Goal: Task Accomplishment & Management: Complete application form

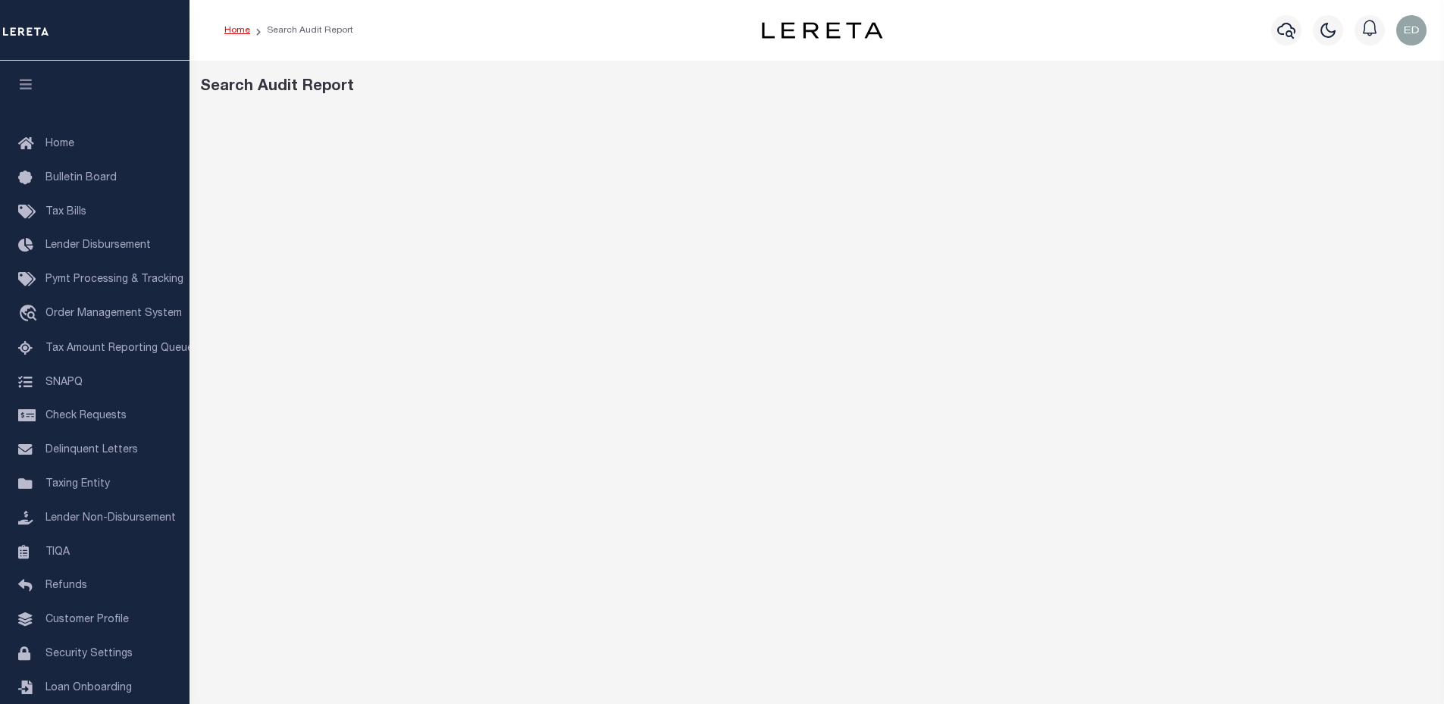
click at [247, 33] on link "Home" at bounding box center [237, 30] width 26 height 9
click at [121, 327] on link "travel_explore Order Management System" at bounding box center [94, 314] width 189 height 35
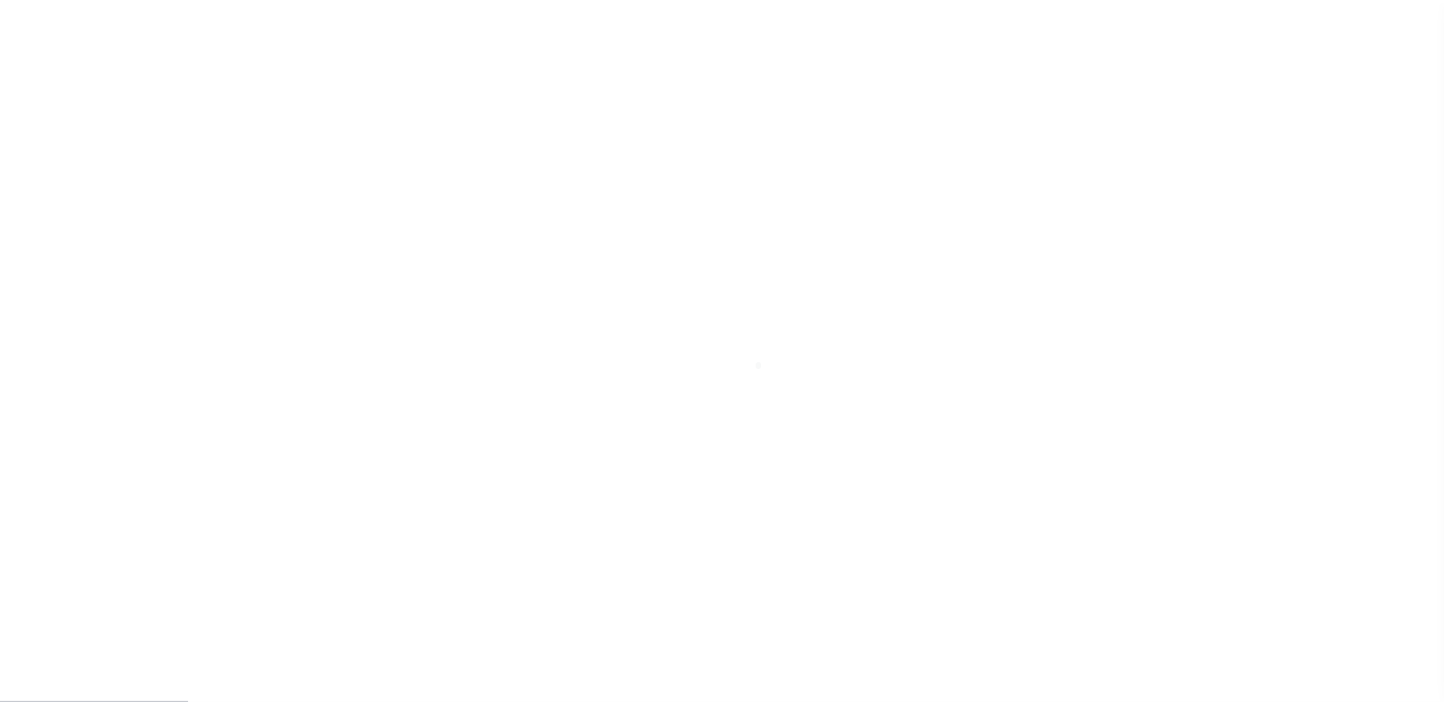
scroll to position [34, 0]
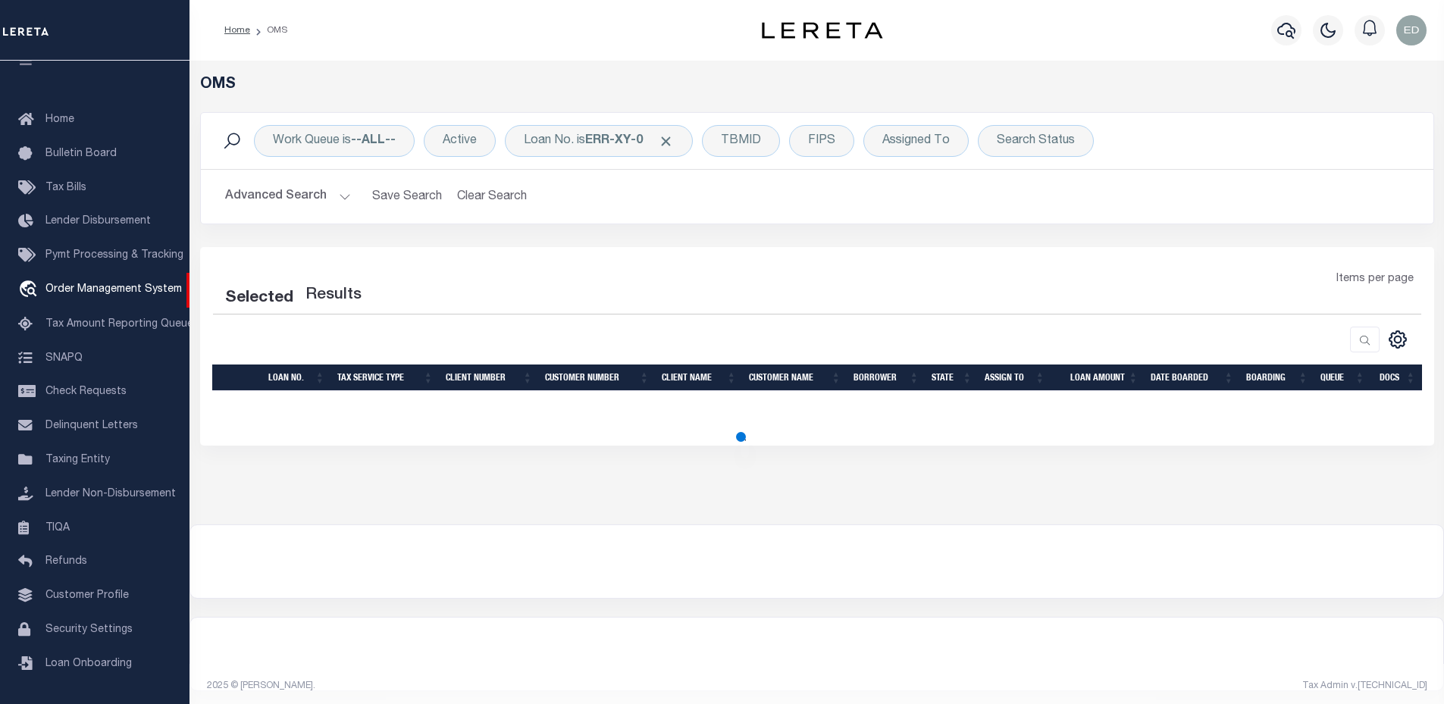
select select "200"
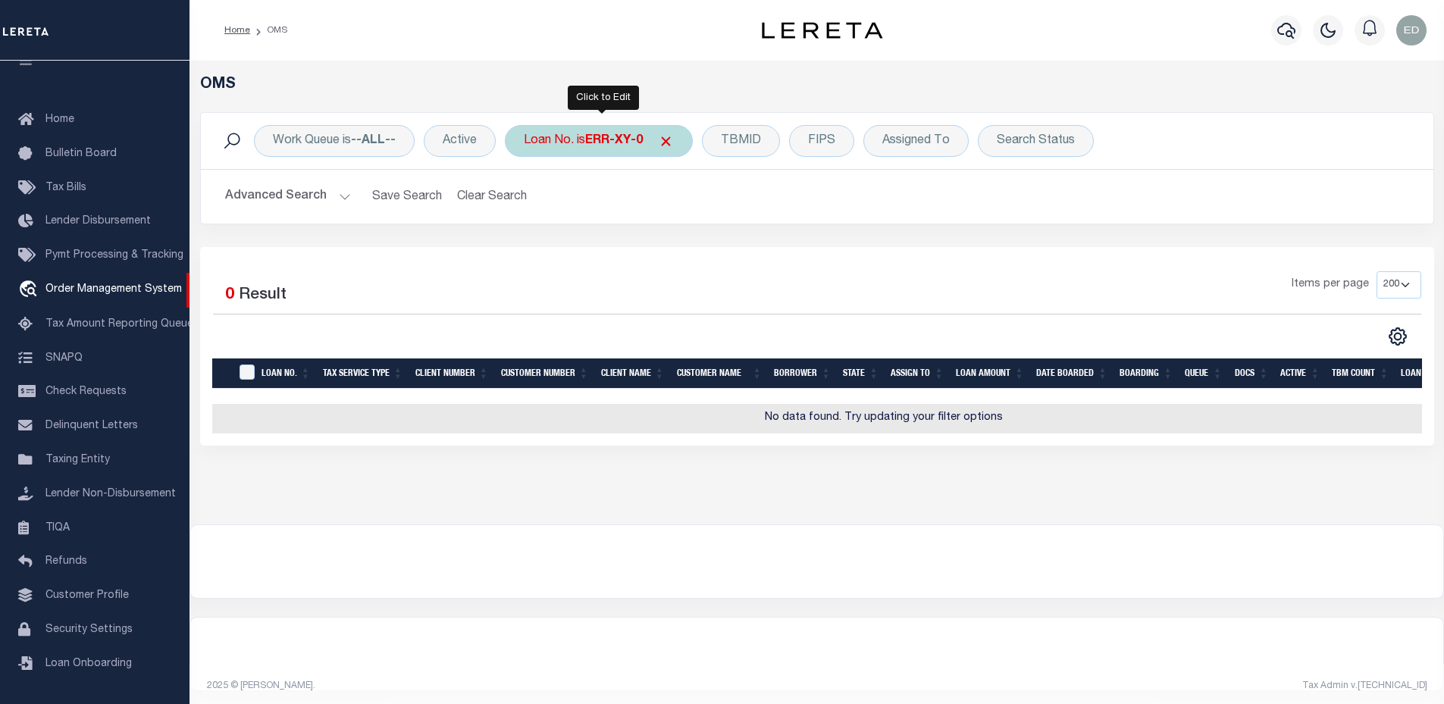
click at [643, 143] on b "ERR-XY-0" at bounding box center [614, 141] width 58 height 12
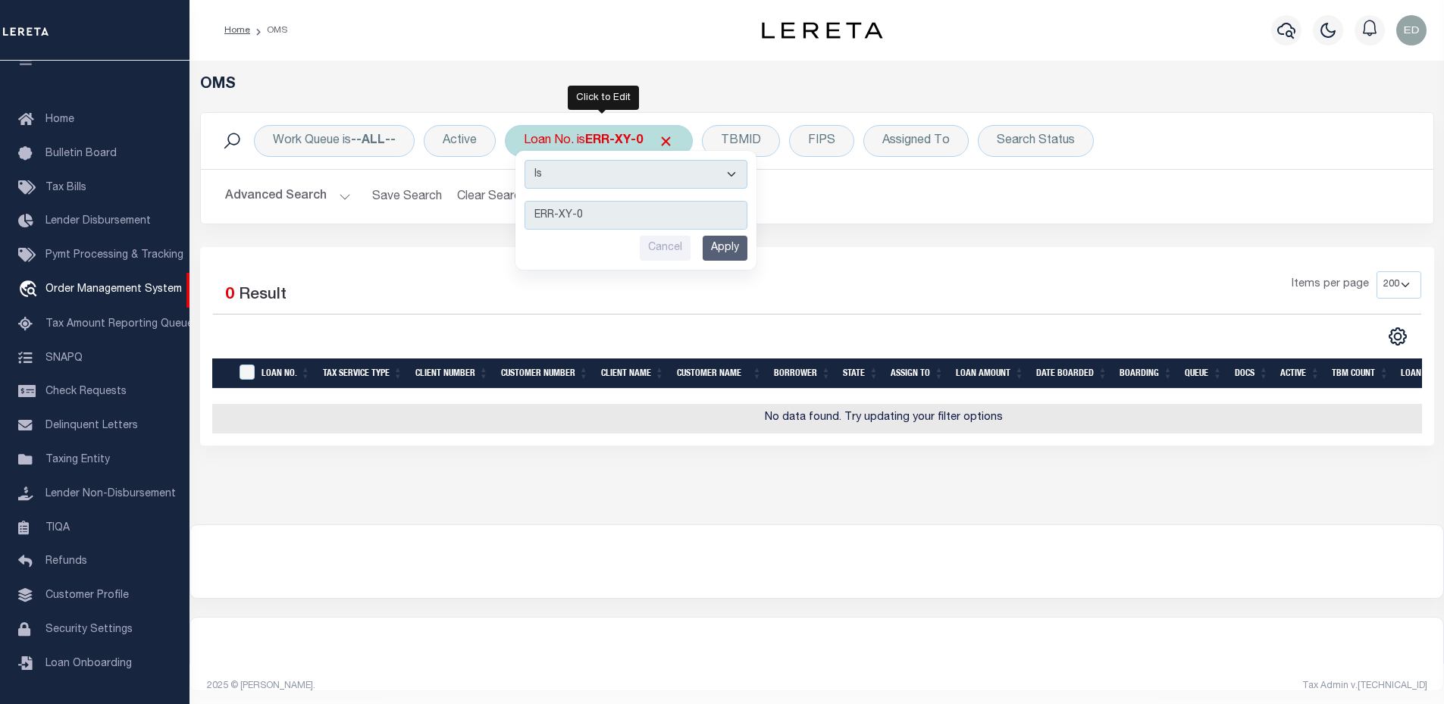
click at [626, 180] on select "Is Contains" at bounding box center [635, 174] width 223 height 29
select select "c"
click at [526, 160] on select "Is Contains" at bounding box center [635, 174] width 223 height 29
click at [727, 248] on input "Apply" at bounding box center [725, 248] width 45 height 25
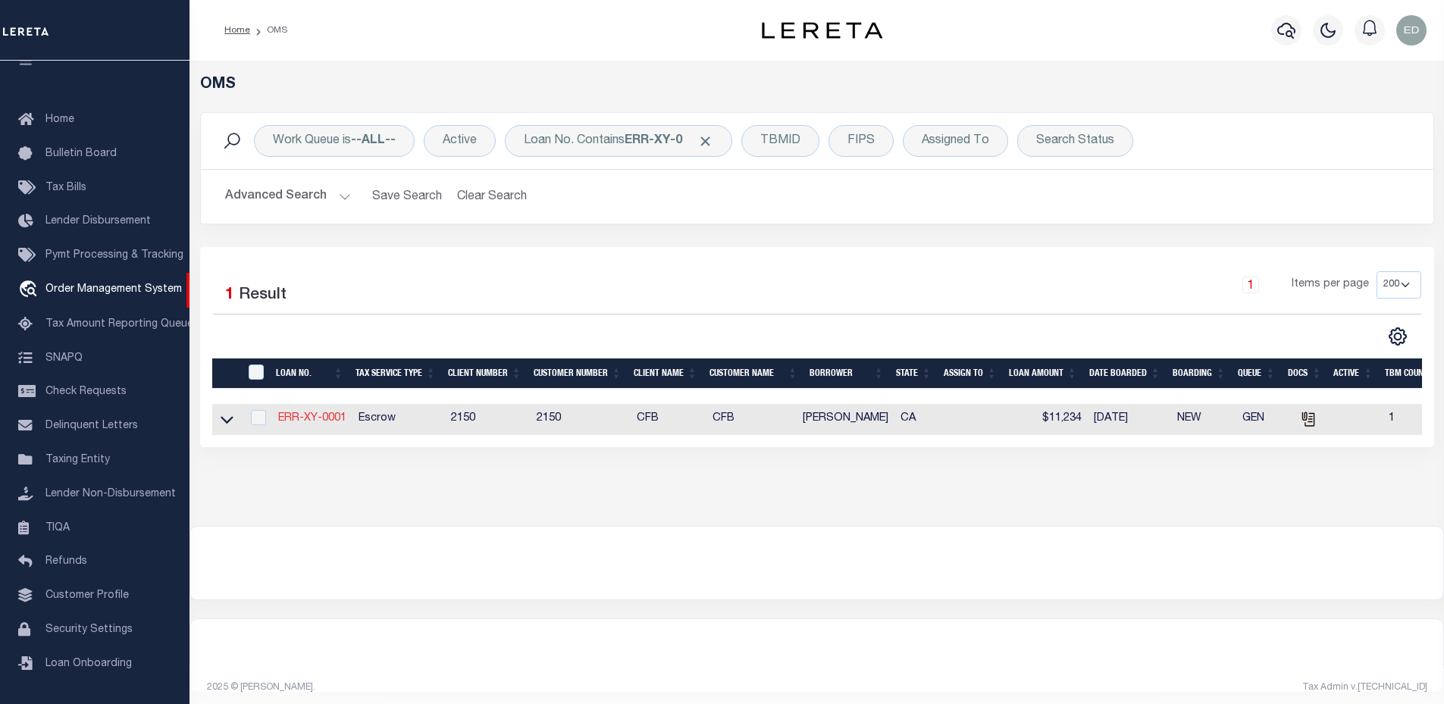
click at [304, 420] on link "ERR-XY-0001" at bounding box center [312, 418] width 68 height 11
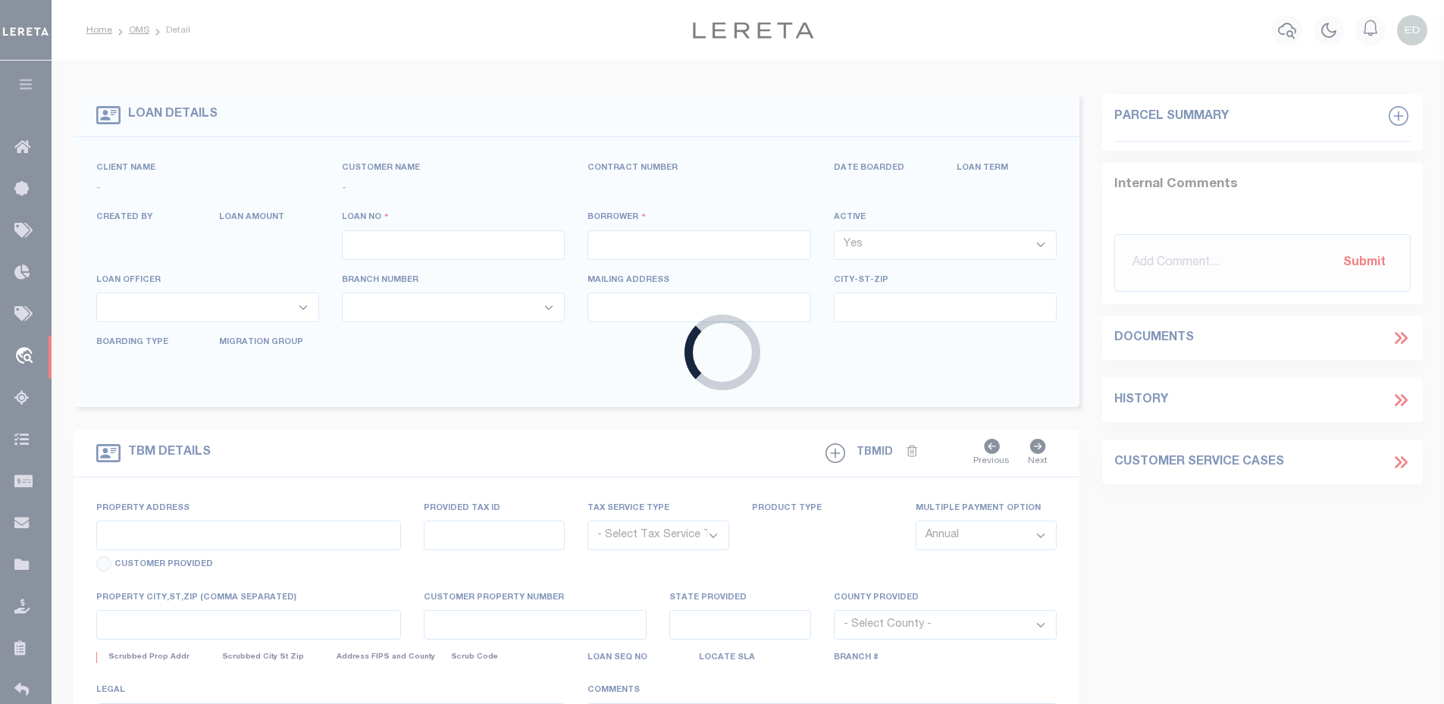
type input "ERR-XY-0001"
type input "[PERSON_NAME]"
select select "False"
select select
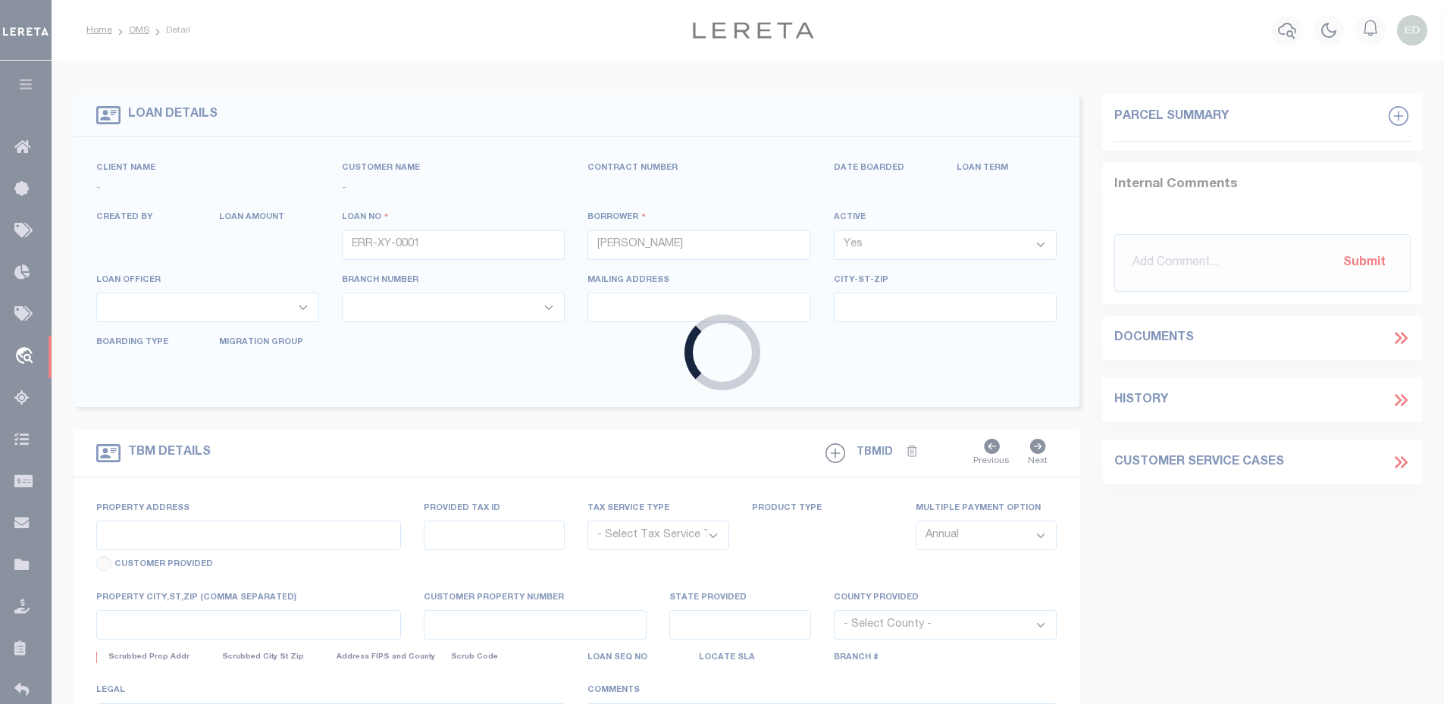
type input "06/02/2025"
select select "10"
select select "Escrow"
type input "901 CORPORATE CENTER DR"
select select
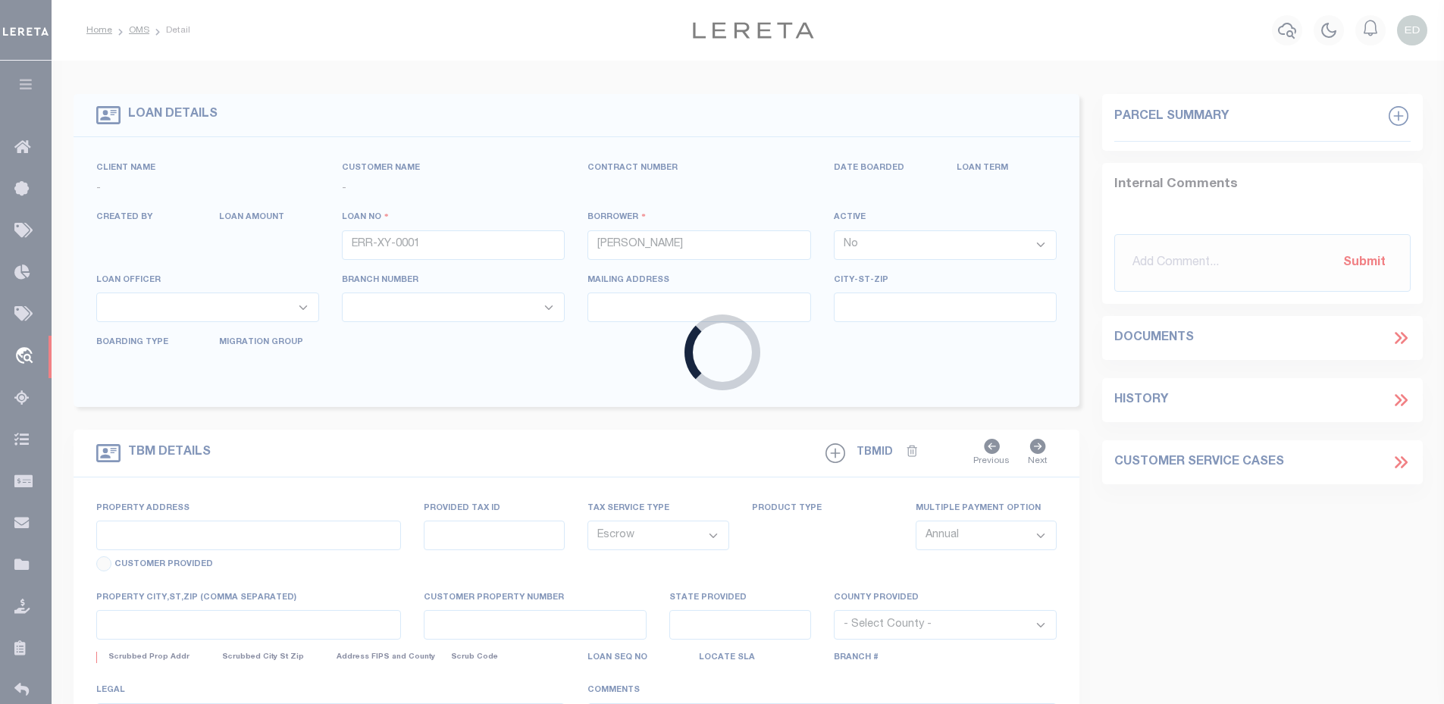
type input "POMONA CA 91768-2642"
type input "CA"
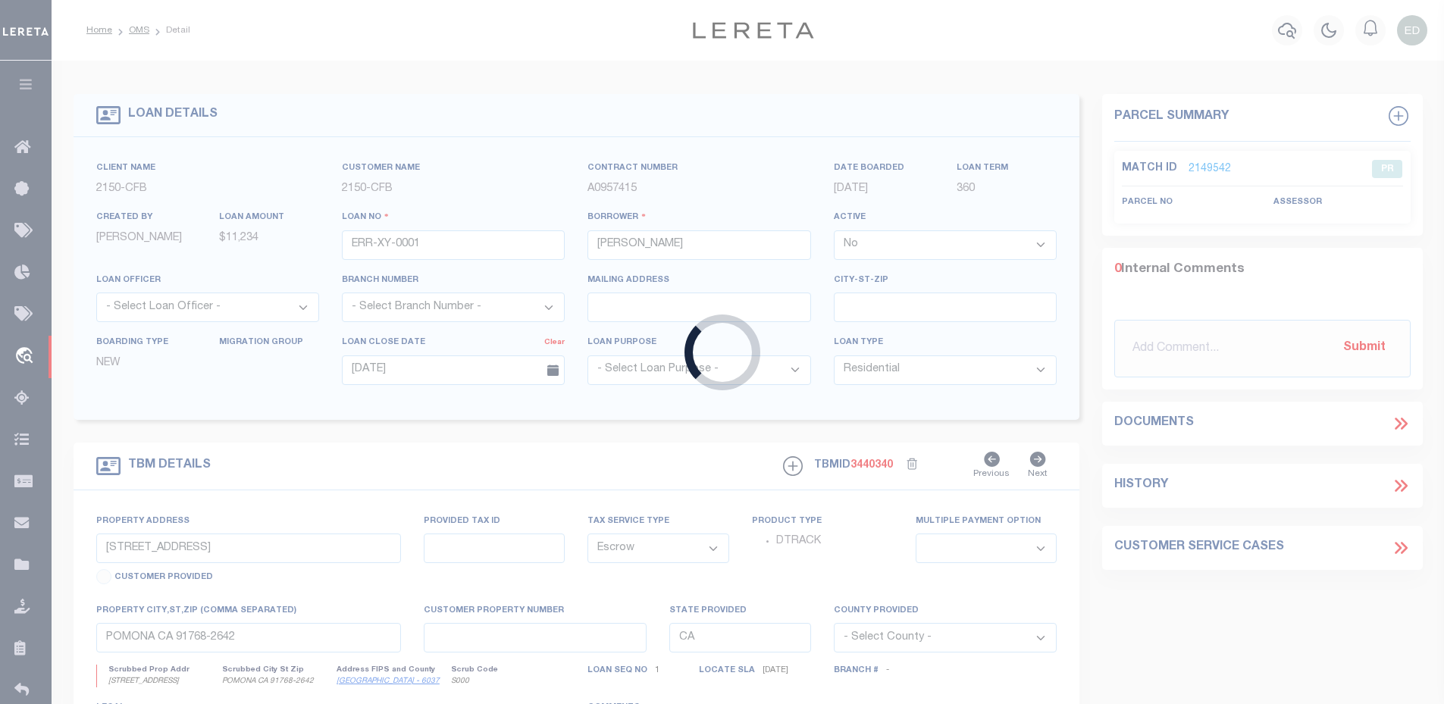
type input "XUS0-61"
type input "Elizabeth A. West-Ownbey"
select select "True"
select select
select select "10"
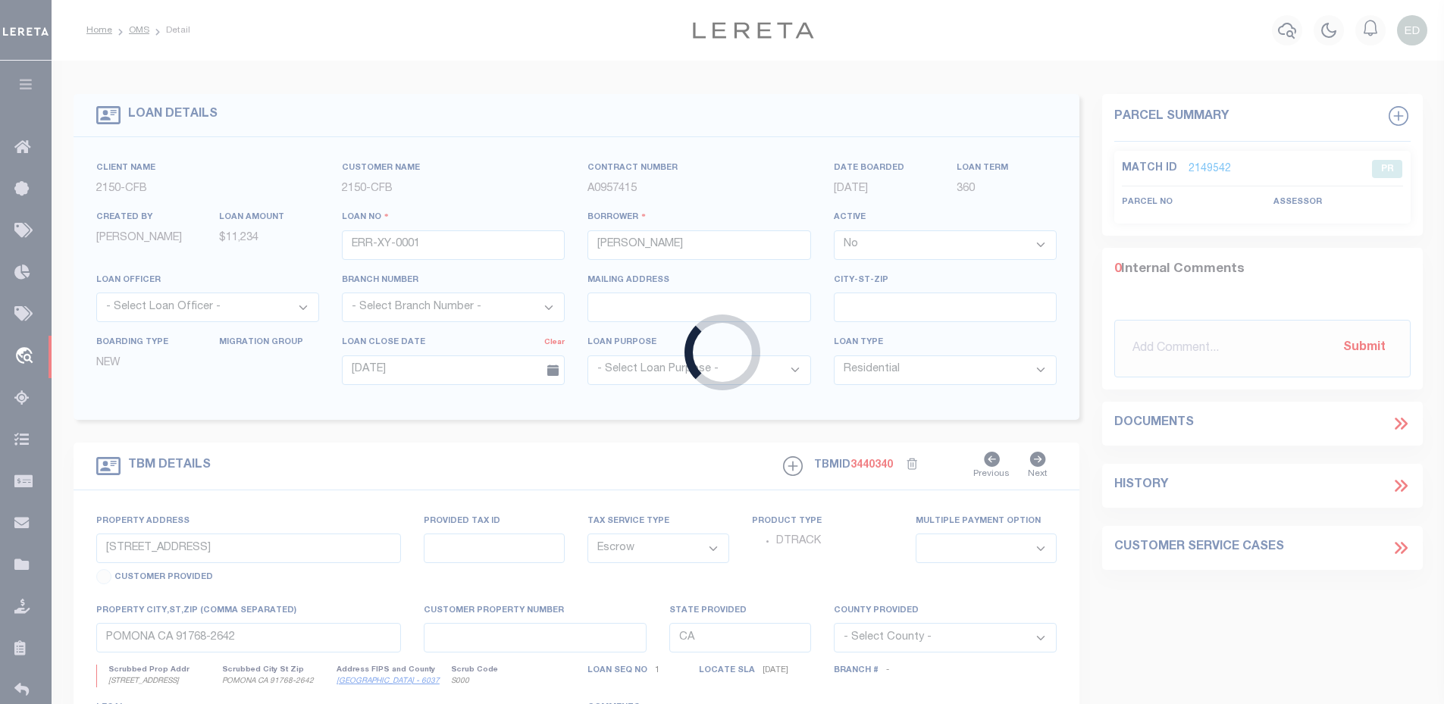
select select
select select "NonEscrow"
type input "2305 West 11th ave"
type input "Eugene OR 97402"
type input "OR"
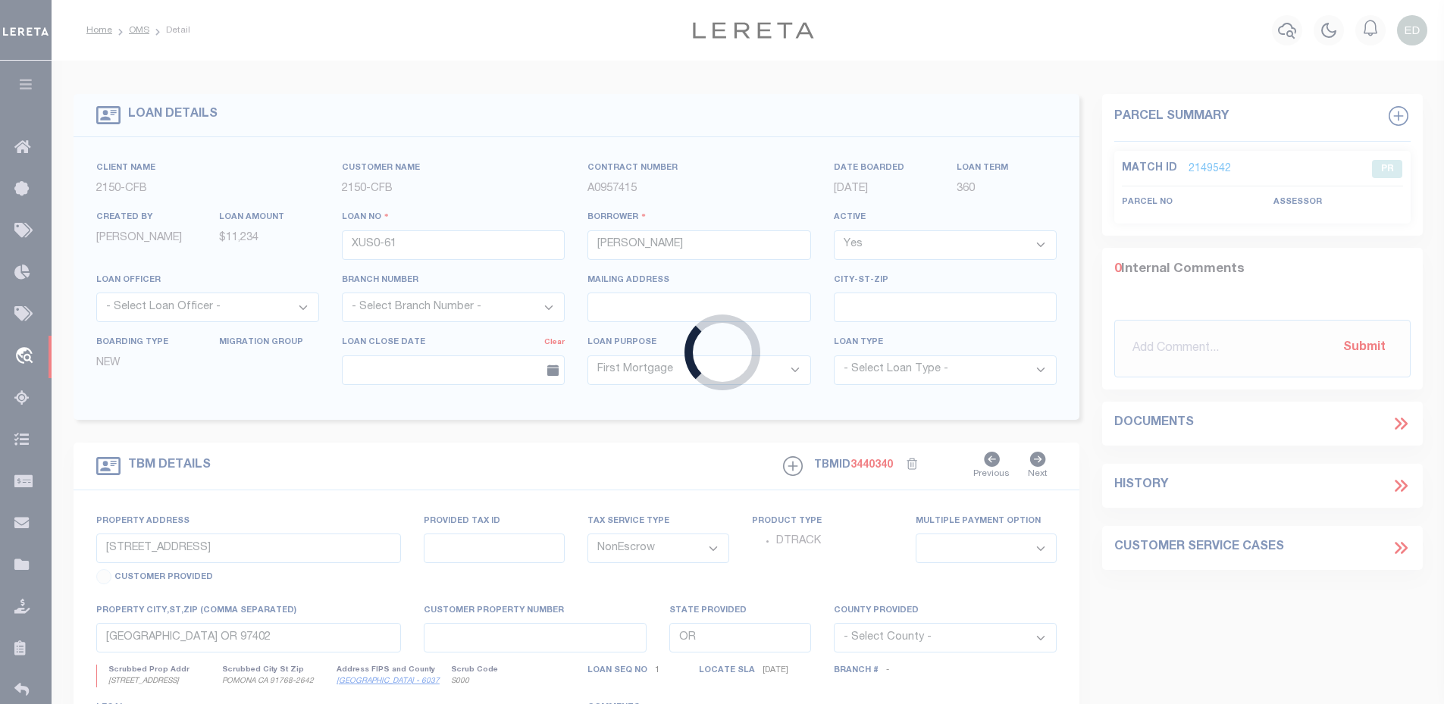
select select "2473"
select select "3"
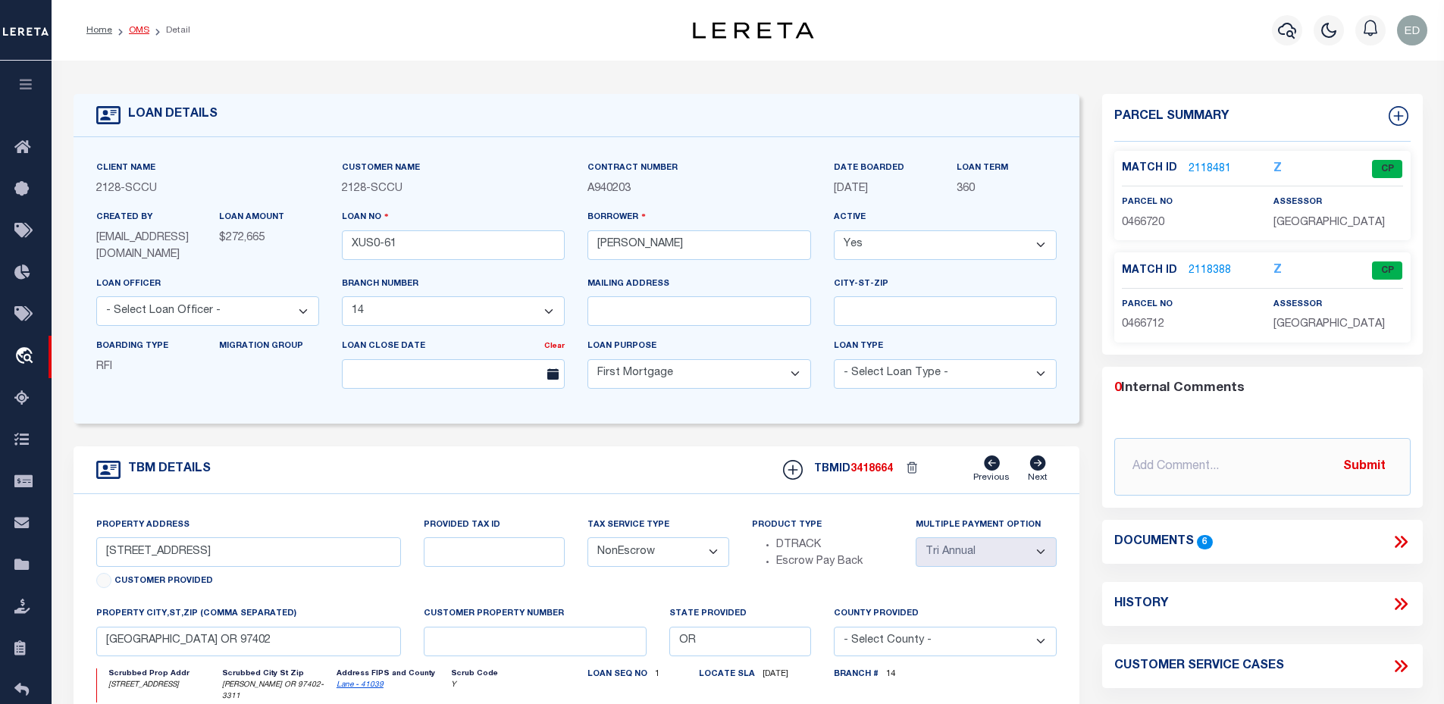
click at [133, 27] on link "OMS" at bounding box center [139, 30] width 20 height 9
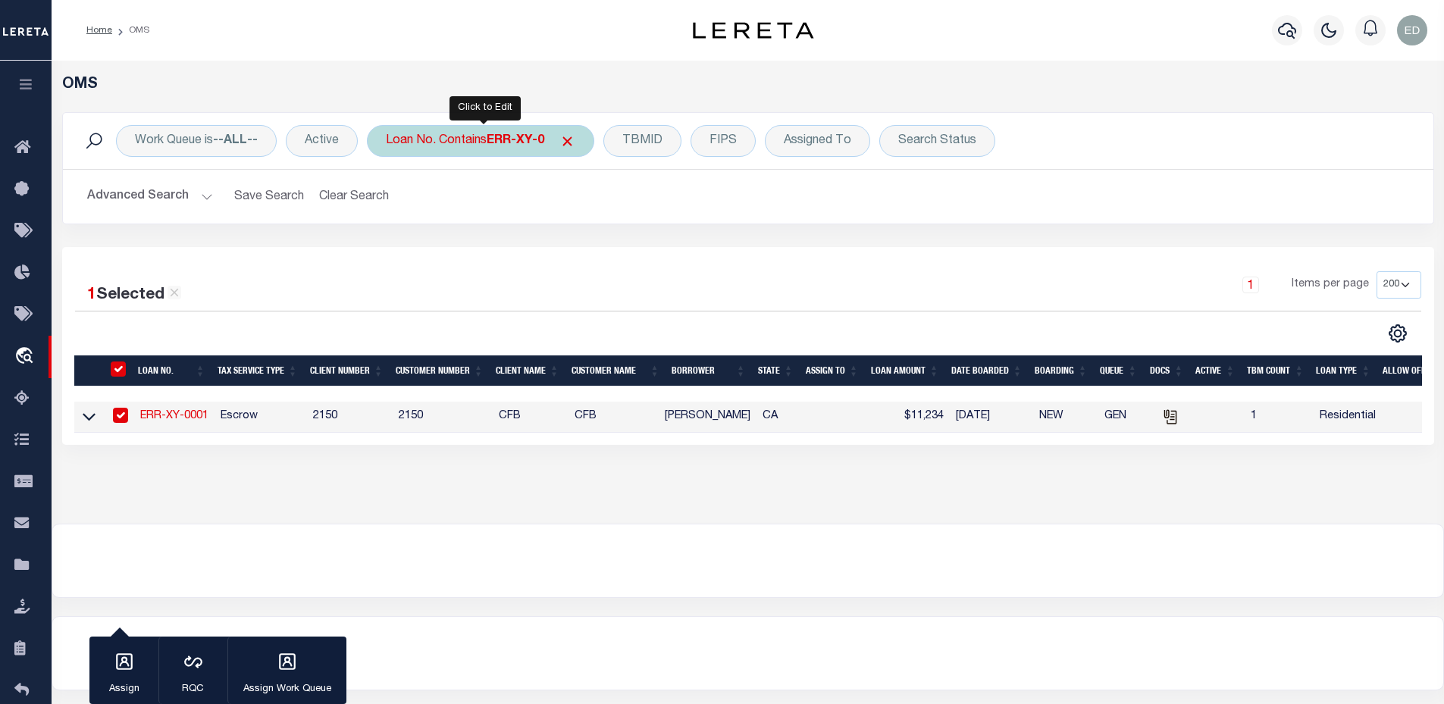
click at [461, 140] on div "Loan No. Contains ERR-XY-0" at bounding box center [480, 141] width 227 height 32
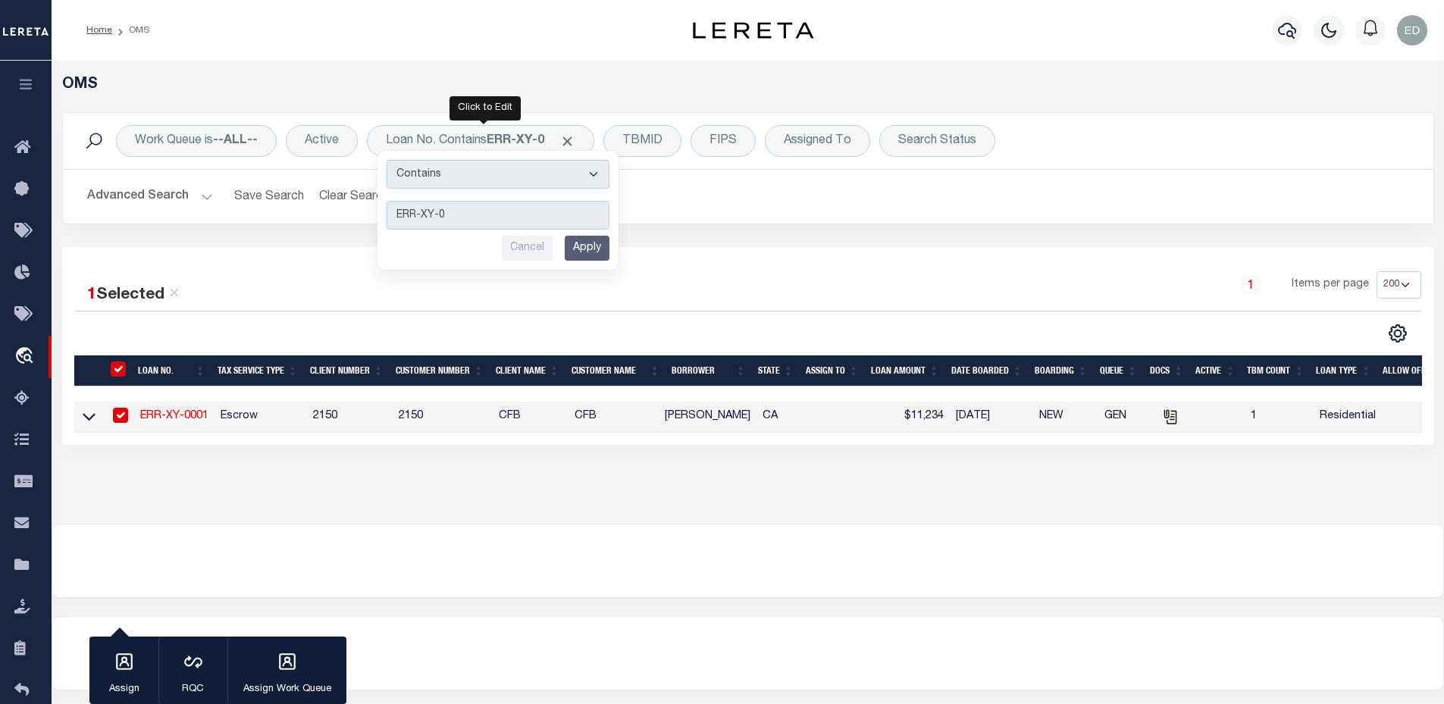
click at [199, 421] on link "ERR-XY-0001" at bounding box center [174, 416] width 68 height 11
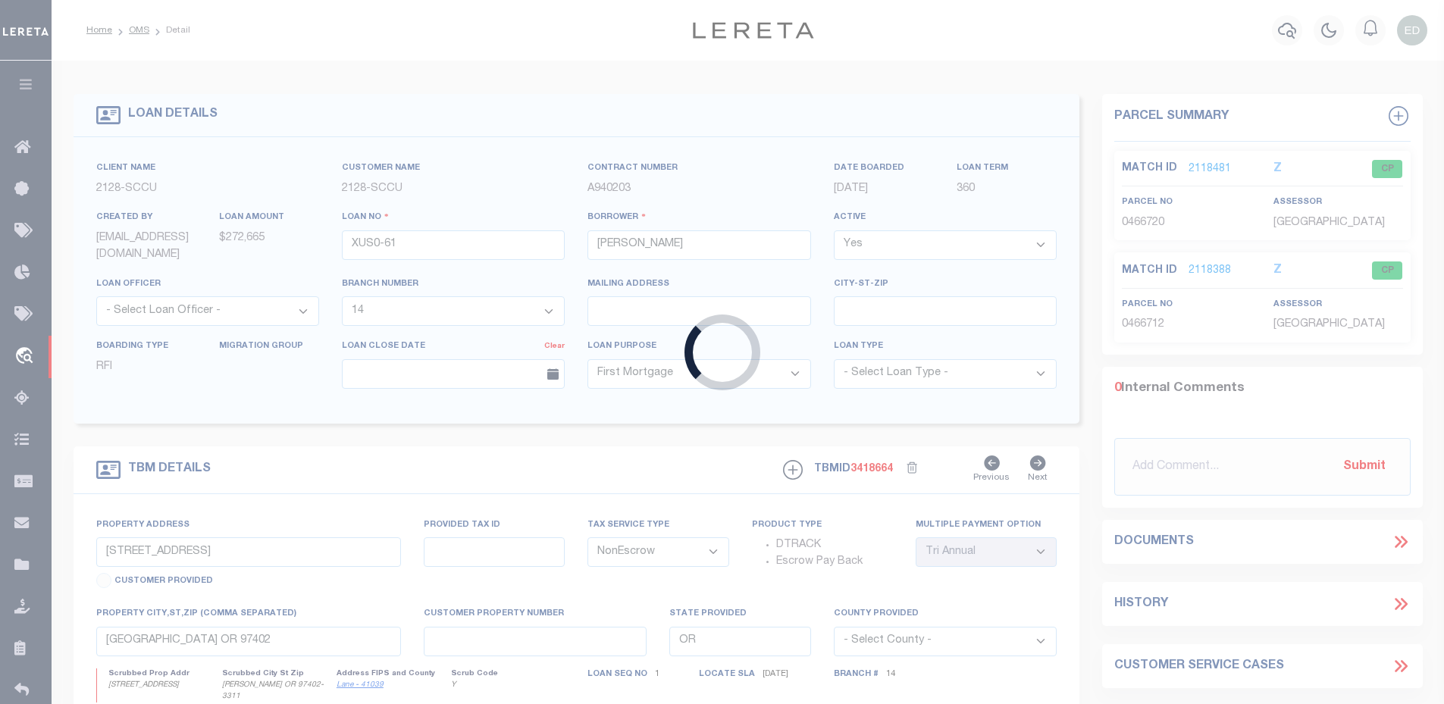
type input "ERR-XY-0001"
type input "[PERSON_NAME]"
select select "False"
select select
type input "06/02/2025"
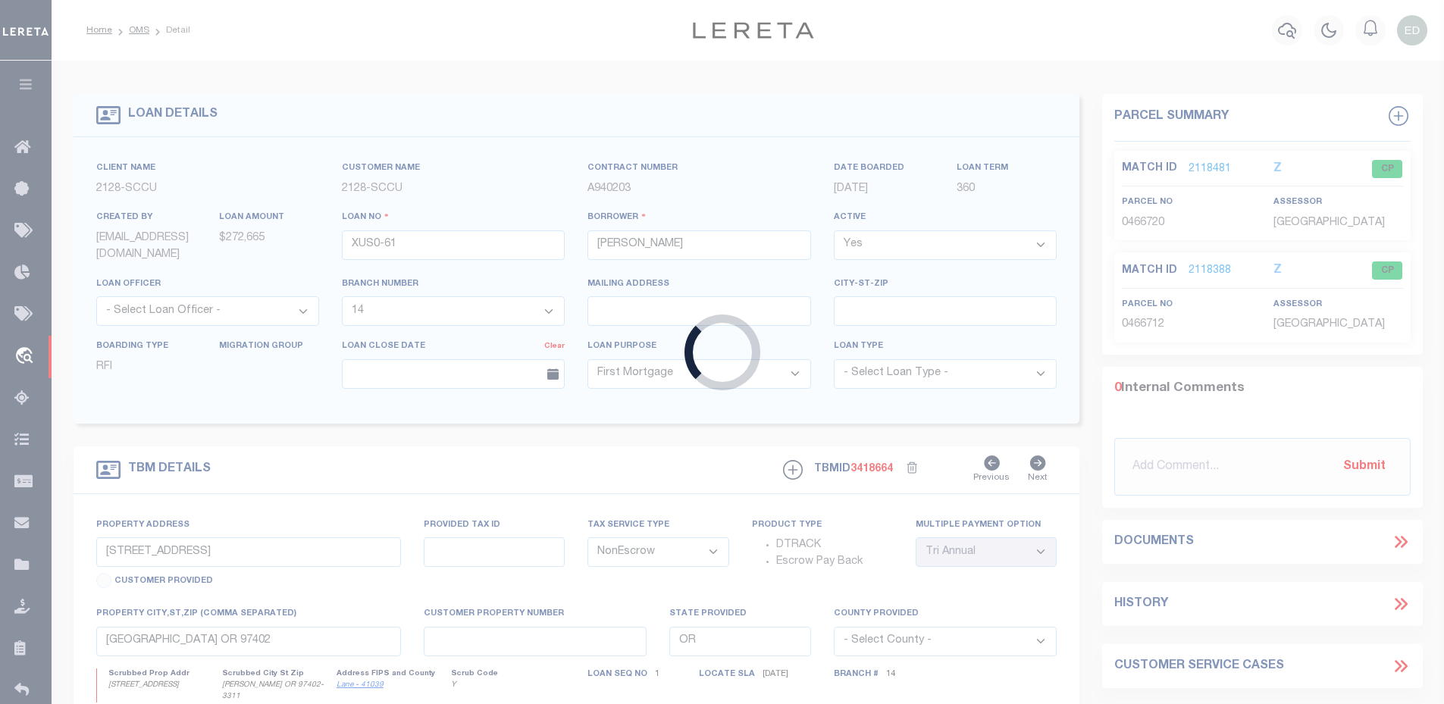
select select
select select "10"
select select "Escrow"
type input "901 CORPORATE CENTER DR"
select select
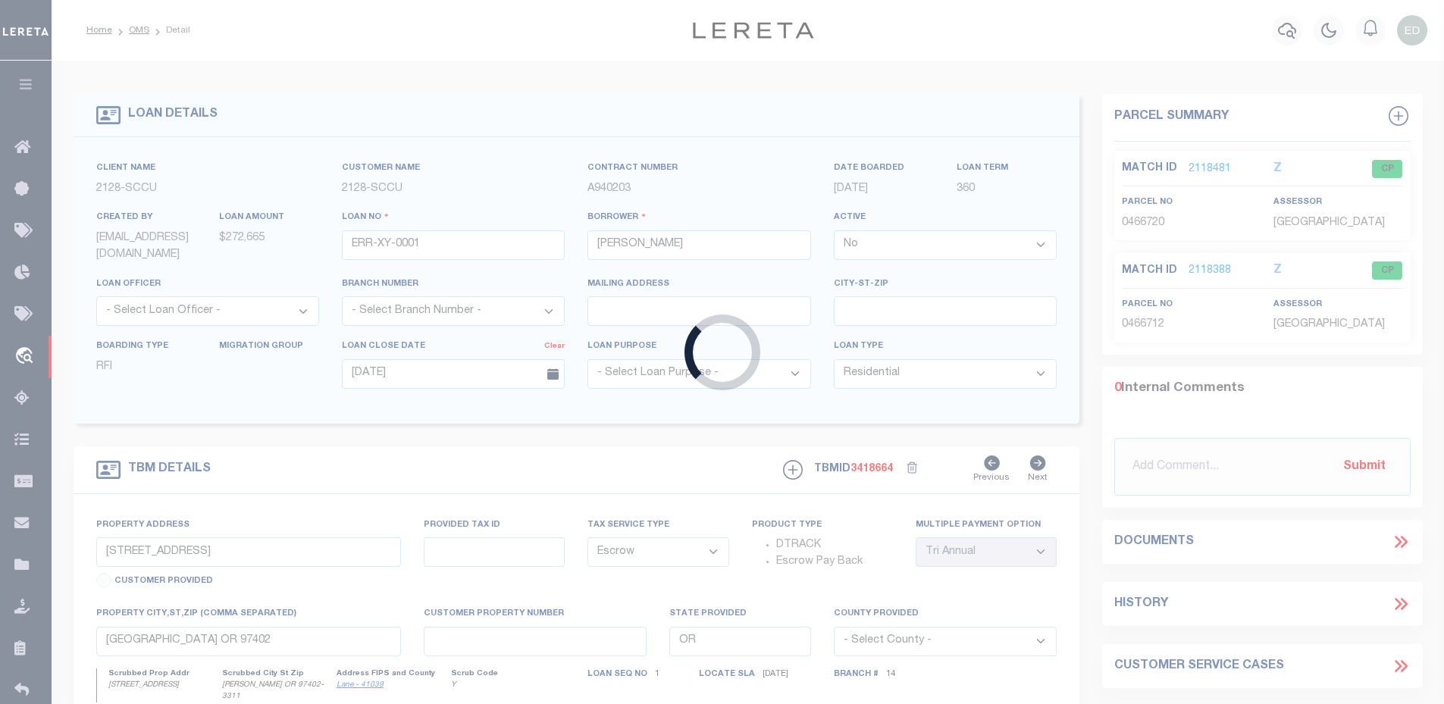
type input "POMONA CA 91768-2642"
type input "CA"
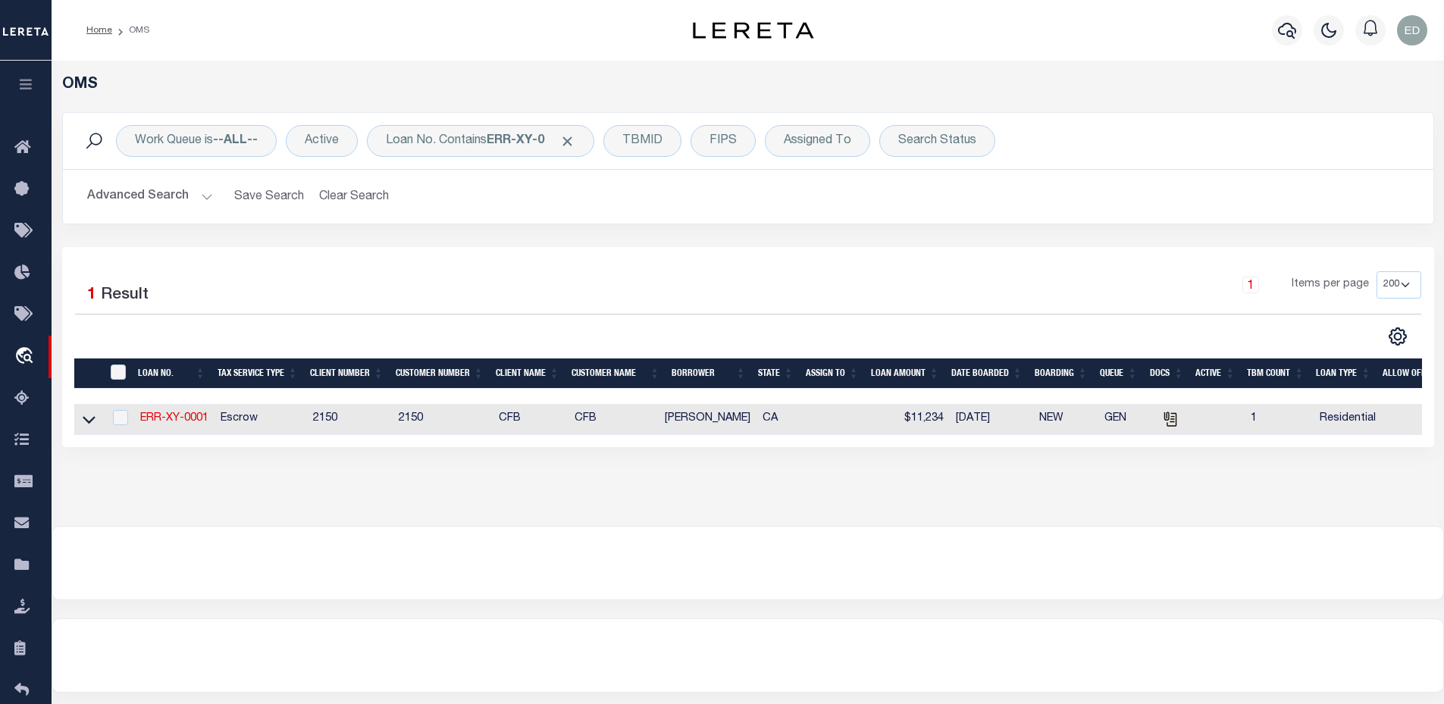
type input "XUS0-61"
type input "Elizabeth A. West-Ownbey"
select select "True"
select select
select select "10"
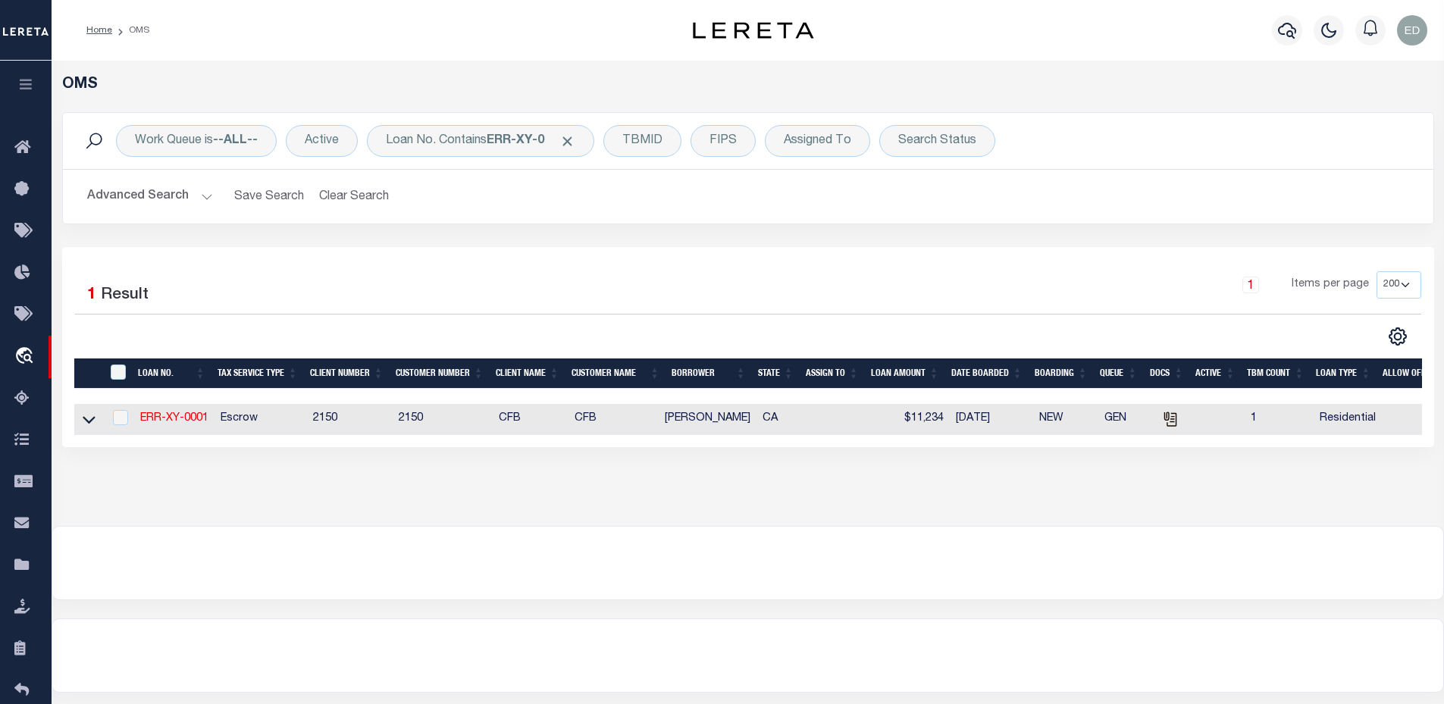
select select
select select "NonEscrow"
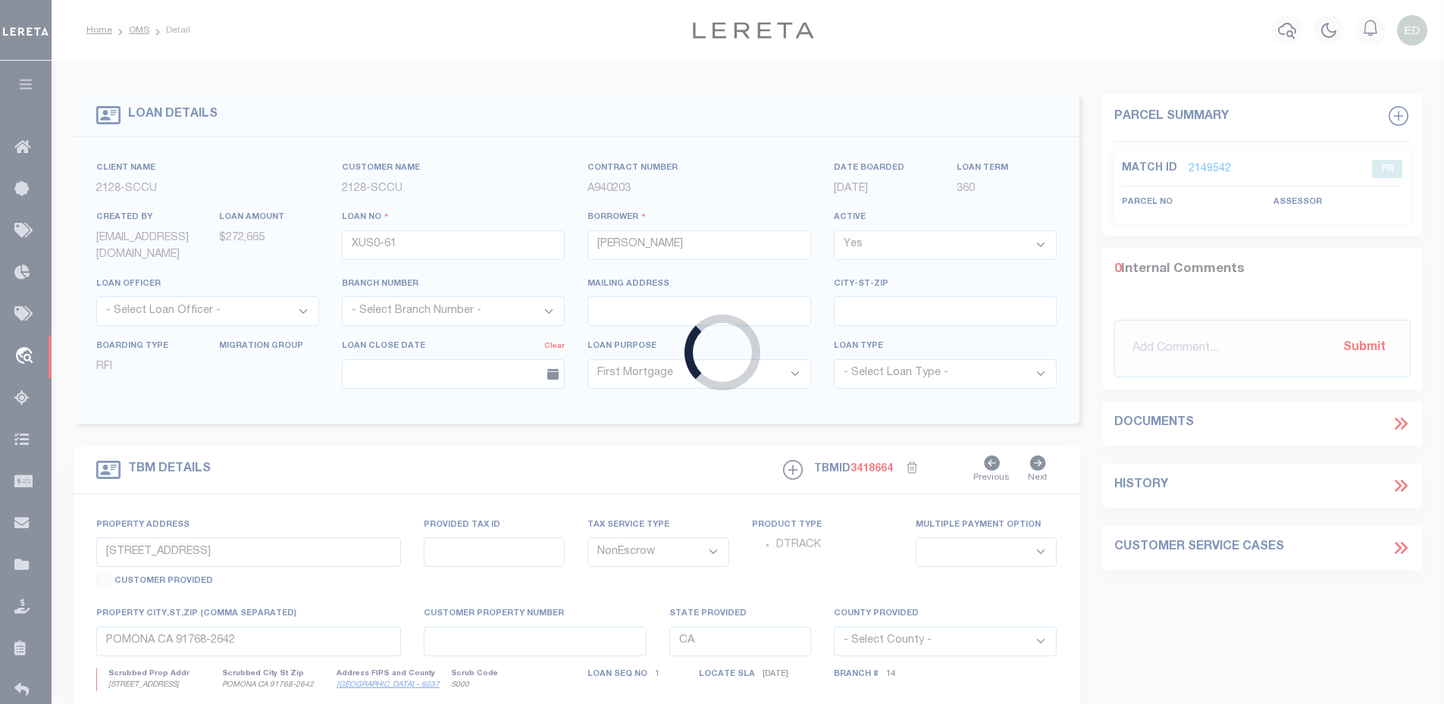
type input "2305 West 11th ave"
type input "Eugene OR 97402"
type input "OR"
select select "2473"
select select "3"
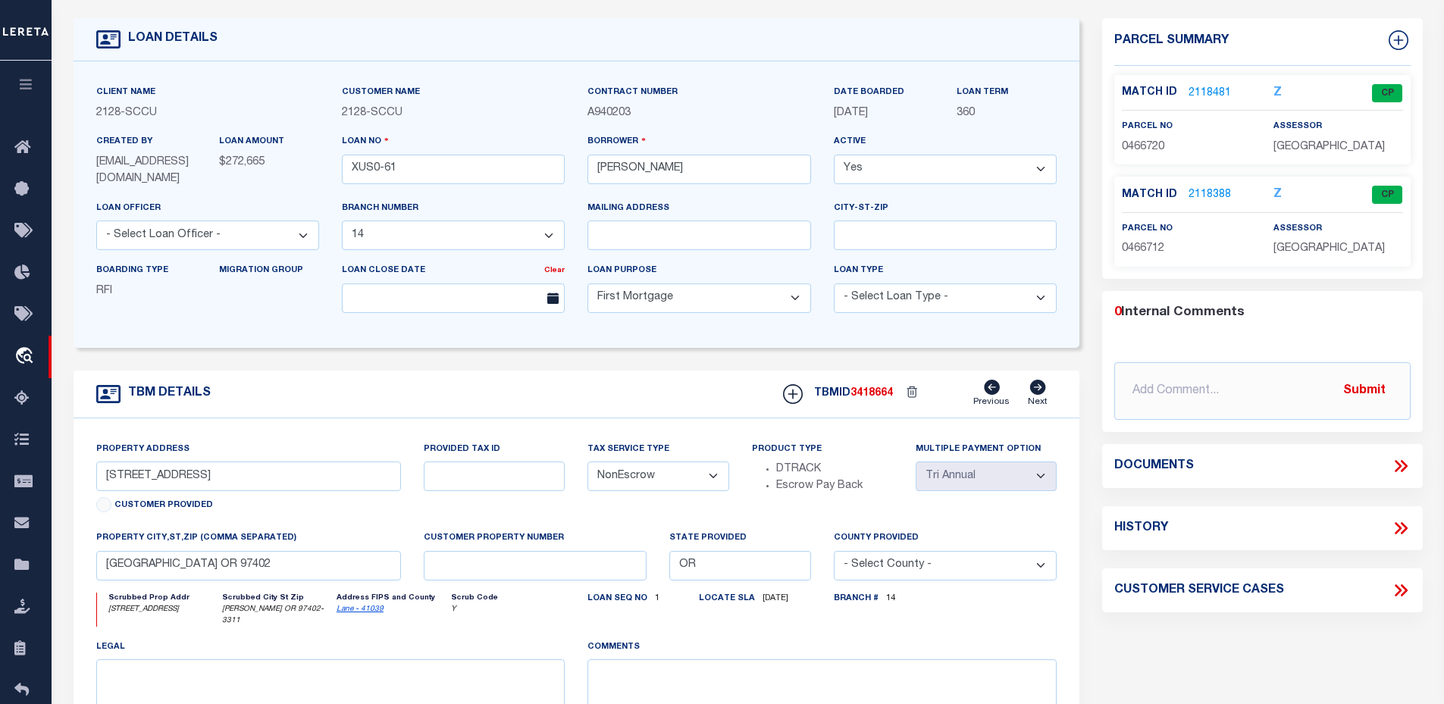
scroll to position [152, 0]
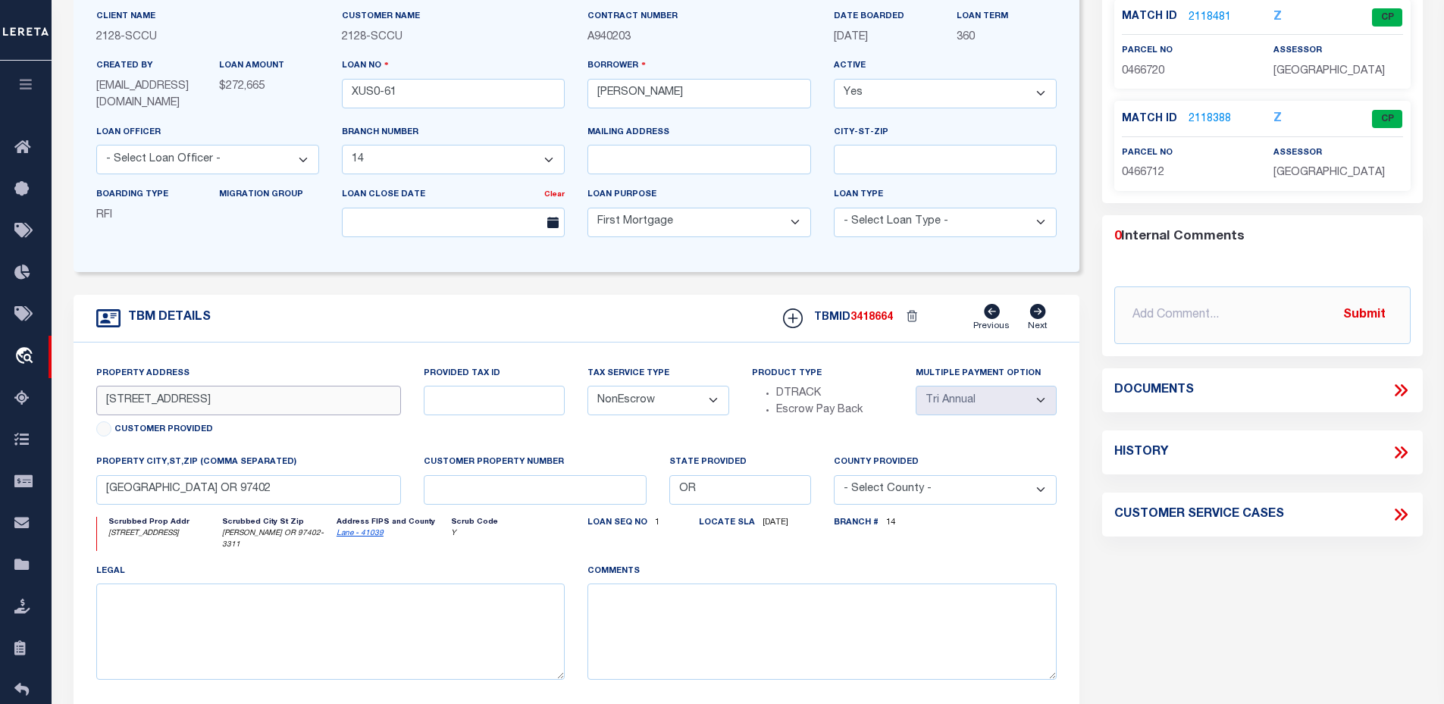
click at [228, 399] on input "2305 West 11th ave" at bounding box center [248, 401] width 305 height 30
click at [205, 495] on input "Eugene OR 97402" at bounding box center [248, 490] width 305 height 30
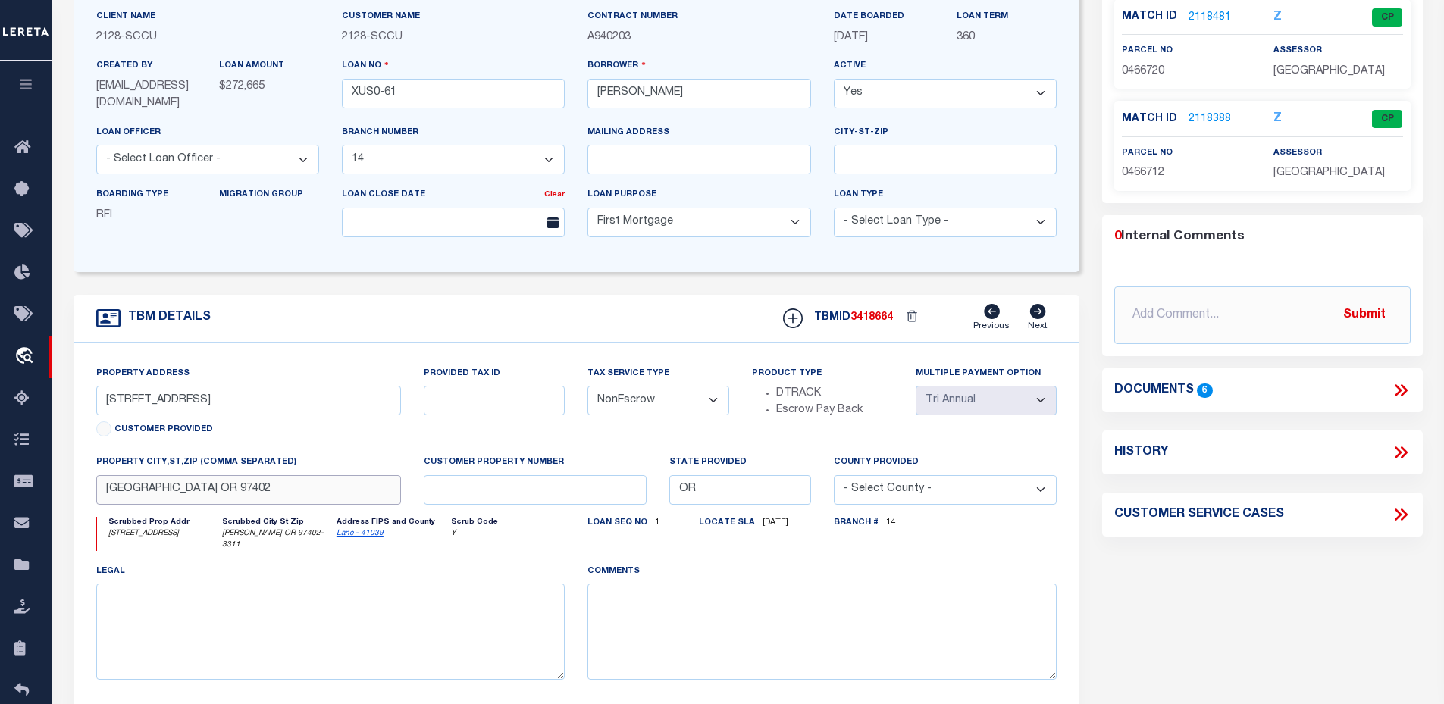
click at [205, 495] on input "Eugene OR 97402" at bounding box center [248, 490] width 305 height 30
type input "ERR-XY-0001"
type input "[PERSON_NAME]"
select select "False"
select select
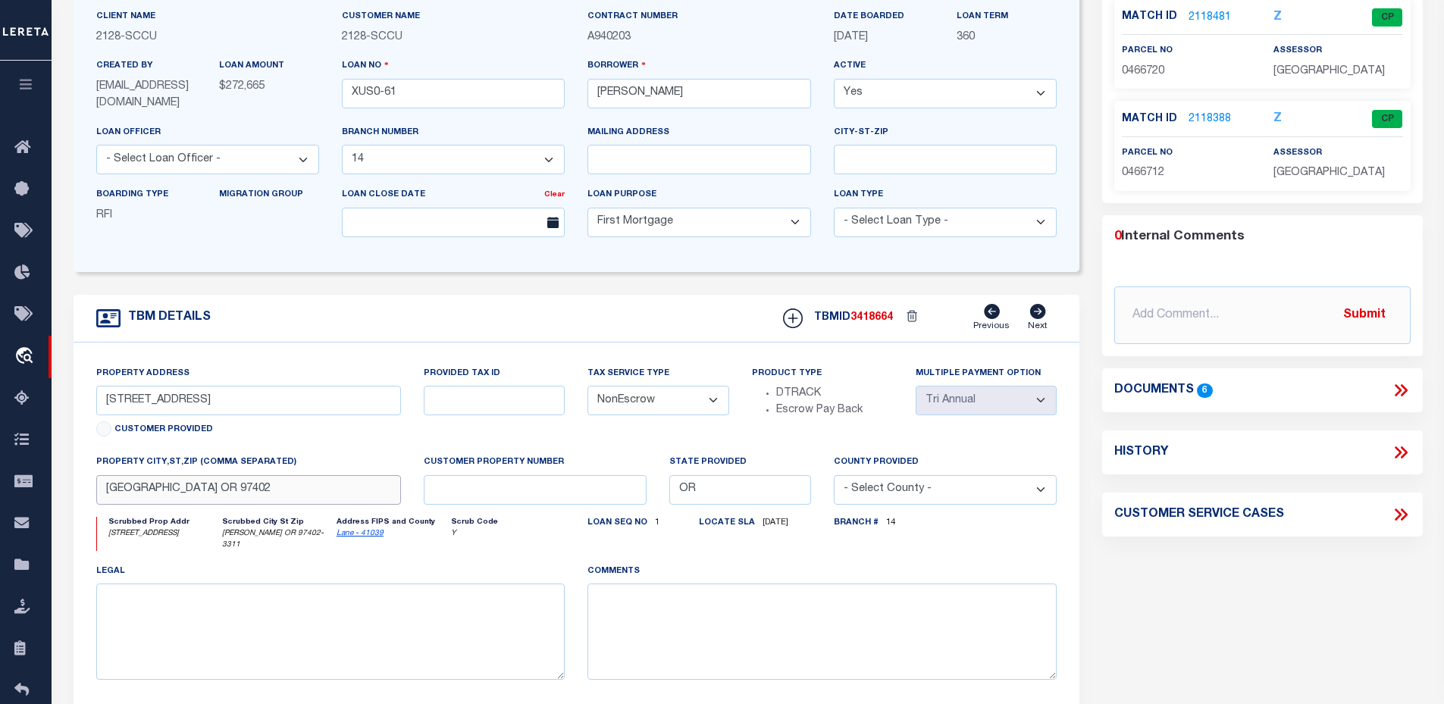
type input "06/02/2025"
select select
select select "10"
select select "Escrow"
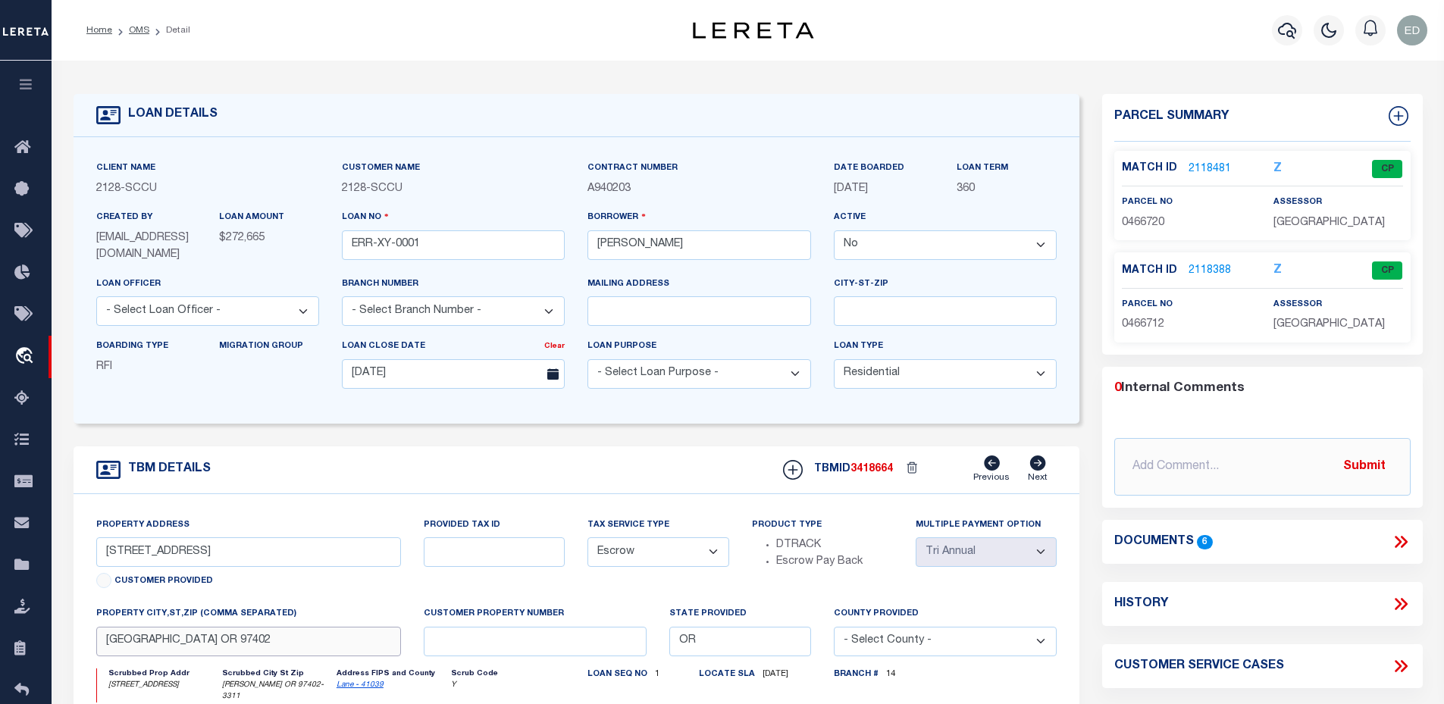
type input "901 CORPORATE CENTER DR"
select select
type input "POMONA CA 91768-2642"
type input "CA"
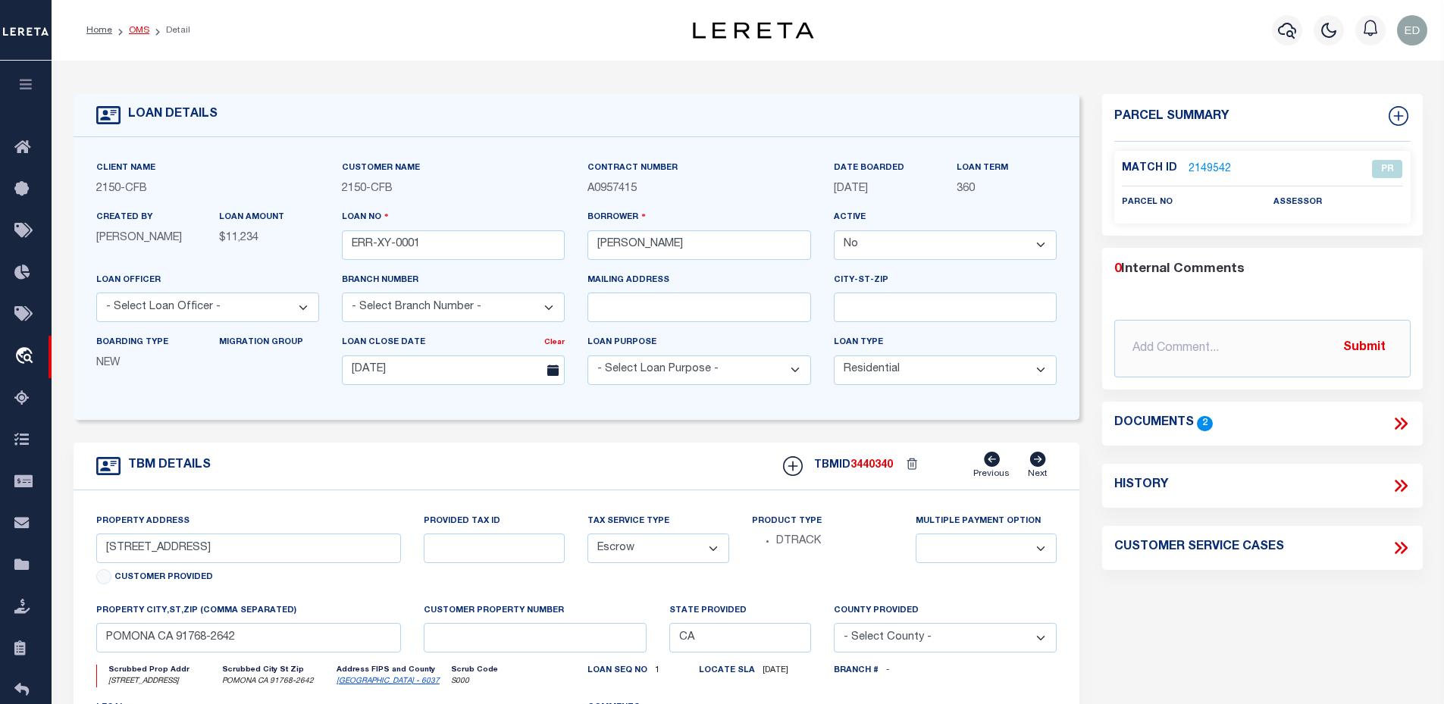
click at [143, 29] on link "OMS" at bounding box center [139, 30] width 20 height 9
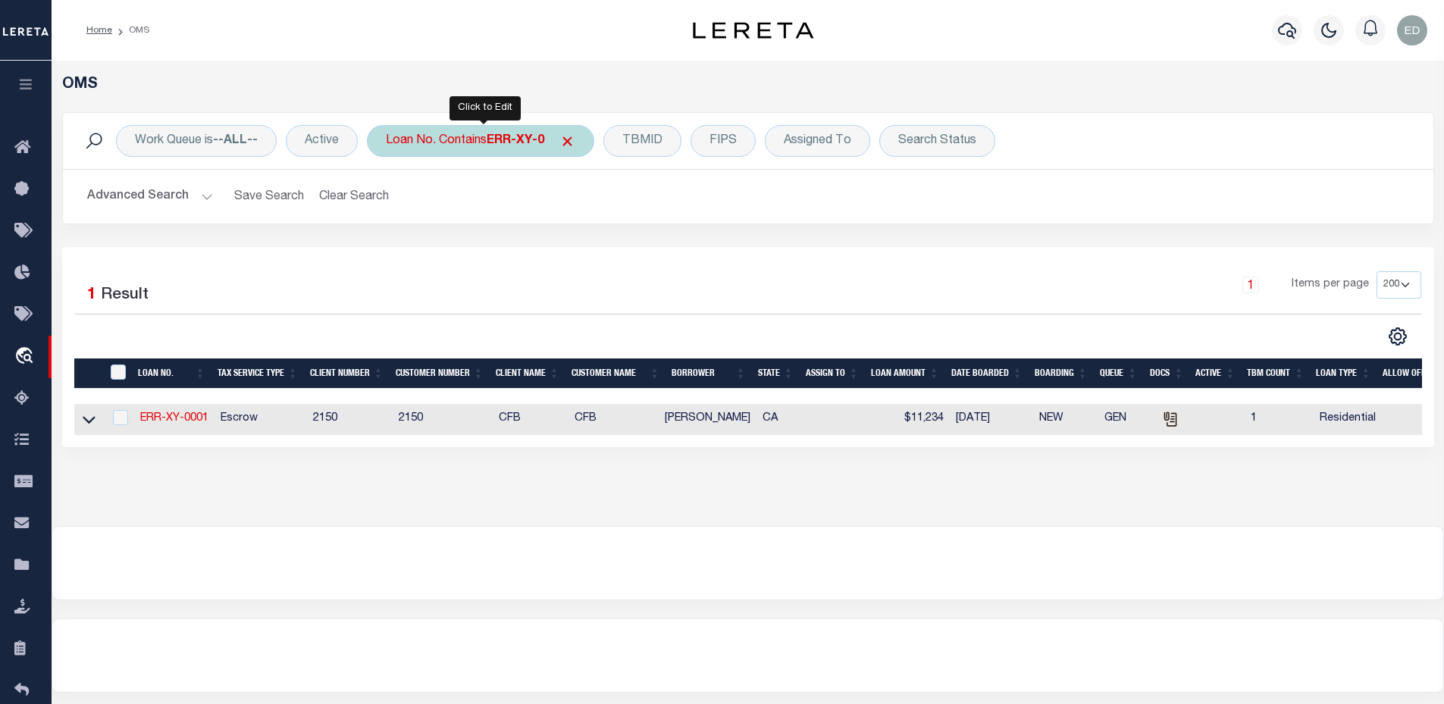
click at [441, 140] on div "Loan No. Contains ERR-XY-0 Is Contains ERR-XY-0 Cancel Apply" at bounding box center [480, 141] width 227 height 32
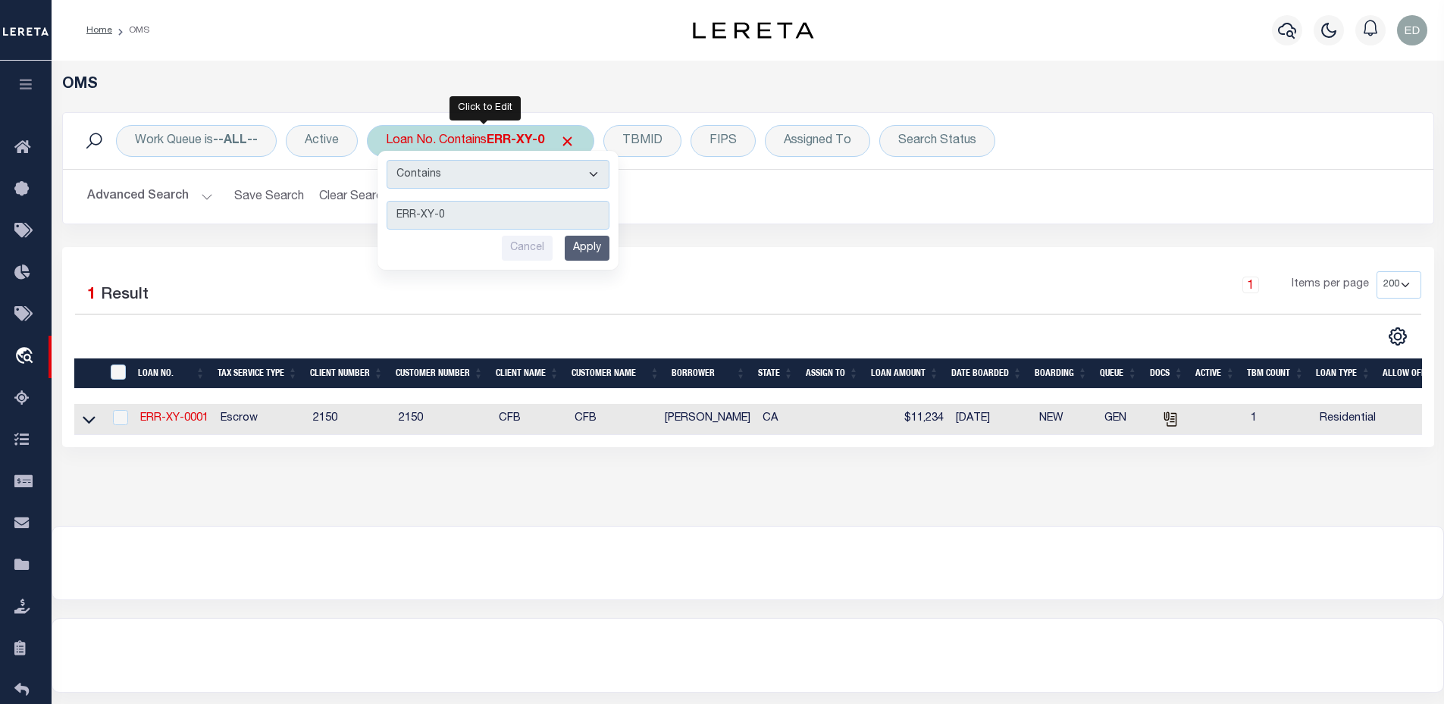
click at [471, 224] on input "ERR-XY-0" at bounding box center [498, 215] width 223 height 29
type input "ERR-XY"
click at [608, 242] on input "Apply" at bounding box center [587, 248] width 45 height 25
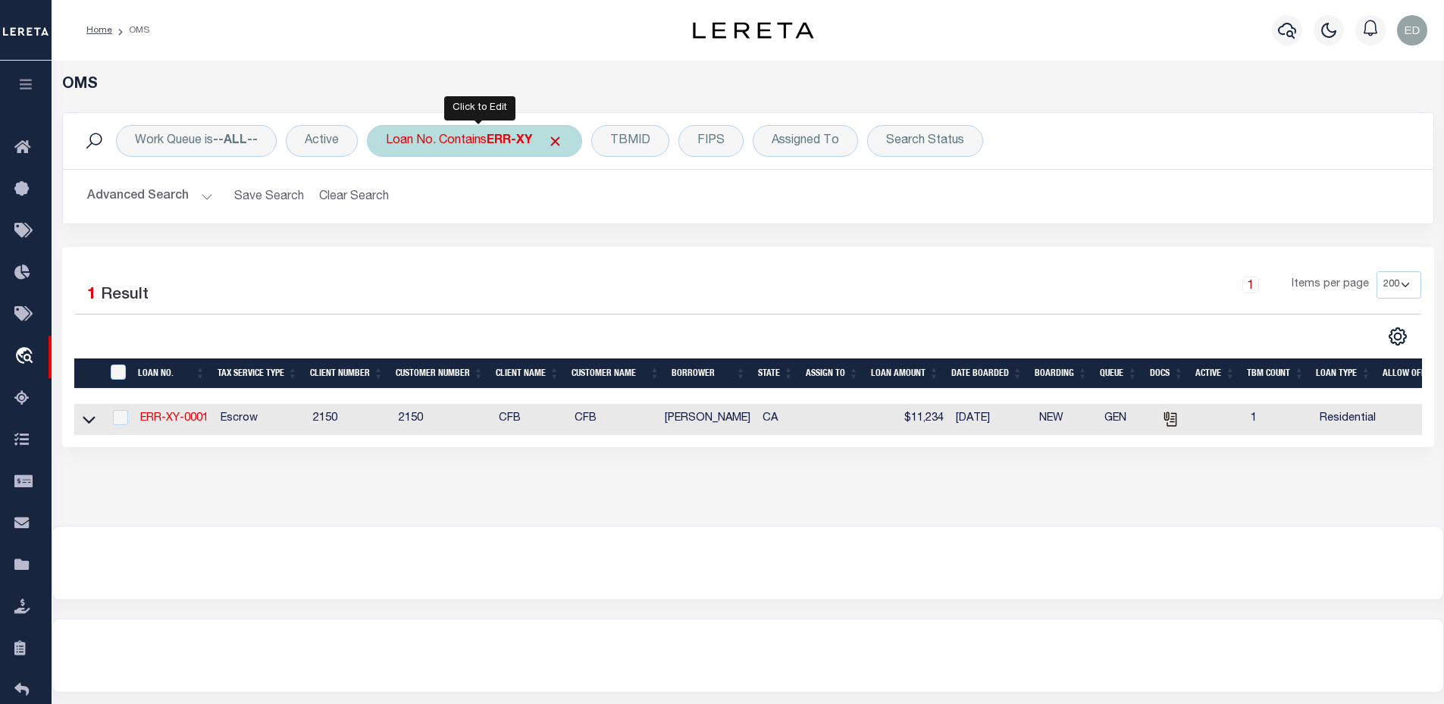
click at [470, 142] on div "Loan No. Contains ERR-XY" at bounding box center [474, 141] width 215 height 32
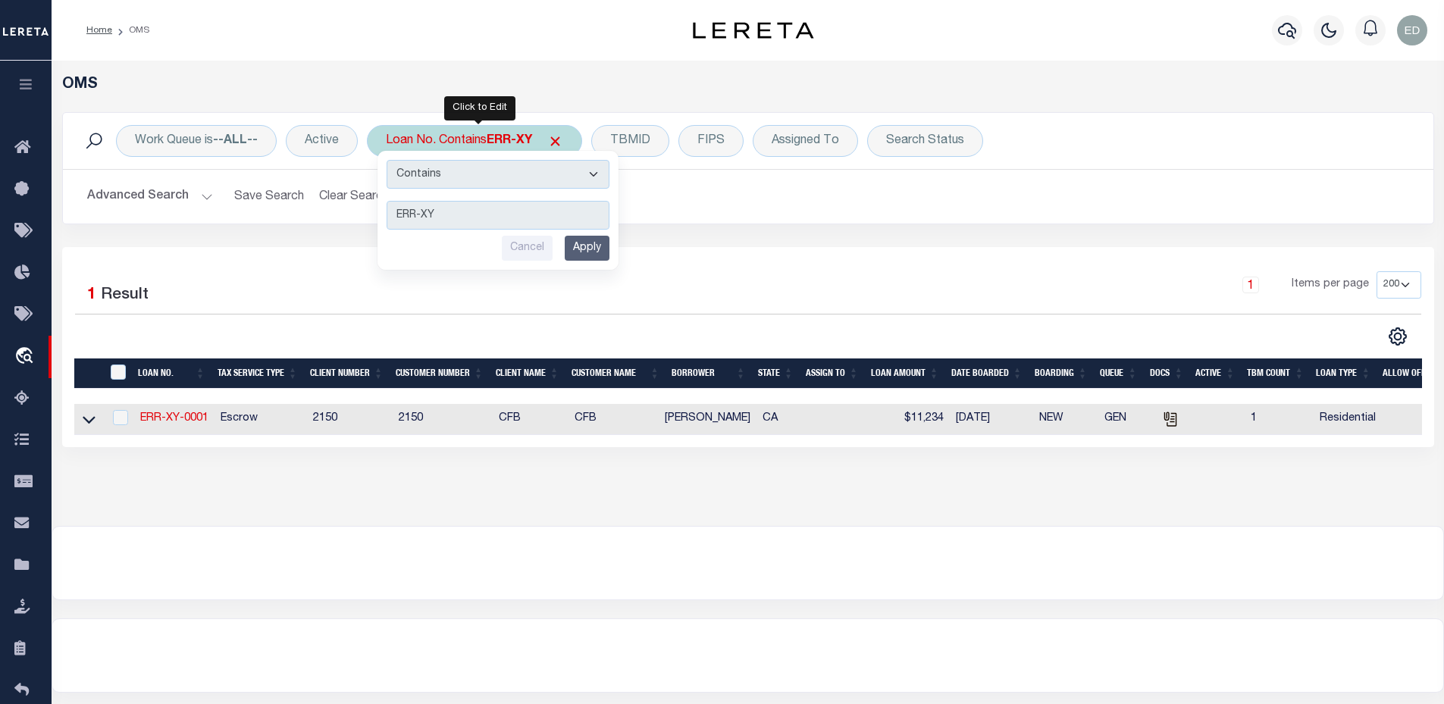
click at [577, 249] on input "Apply" at bounding box center [587, 248] width 45 height 25
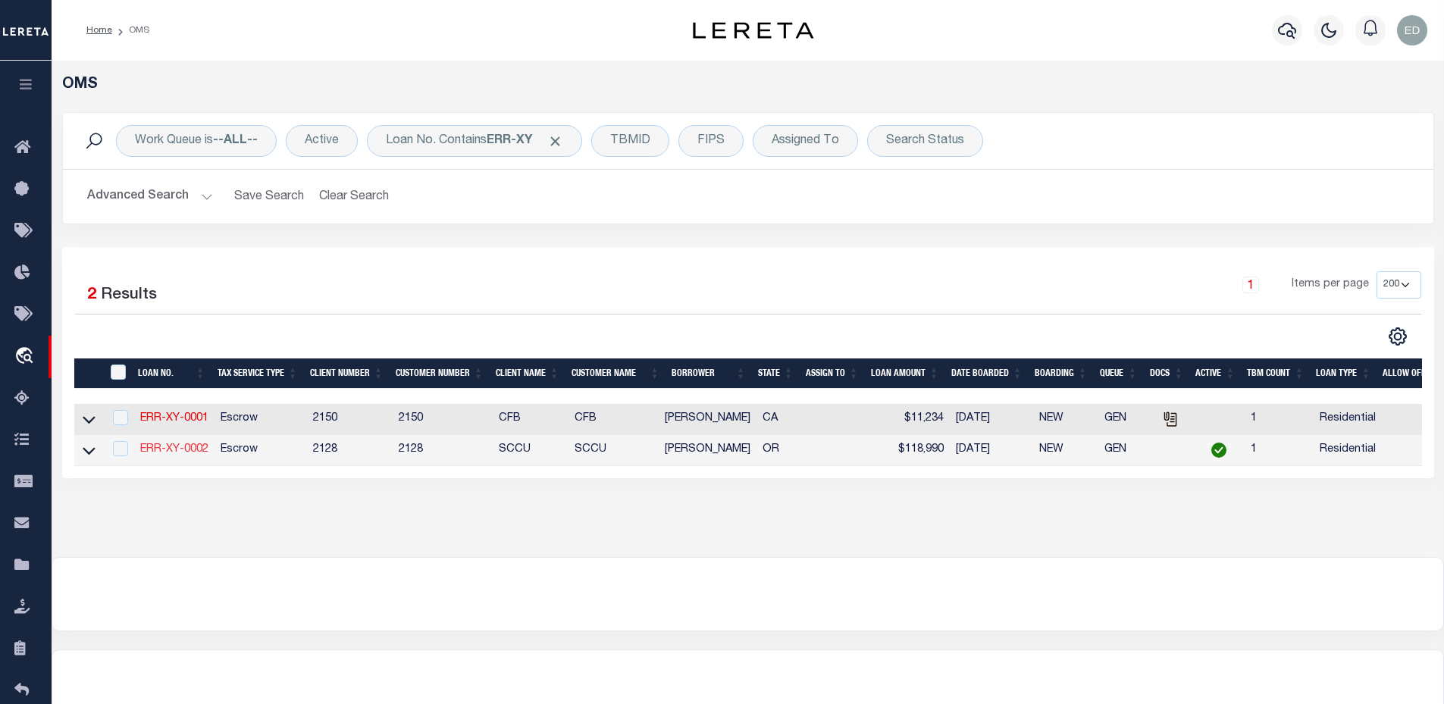
click at [196, 455] on link "ERR-XY-0002" at bounding box center [174, 449] width 68 height 11
type input "ERR-XY-0002"
type input "[PERSON_NAME]"
select select "True"
type input "[DATE]"
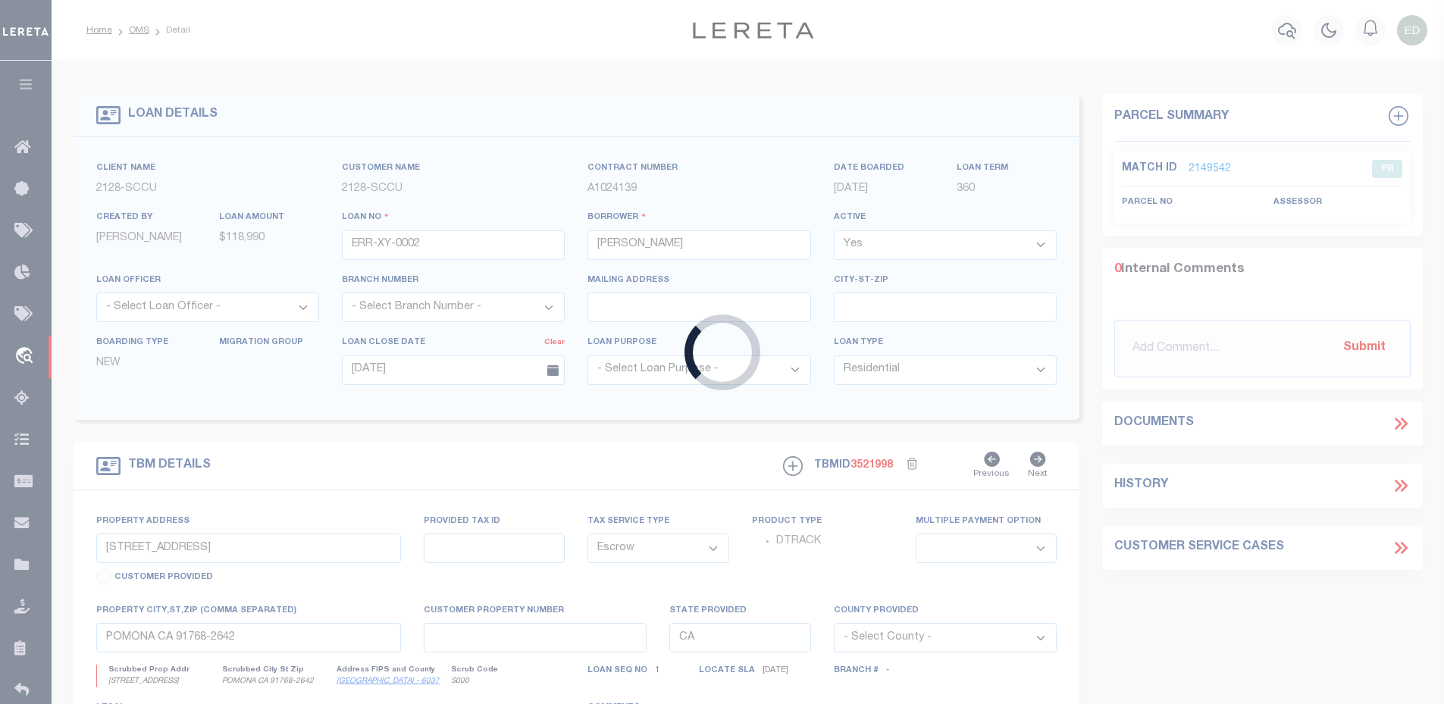
type input "2305 W 11TH AVE"
type input "EUGENE OR 97402-3311"
type input "OR"
select select "1"
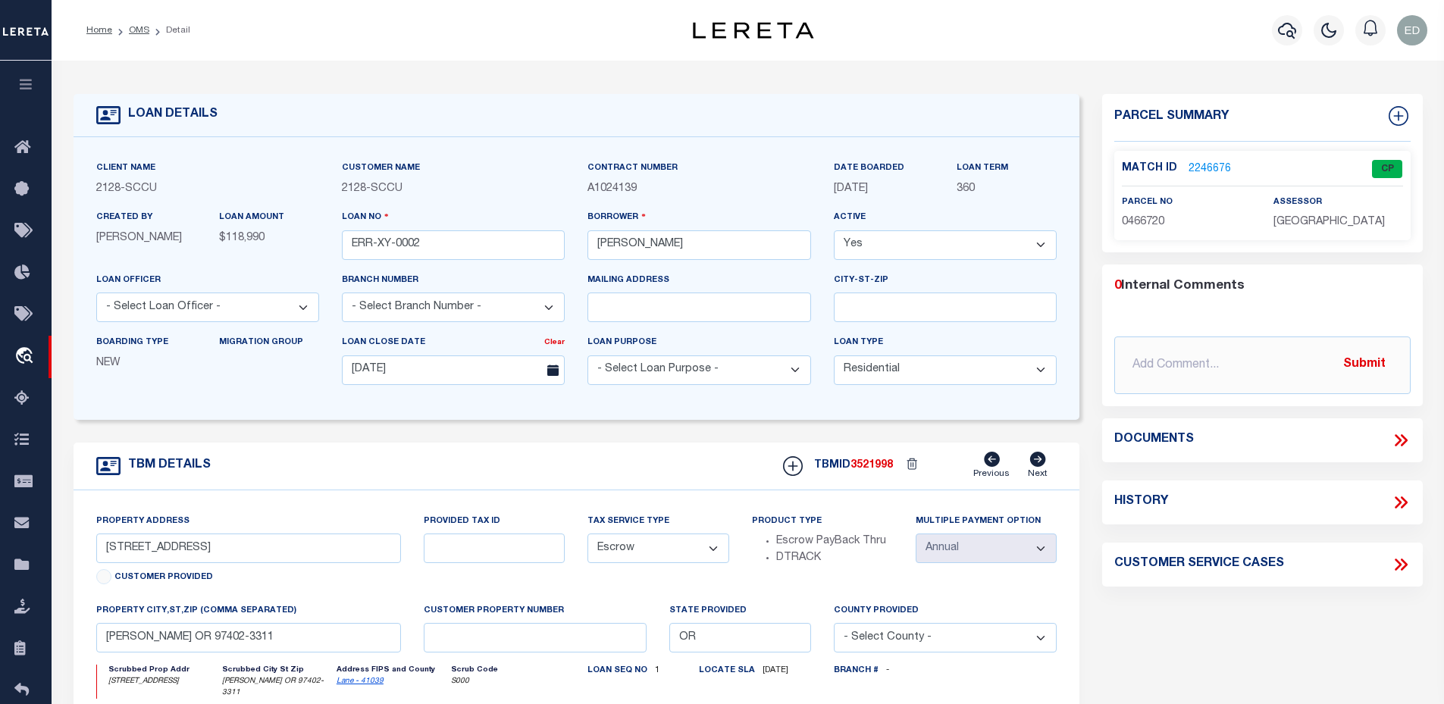
click at [1144, 225] on span "0466720" at bounding box center [1143, 222] width 42 height 11
copy span "0466720"
click at [440, 251] on input "ERR-XY-0002" at bounding box center [453, 245] width 223 height 30
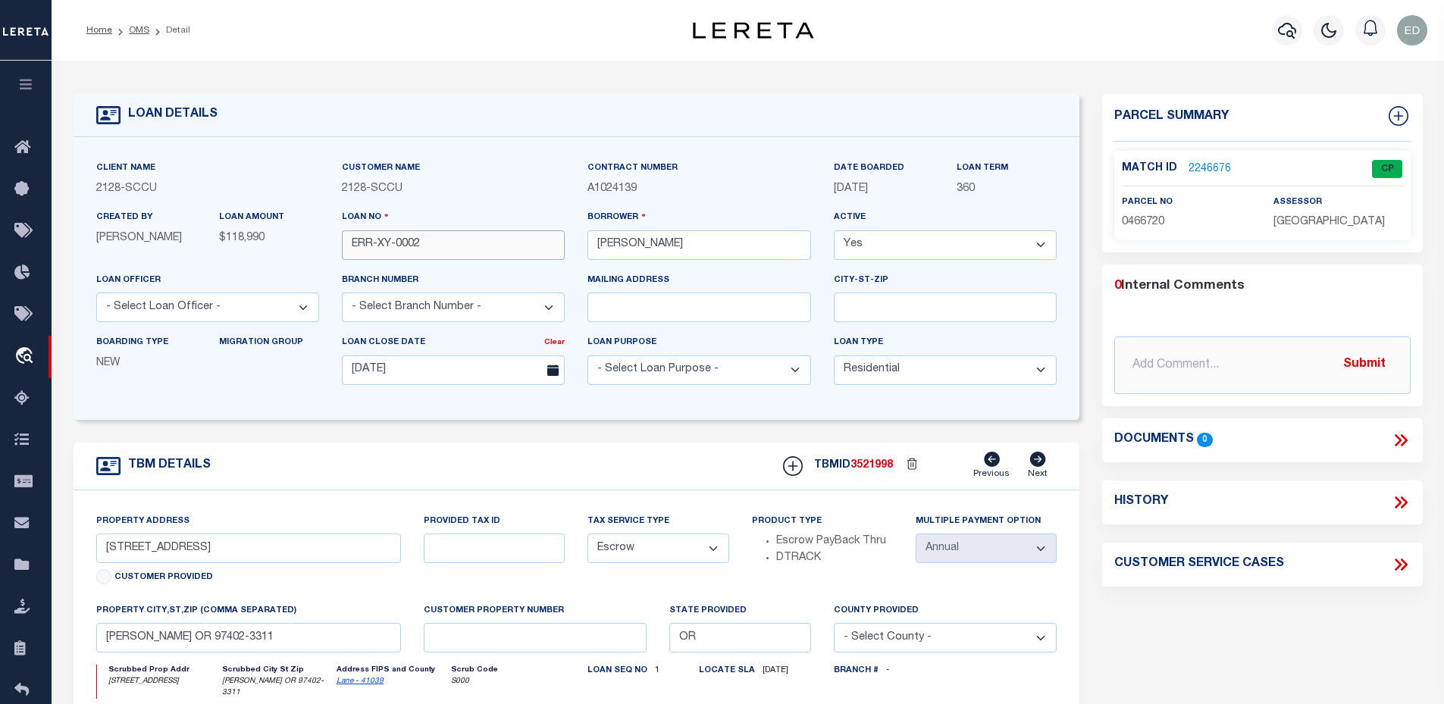
click at [440, 251] on input "ERR-XY-0002" at bounding box center [453, 245] width 223 height 30
type input "10010498"
type input "MCDANIEL LLC SAWYERS AND"
select select
type input "2116 CLUB VISTA PL"
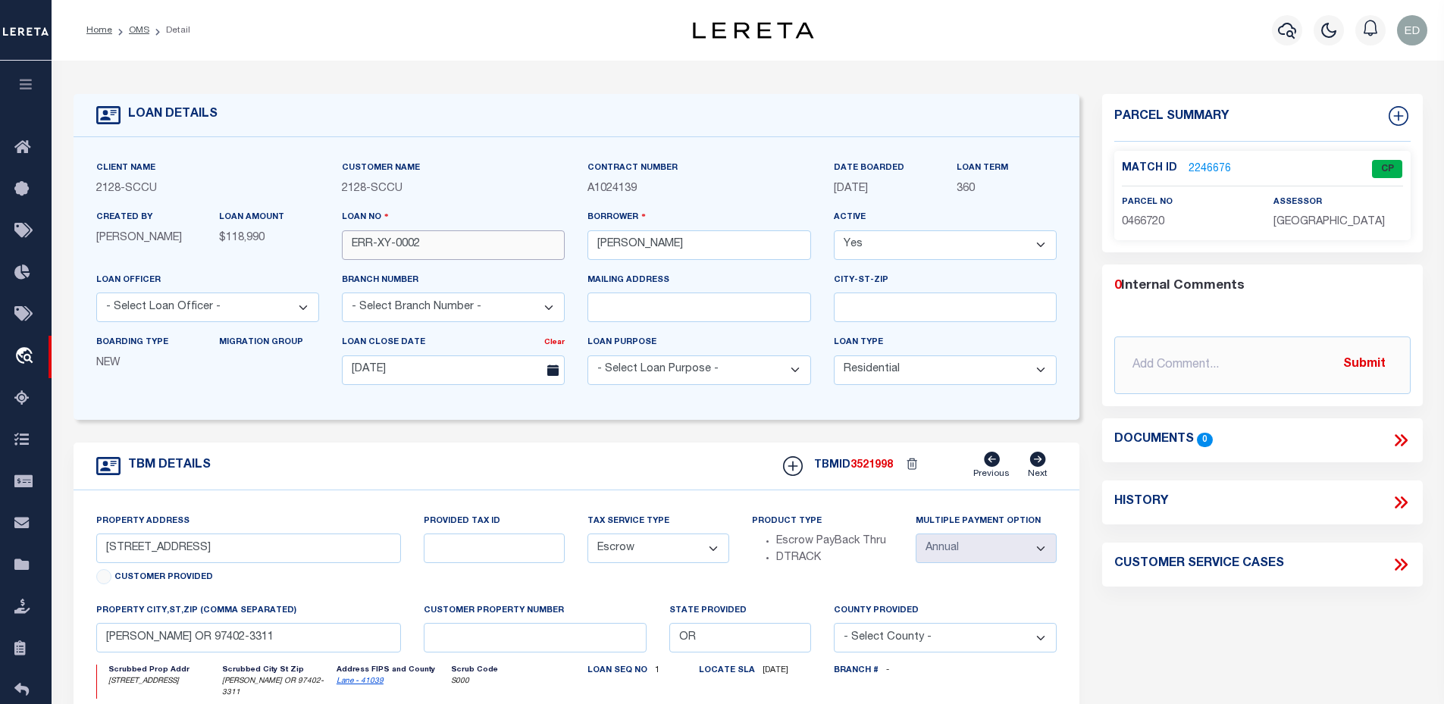
type input "LOUISVILLE,KY,40245"
select select "10"
select select
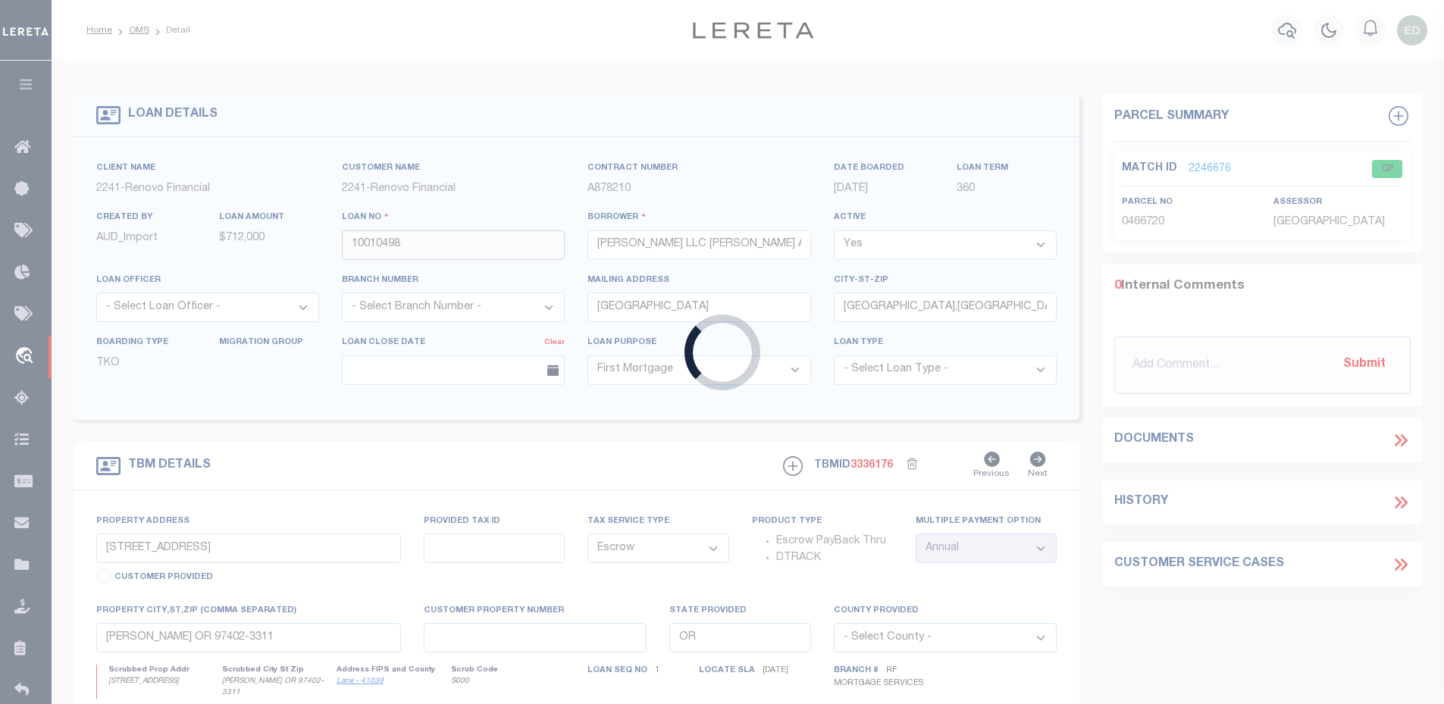
type input "732 -744 E 80TH ST"
type input "20342070170000"
select select
type input "CHICAGO IL 60619"
type input "a0kUS0000018CTF"
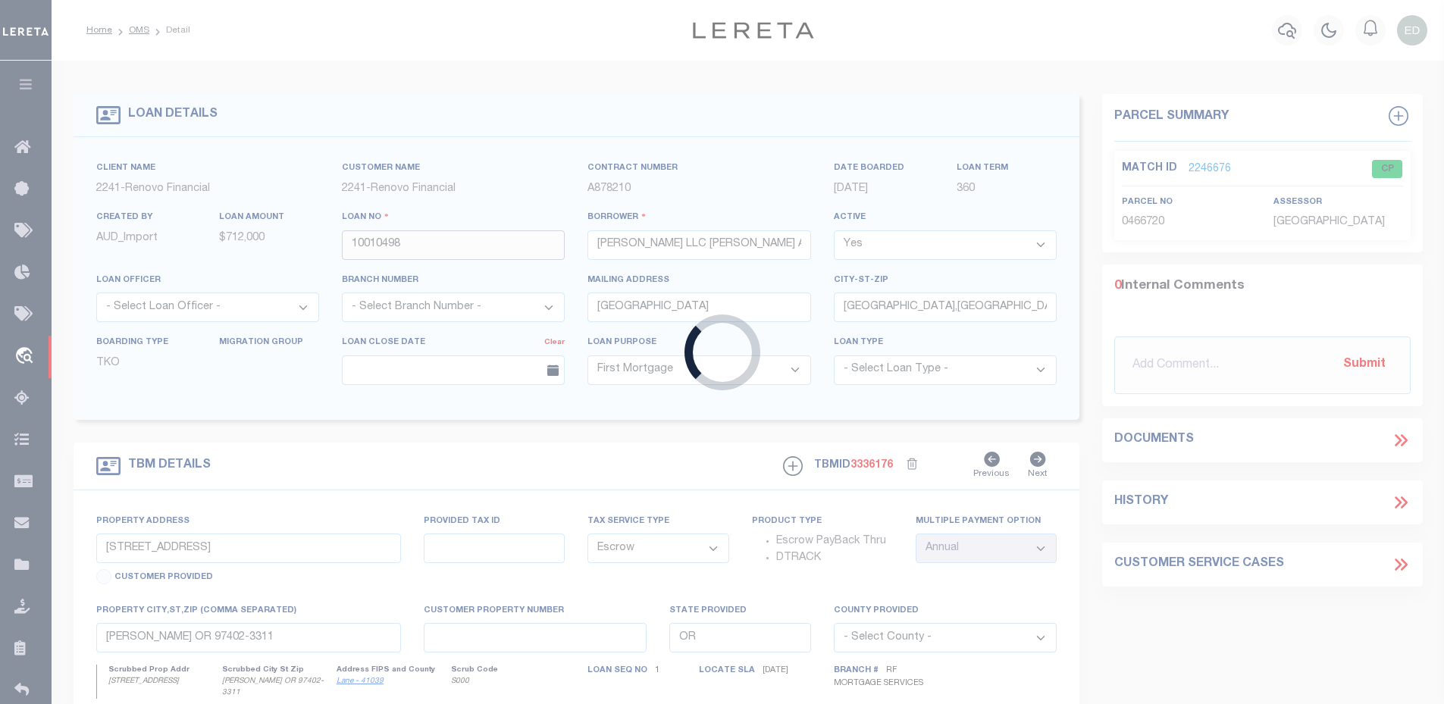
type input "IL"
select select
select select "25067"
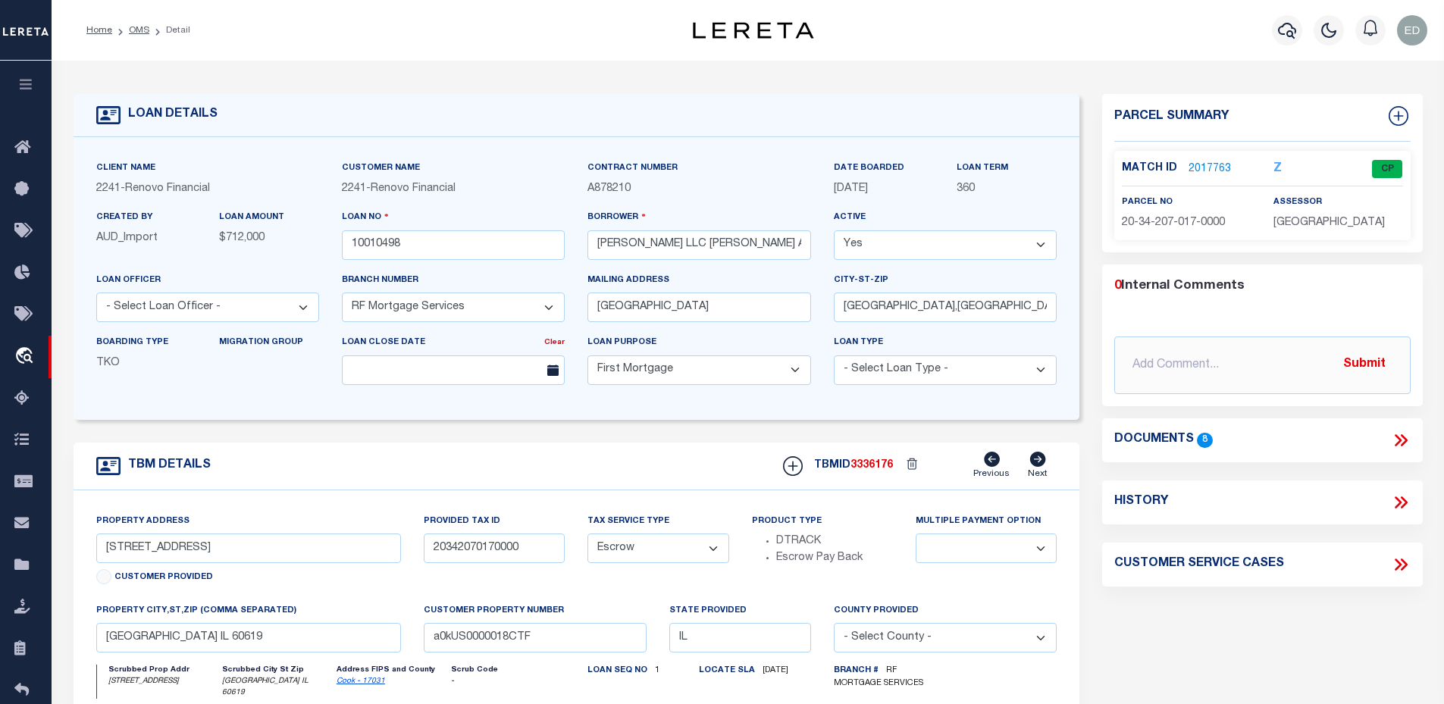
click at [1191, 224] on span "20-34-207-017-0000" at bounding box center [1173, 223] width 103 height 11
copy div "20-34-207-017-0000"
type input "1096089"
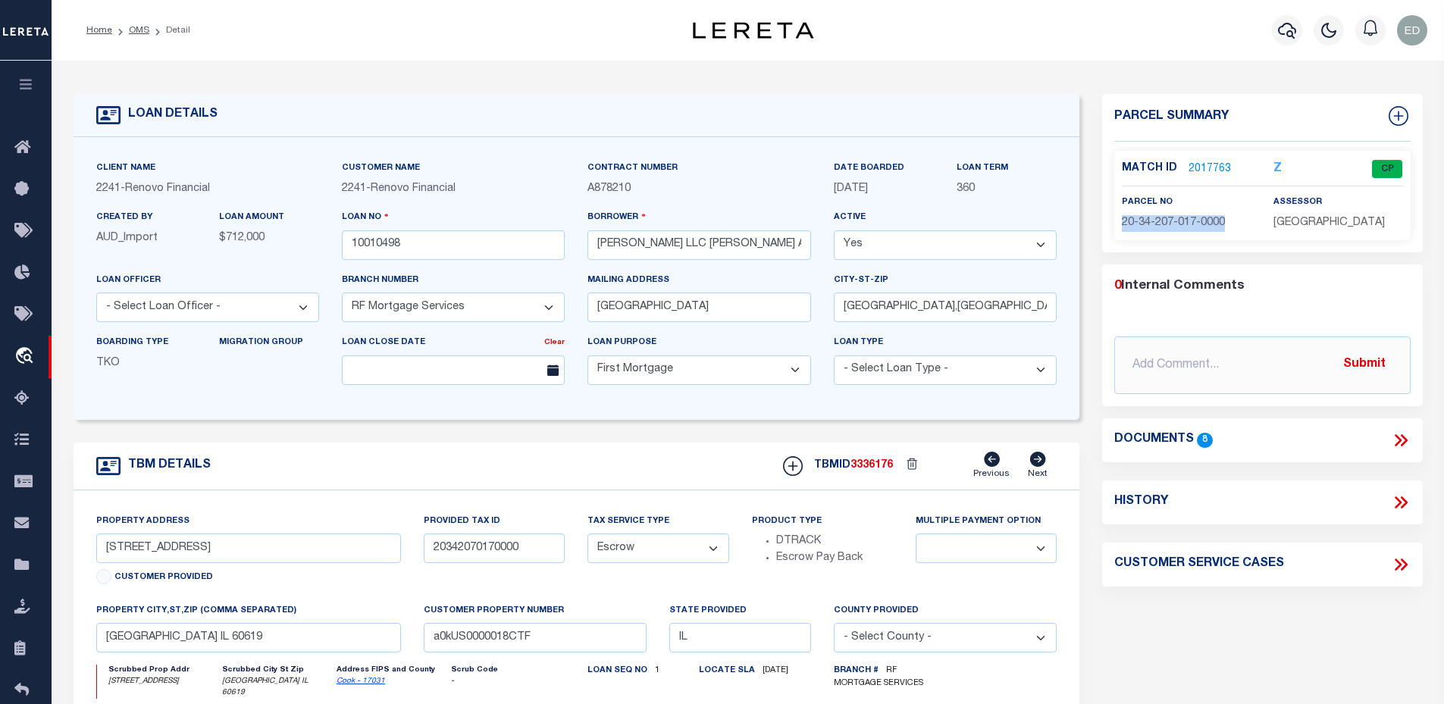
type input "YYYYY LLC"
select select
type input "2028 E BEN WHITE BLVD STE 240-2650"
type input "AUSTIN TX 78710"
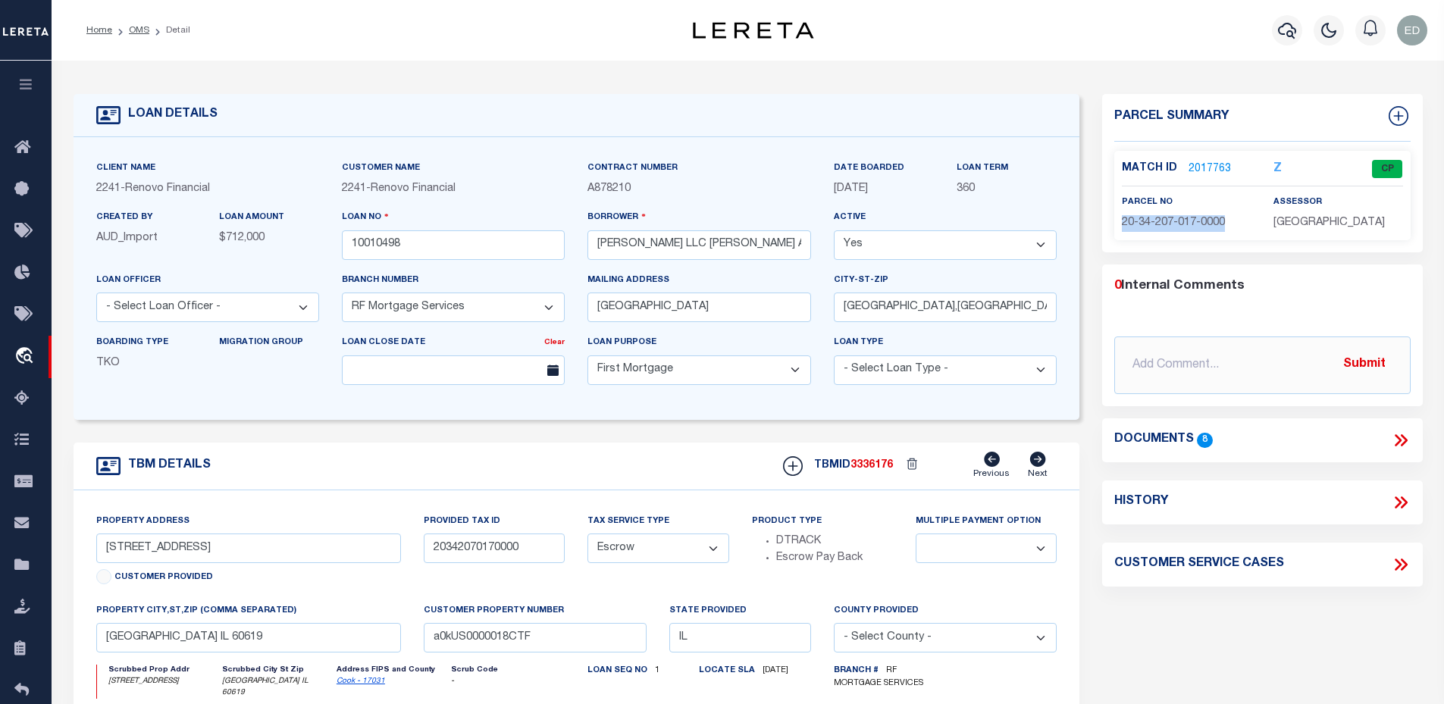
select select "700"
select select "NonEscrow"
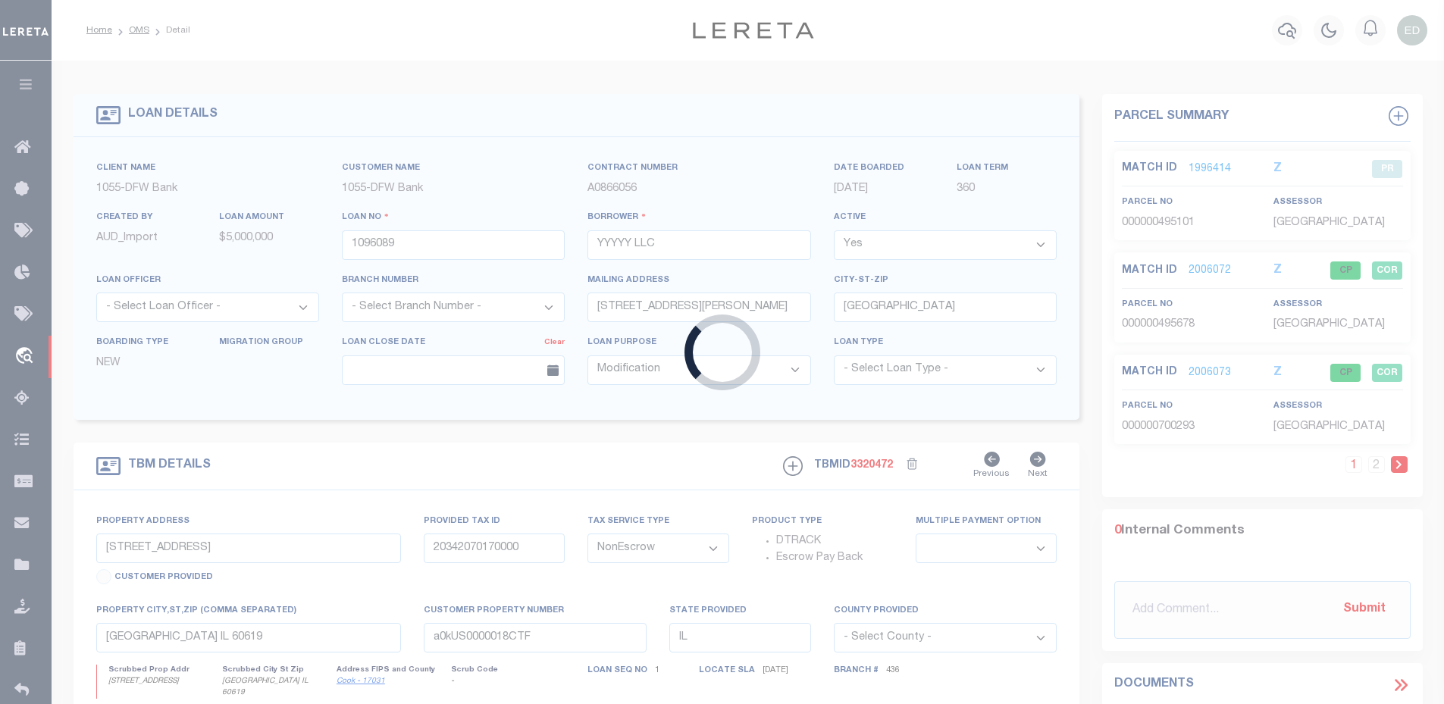
type input "PARCEL 2 TRACTS 7-11"
select select
type input "[GEOGRAPHIC_DATA]"
type textarea "PARCEL 2 TRACTS 7-11 AUSTIN TX 78733 TRAVIS COUNTY"
select select "11758"
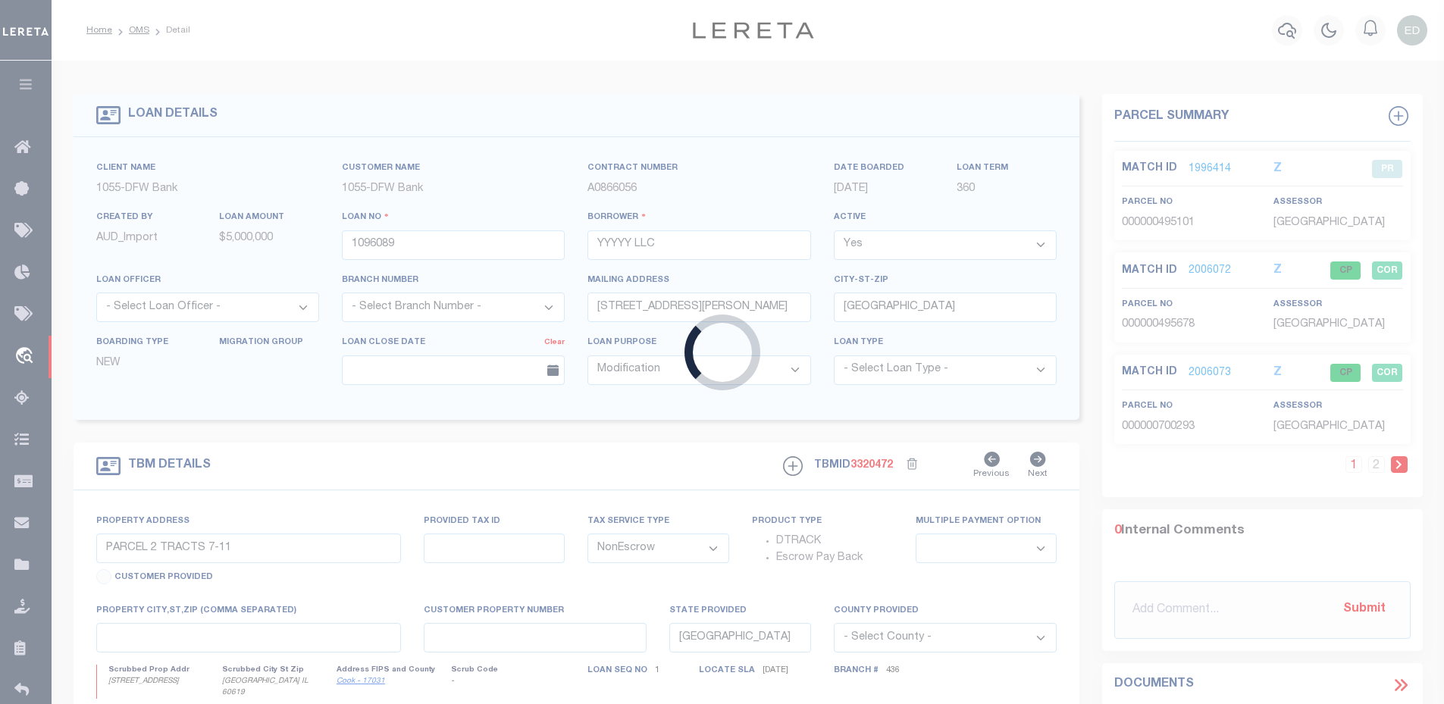
select select "3834"
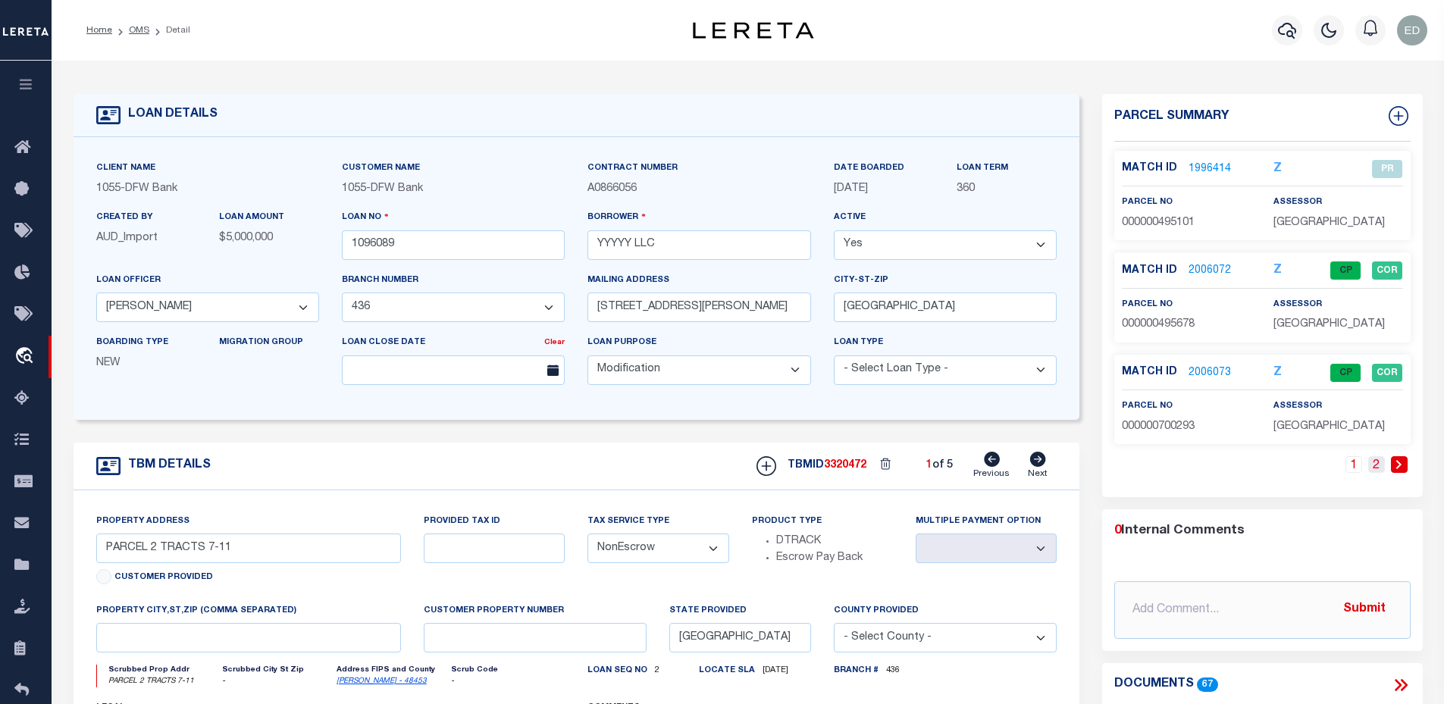
click at [1374, 457] on link "2" at bounding box center [1376, 464] width 17 height 17
click at [1382, 465] on link "1" at bounding box center [1376, 464] width 17 height 17
click at [1182, 323] on span "000000495678" at bounding box center [1158, 324] width 73 height 11
copy span "000000495678"
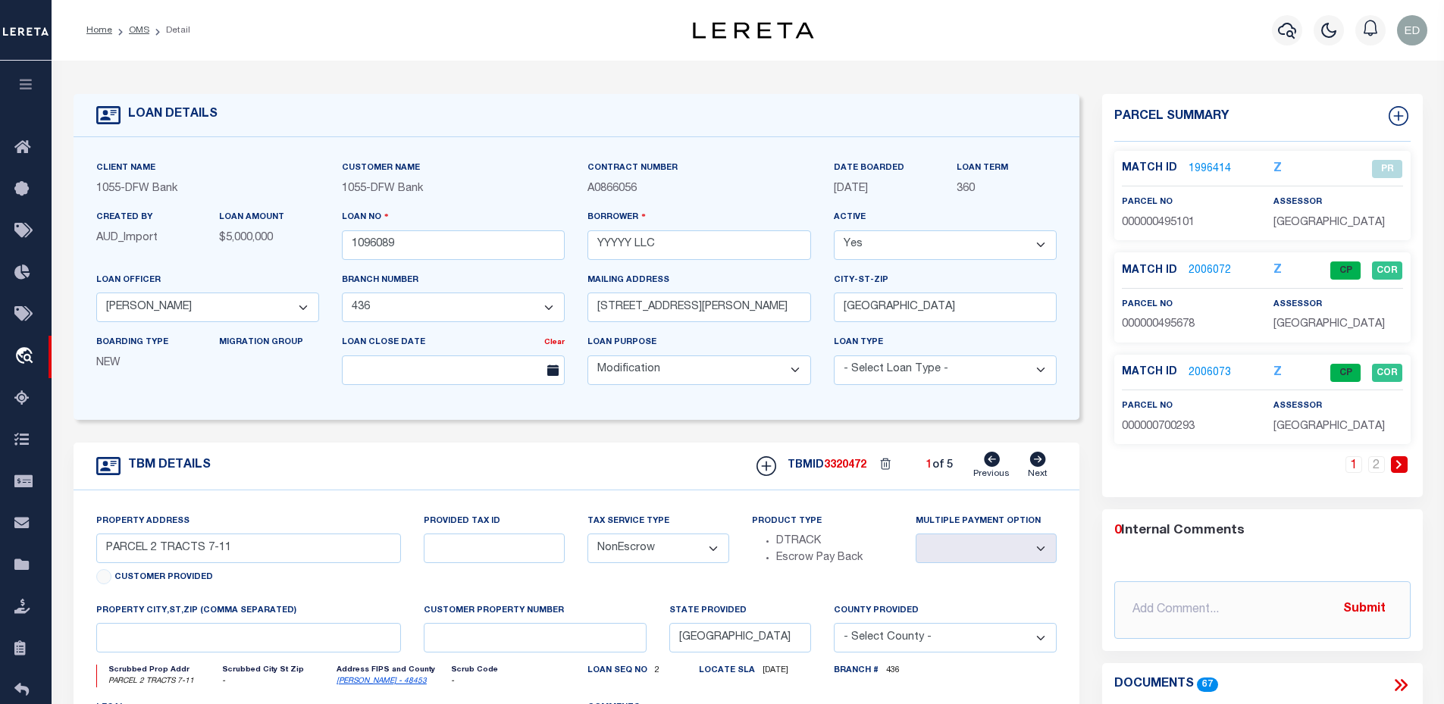
click at [556, 484] on div "TBM DETAILS TBMID 3320472 1 of 5 Next" at bounding box center [577, 467] width 1007 height 48
click at [1039, 471] on link "Next" at bounding box center [1038, 466] width 20 height 29
type input "PARCEL 4 TRACT 13"
select select
type textarea "PARCEL 4 TRACT 13 AUSTIN TX 78733 TRAVIS COUNTY"
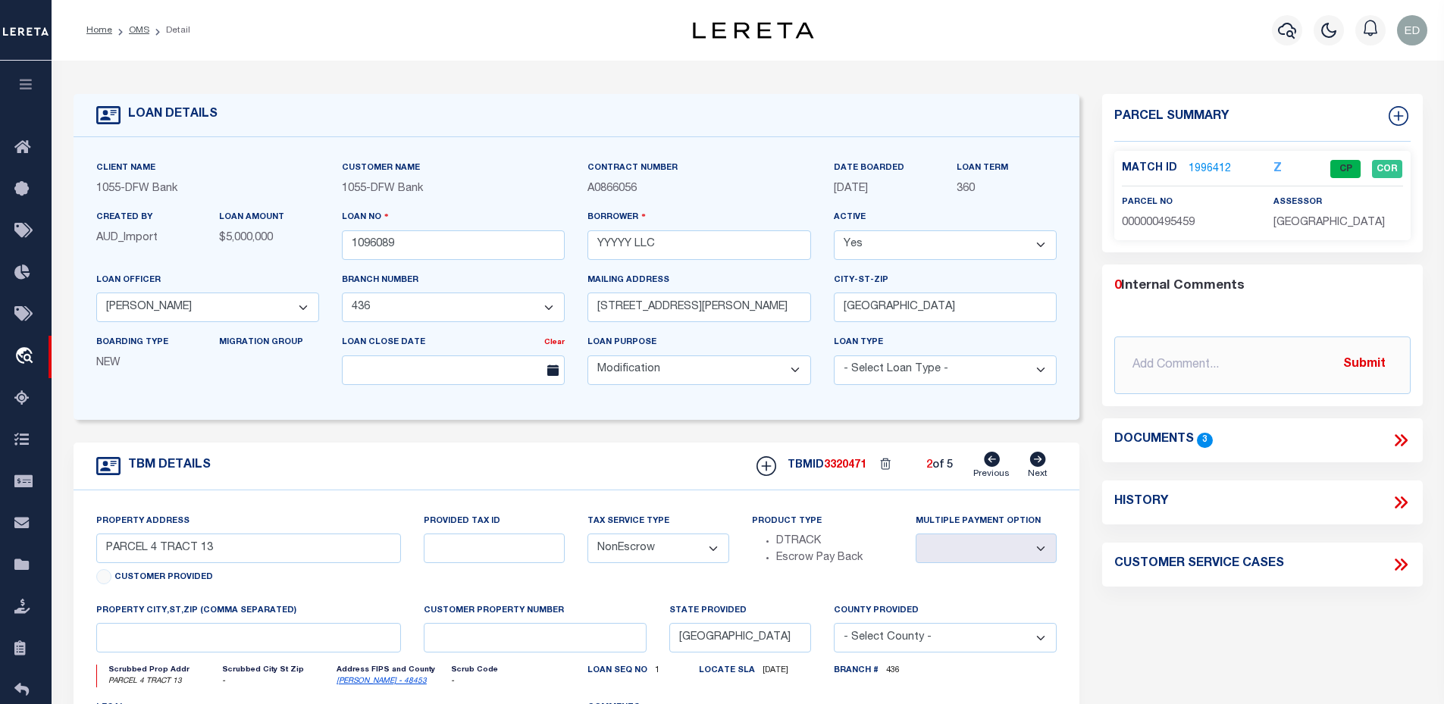
click at [1039, 465] on icon at bounding box center [1038, 459] width 16 height 15
type input "1201 SPYGLASS DRIVE"
select select
click at [1039, 465] on icon at bounding box center [1038, 459] width 16 height 15
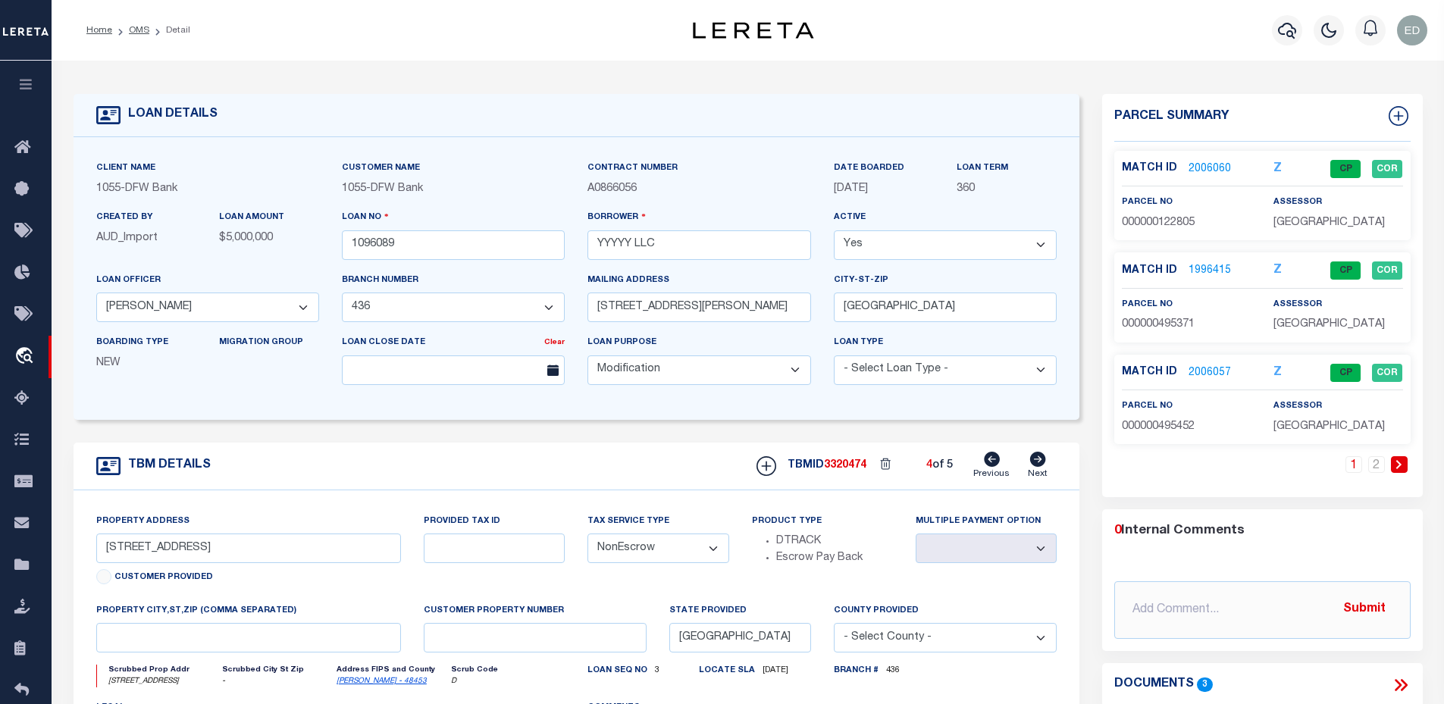
type input "PARCEL 1 TRACTS 1-6"
select select
type textarea "PARCEL 1 TRACTS 1-6 AUSTIN TX 78733 TRAVIS COUNTY"
click at [1039, 465] on icon at bounding box center [1038, 459] width 16 height 15
type input "PARCEL 3 TRACT 12"
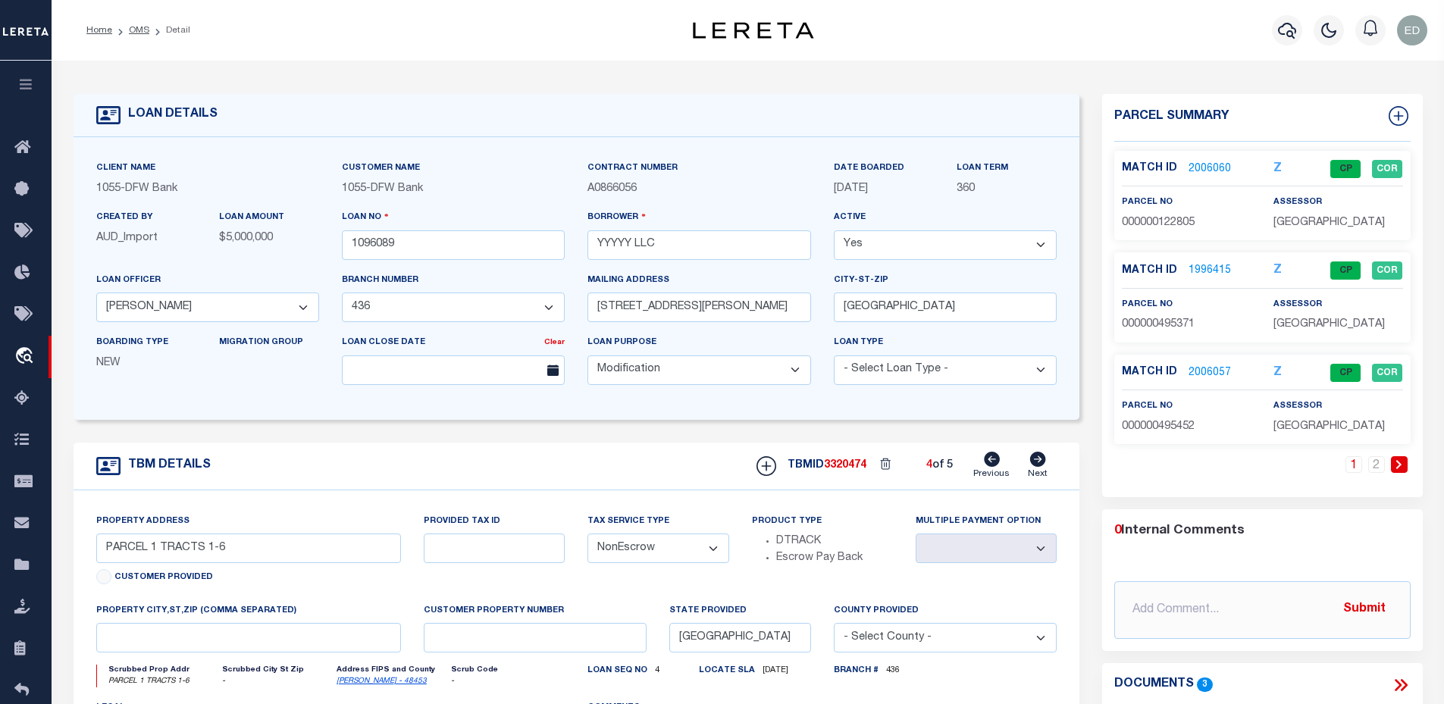
select select
type textarea "PARCEL 3 TRACT 12 AUSTIN TX 78733 TRAVIS COUNTY"
click at [999, 466] on icon at bounding box center [992, 459] width 16 height 15
type input "PARCEL 1 TRACTS 1-6"
select select
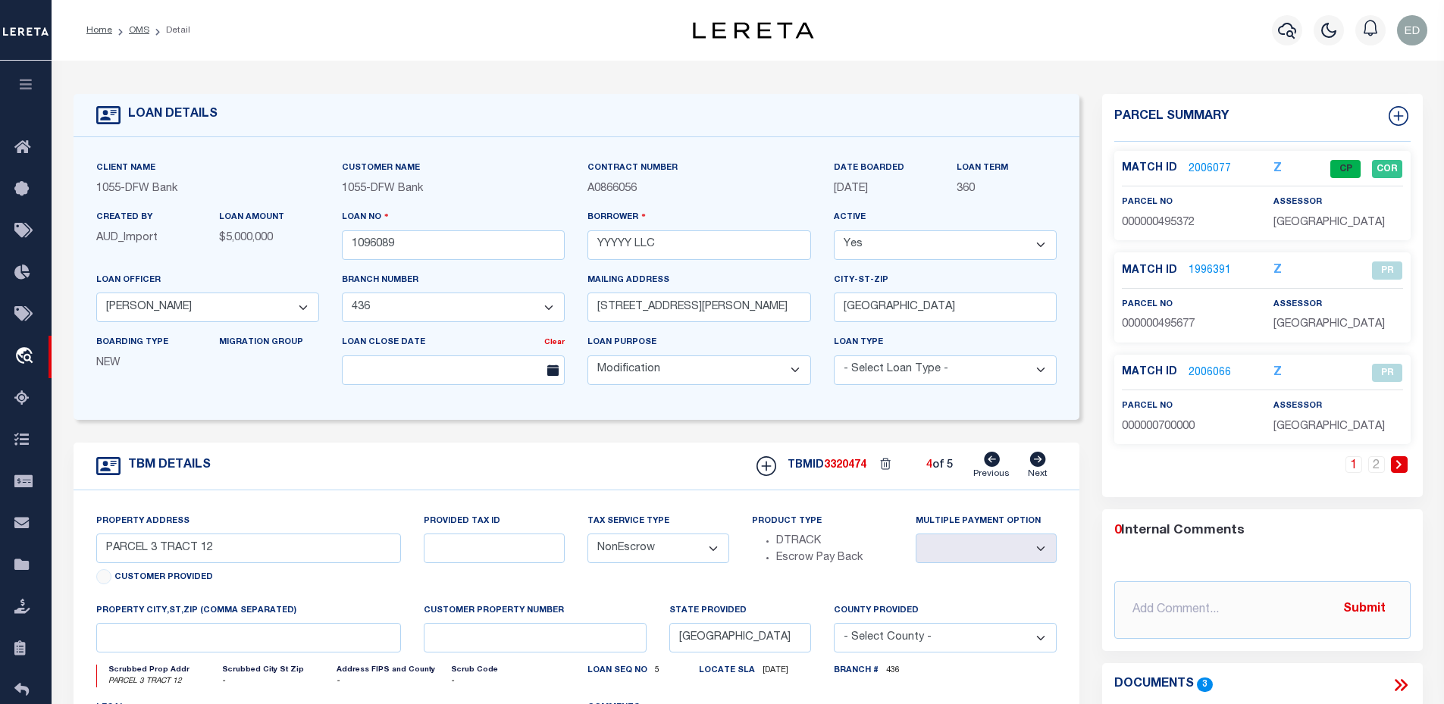
type textarea "PARCEL 1 TRACTS 1-6 AUSTIN TX 78733 TRAVIS COUNTY"
click at [999, 466] on icon at bounding box center [992, 459] width 16 height 15
type input "1201 SPYGLASS DRIVE"
select select
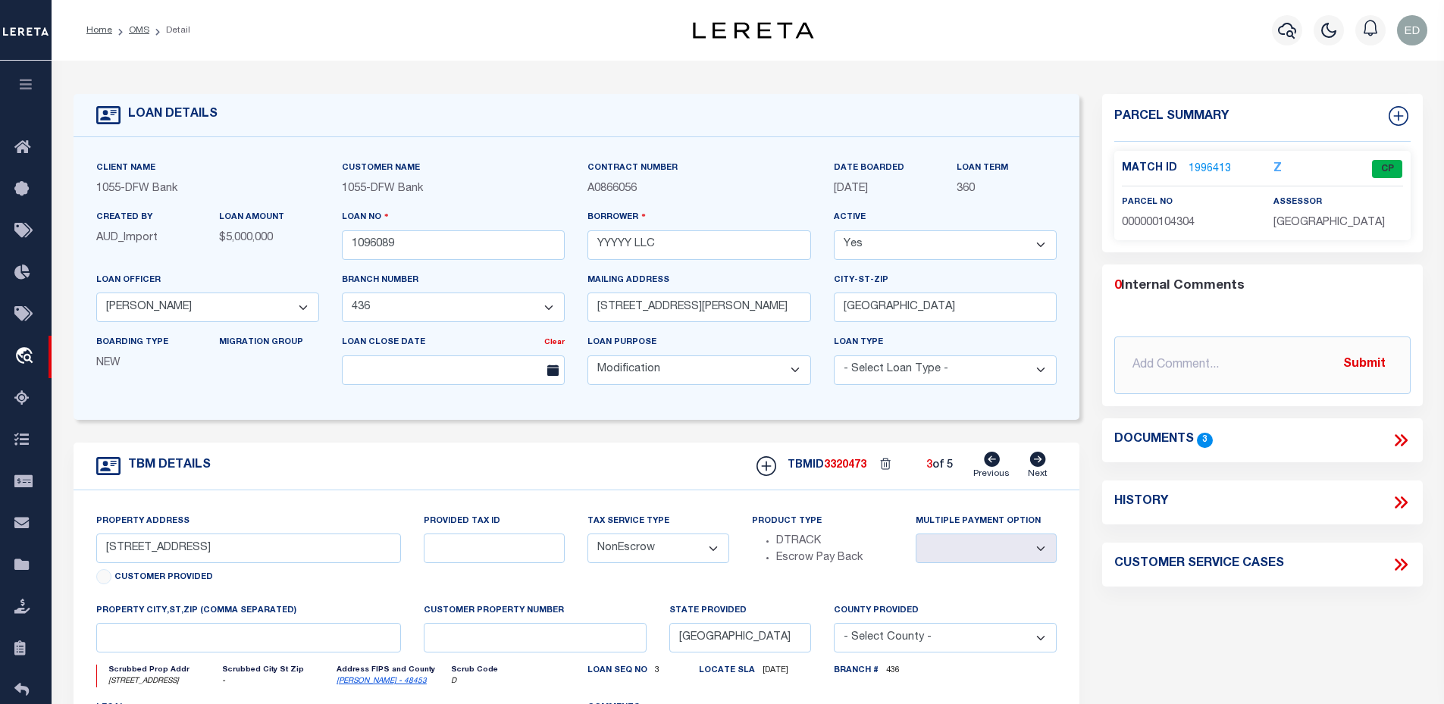
click at [999, 466] on icon at bounding box center [992, 459] width 16 height 15
type input "PARCEL 4 TRACT 13"
select select
type textarea "PARCEL 4 TRACT 13 AUSTIN TX 78733 TRAVIS COUNTY"
click at [999, 466] on icon at bounding box center [992, 459] width 16 height 15
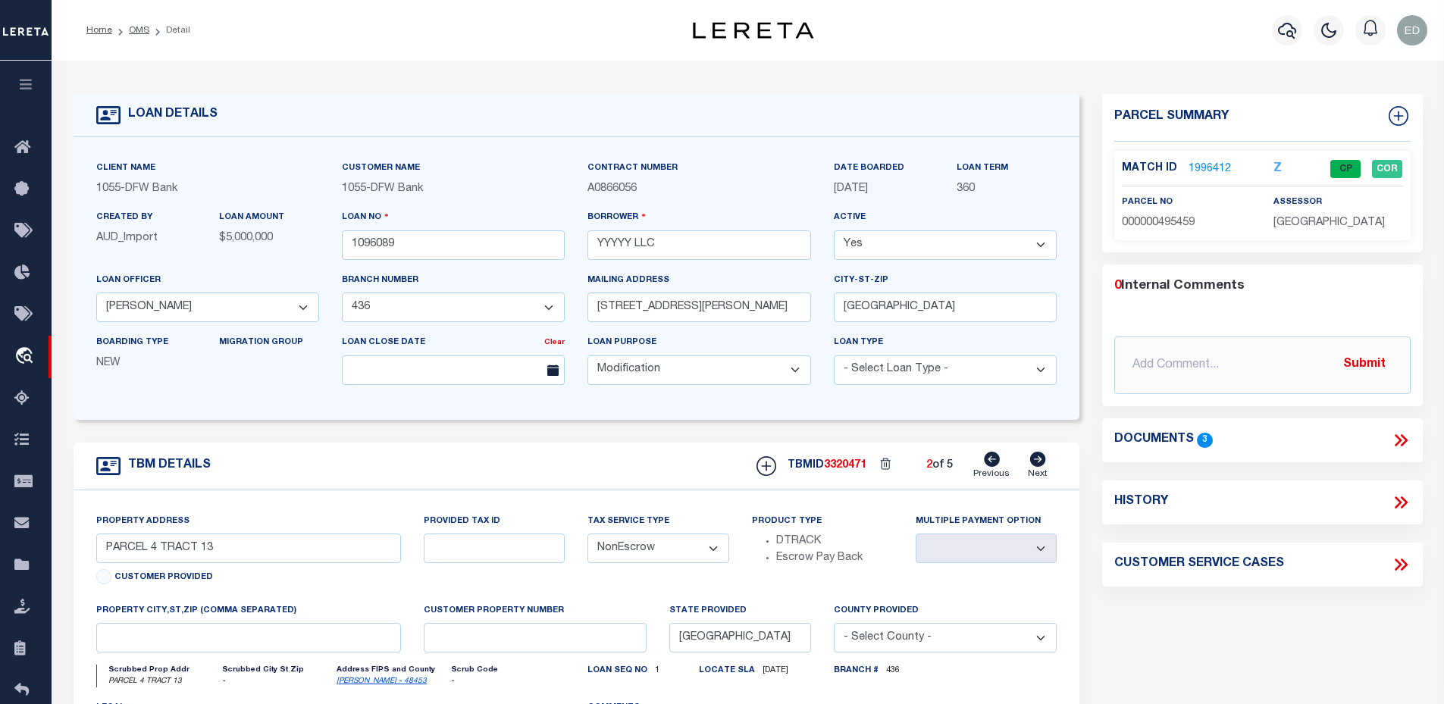
type input "PARCEL 2 TRACTS 7-11"
select select
type textarea "PARCEL 2 TRACTS 7-11 AUSTIN TX 78733 TRAVIS COUNTY"
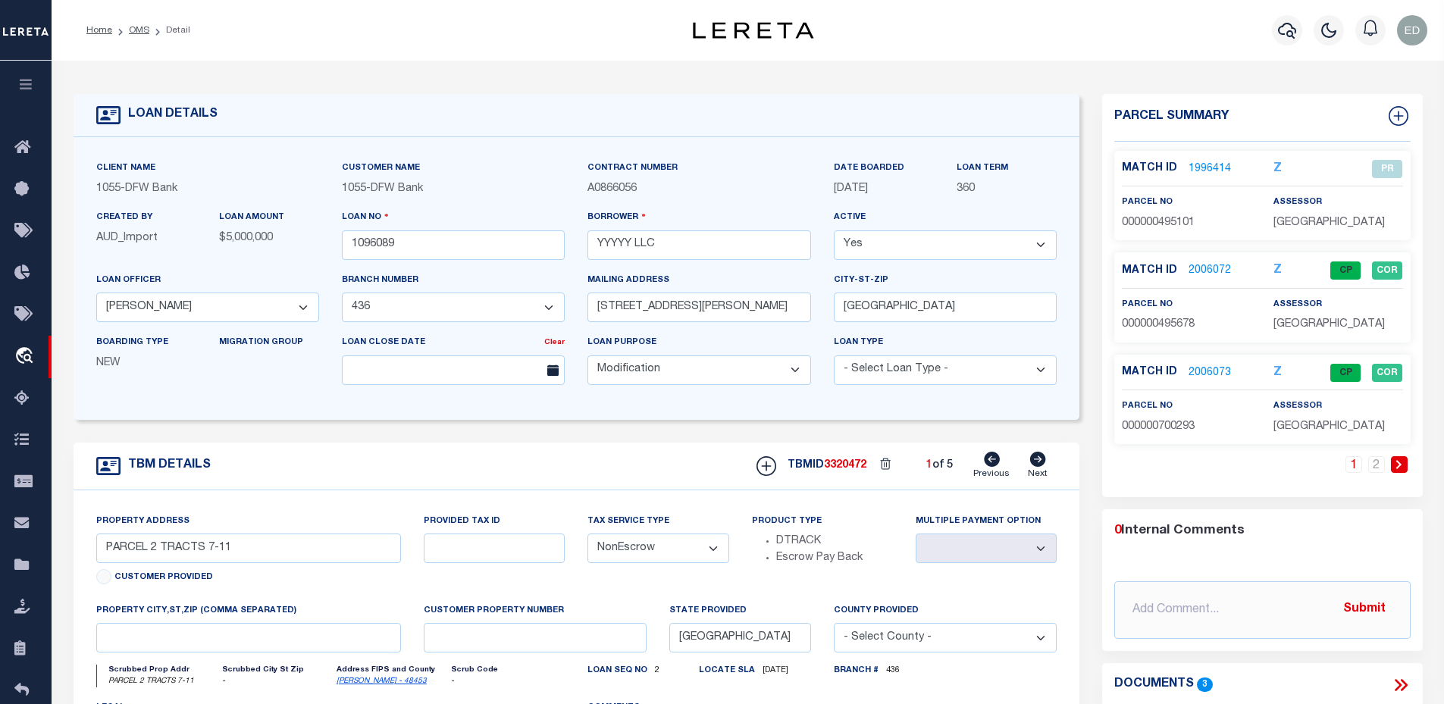
click at [999, 466] on icon at bounding box center [992, 459] width 16 height 15
click at [1207, 270] on link "2006072" at bounding box center [1209, 271] width 42 height 16
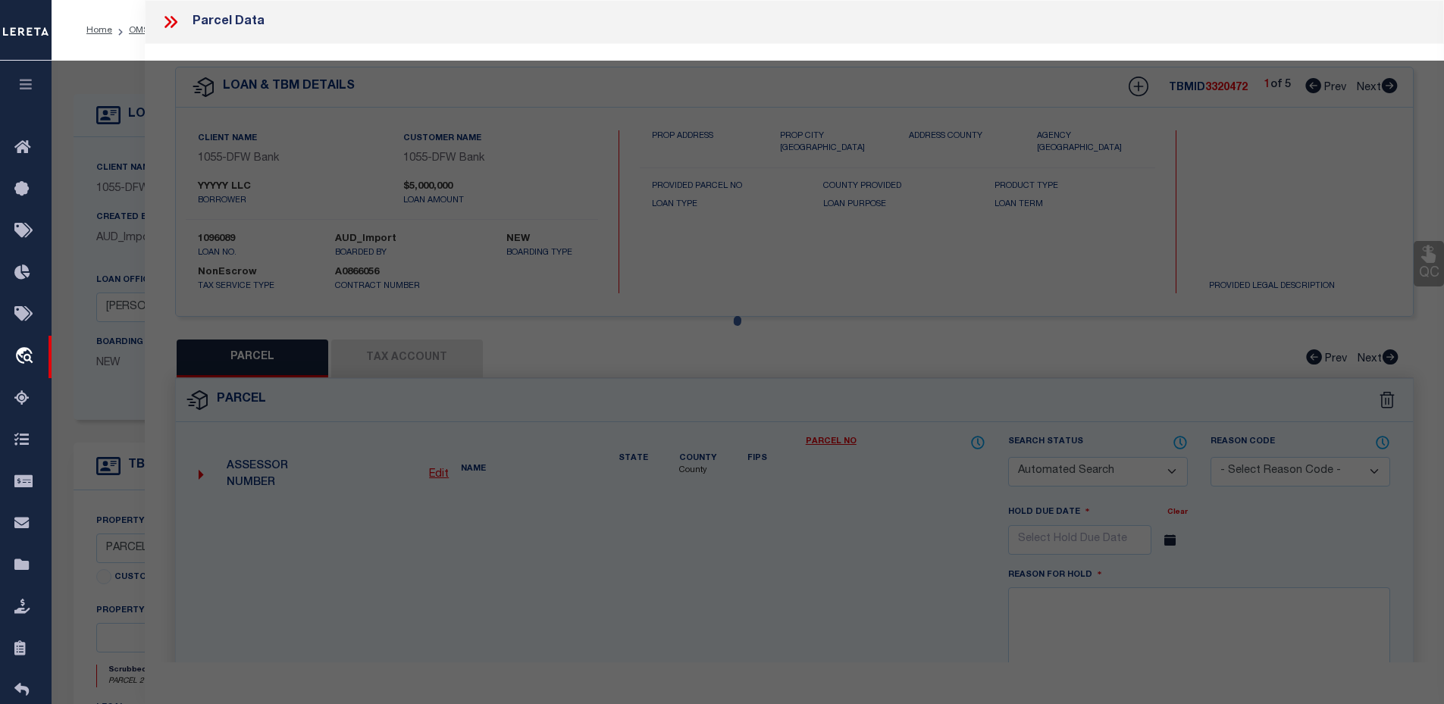
checkbox input "false"
select select "CP"
type input "YYYYY INC"
select select "AGW"
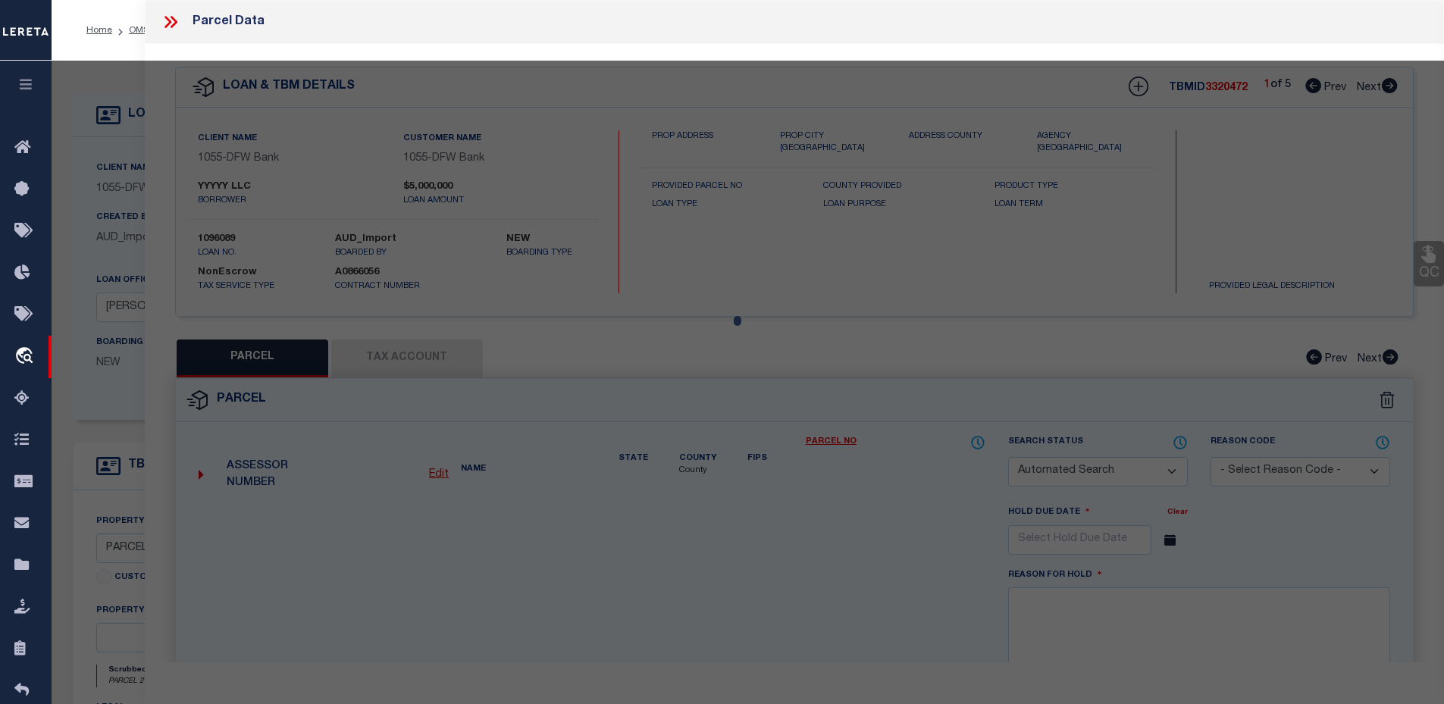
select select
type input "2001 RIVER HILLS RD"
type input "TX 78733"
type textarea "LOT 2 PORSCH SUBD (1-D-1W)"
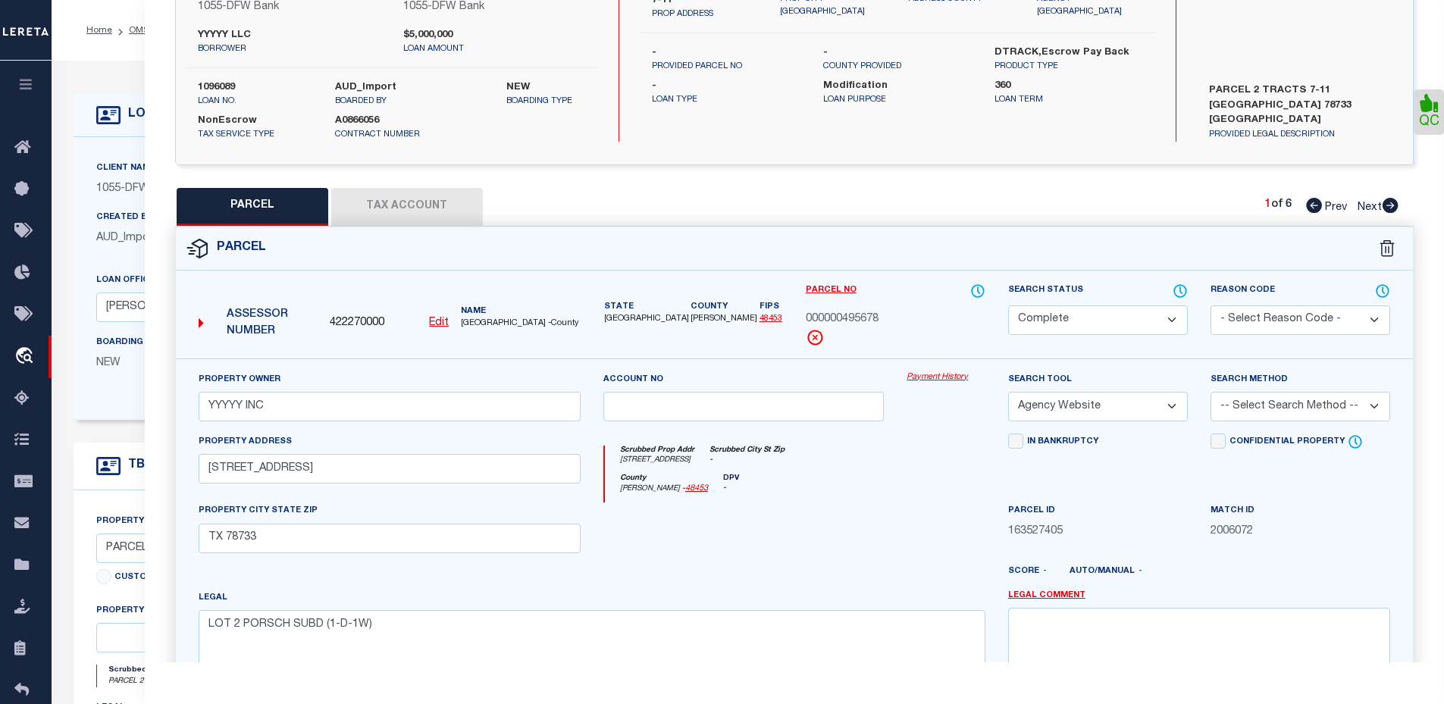
scroll to position [227, 0]
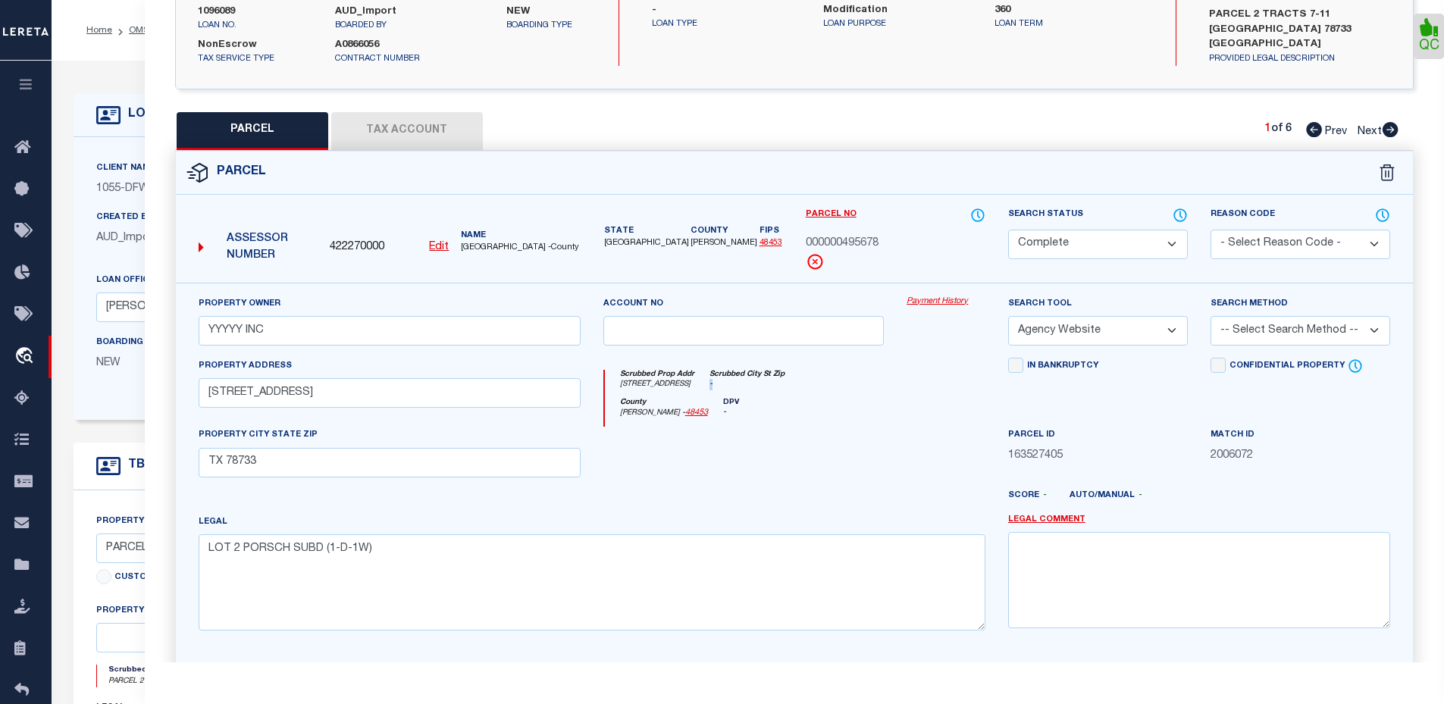
drag, startPoint x: 711, startPoint y: 387, endPoint x: 719, endPoint y: 387, distance: 8.4
click at [719, 387] on icon "-" at bounding box center [746, 384] width 75 height 11
type input "10010602"
type input "ROAD ESTATES SOUTHVIEW SCHOOLH"
select select
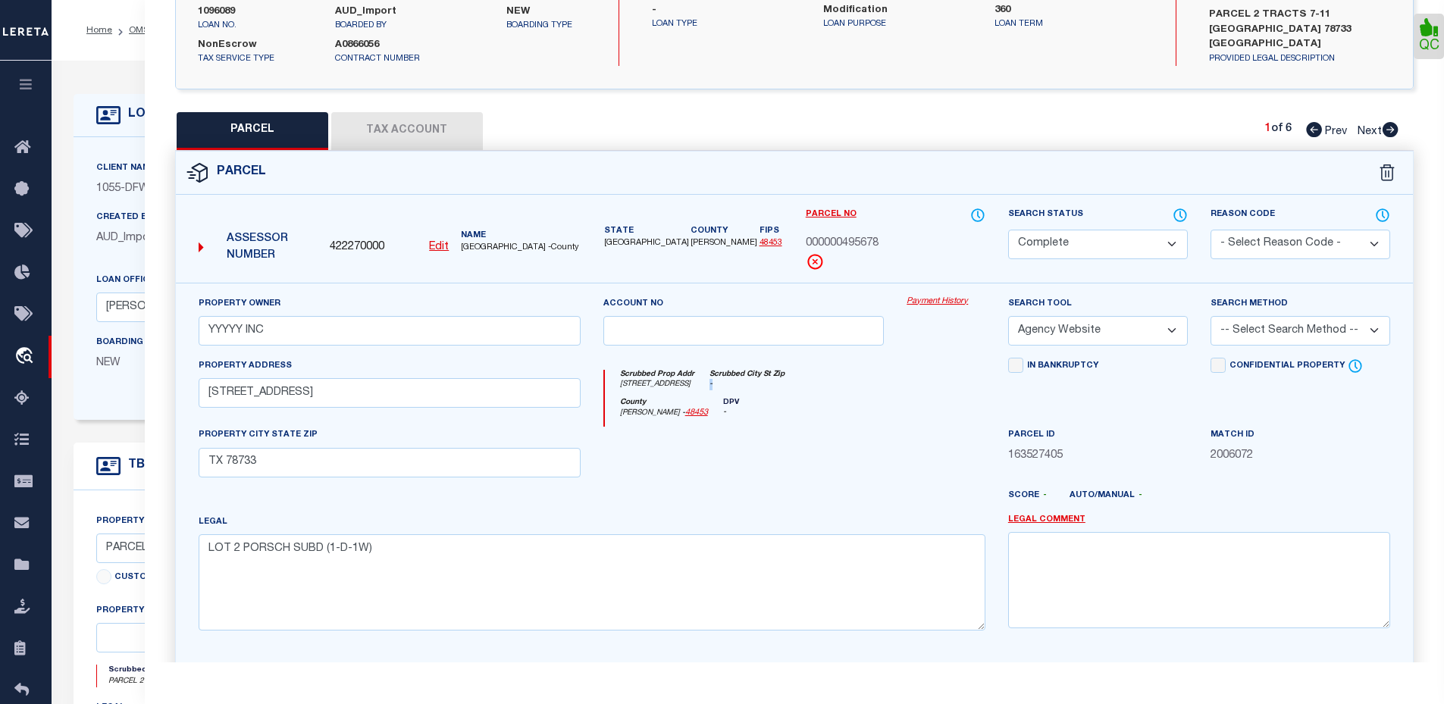
select select
type input "767 East Brookhaven circle"
type input "Memphis,TN,38117"
select select "10"
select select "Escrow"
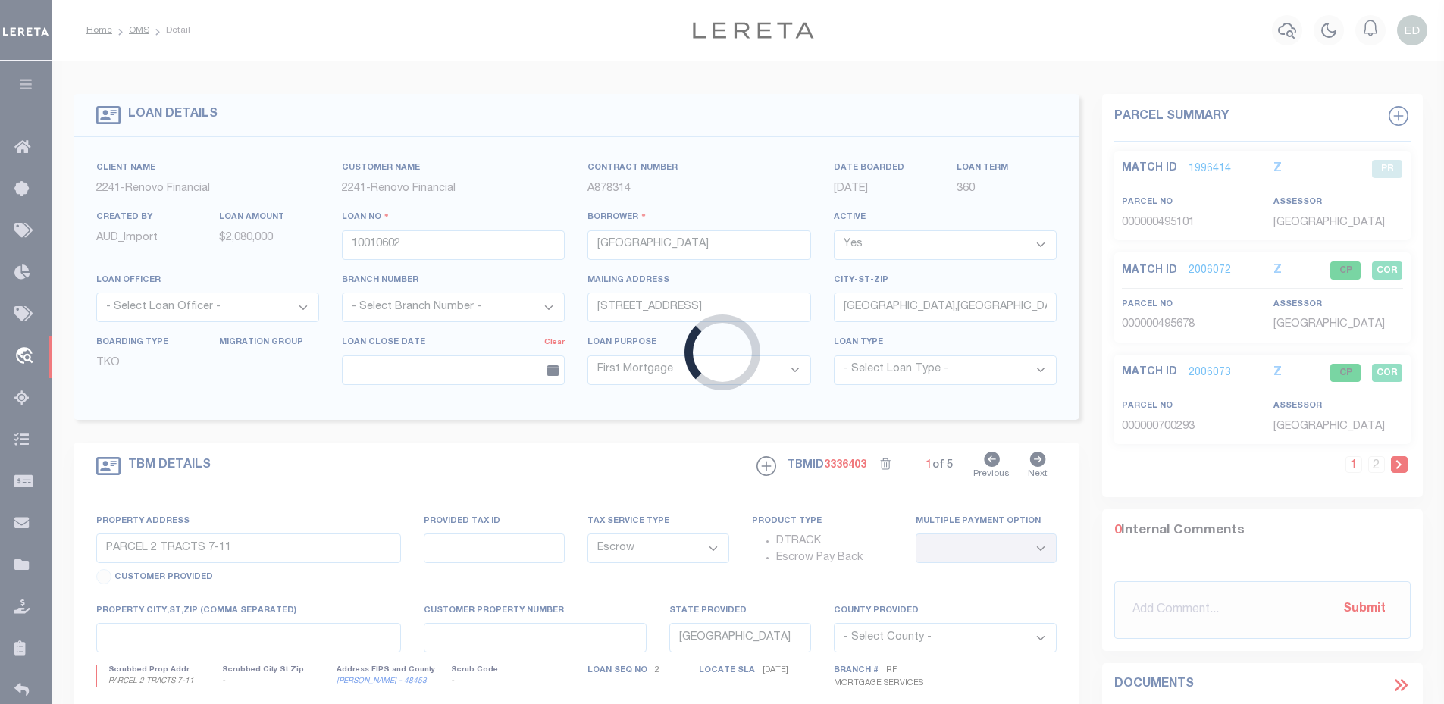
type input "307 HARDY ST"
type input "008383108R3402701300"
select select
type input "ABERDEEN MS 397303612"
type input "a0kUS0000018AT5"
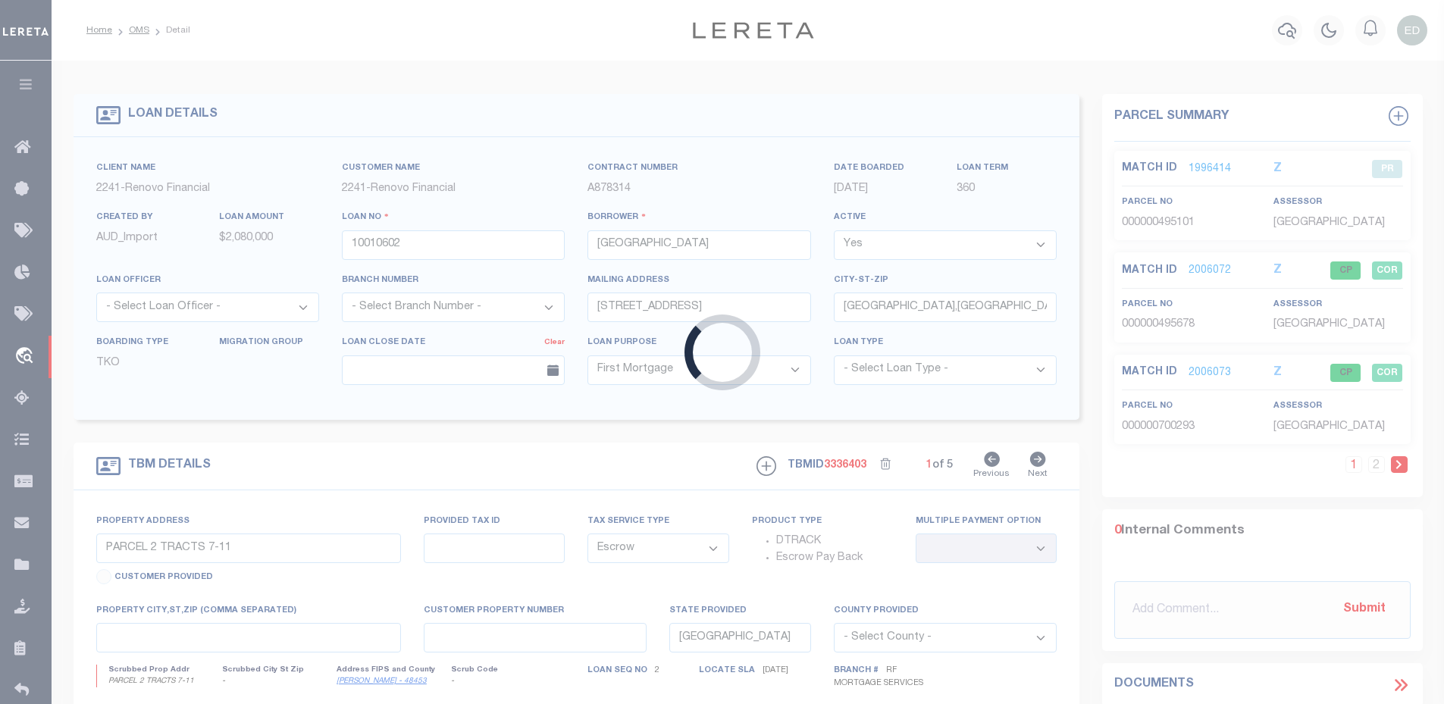
type input "MS"
select select
select select "25067"
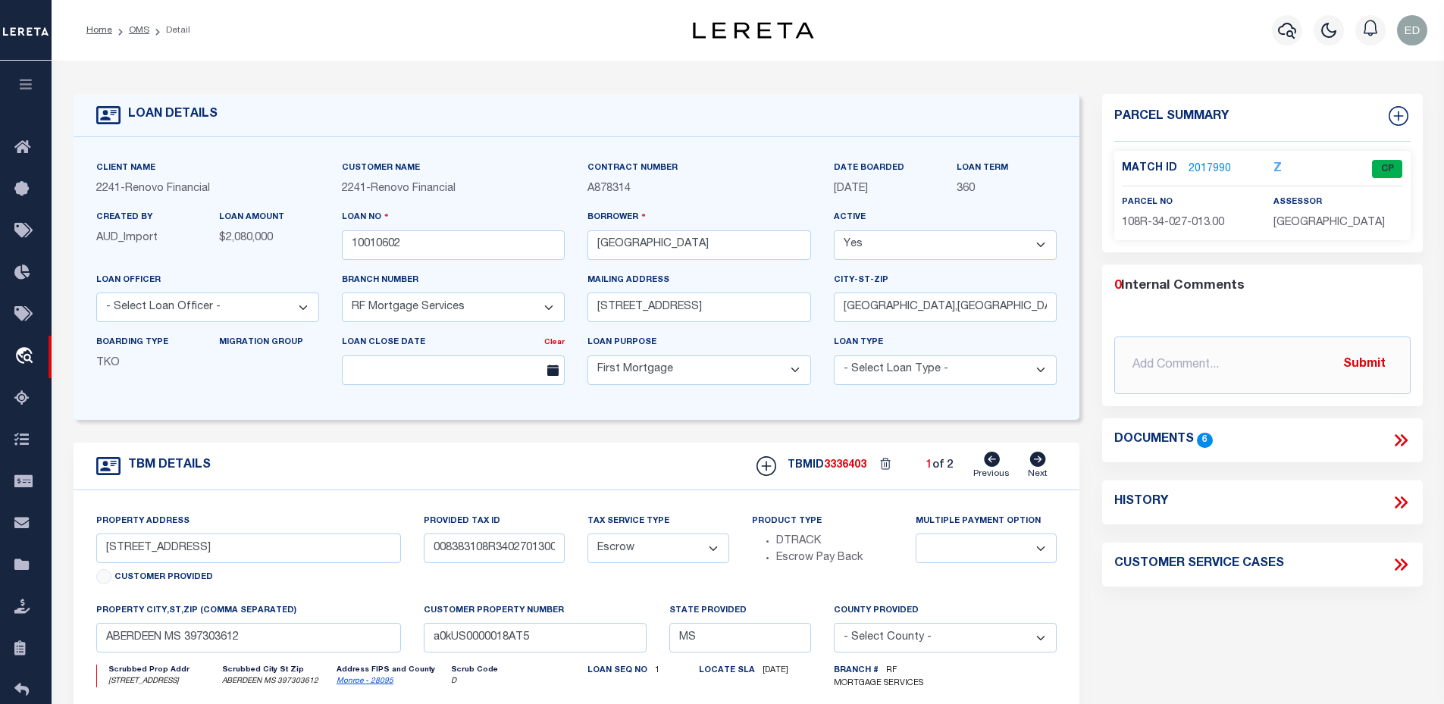
click at [1206, 219] on span "108R-34-027-013.00" at bounding box center [1173, 223] width 102 height 11
copy div "108R-34-027-013.00"
click at [1204, 170] on link "2017990" at bounding box center [1209, 169] width 42 height 16
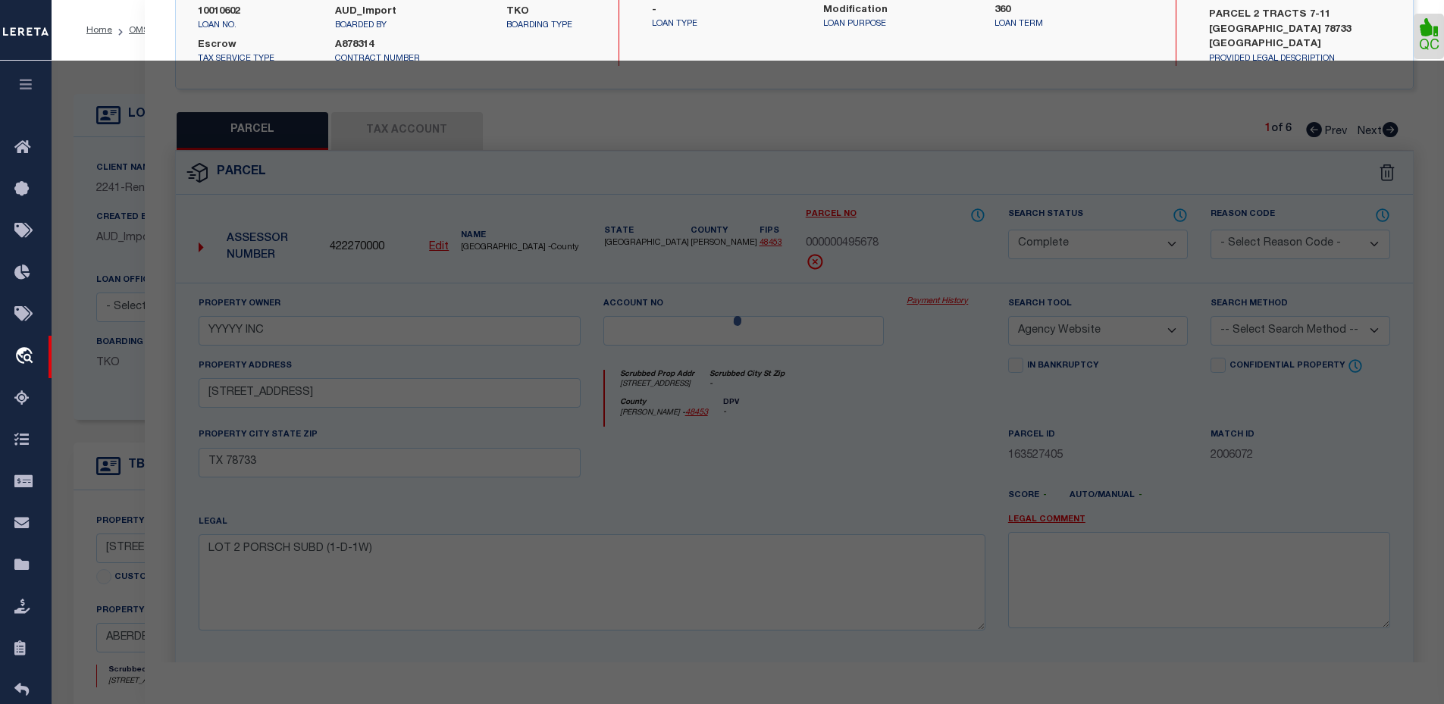
select select "AS"
select select
checkbox input "false"
select select "CP"
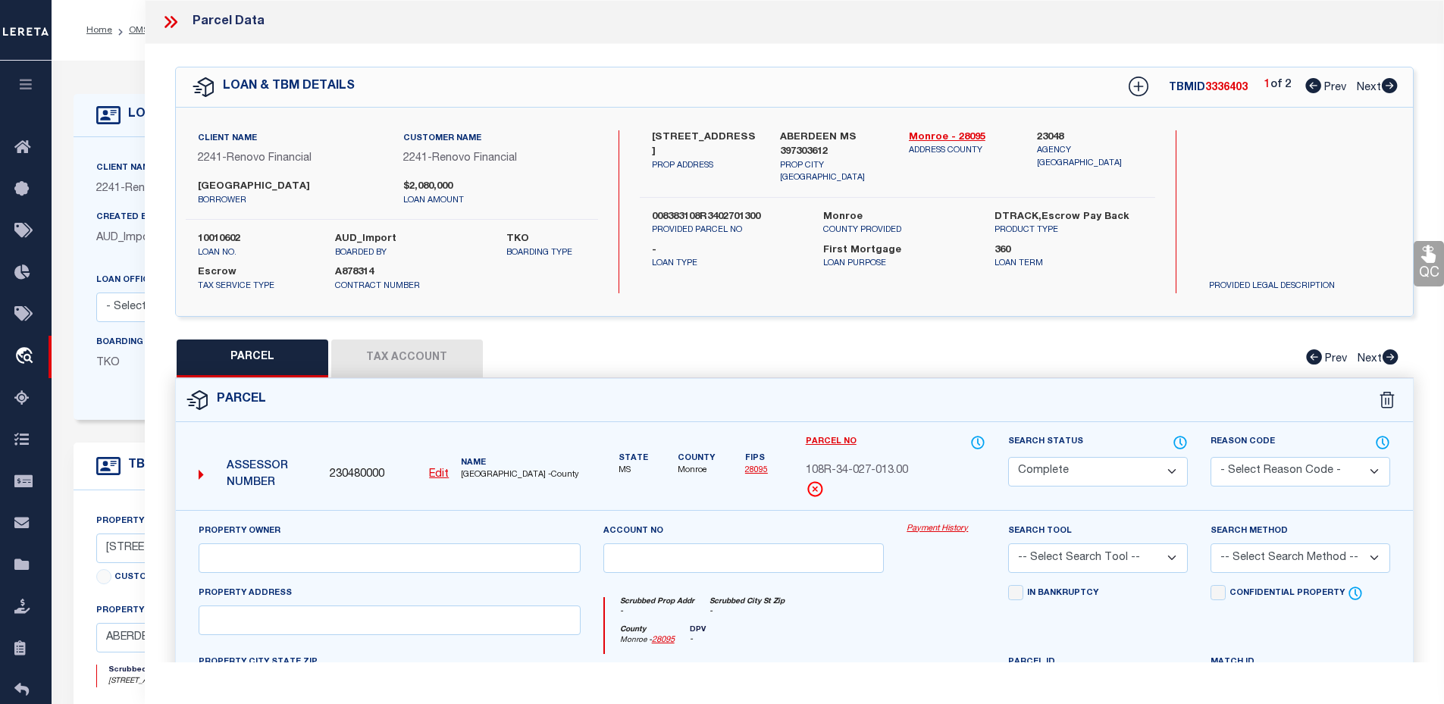
click at [173, 23] on icon at bounding box center [171, 22] width 20 height 20
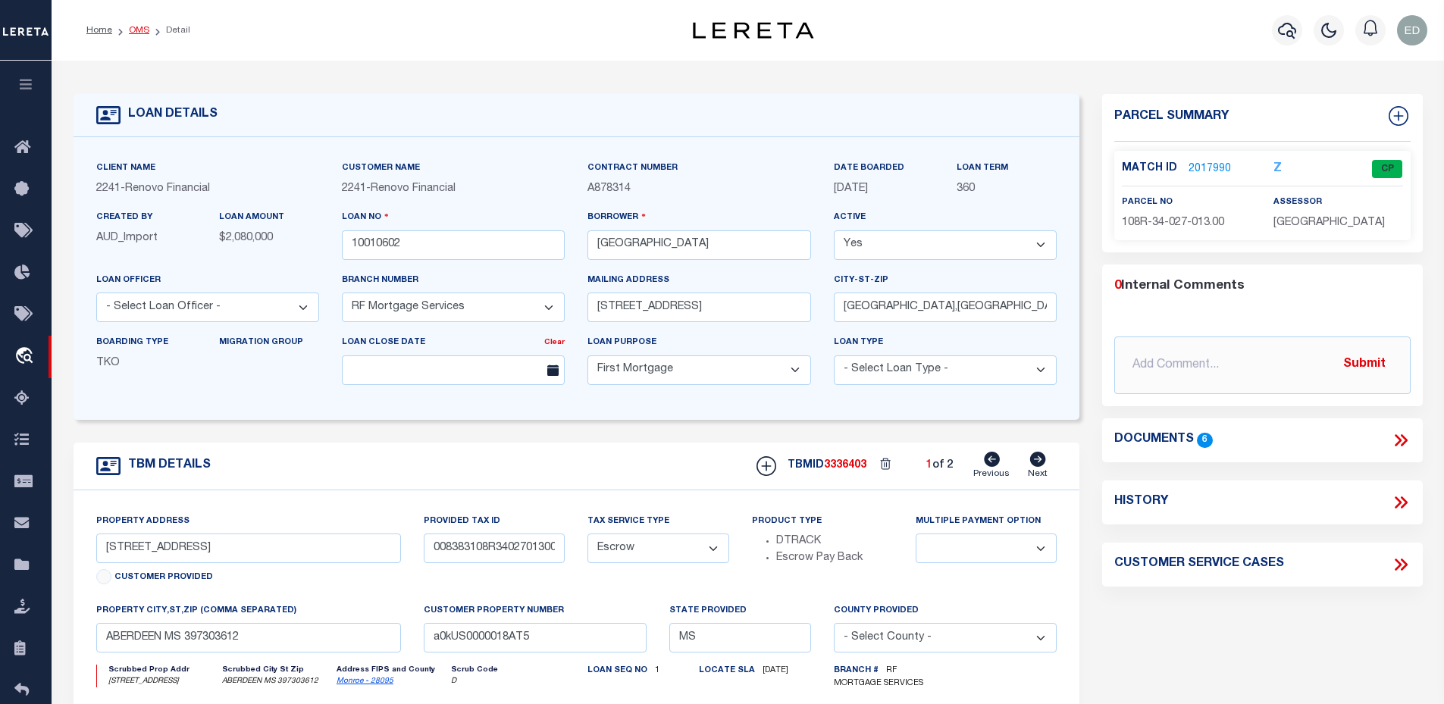
click at [130, 32] on link "OMS" at bounding box center [139, 30] width 20 height 9
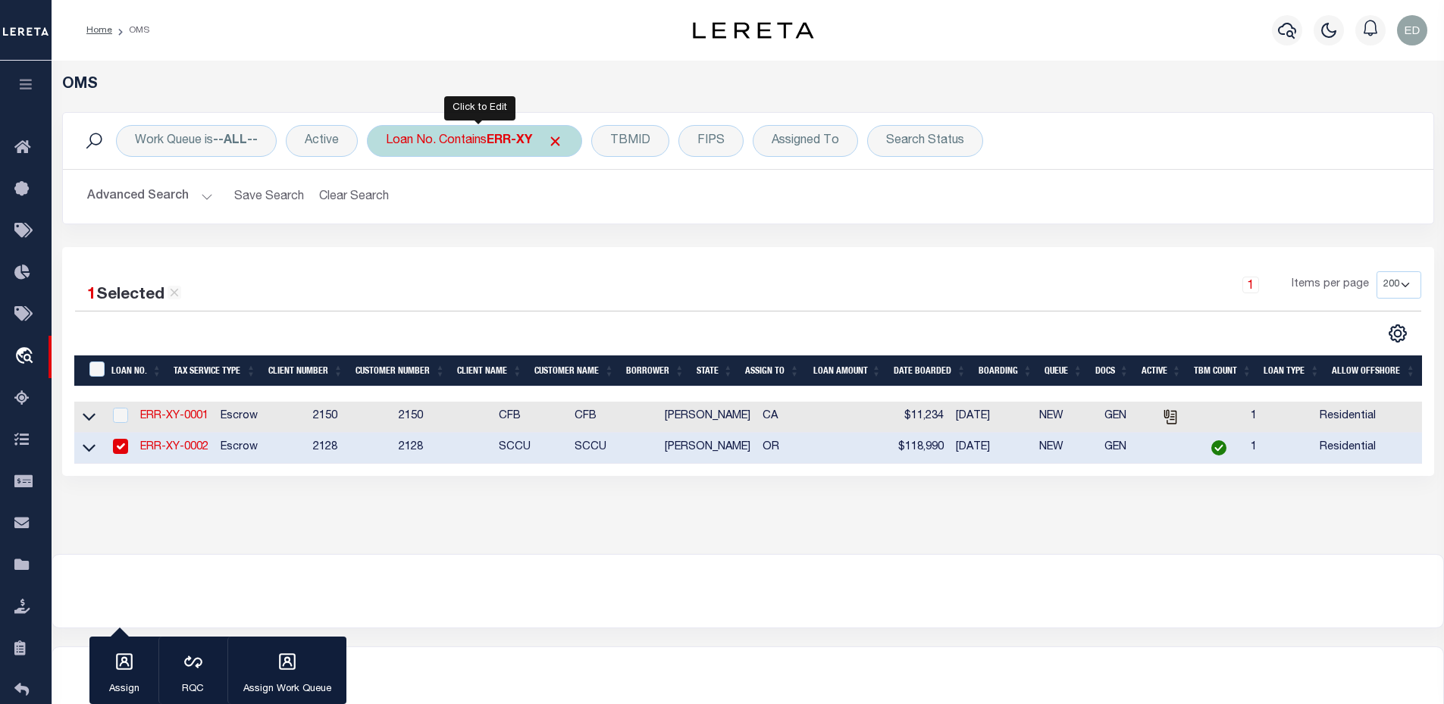
click at [459, 135] on div "Loan No. Contains ERR-XY" at bounding box center [474, 141] width 215 height 32
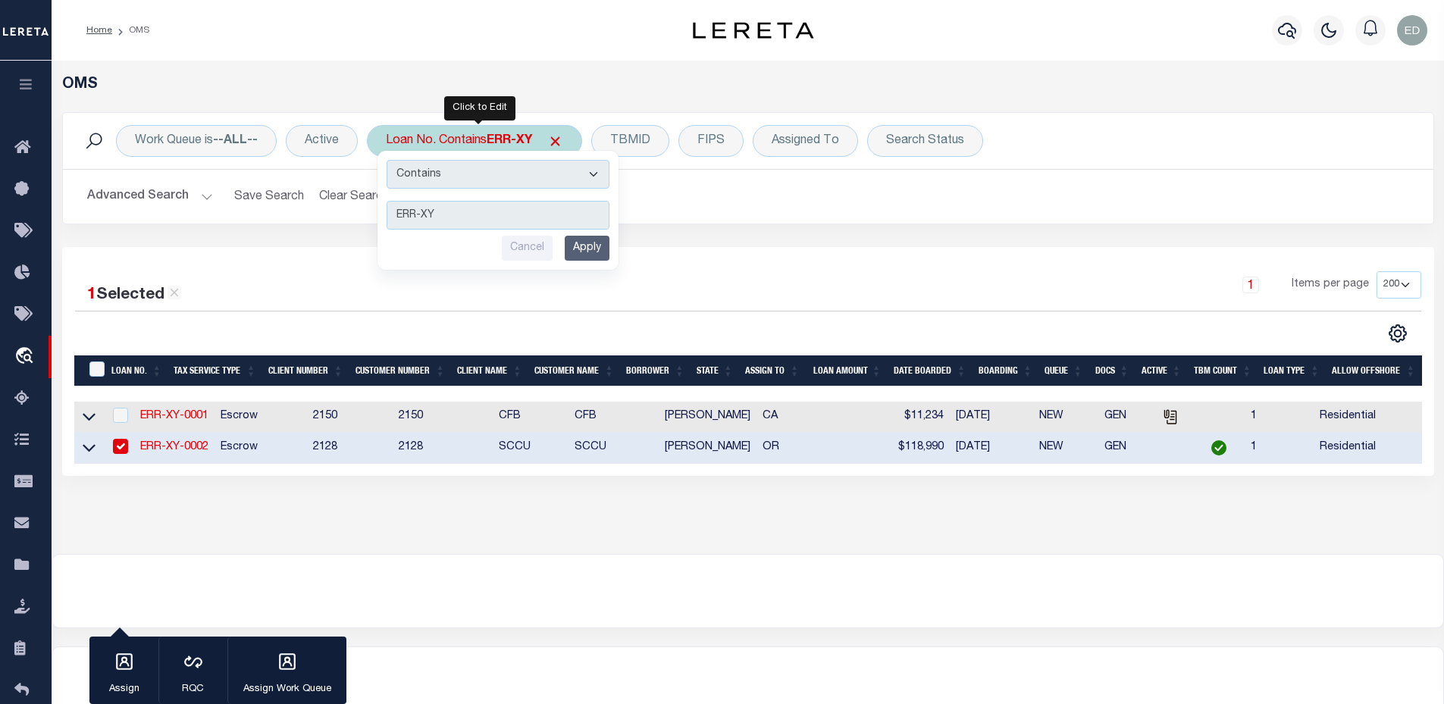
click at [591, 247] on input "Apply" at bounding box center [587, 248] width 45 height 25
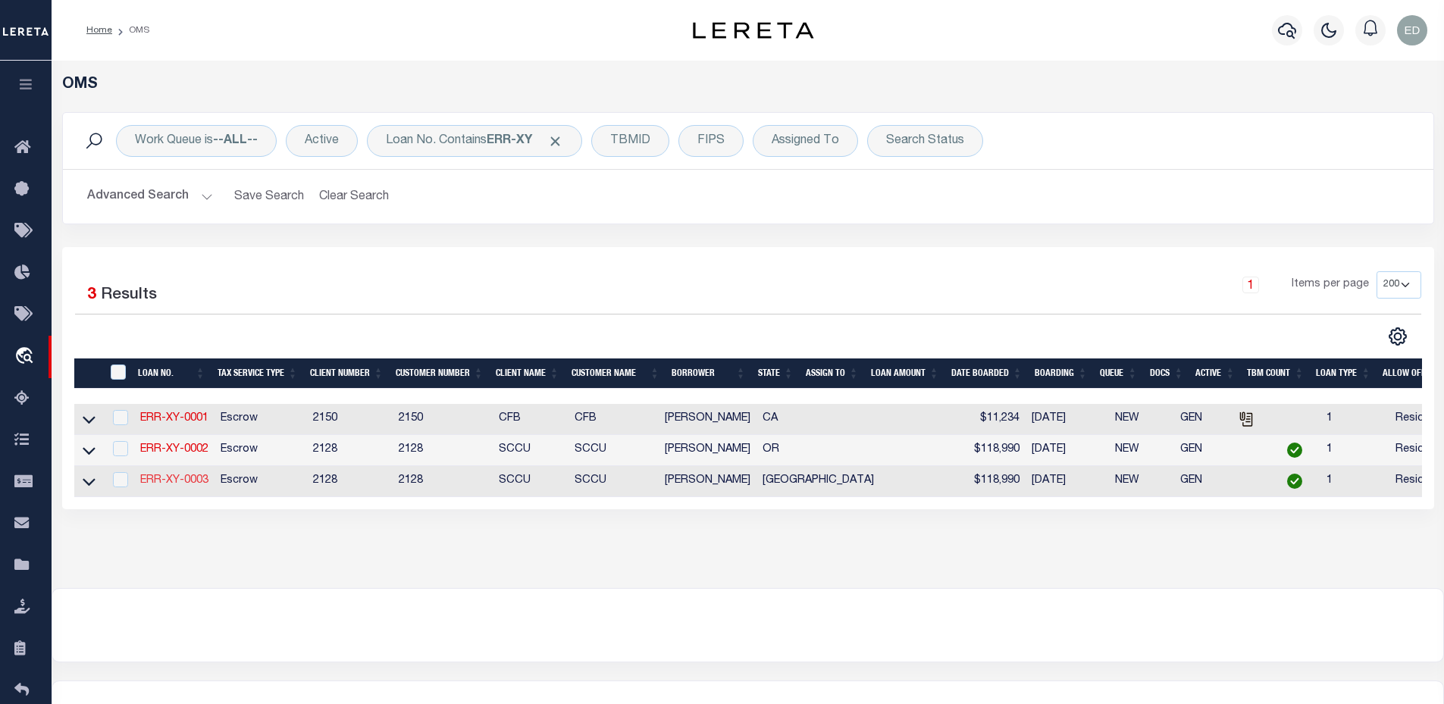
click at [179, 486] on link "ERR-XY-0003" at bounding box center [174, 480] width 68 height 11
type input "ERR-XY-0003"
type input "[PERSON_NAME]"
select select
type input "[DATE]"
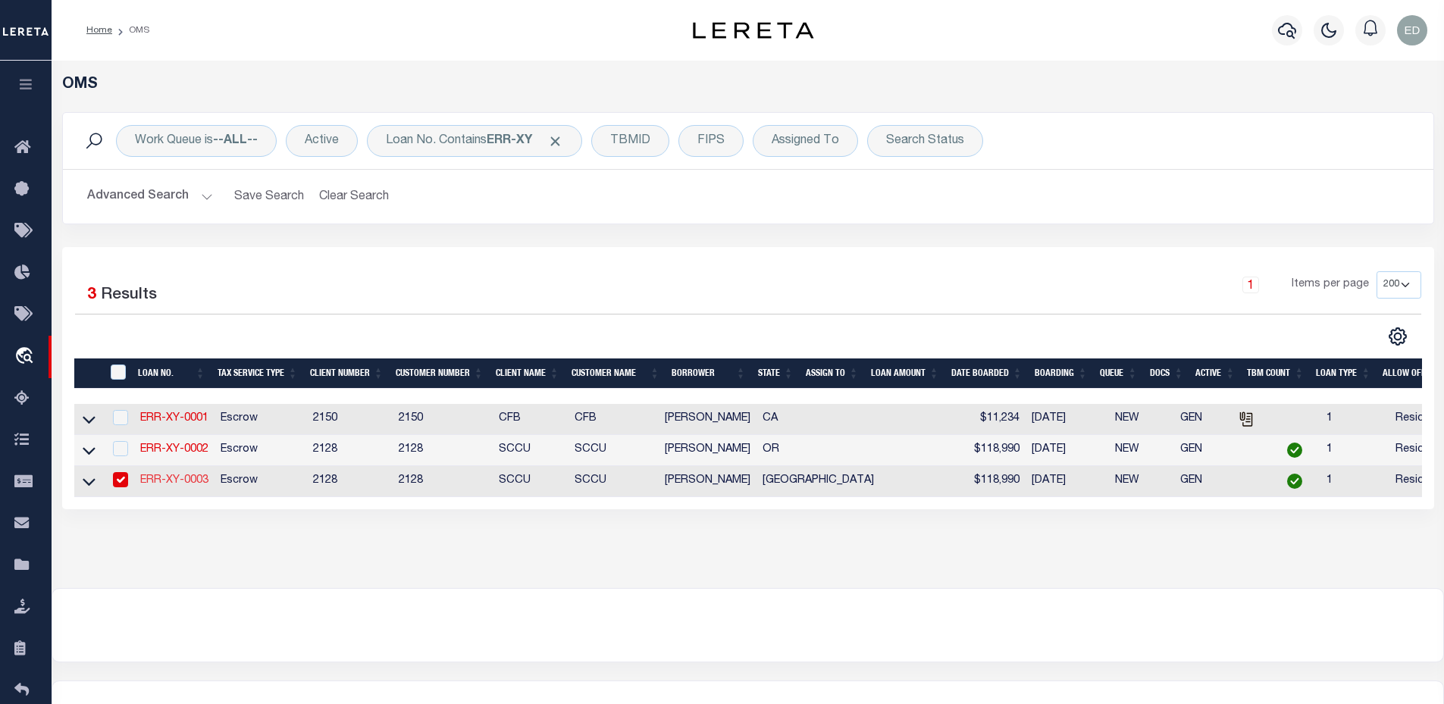
select select
select select "10"
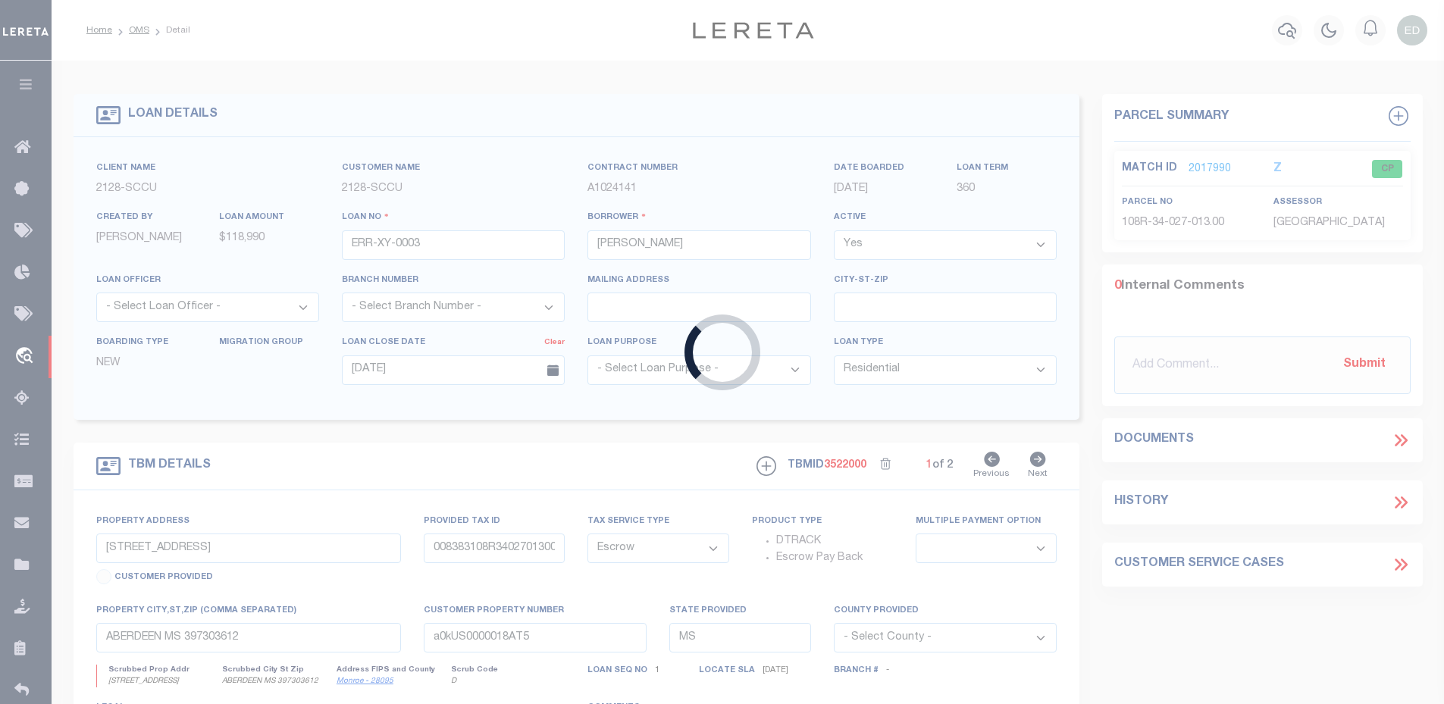
type input "[STREET_ADDRESS][PERSON_NAME]"
select select
type input "GLADEWATER [GEOGRAPHIC_DATA] 75647-4439"
type input "[GEOGRAPHIC_DATA]"
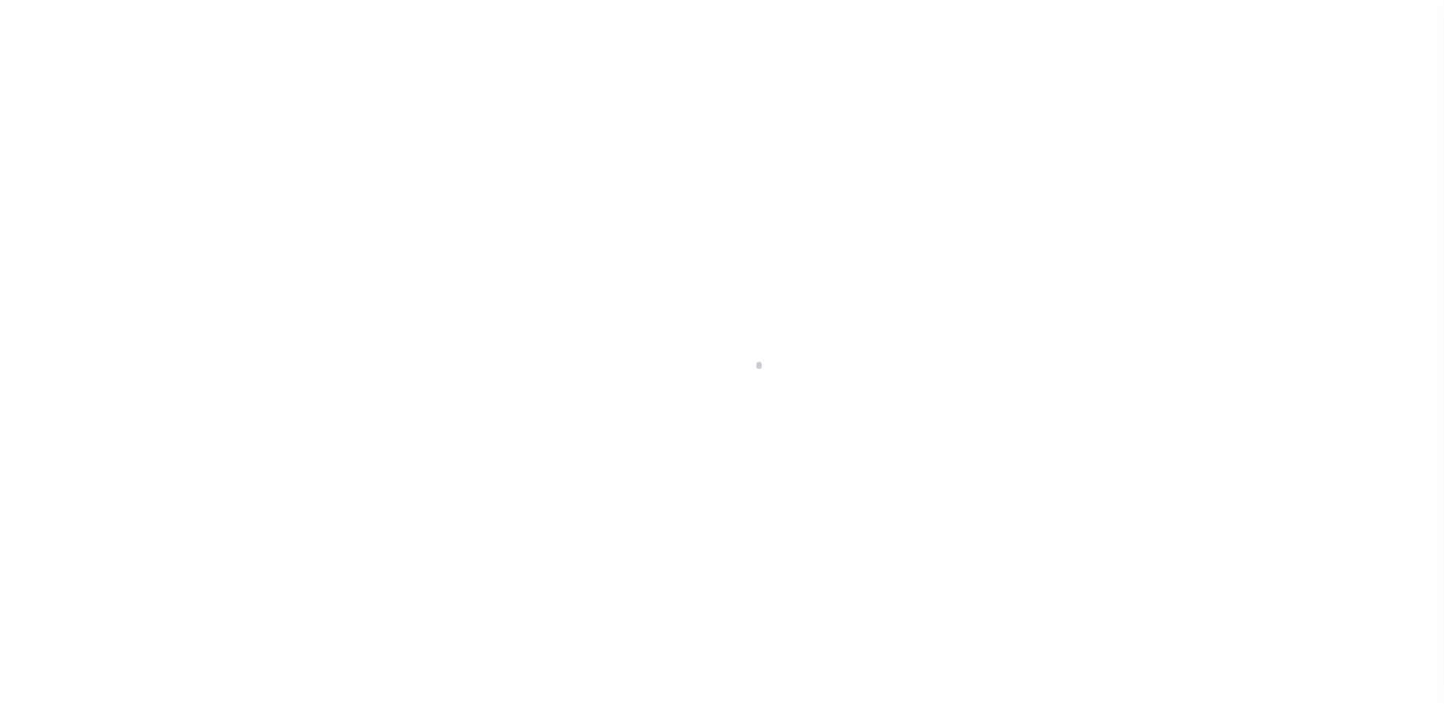
select select "10"
select select "Escrow"
type input "[STREET_ADDRESS][PERSON_NAME]"
select select
type input "GLADEWATER [GEOGRAPHIC_DATA] 75647-4439"
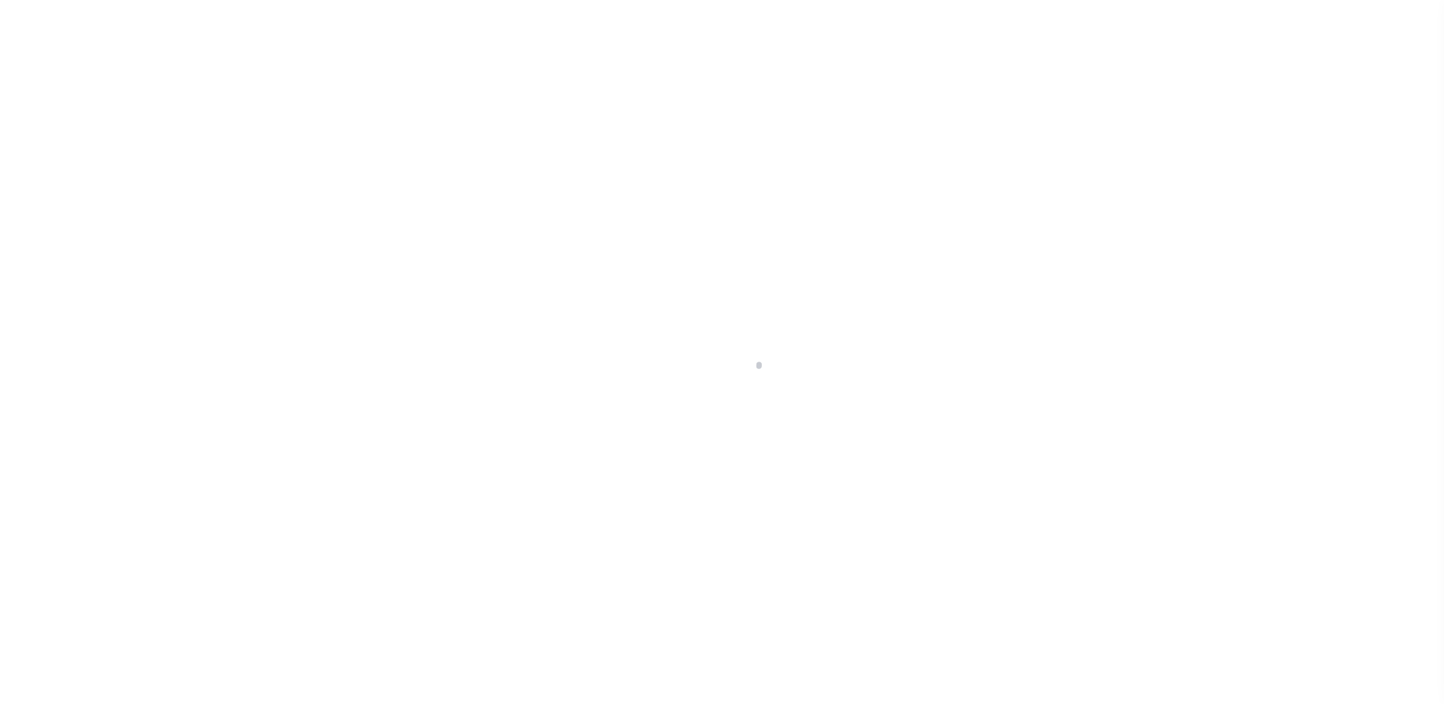
type input "TX"
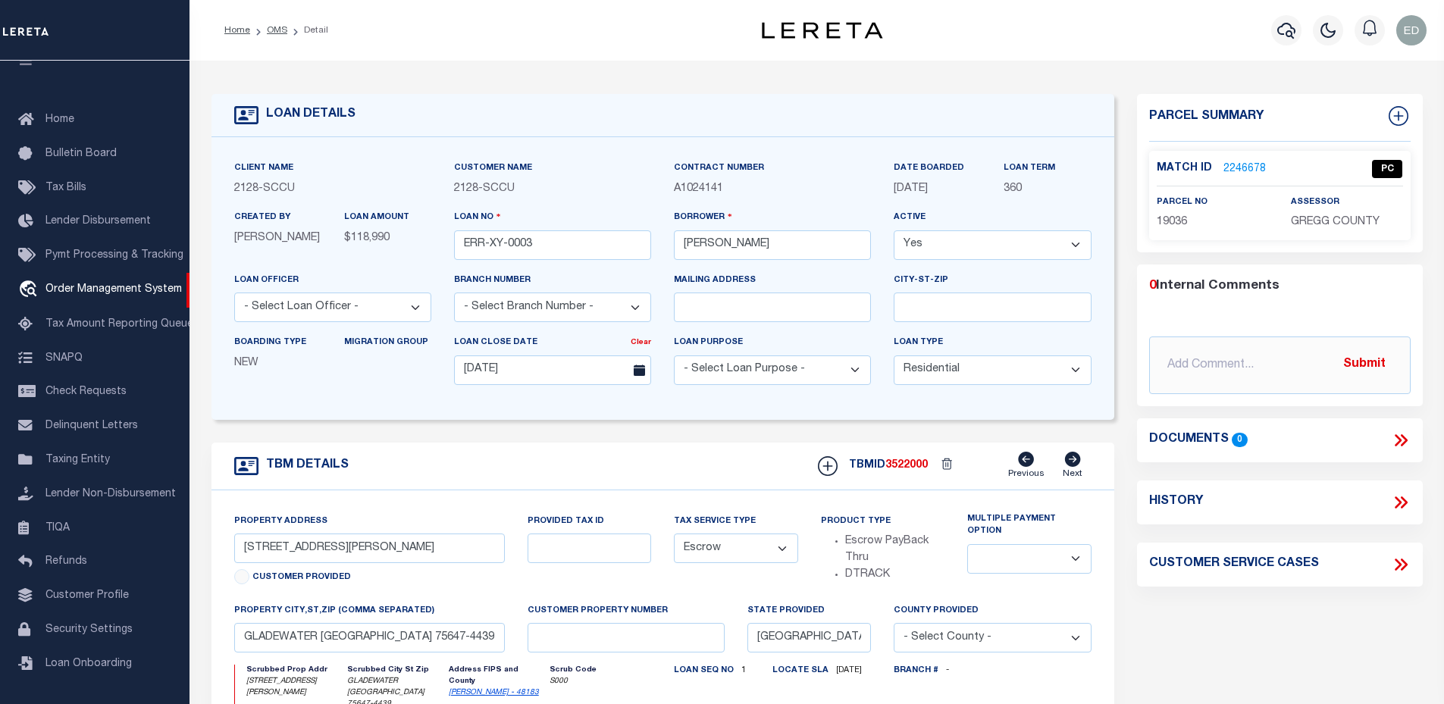
click at [1240, 168] on link "2246678" at bounding box center [1244, 169] width 42 height 16
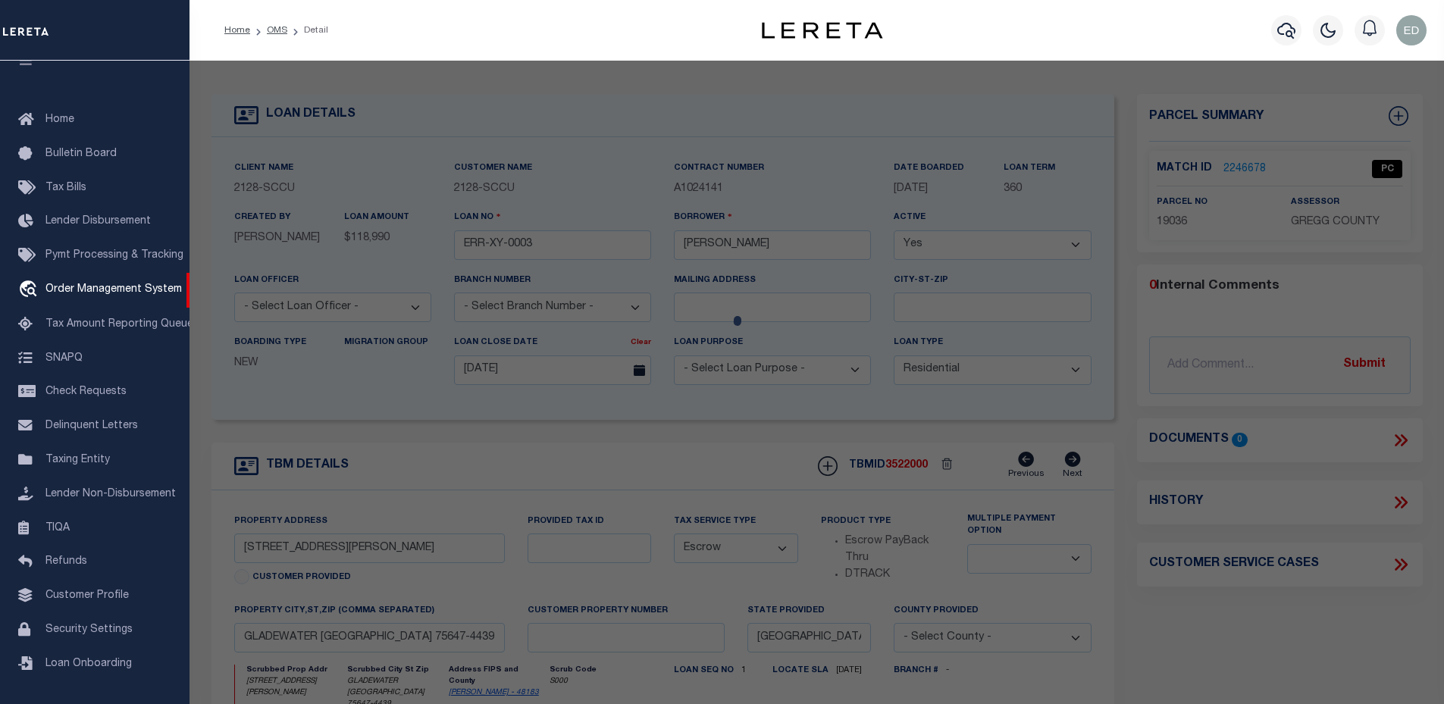
checkbox input "false"
select select "PC"
select select "099"
select select "ATL"
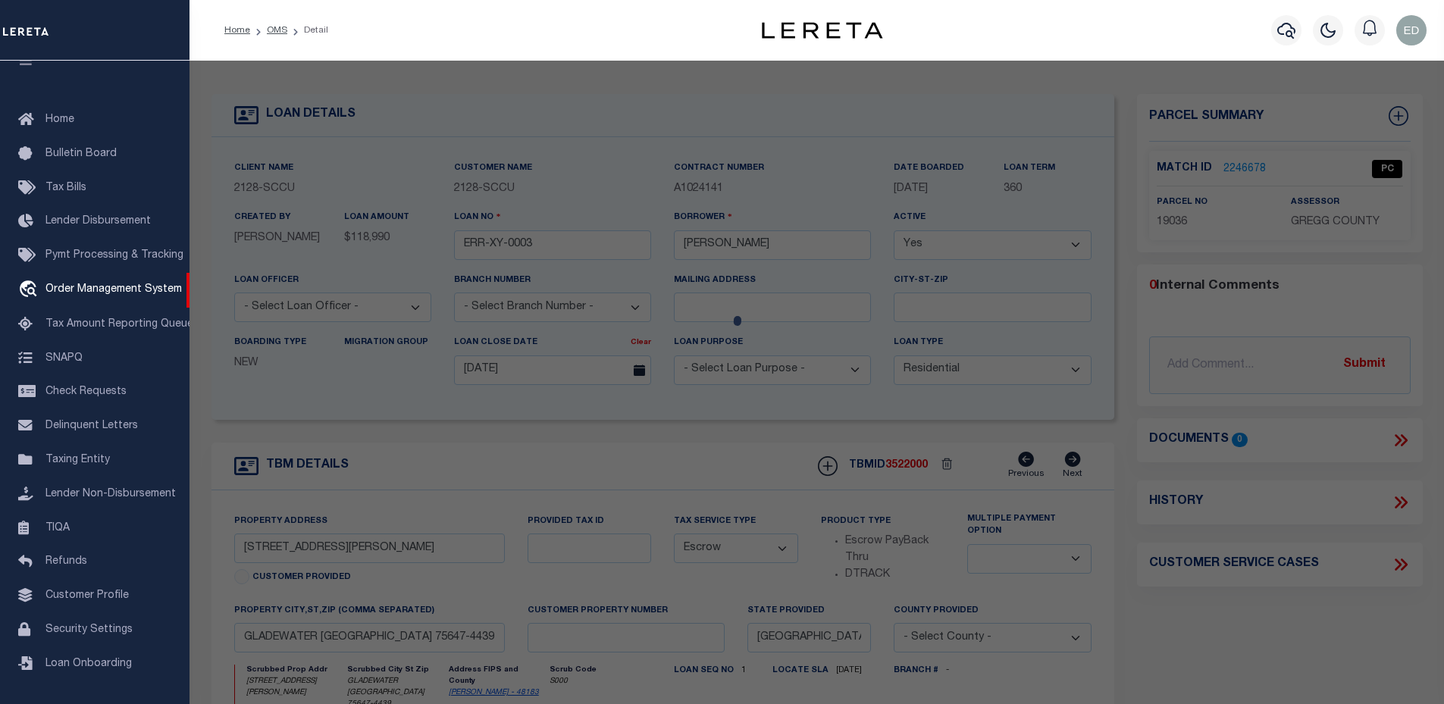
select select "ADD"
type input "601 WOOD ST."
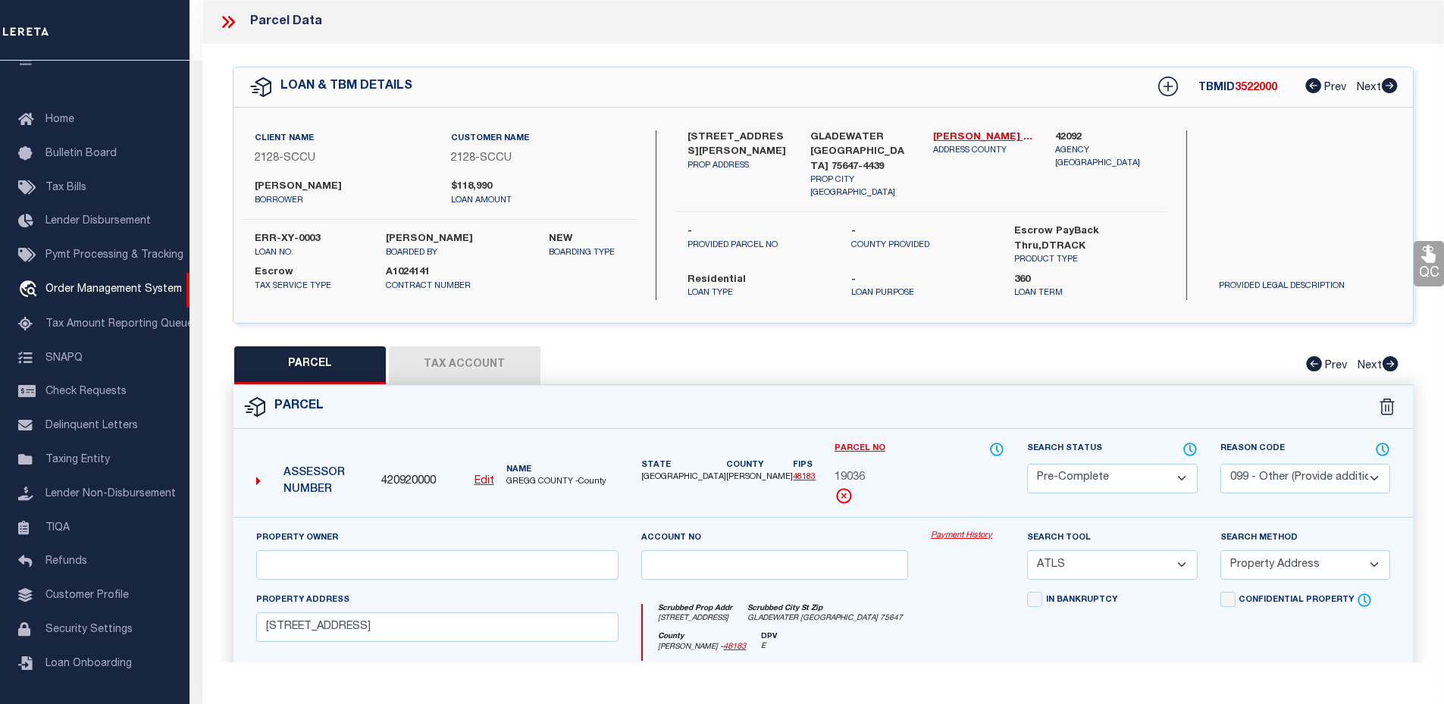
click at [224, 29] on icon at bounding box center [228, 22] width 20 height 20
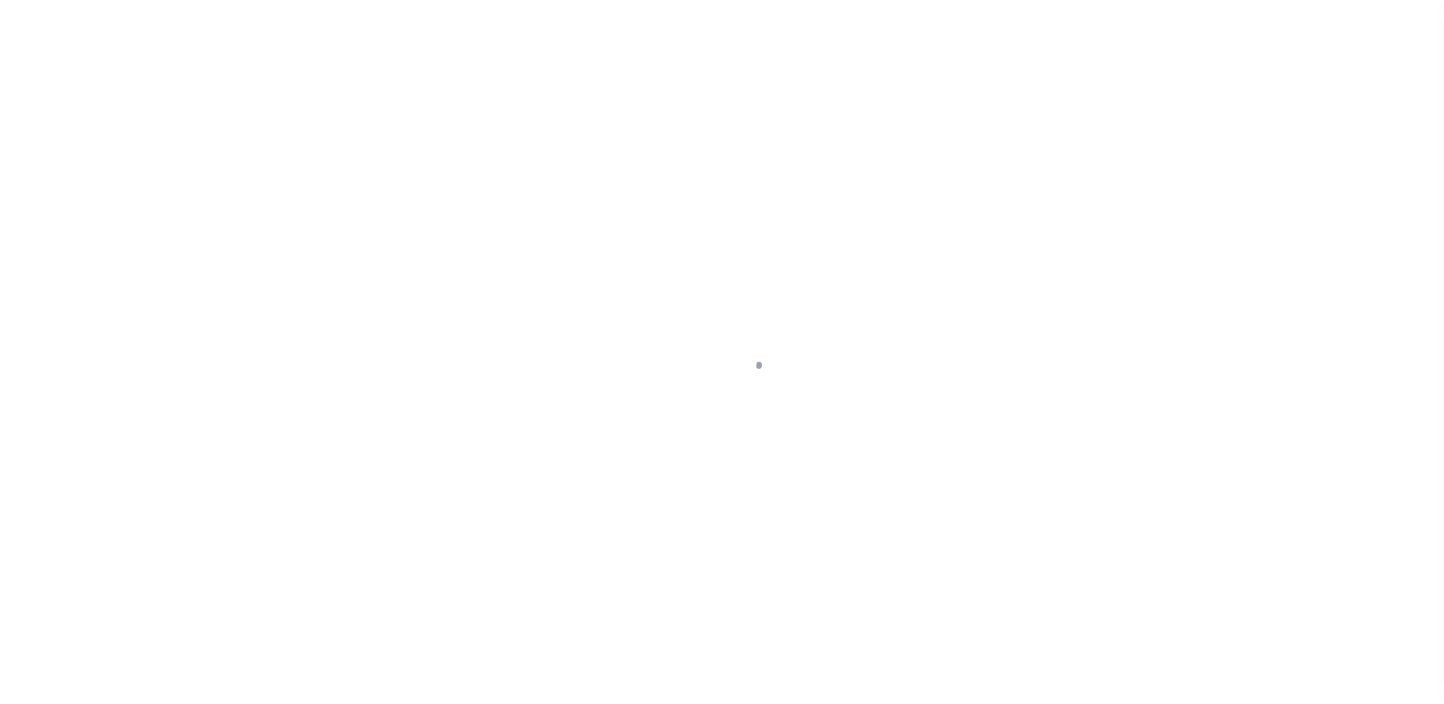
select select "10"
select select "Escrow"
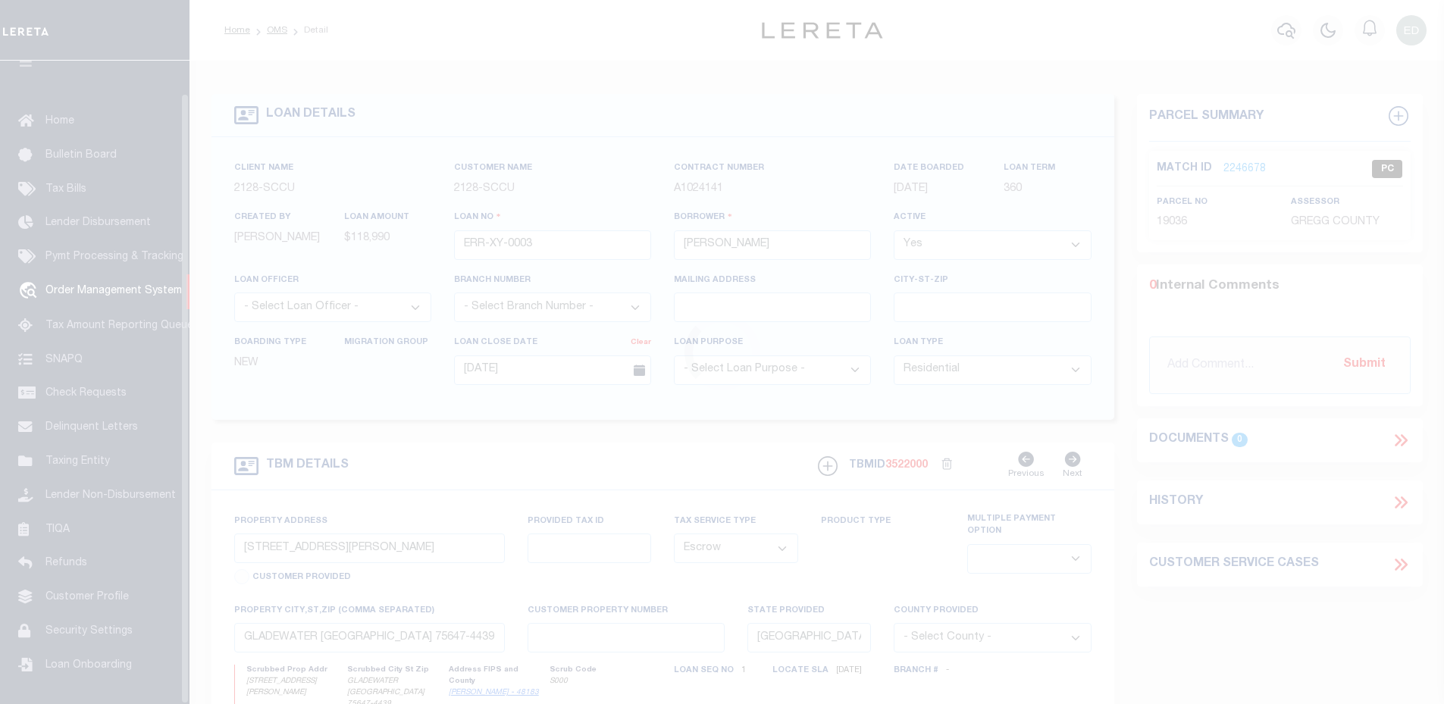
scroll to position [34, 0]
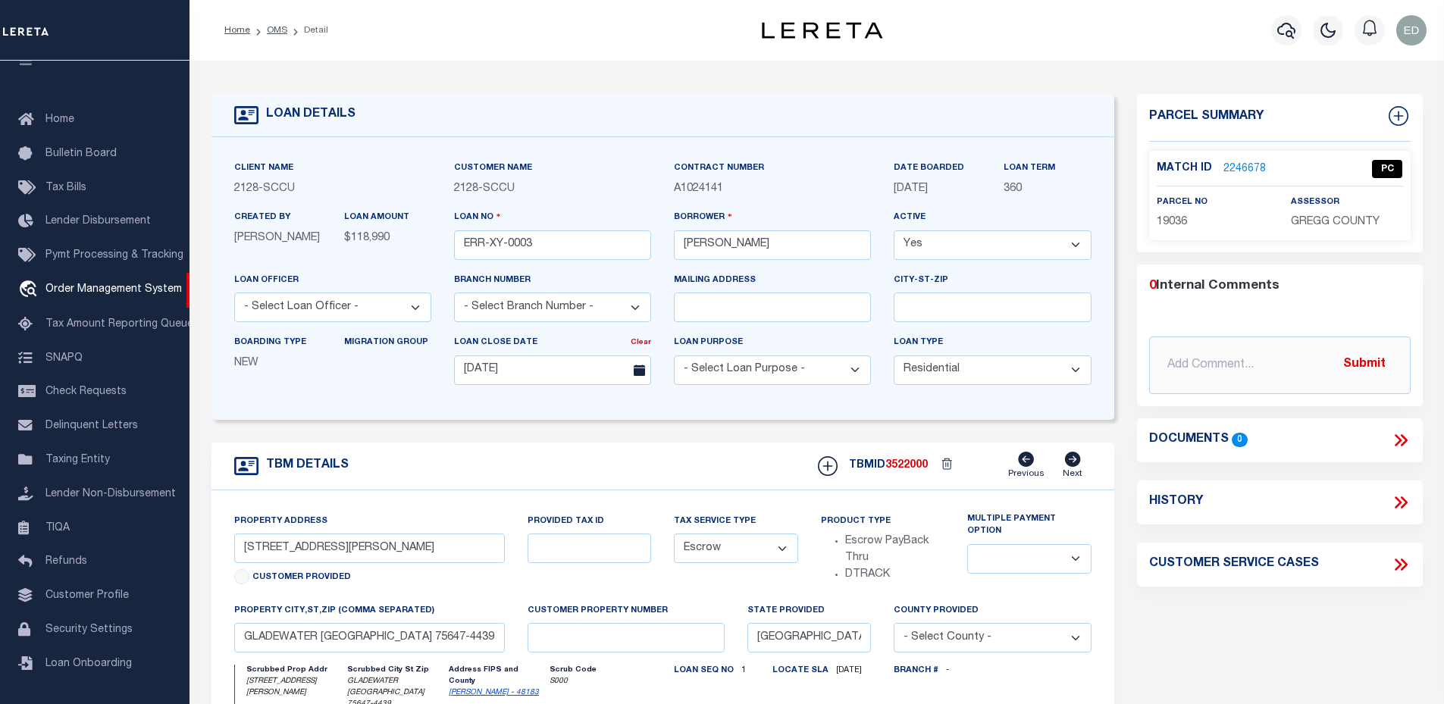
click at [1250, 164] on link "2246678" at bounding box center [1244, 169] width 42 height 16
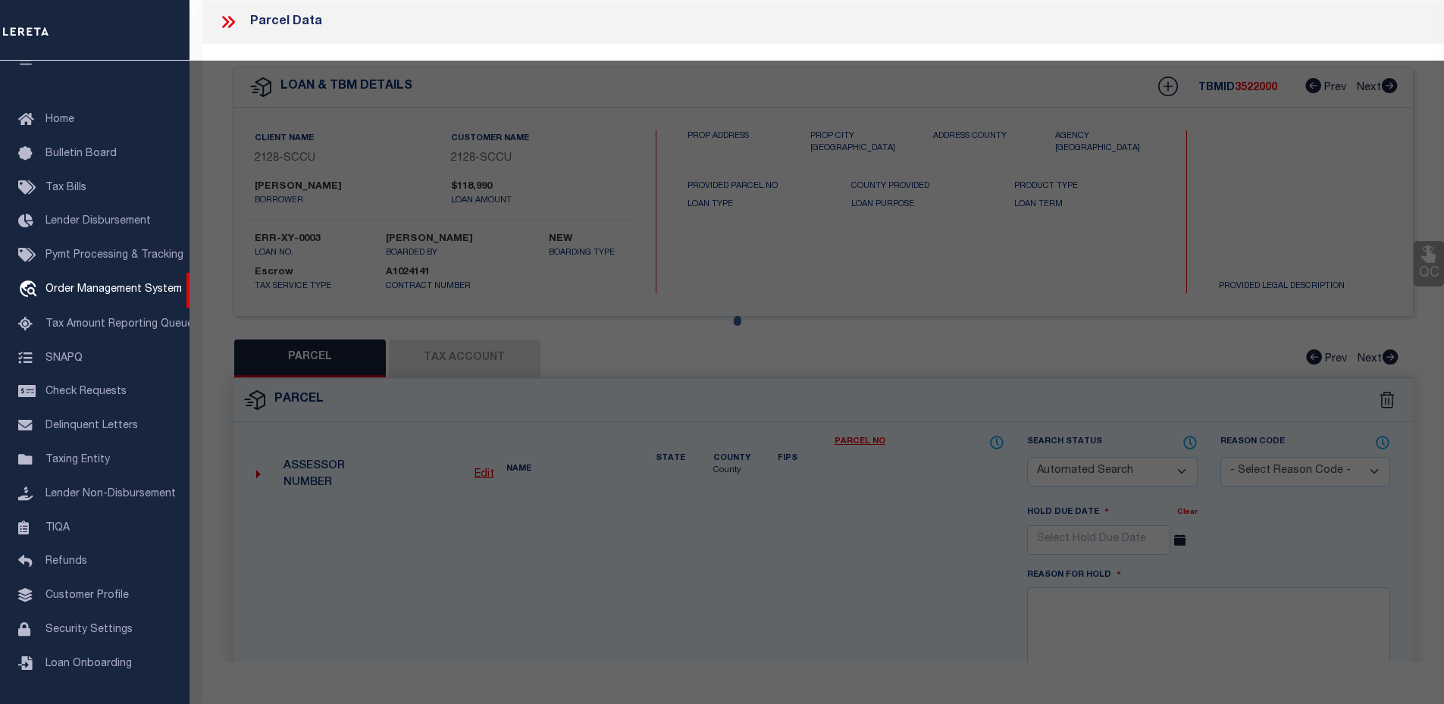
checkbox input "false"
select select "PC"
select select "099"
select select "ATL"
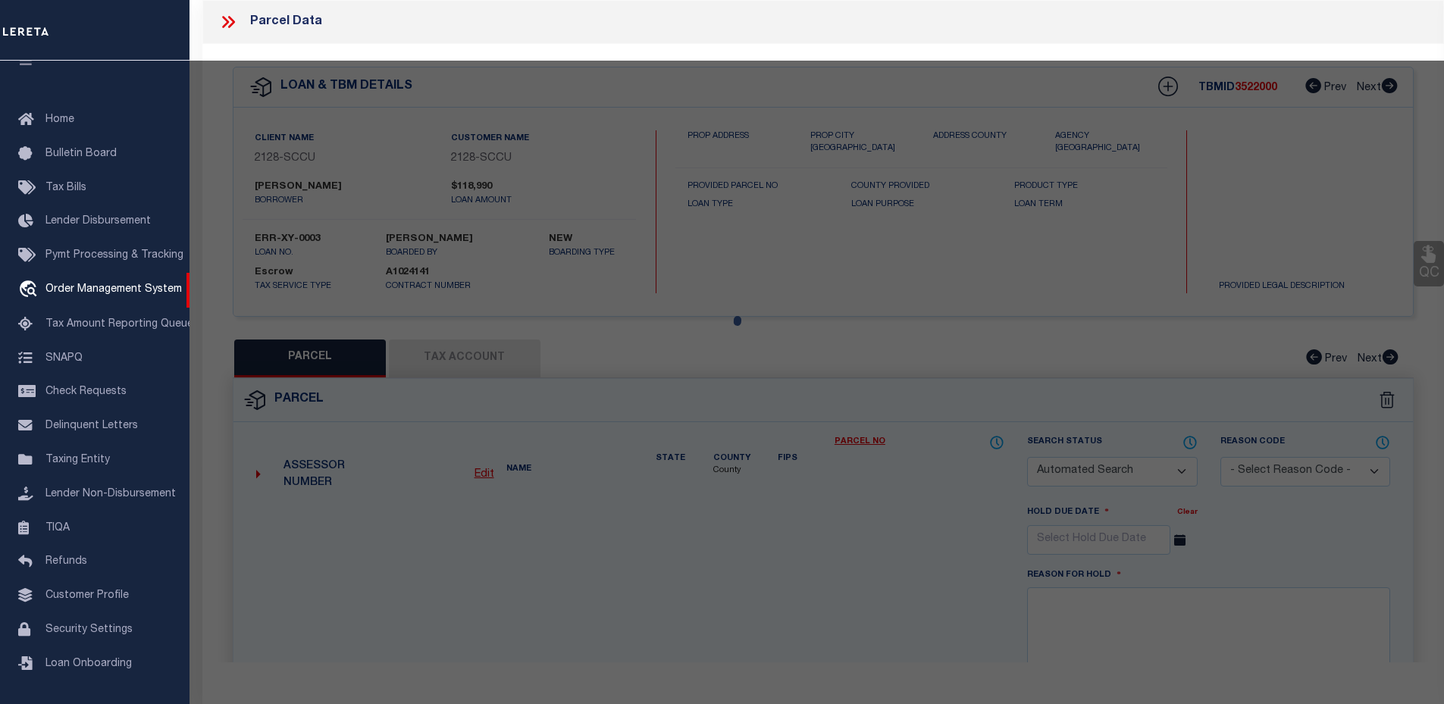
select select "ADD"
type input "[STREET_ADDRESS]"
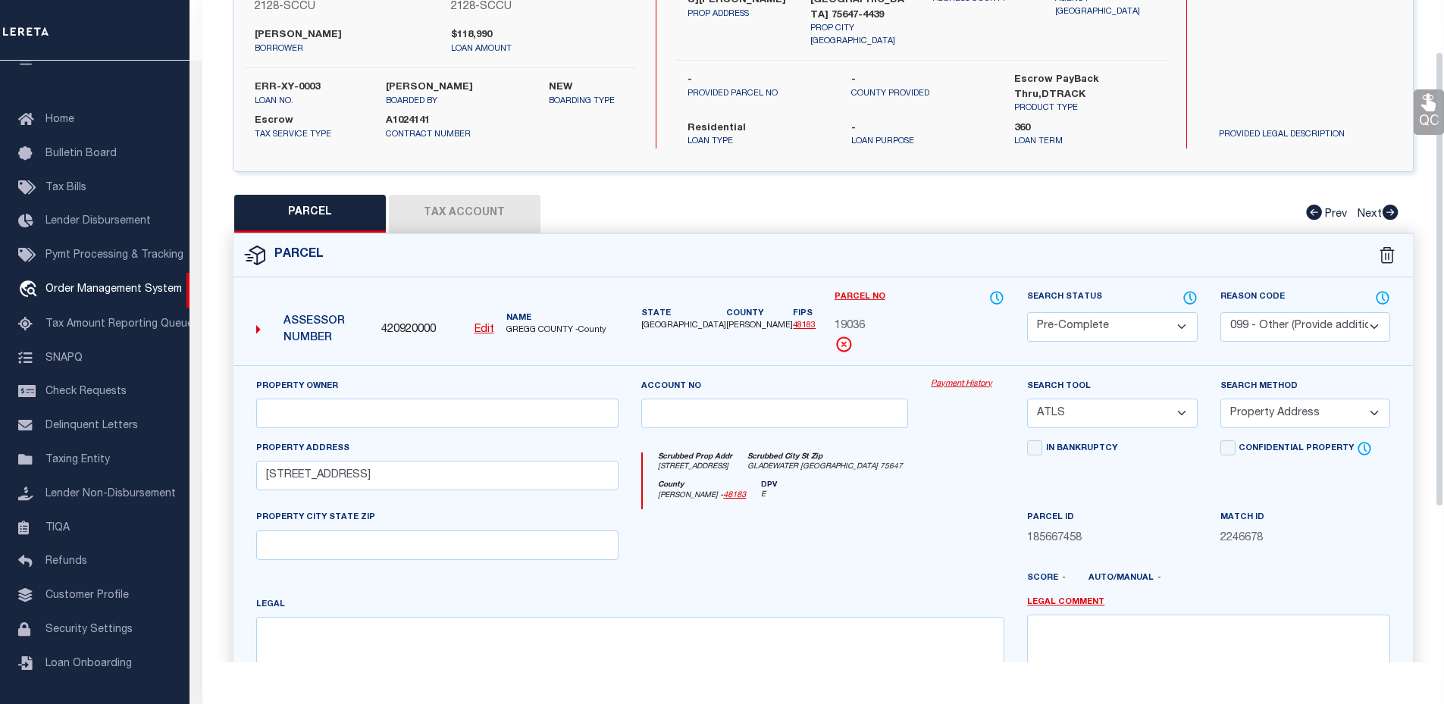
scroll to position [0, 0]
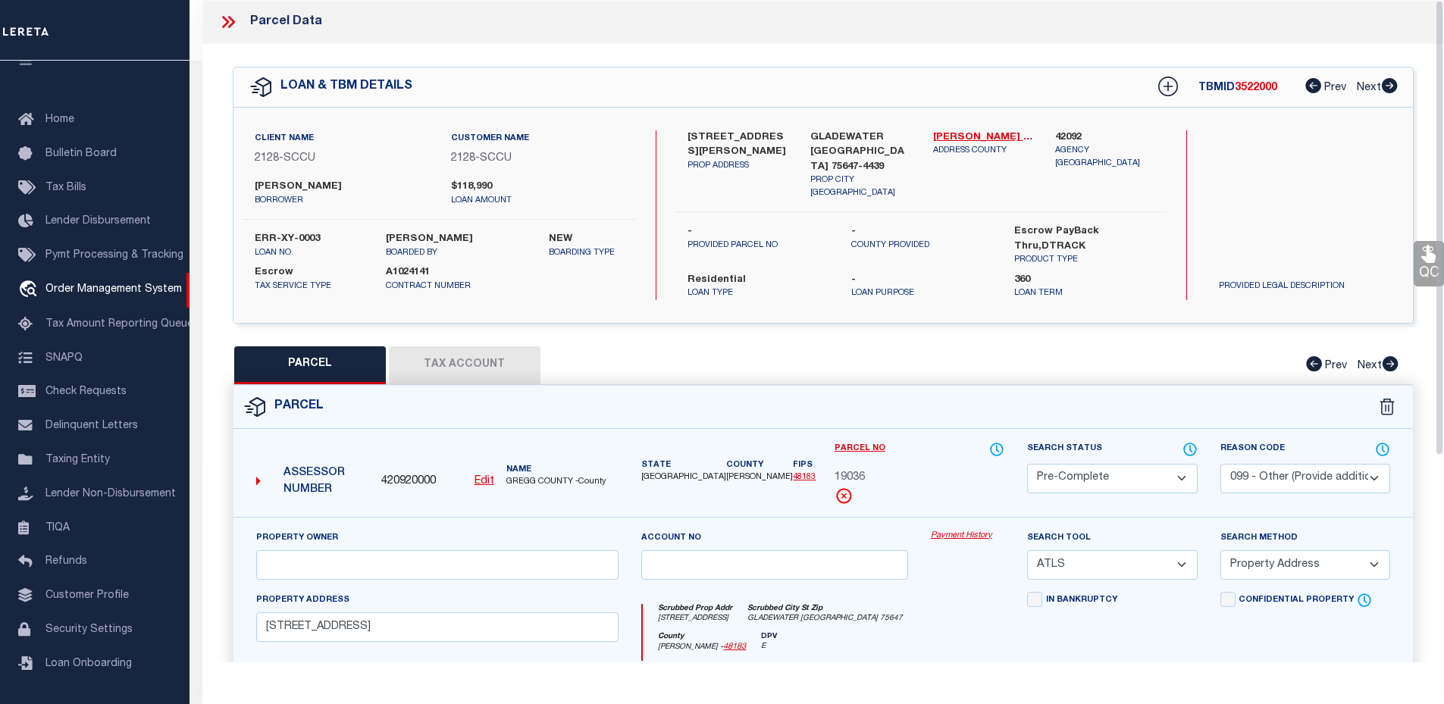
click at [226, 24] on icon at bounding box center [225, 22] width 7 height 12
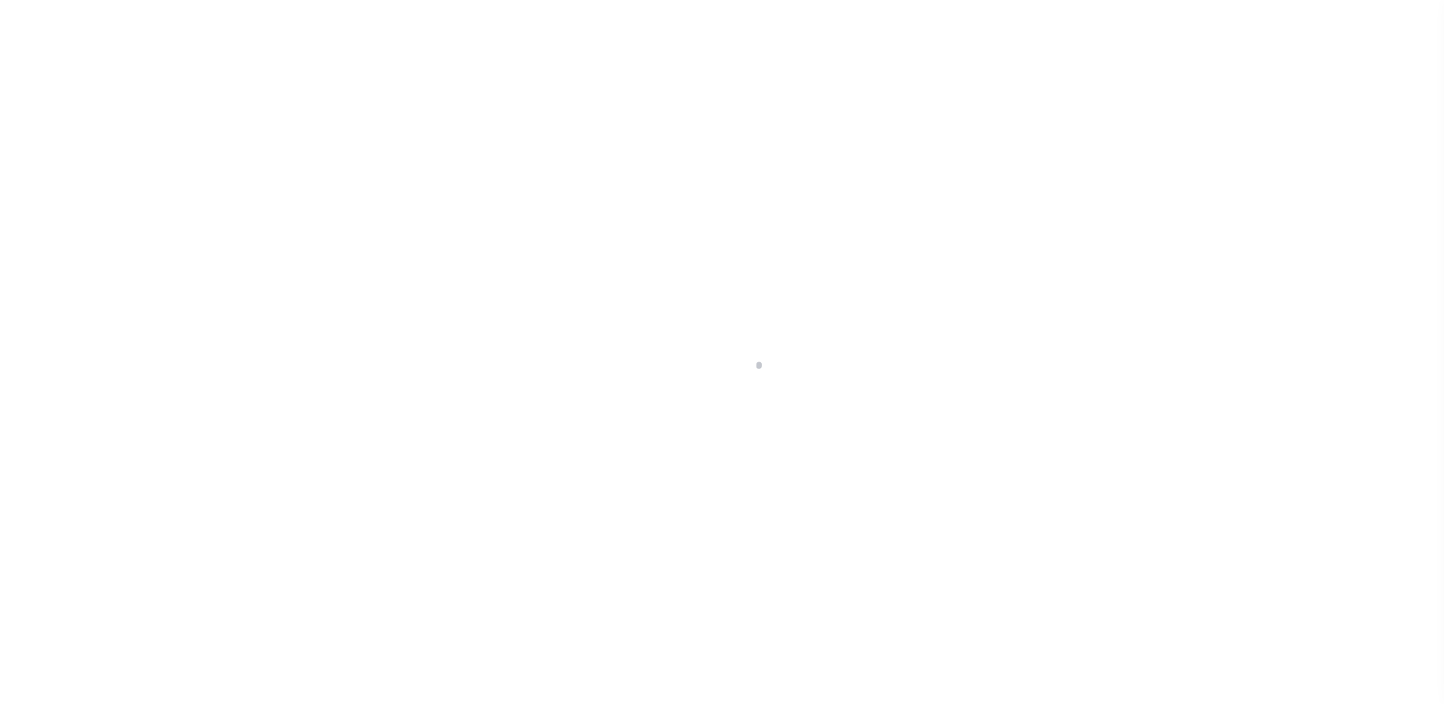
select select "10"
select select "Escrow"
select select "10"
select select "Escrow"
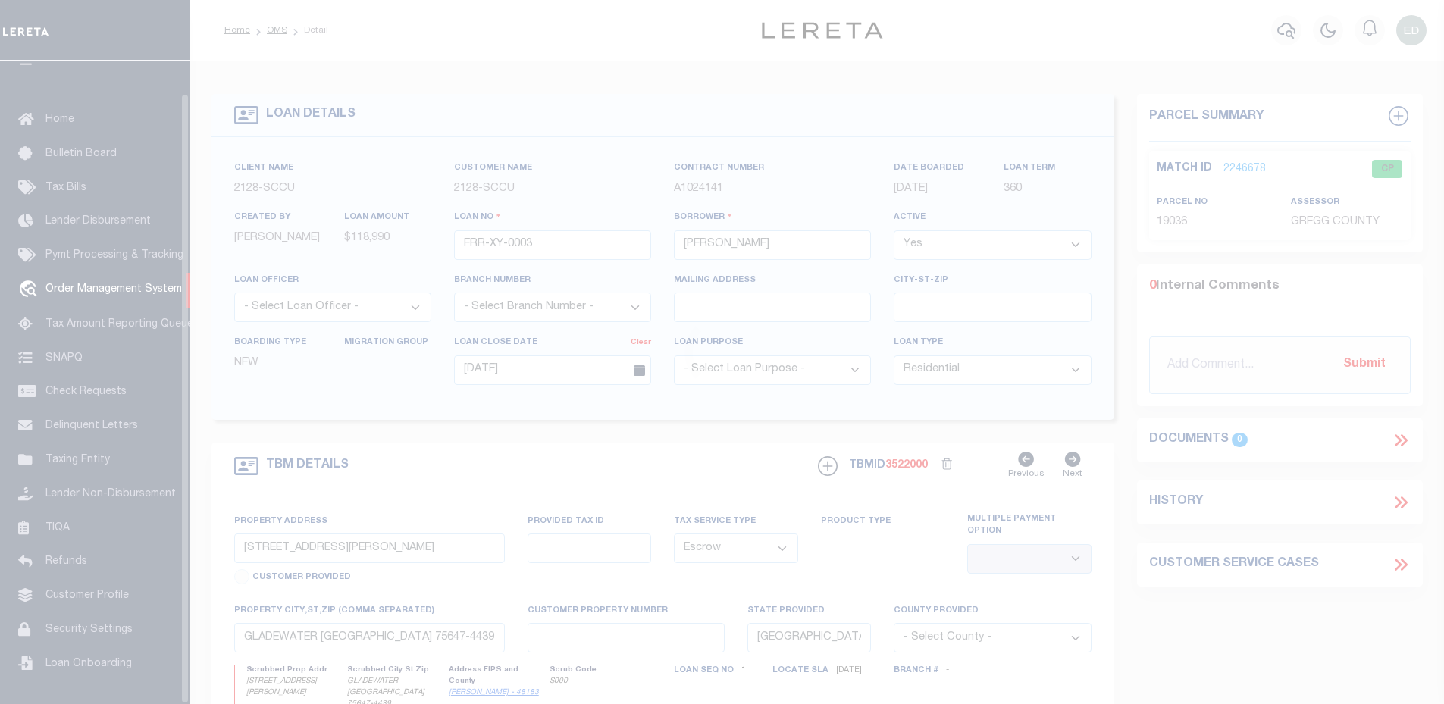
scroll to position [34, 0]
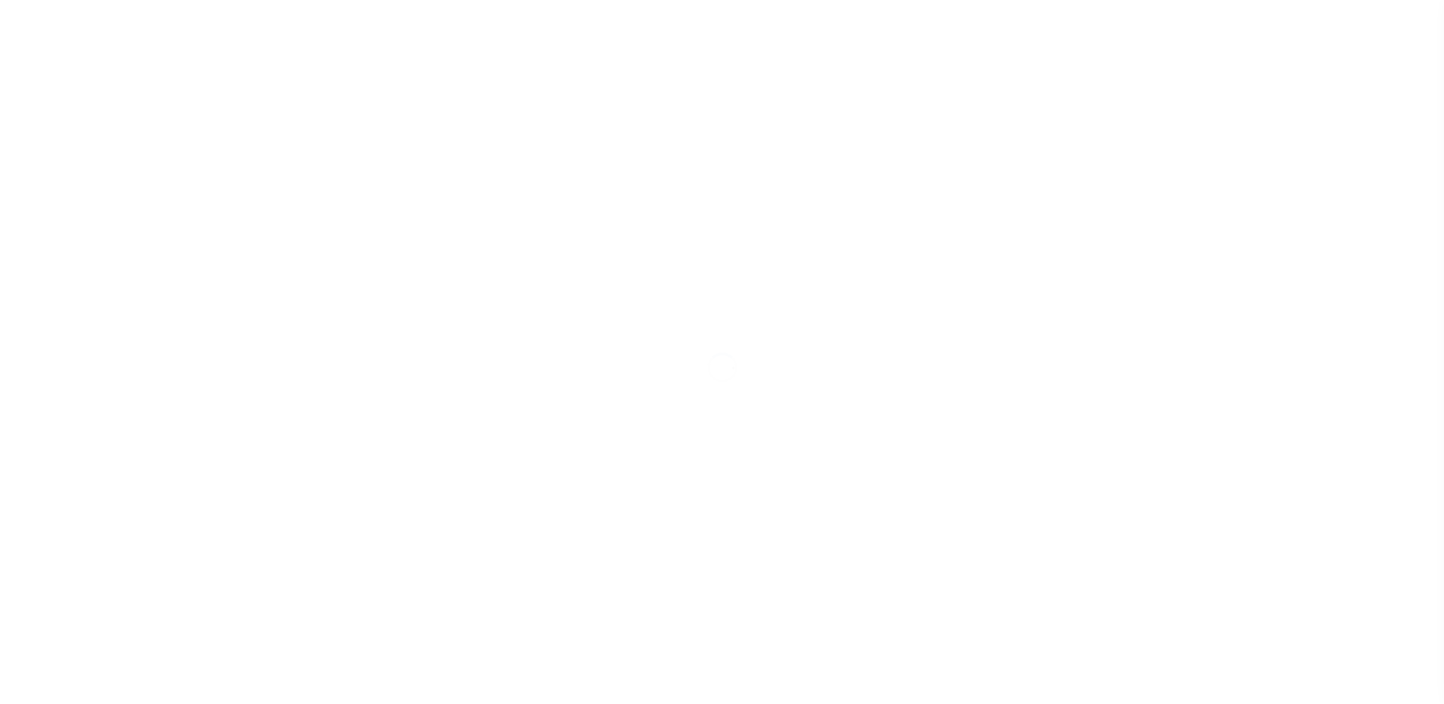
select select "10"
select select "Escrow"
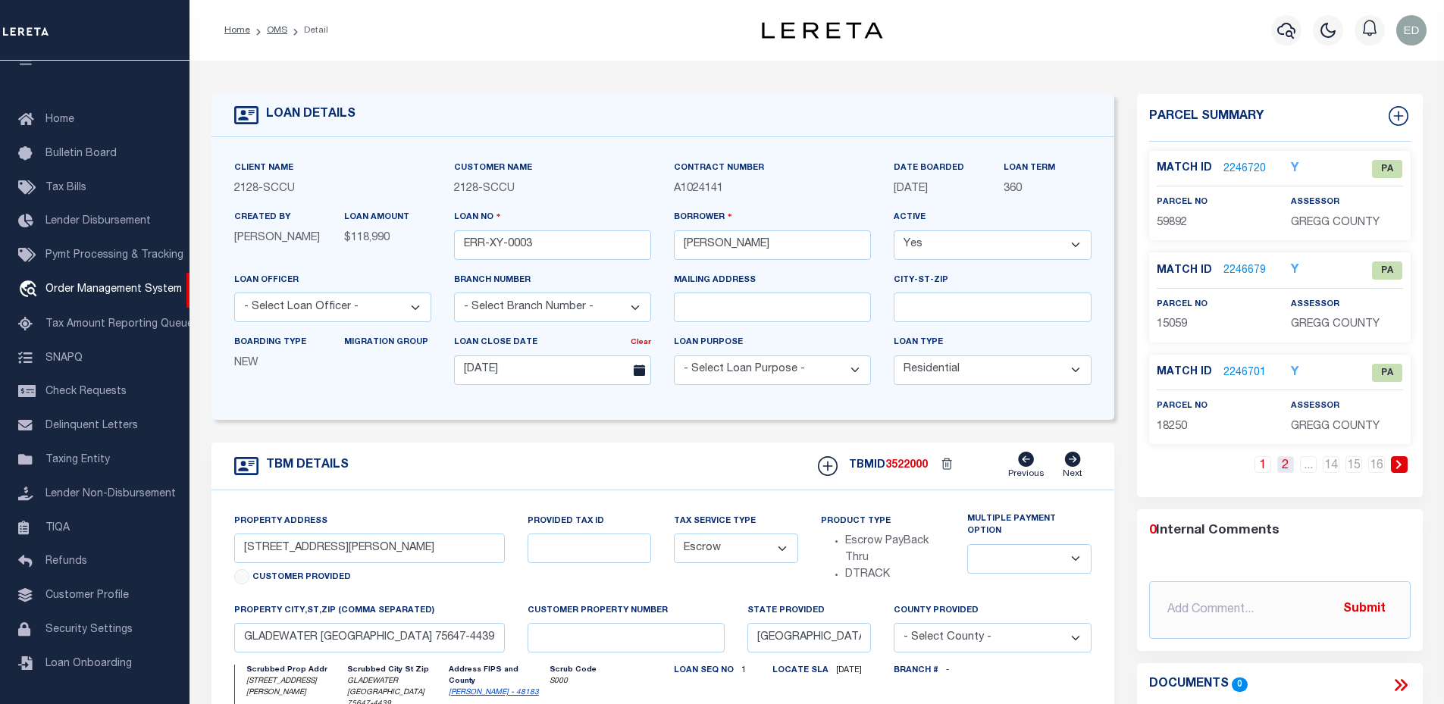
click at [1287, 463] on link "2" at bounding box center [1285, 464] width 17 height 17
click at [1283, 465] on link "3" at bounding box center [1285, 464] width 17 height 17
click at [1285, 465] on link "4" at bounding box center [1285, 464] width 17 height 17
click at [1254, 265] on link "2246705" at bounding box center [1244, 271] width 42 height 16
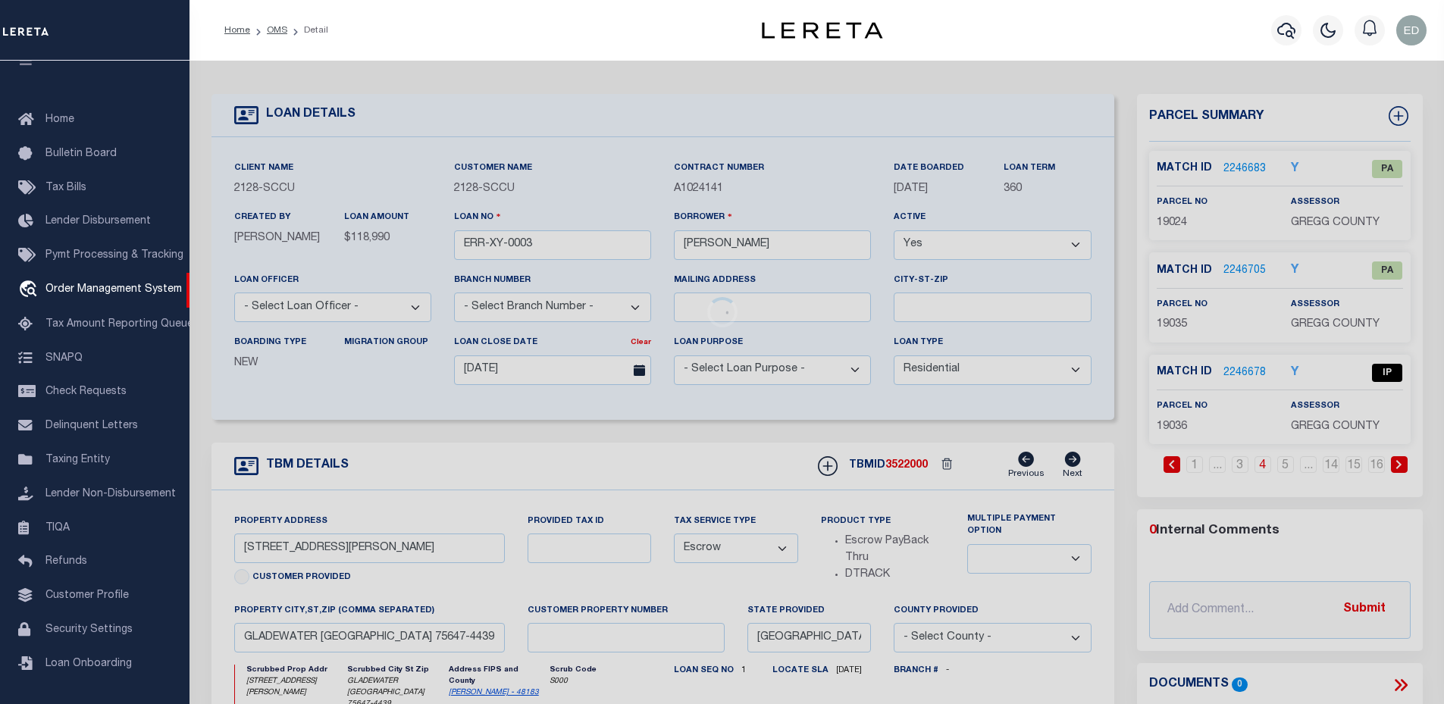
checkbox input "false"
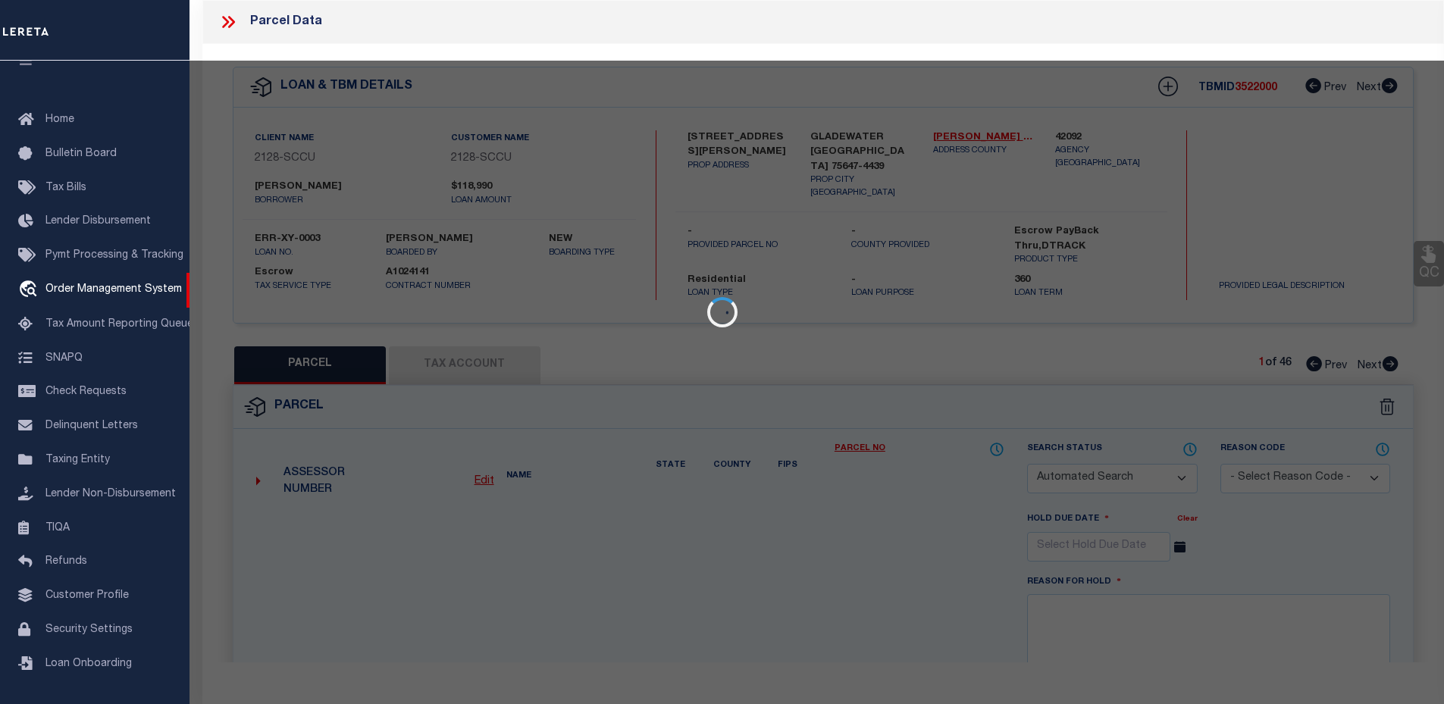
select select "PA"
select select "099"
select select "MDD"
select select "ADD"
type input "[STREET_ADDRESS]"
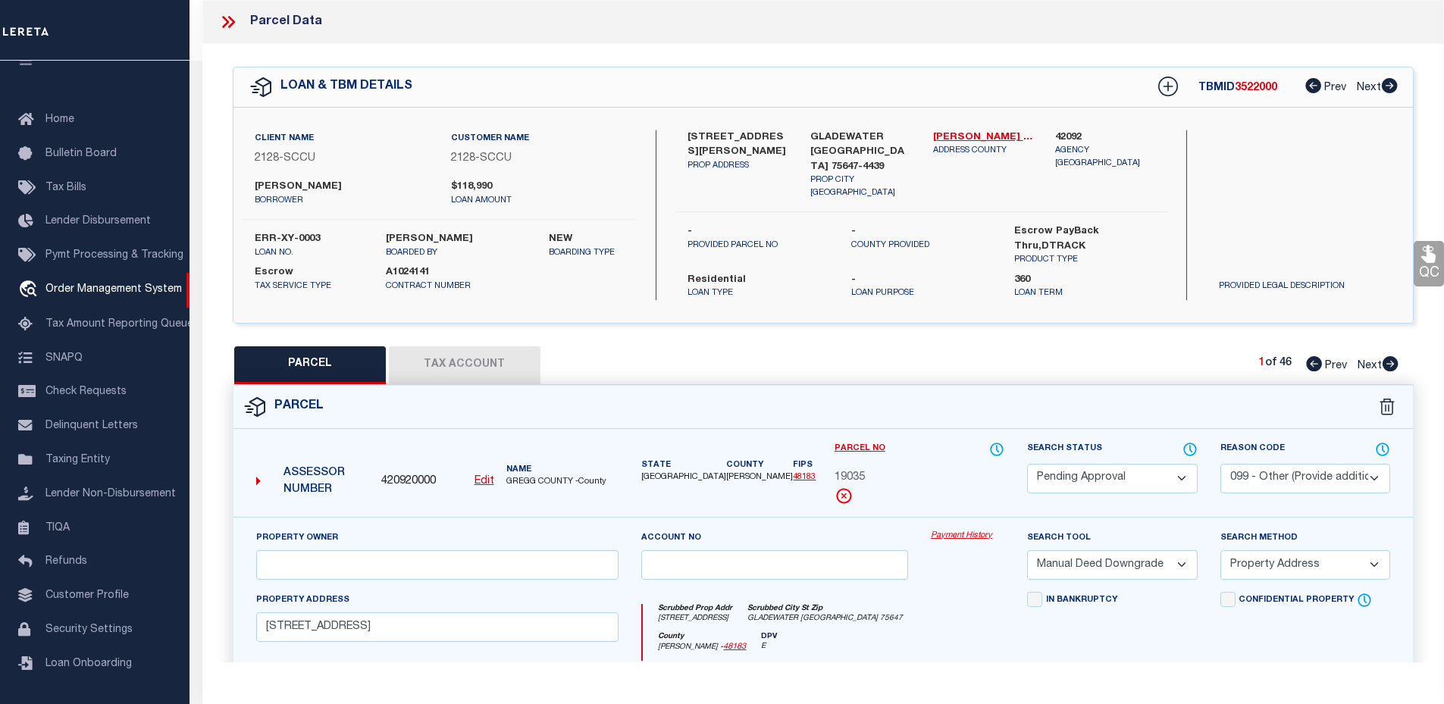
click at [231, 20] on icon at bounding box center [231, 22] width 7 height 12
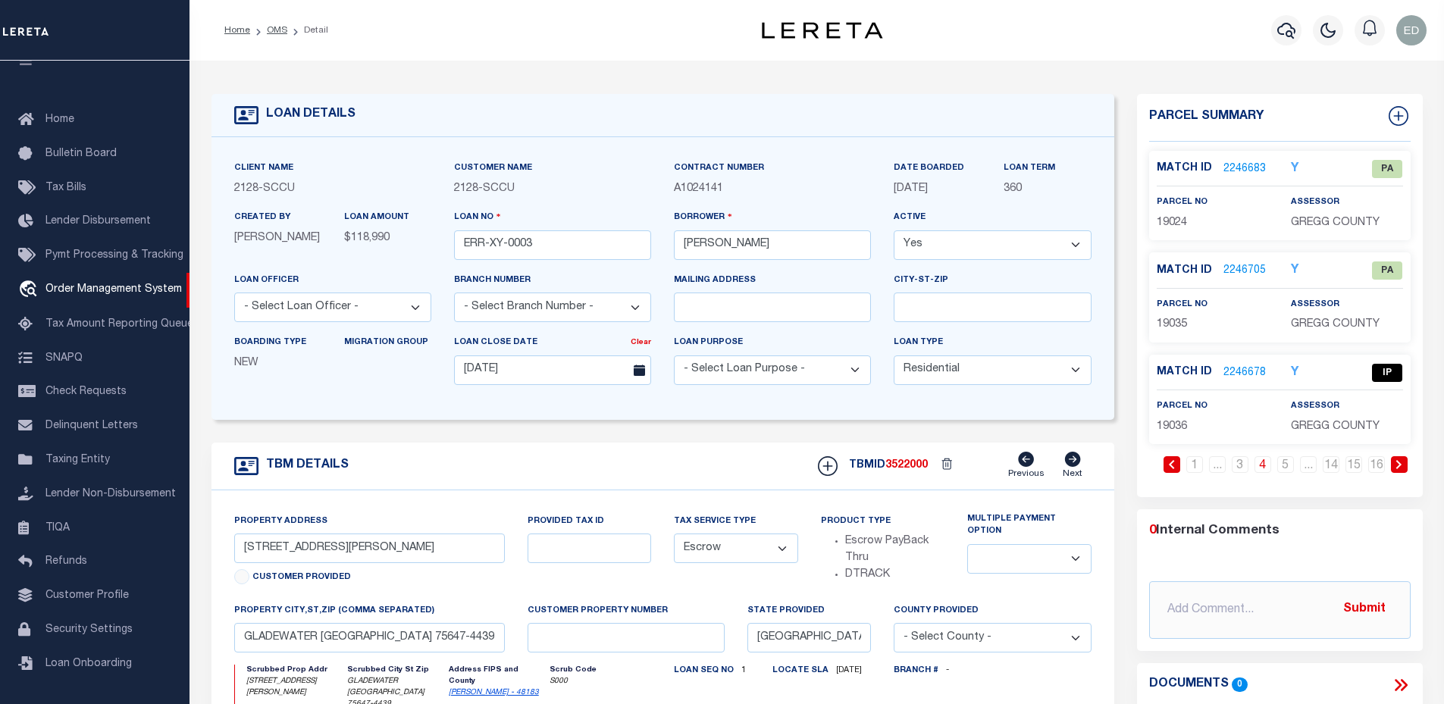
click at [1248, 371] on link "2246678" at bounding box center [1244, 373] width 42 height 16
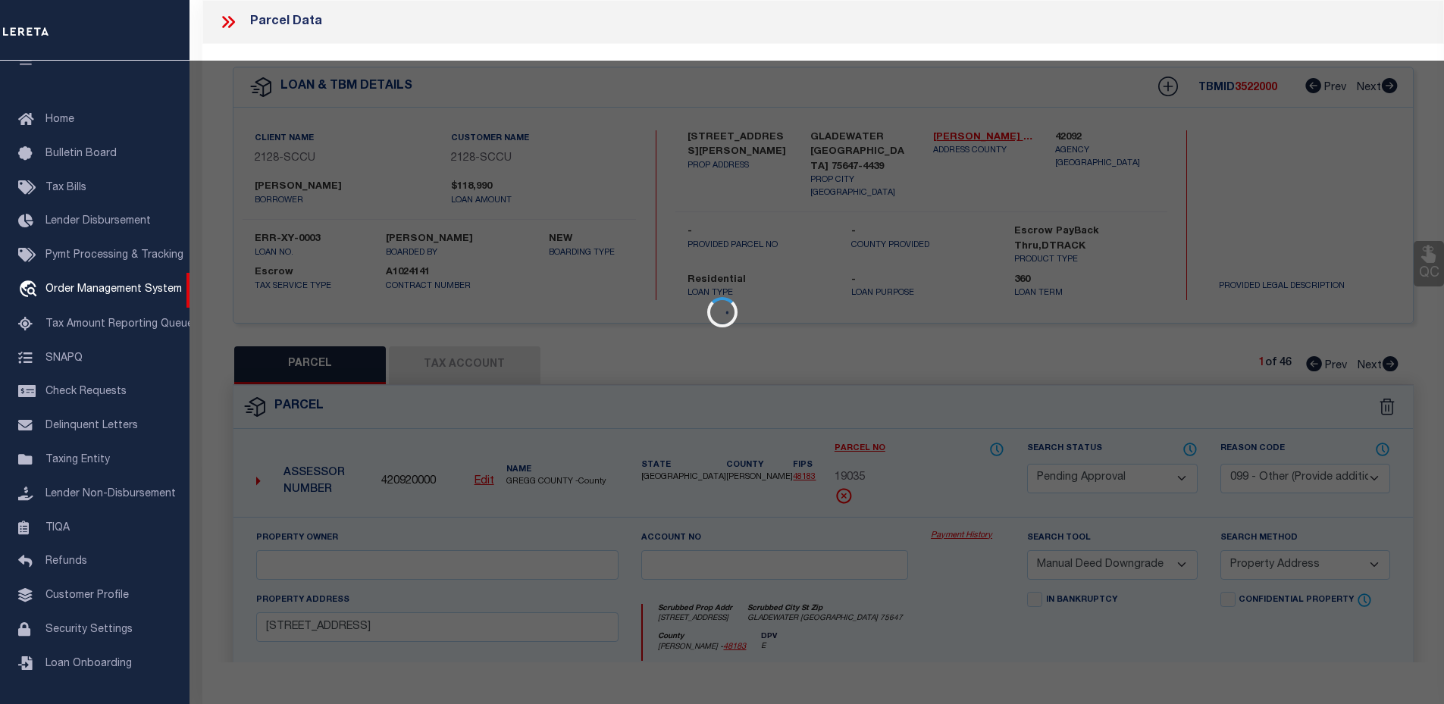
select select "AS"
select select
checkbox input "false"
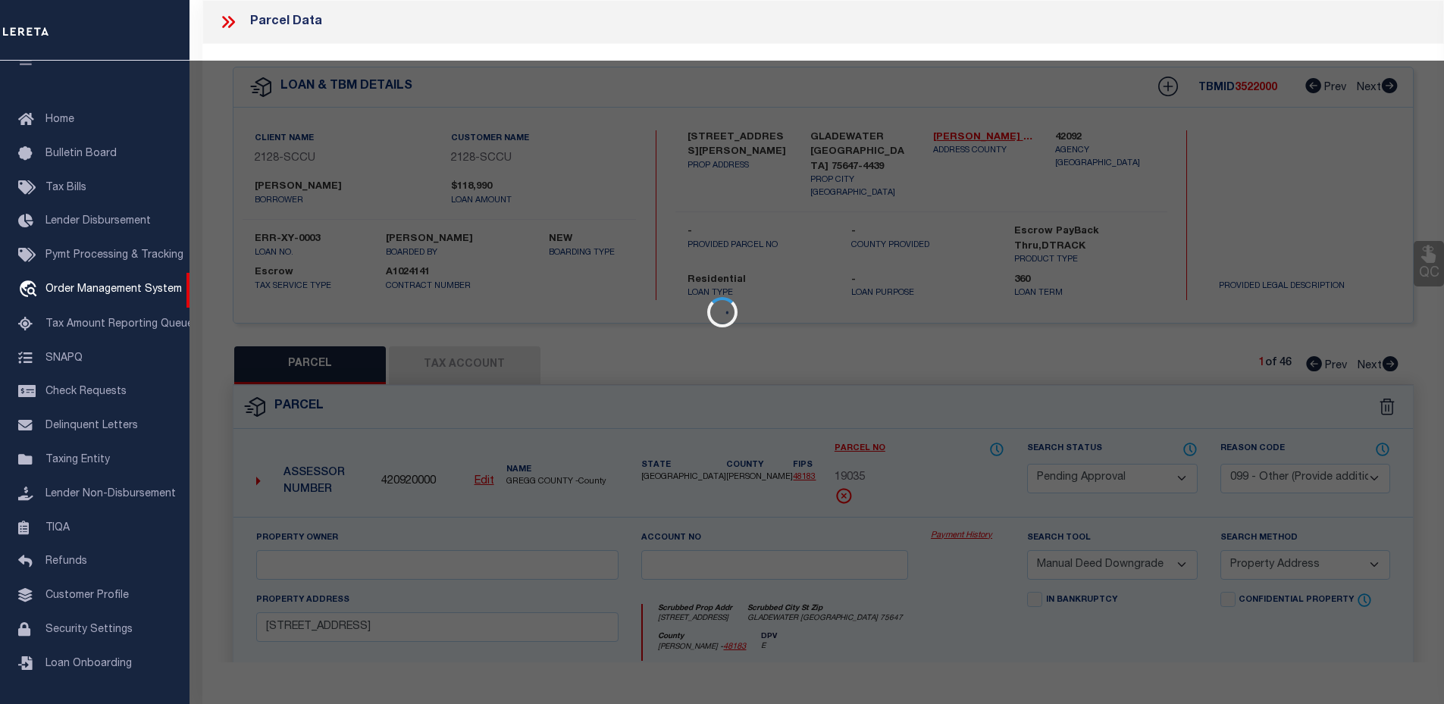
checkbox input "false"
select select "IP"
select select "099"
select select "ATL"
select select "ADD"
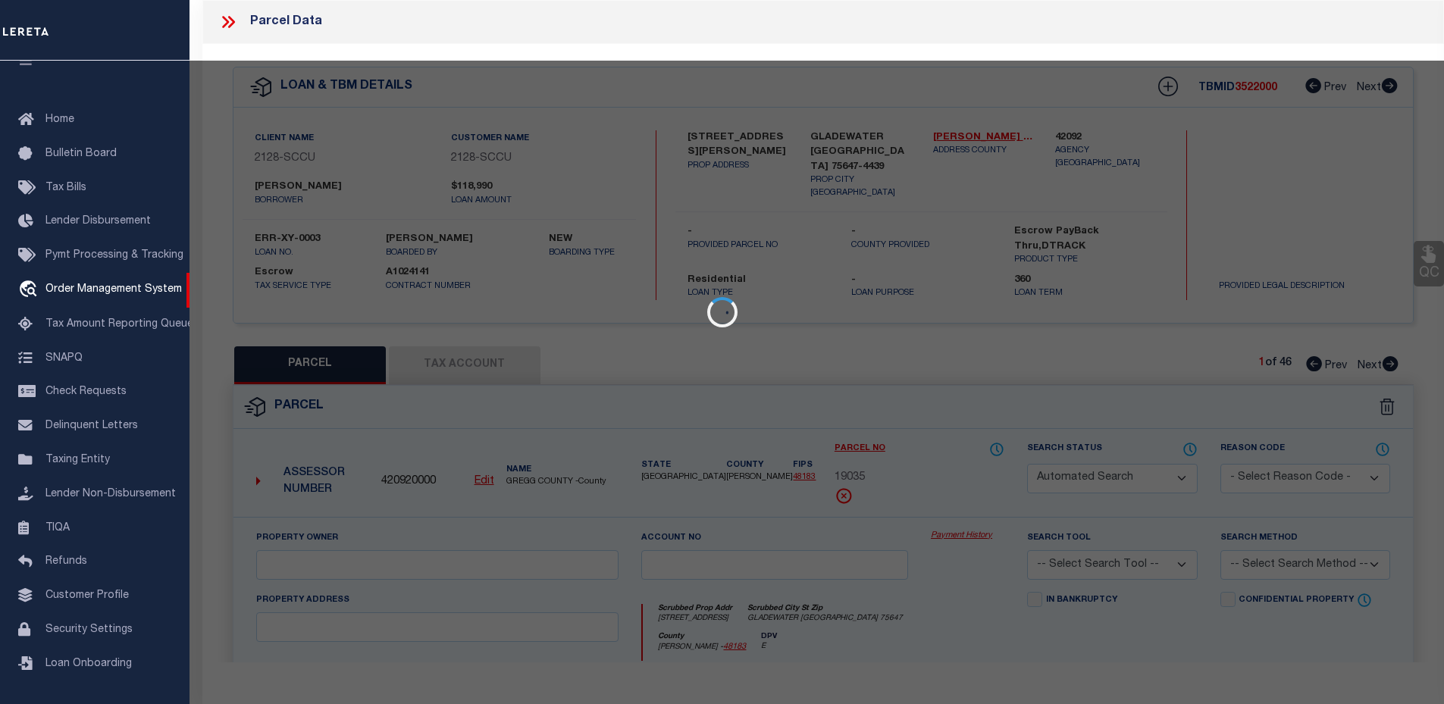
type input "[STREET_ADDRESS]"
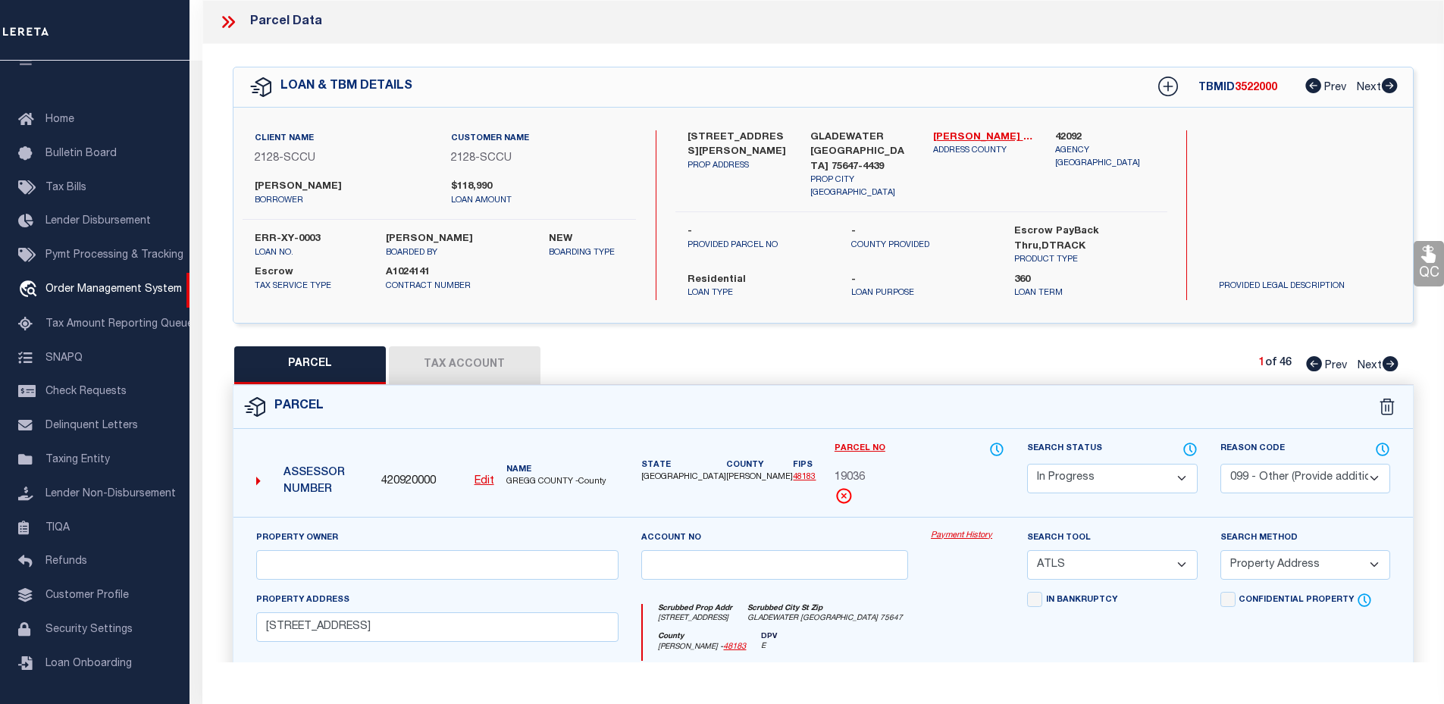
click at [228, 21] on icon at bounding box center [225, 22] width 7 height 12
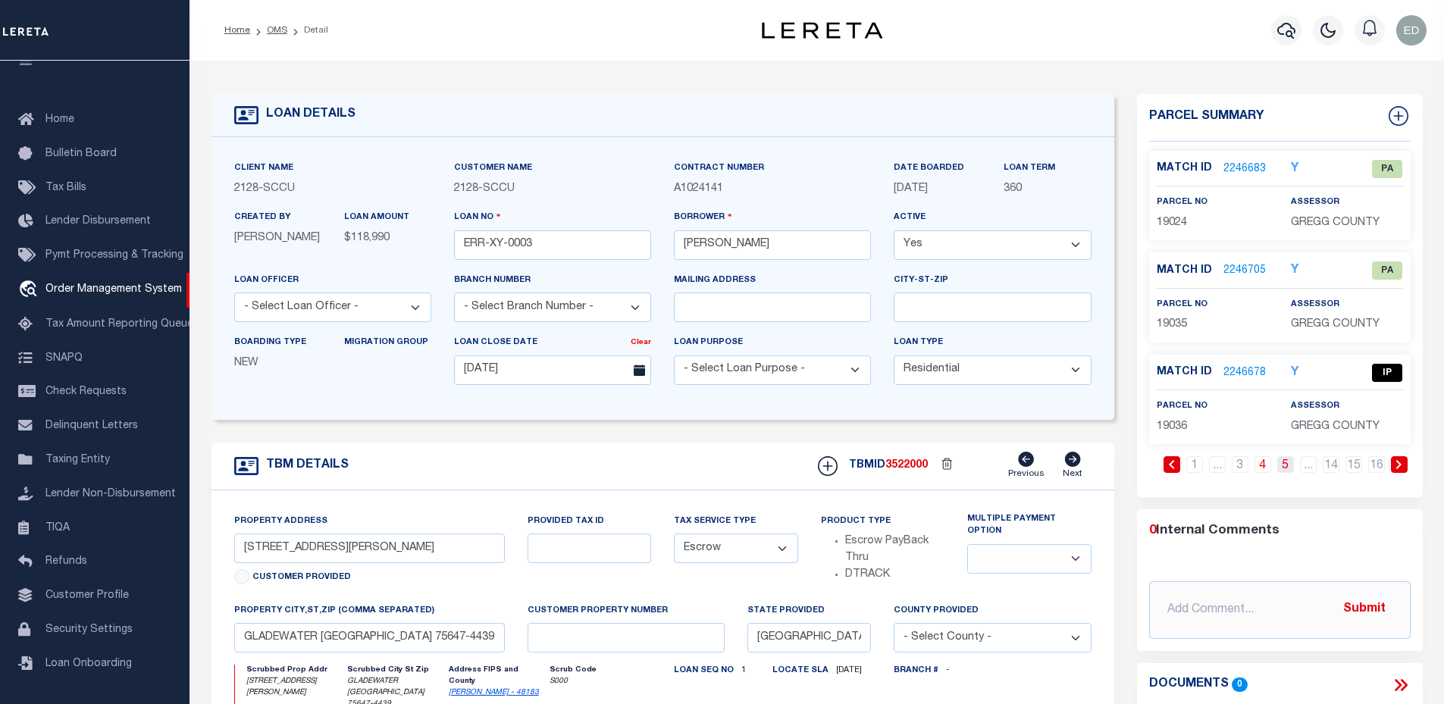
click at [1289, 461] on link "5" at bounding box center [1285, 464] width 17 height 17
click at [1282, 465] on link "6" at bounding box center [1285, 464] width 17 height 17
click at [1244, 167] on link "2246685" at bounding box center [1244, 169] width 42 height 16
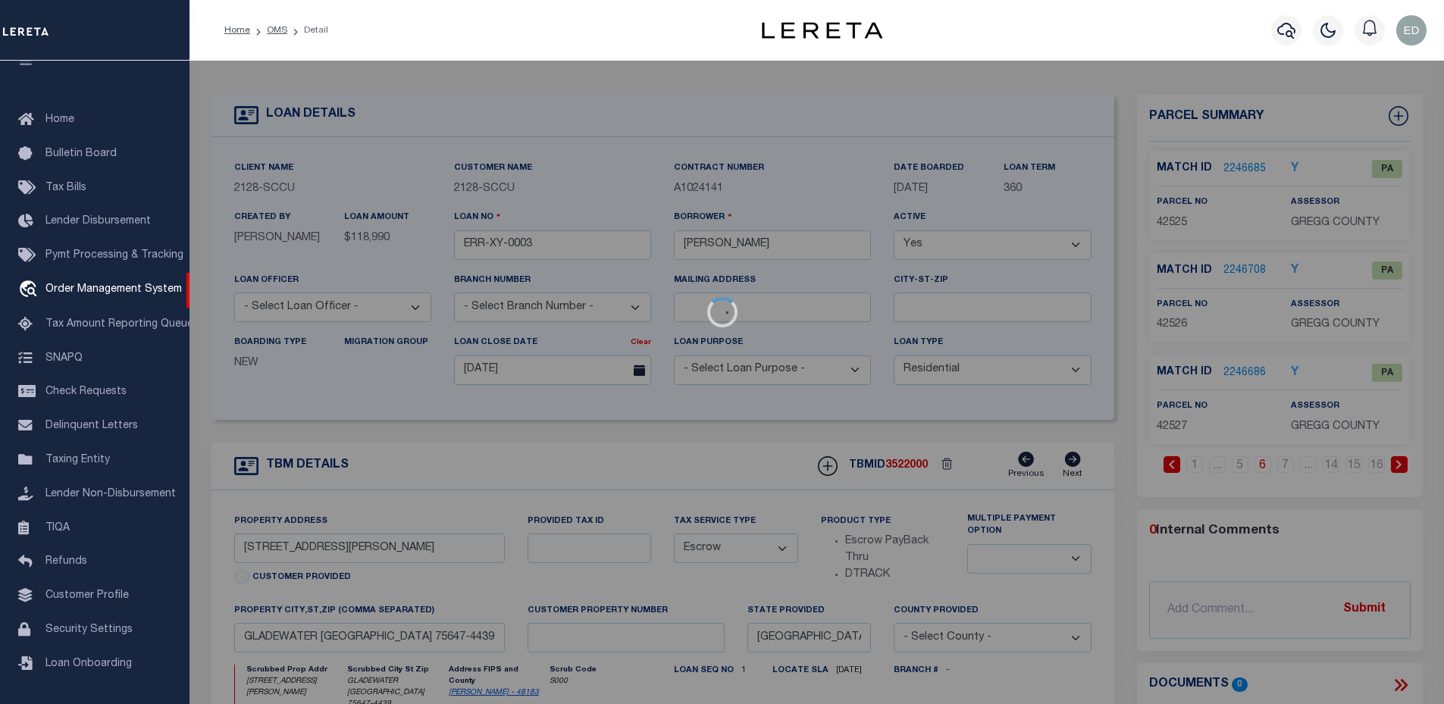
select select "AS"
select select
checkbox input "false"
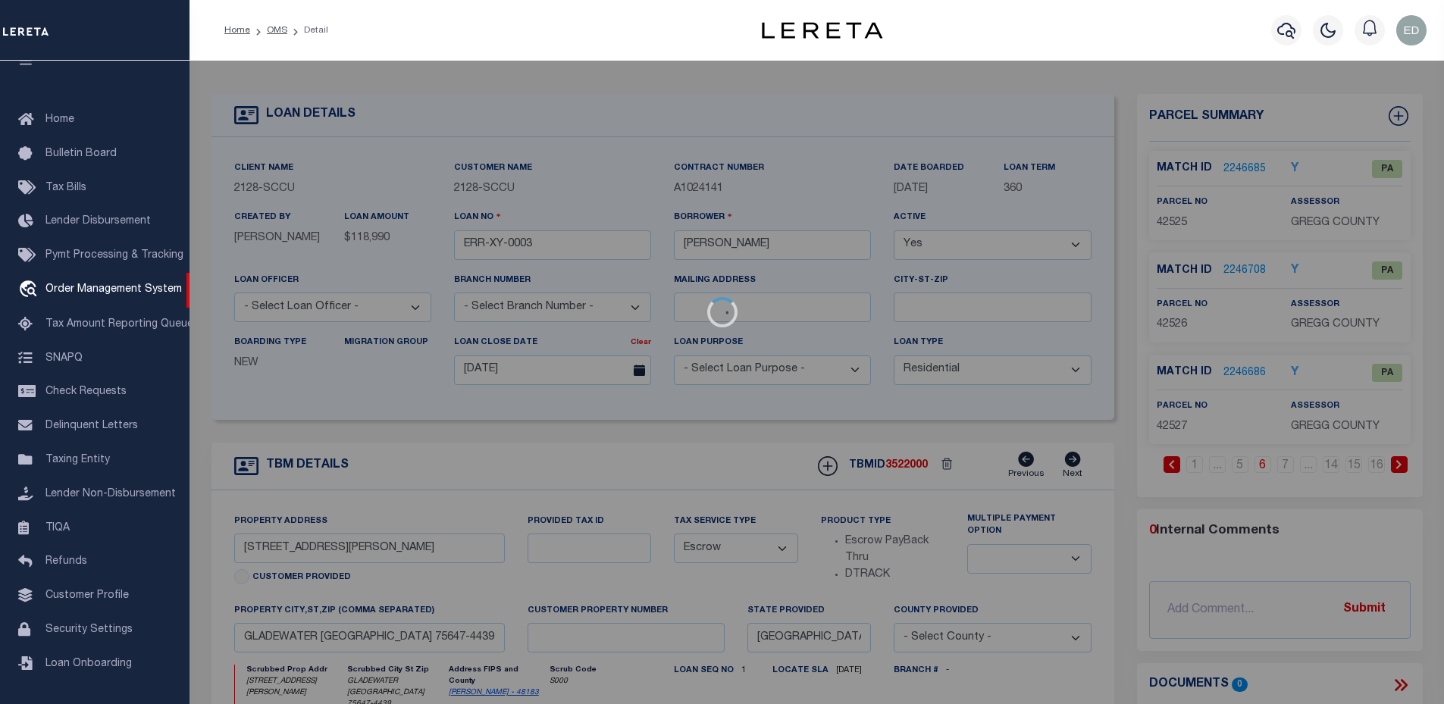
checkbox input "false"
select select "PA"
select select "099"
select select "MDD"
select select "ADD"
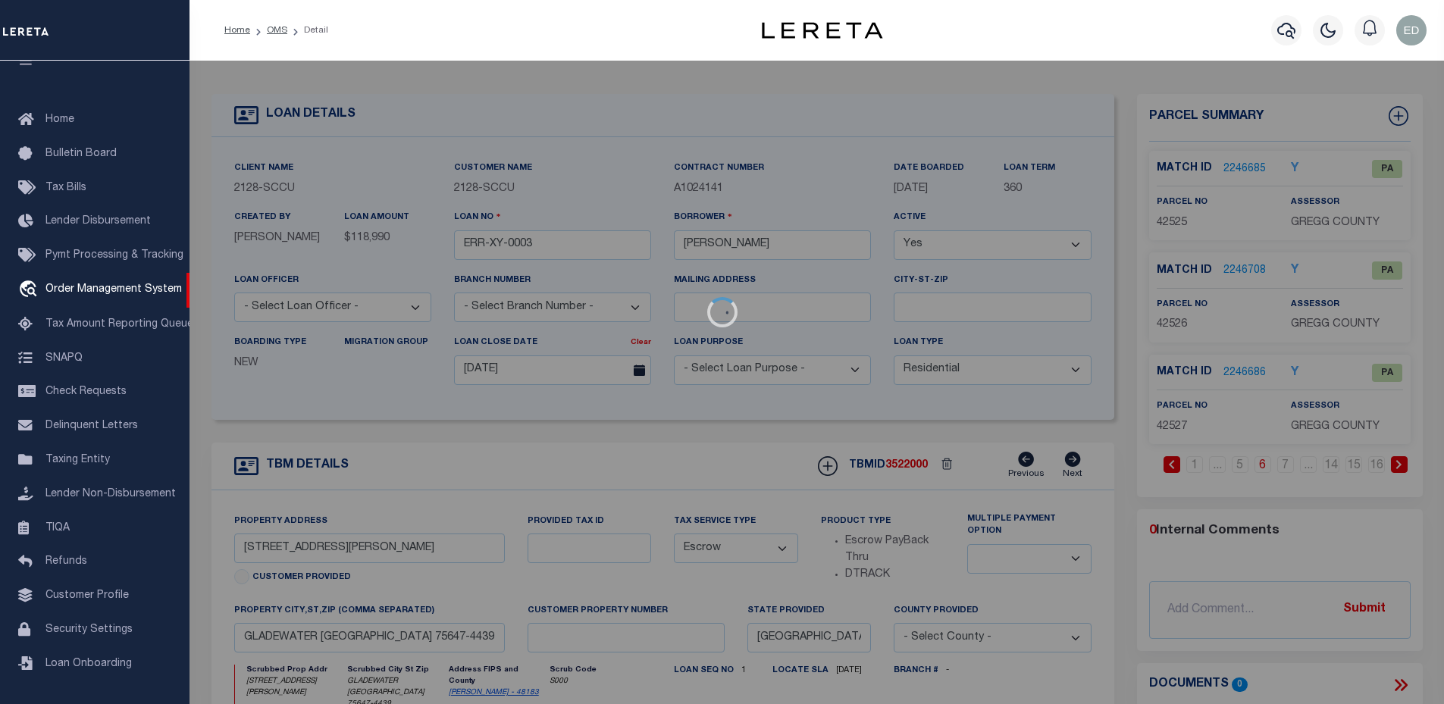
type input "[STREET_ADDRESS]"
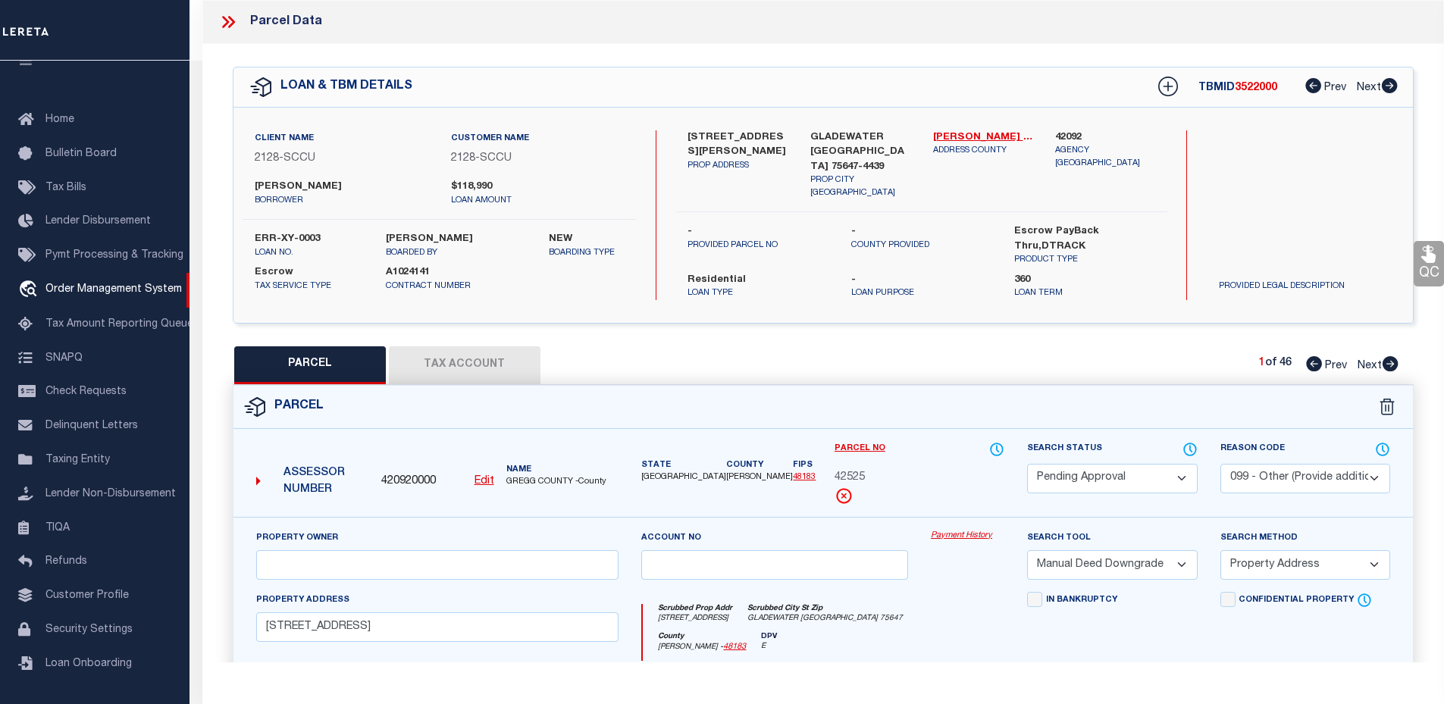
click at [227, 25] on icon at bounding box center [228, 22] width 20 height 20
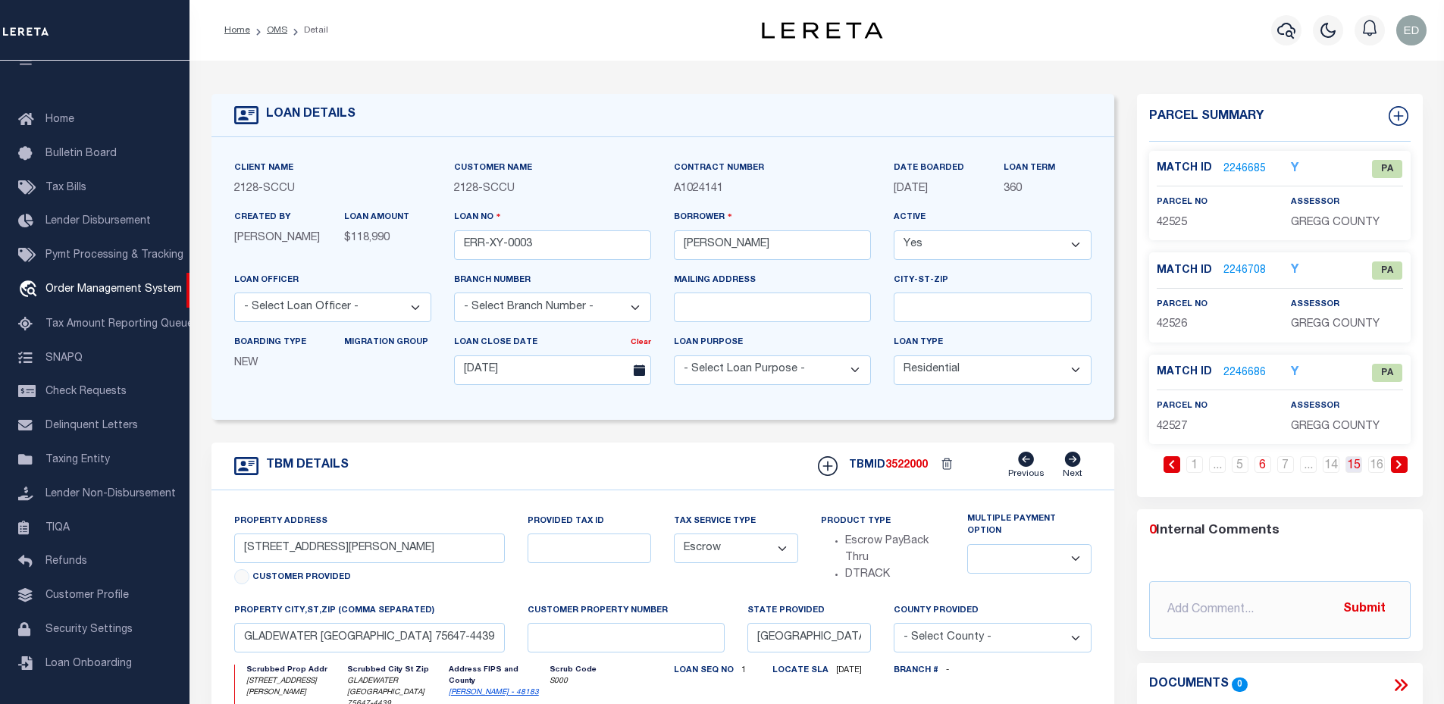
click at [1345, 466] on link "15" at bounding box center [1353, 464] width 17 height 17
click at [1253, 369] on link "2246700" at bounding box center [1244, 373] width 42 height 16
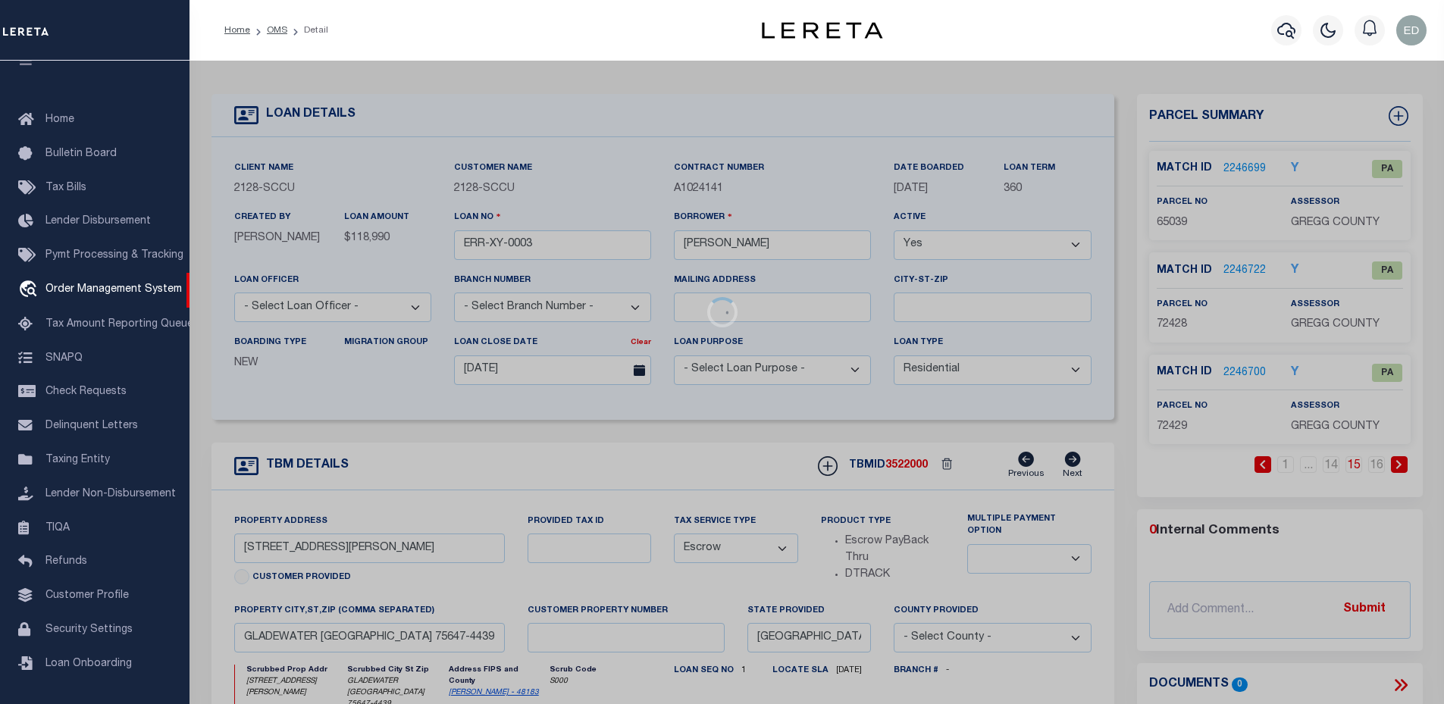
select select "AS"
select select
checkbox input "false"
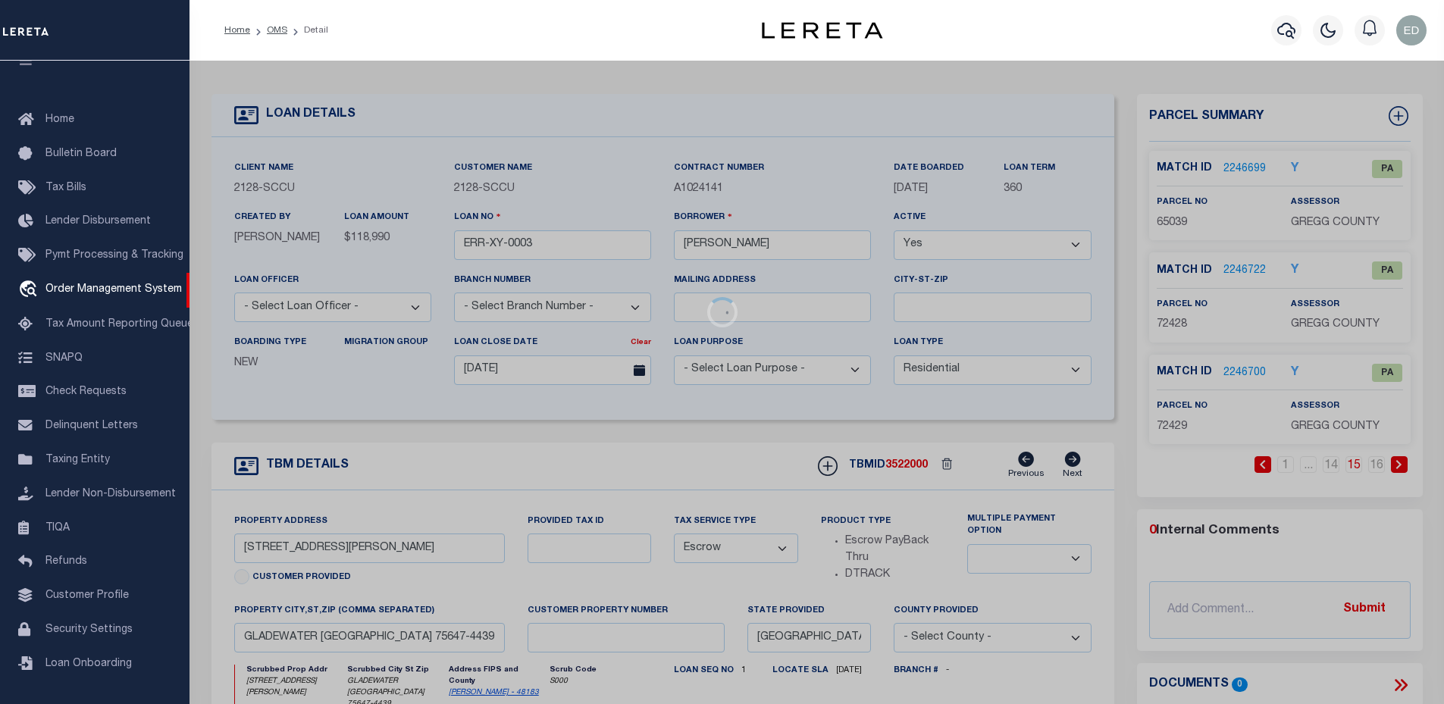
checkbox input "false"
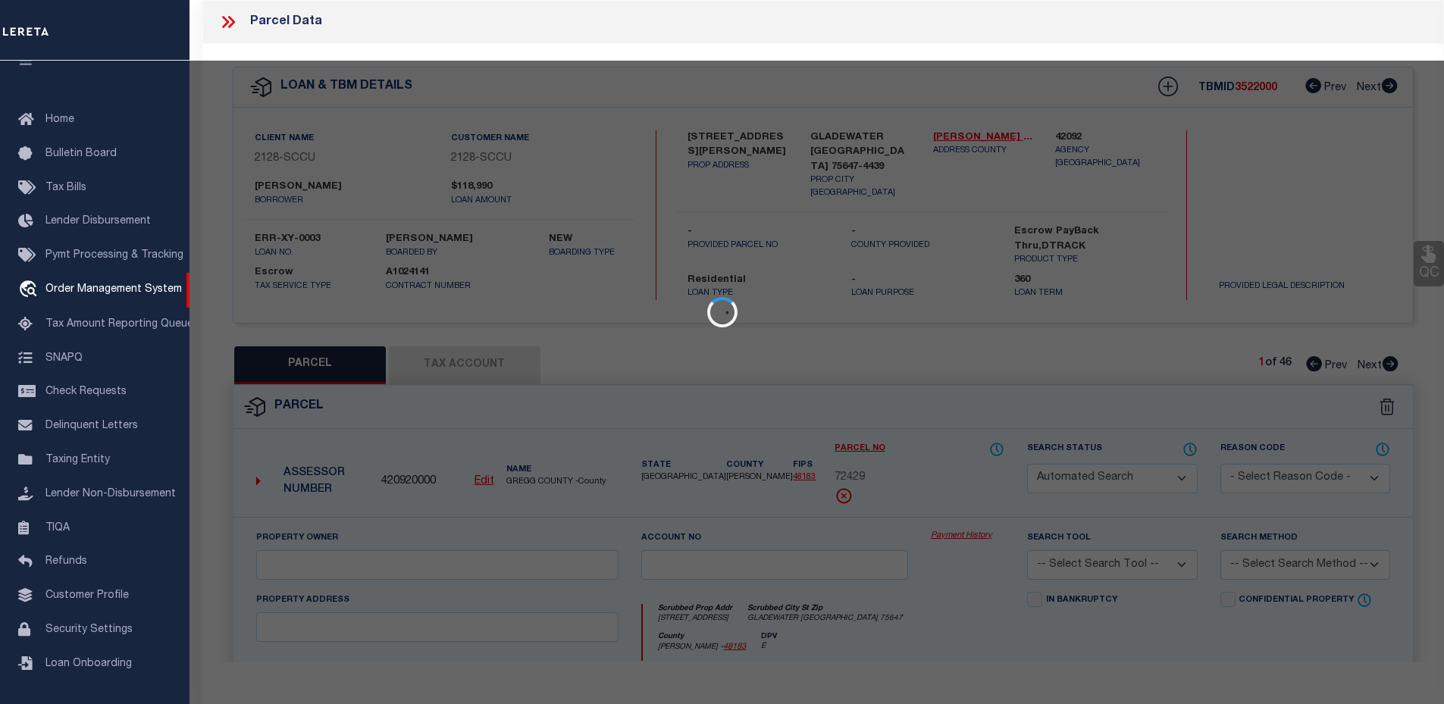
select select "PA"
select select "099"
select select "MDD"
select select "ADD"
type input "[STREET_ADDRESS]"
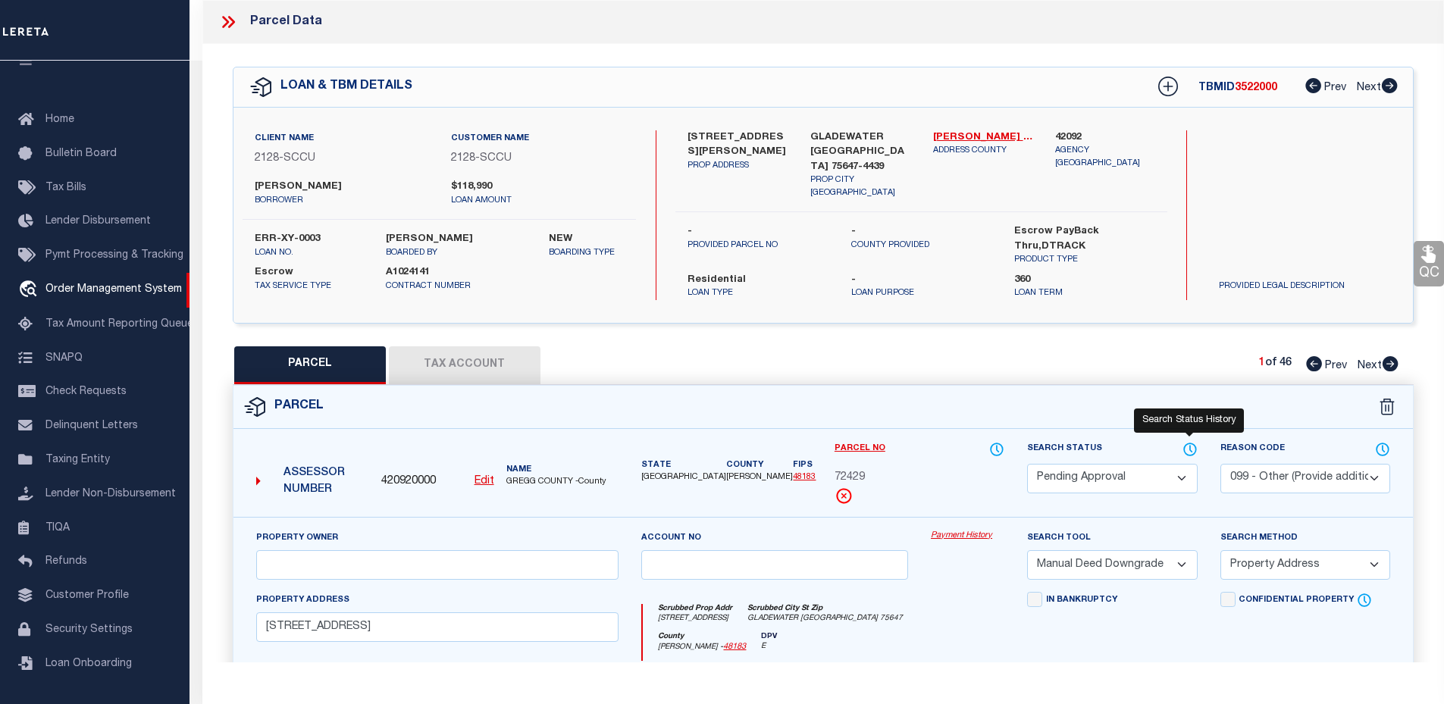
click at [1195, 446] on icon at bounding box center [1189, 449] width 15 height 17
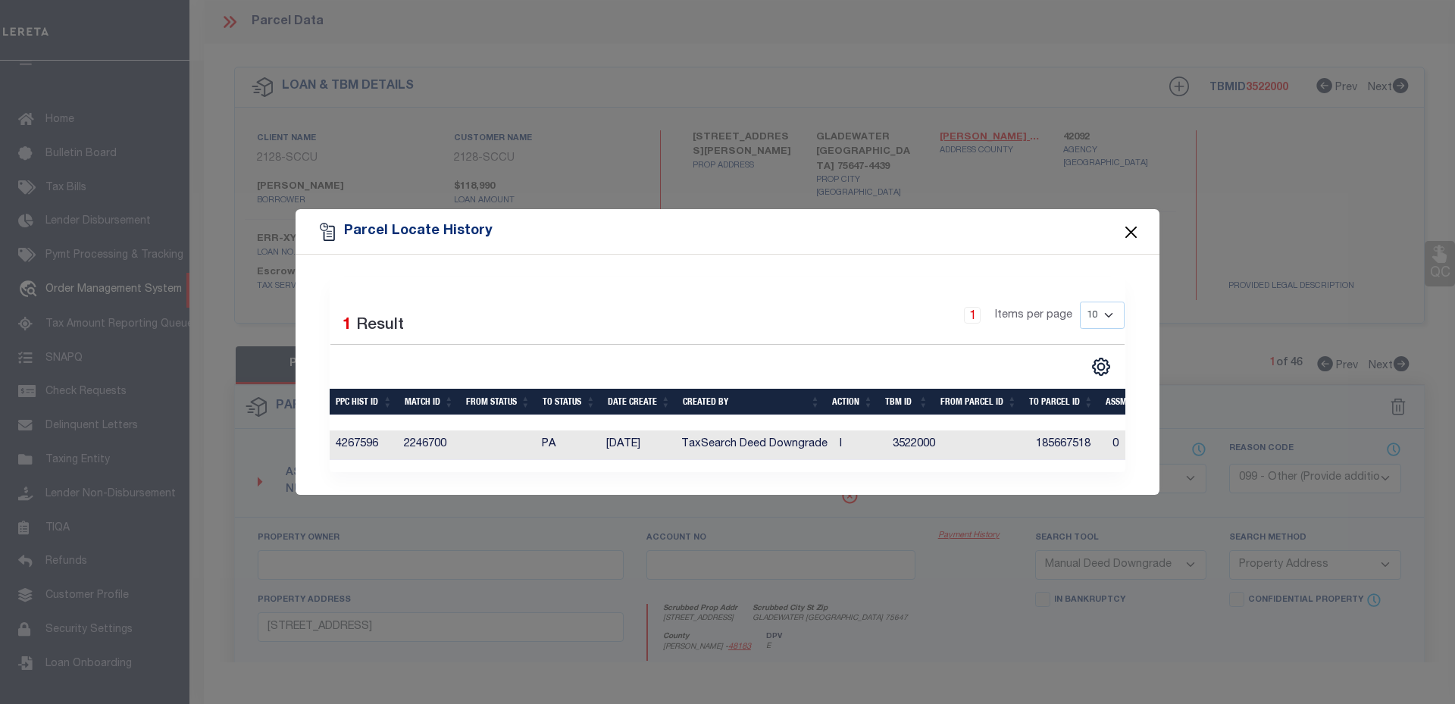
click at [1130, 229] on button "Close" at bounding box center [1132, 232] width 20 height 20
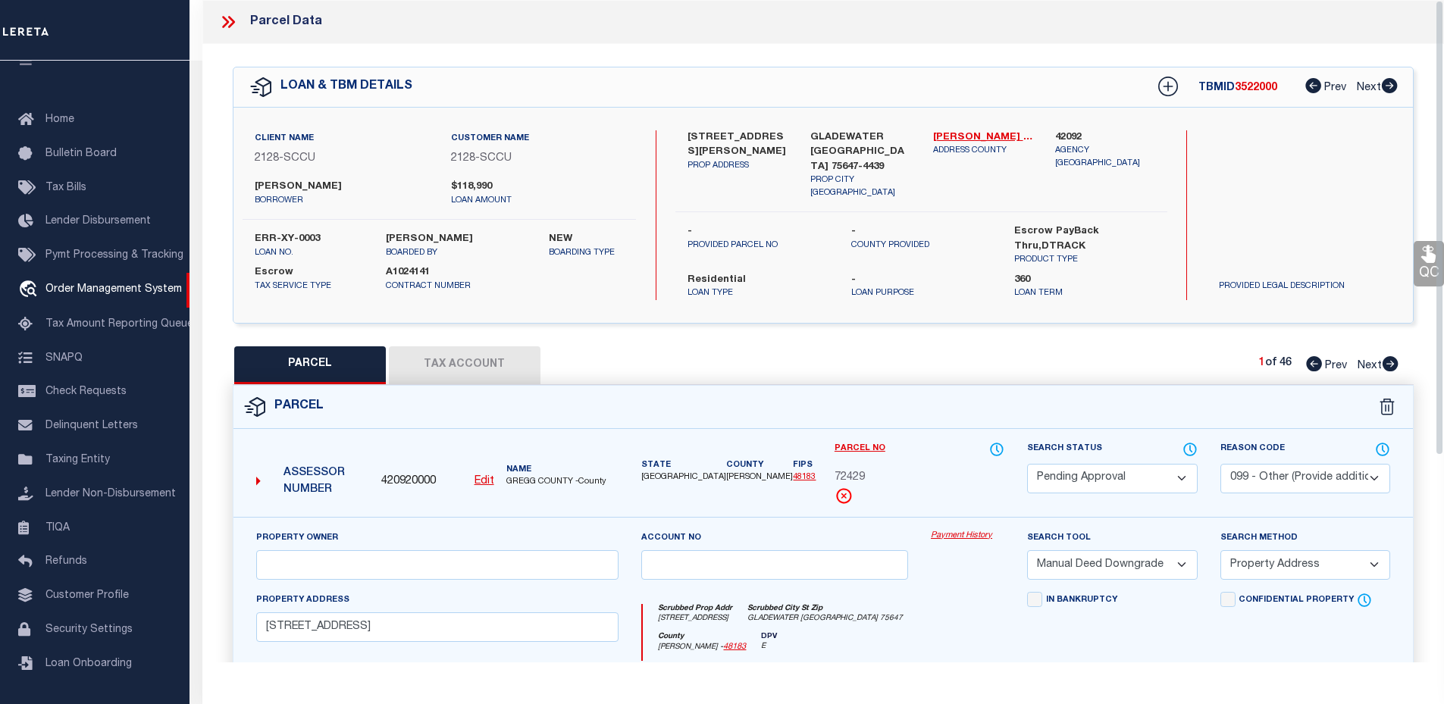
click at [223, 15] on icon at bounding box center [228, 22] width 20 height 20
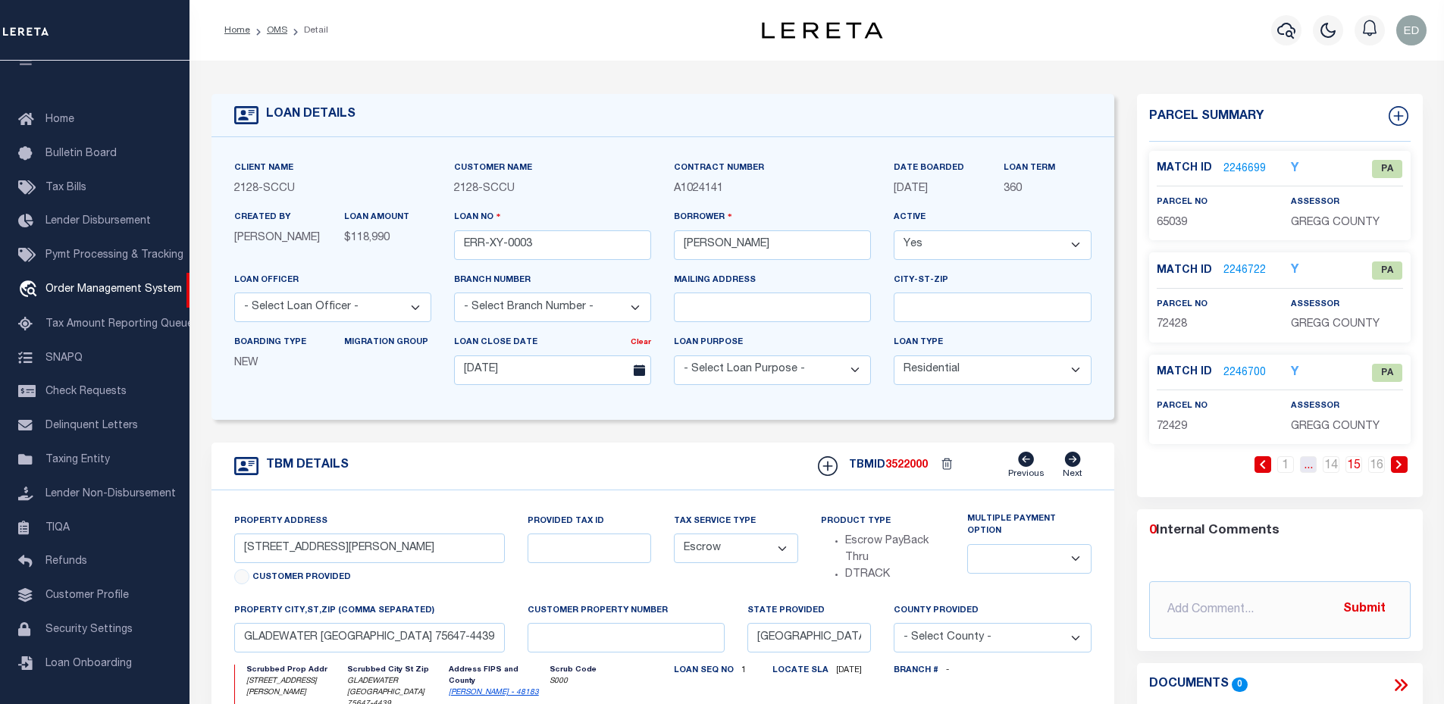
click at [1309, 462] on link "..." at bounding box center [1308, 464] width 17 height 17
click at [1263, 460] on icon at bounding box center [1262, 464] width 7 height 9
click at [1263, 460] on link "1" at bounding box center [1262, 464] width 17 height 17
click at [1292, 467] on link "2" at bounding box center [1285, 464] width 17 height 17
click at [1289, 467] on link "3" at bounding box center [1285, 464] width 17 height 17
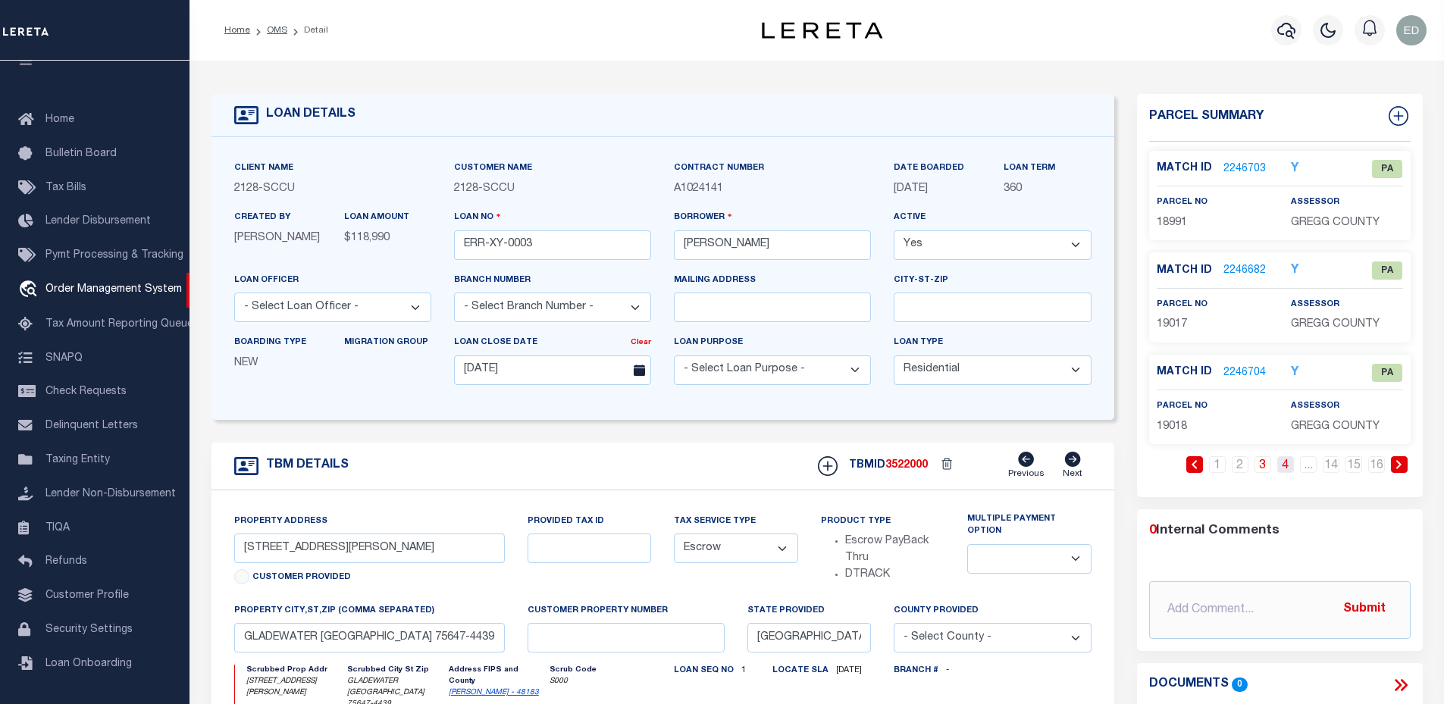
click at [1287, 466] on link "4" at bounding box center [1285, 464] width 17 height 17
click at [1242, 370] on link "2246678" at bounding box center [1244, 373] width 42 height 16
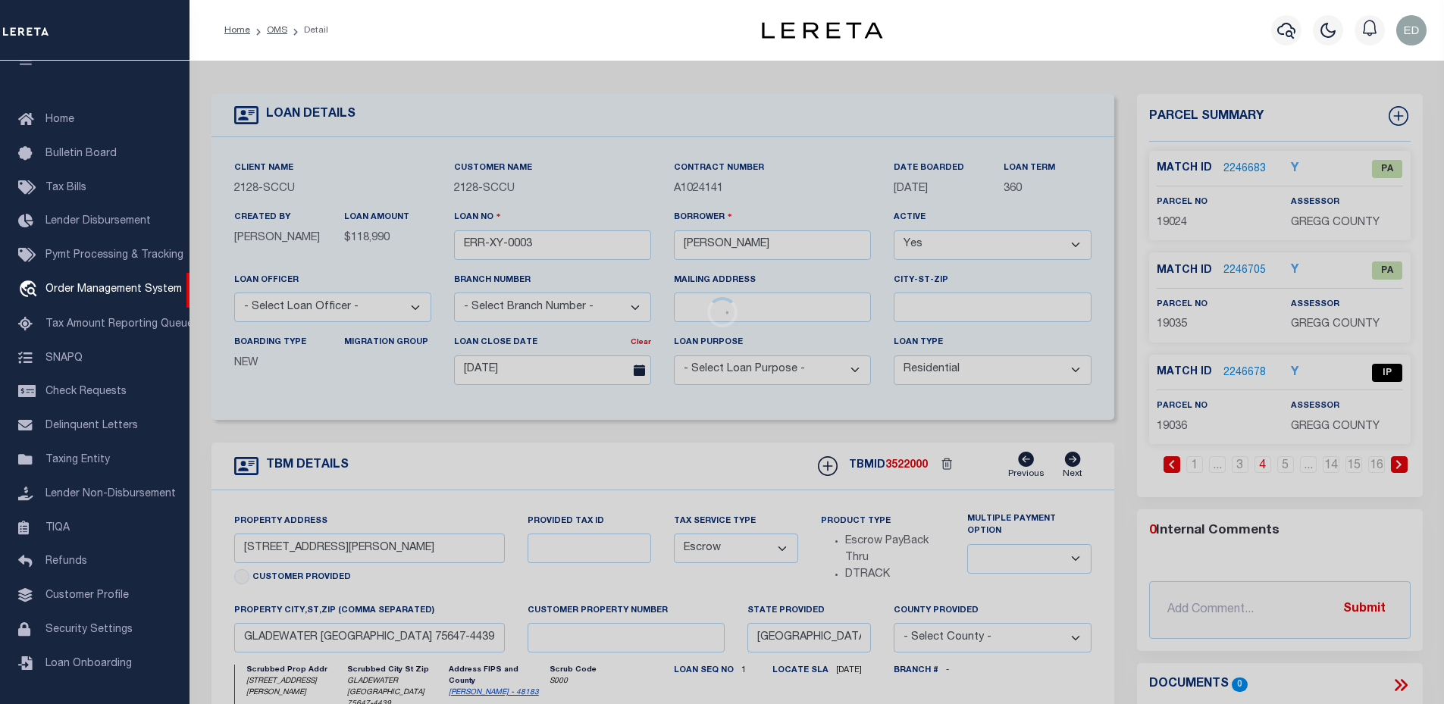
select select "AS"
select select
checkbox input "false"
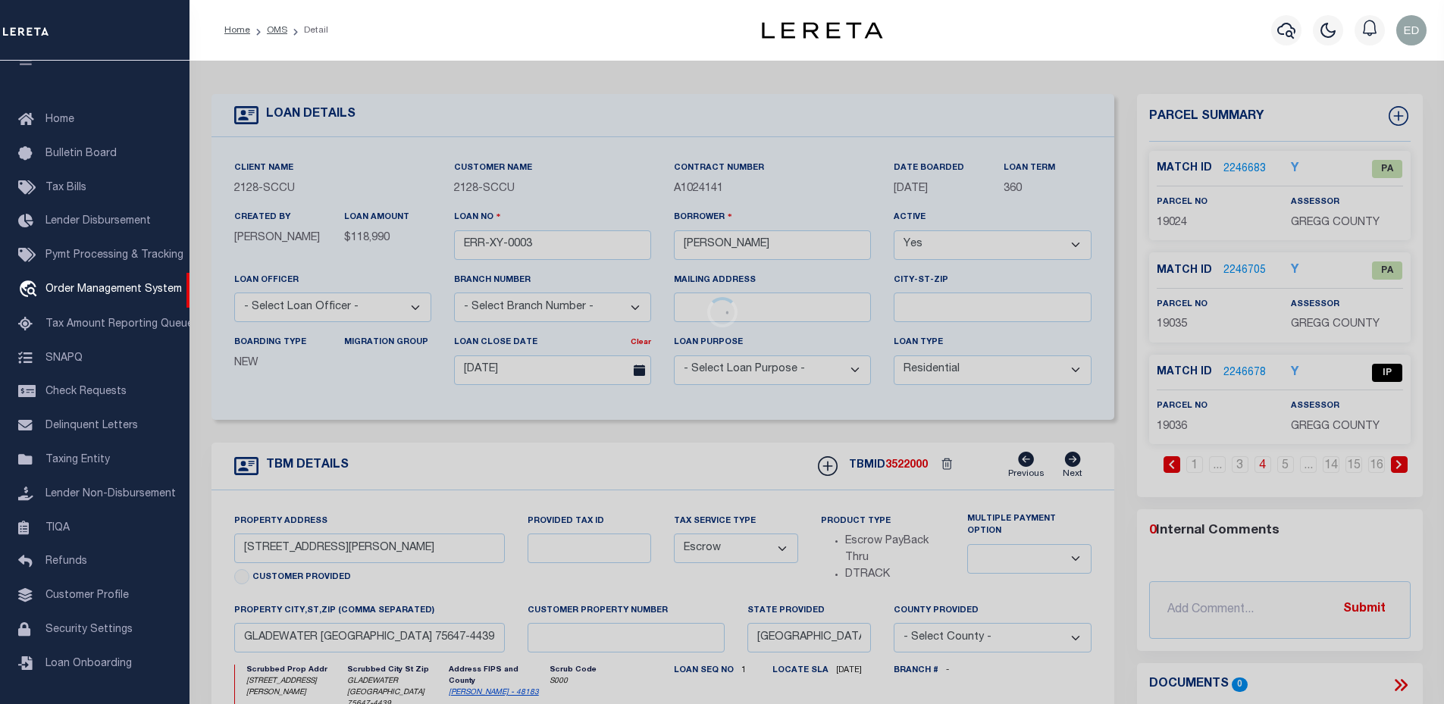
checkbox input "false"
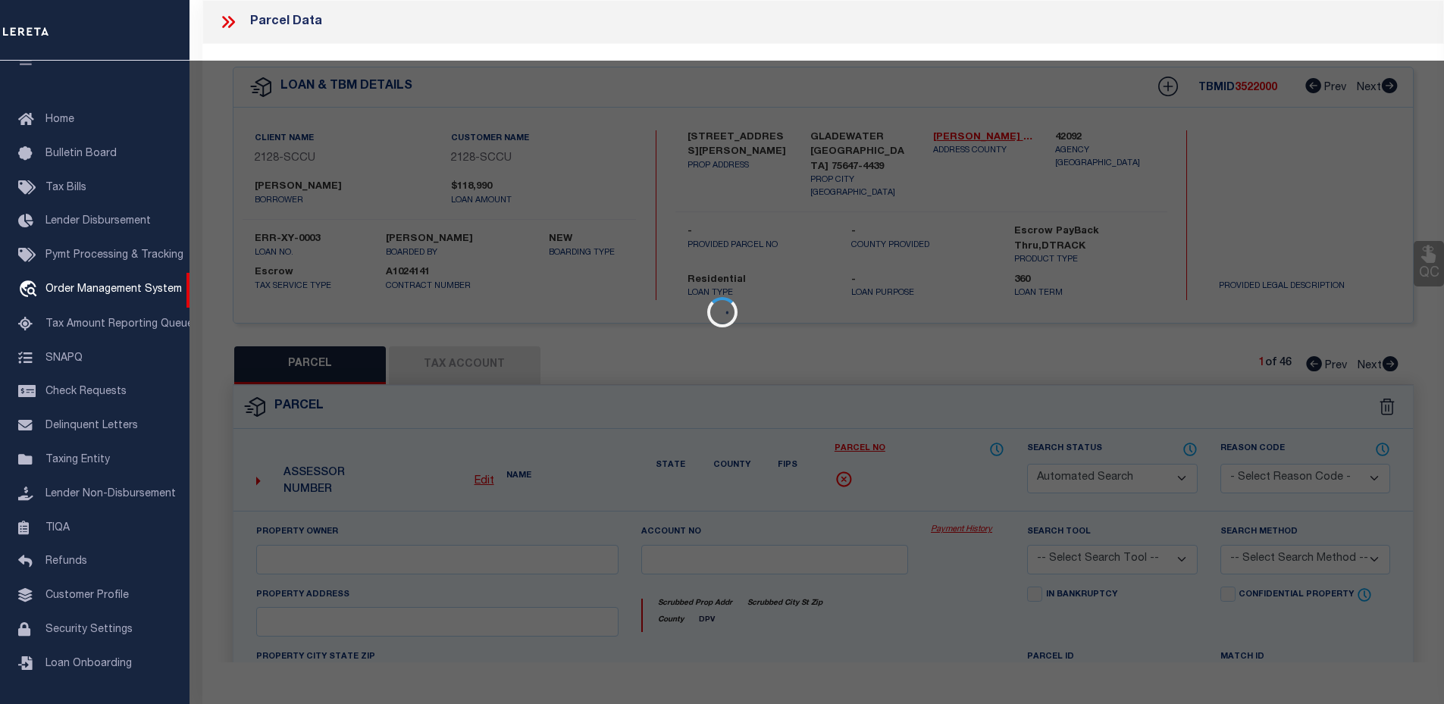
select select "IP"
select select "099"
select select "ATL"
select select "ADD"
type input "[STREET_ADDRESS]"
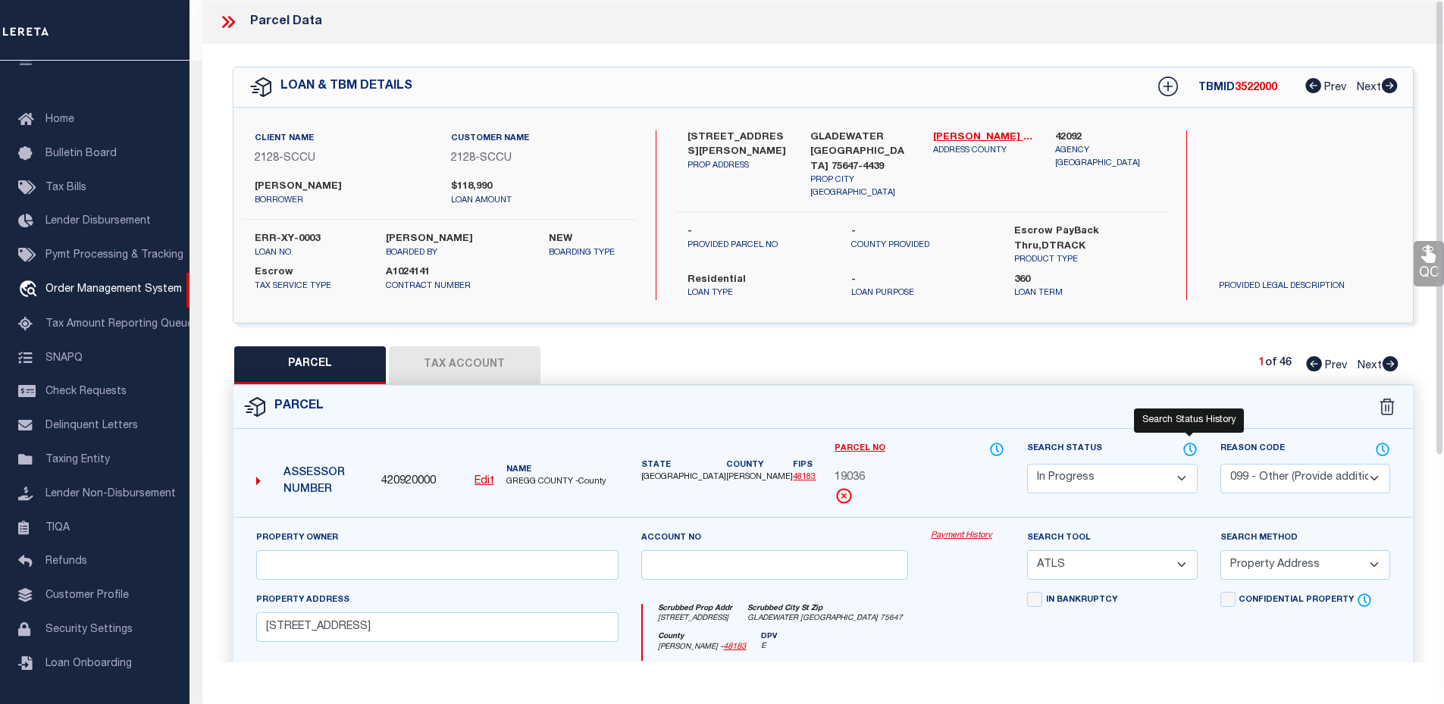
click at [1188, 443] on icon at bounding box center [1190, 449] width 12 height 12
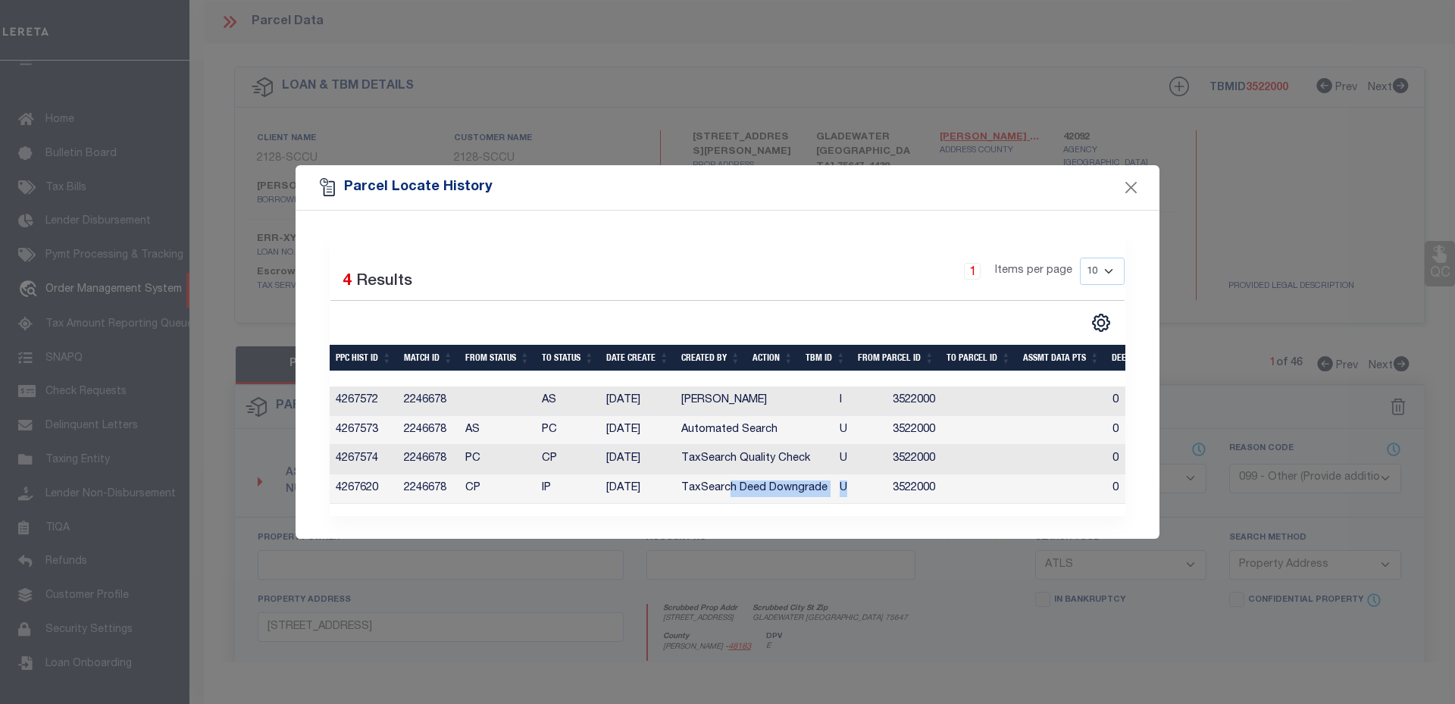
drag, startPoint x: 725, startPoint y: 481, endPoint x: 844, endPoint y: 489, distance: 119.3
click at [844, 489] on tr "4267620 2246678 CP IP [DATE] TaxSearch Deed Downgrade U 3522000 0 0 0 0 0 0 0 0" at bounding box center [1043, 489] width 1427 height 30
click at [869, 483] on td "U" at bounding box center [860, 489] width 53 height 30
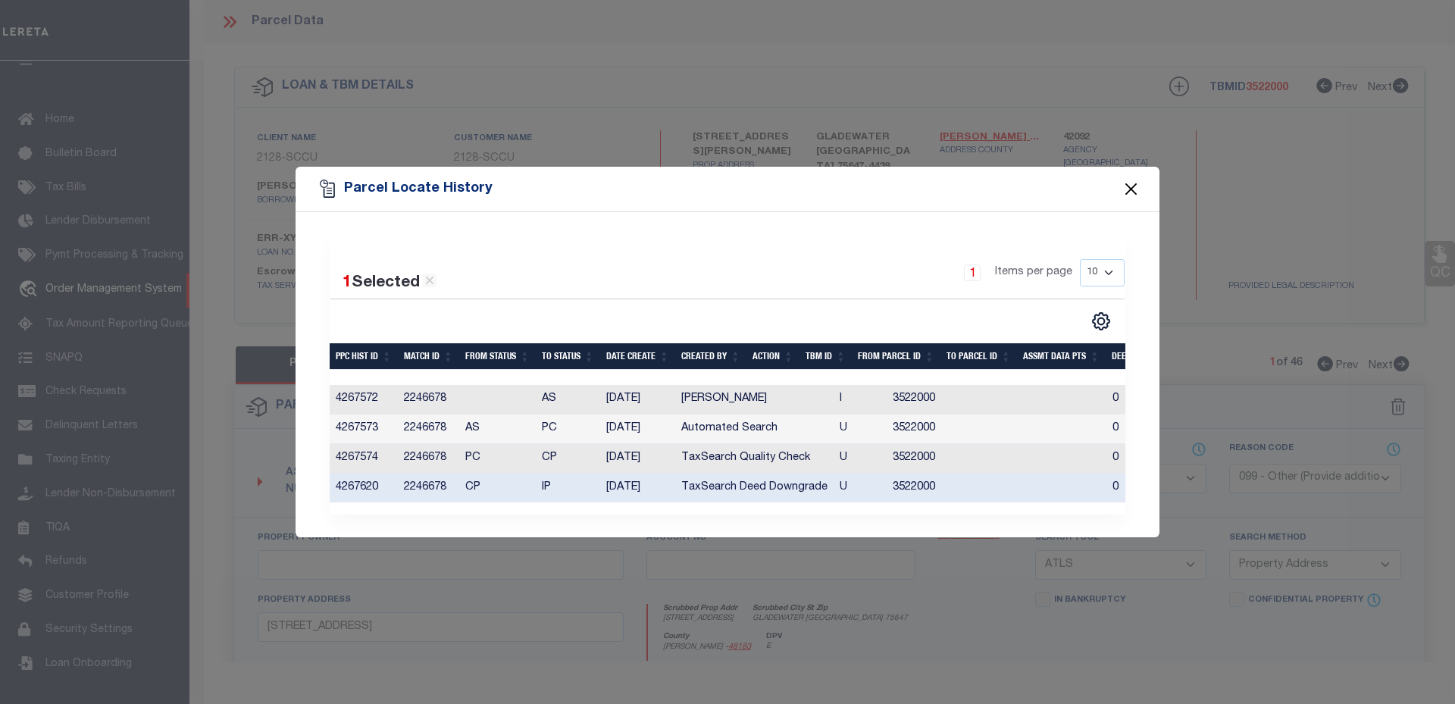
click at [1132, 188] on button "Close" at bounding box center [1132, 189] width 20 height 20
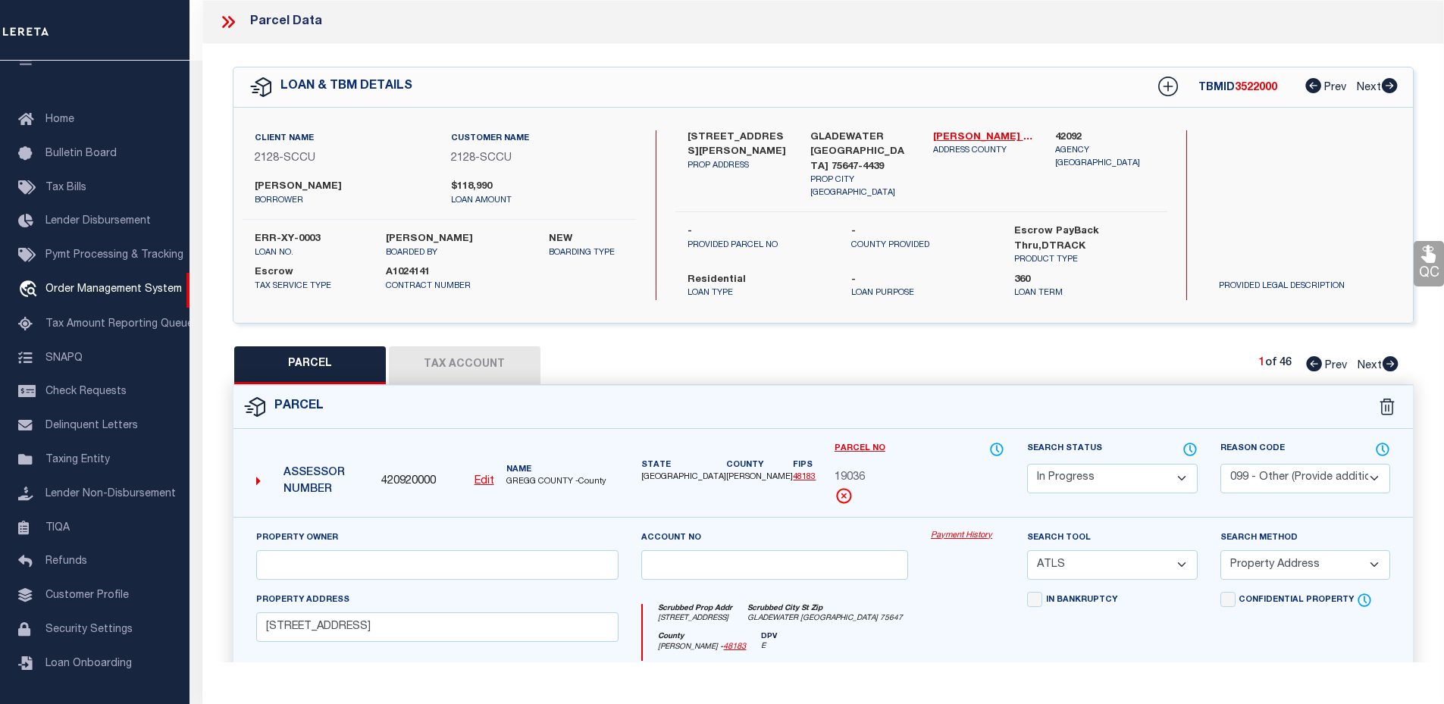
click at [233, 18] on icon at bounding box center [228, 22] width 20 height 20
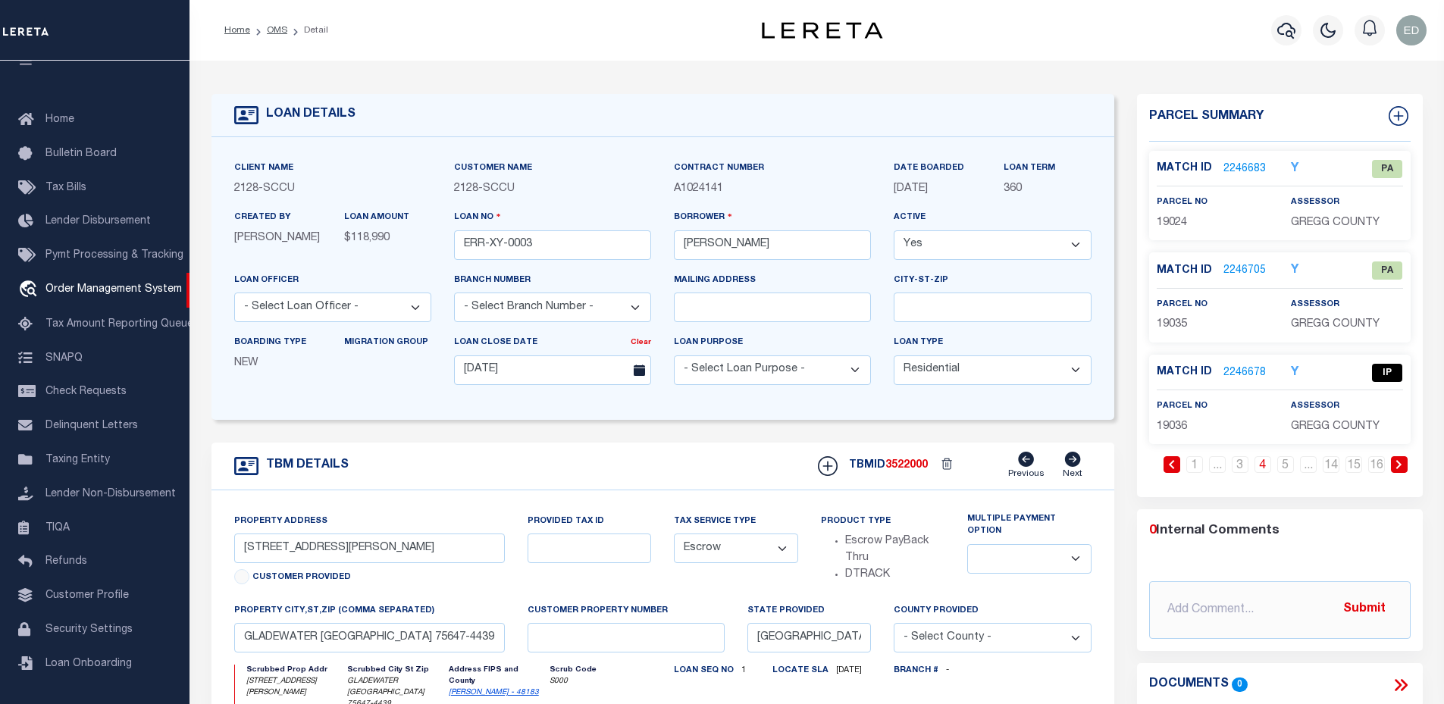
click at [1295, 367] on icon "Y" at bounding box center [1295, 373] width 8 height 12
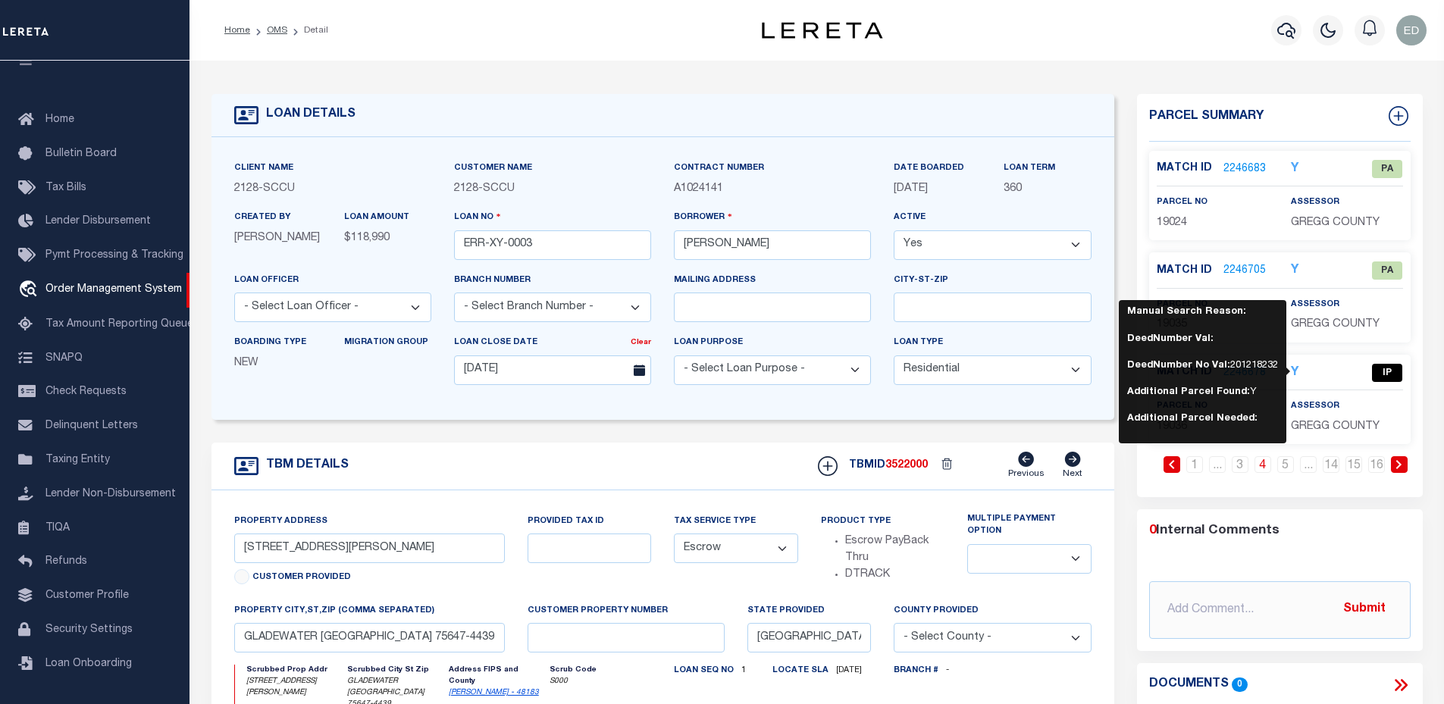
drag, startPoint x: 1198, startPoint y: 368, endPoint x: 1279, endPoint y: 365, distance: 81.9
click at [1279, 365] on div "Manual Search Reason: DeedNumber Val: DeedNumber No Val: 201218232 Additional P…" at bounding box center [1203, 371] width 168 height 143
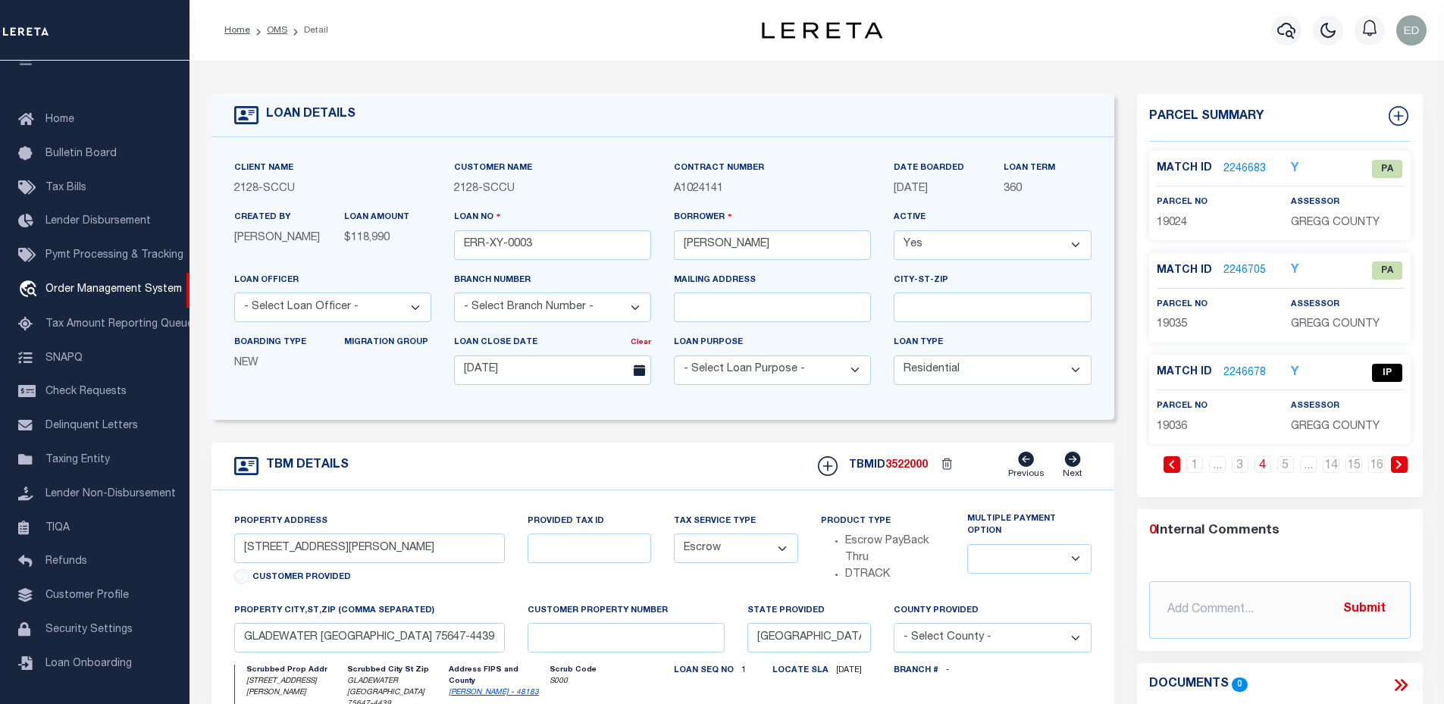
click at [1279, 365] on div "Y" at bounding box center [1301, 373] width 45 height 18
click at [1297, 372] on icon "Y" at bounding box center [1295, 373] width 8 height 12
click at [1293, 371] on icon "Y" at bounding box center [1295, 373] width 8 height 12
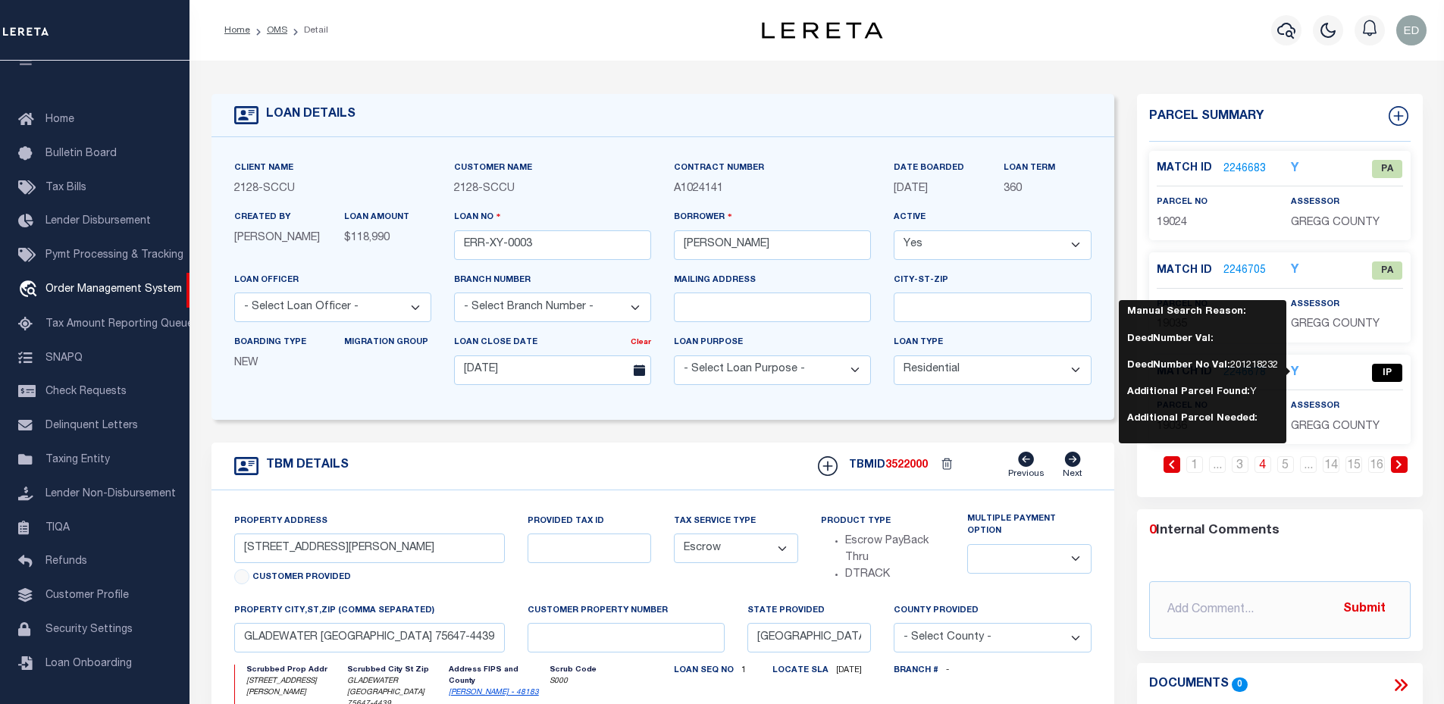
drag, startPoint x: 1233, startPoint y: 366, endPoint x: 1277, endPoint y: 365, distance: 44.0
click at [1277, 365] on p "DeedNumber No Val: 201218232" at bounding box center [1202, 366] width 151 height 14
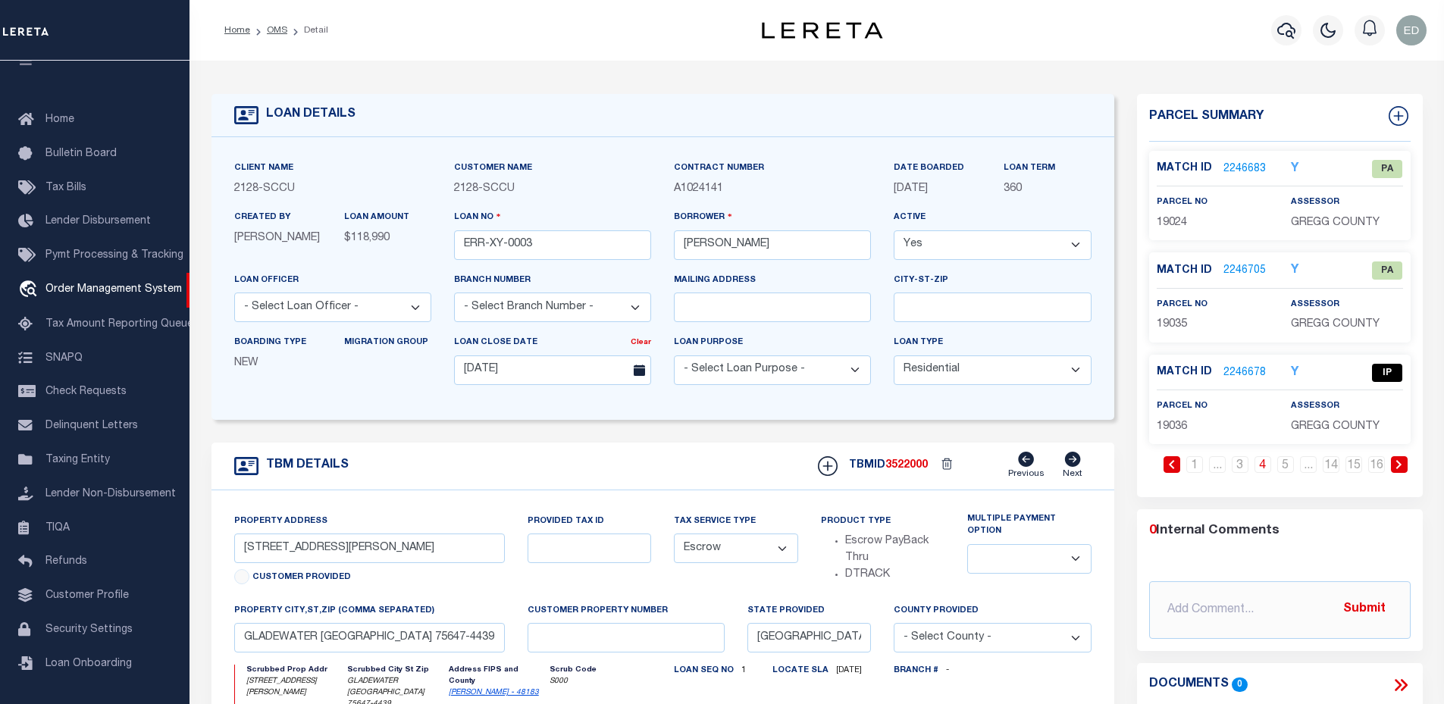
click at [1295, 371] on icon "Y" at bounding box center [1295, 373] width 8 height 12
click at [1292, 369] on icon "Y" at bounding box center [1295, 373] width 8 height 12
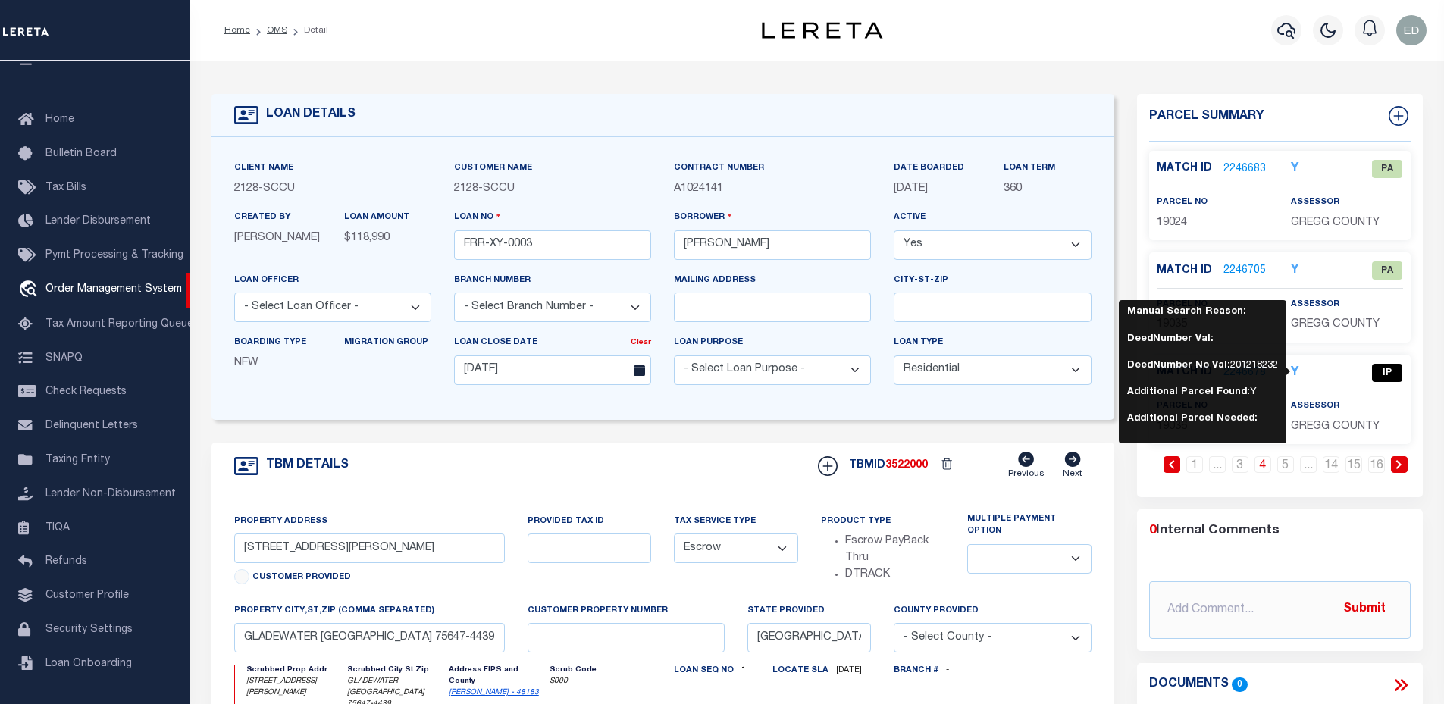
click at [1250, 362] on p "DeedNumber No Val: 201218232" at bounding box center [1202, 366] width 151 height 14
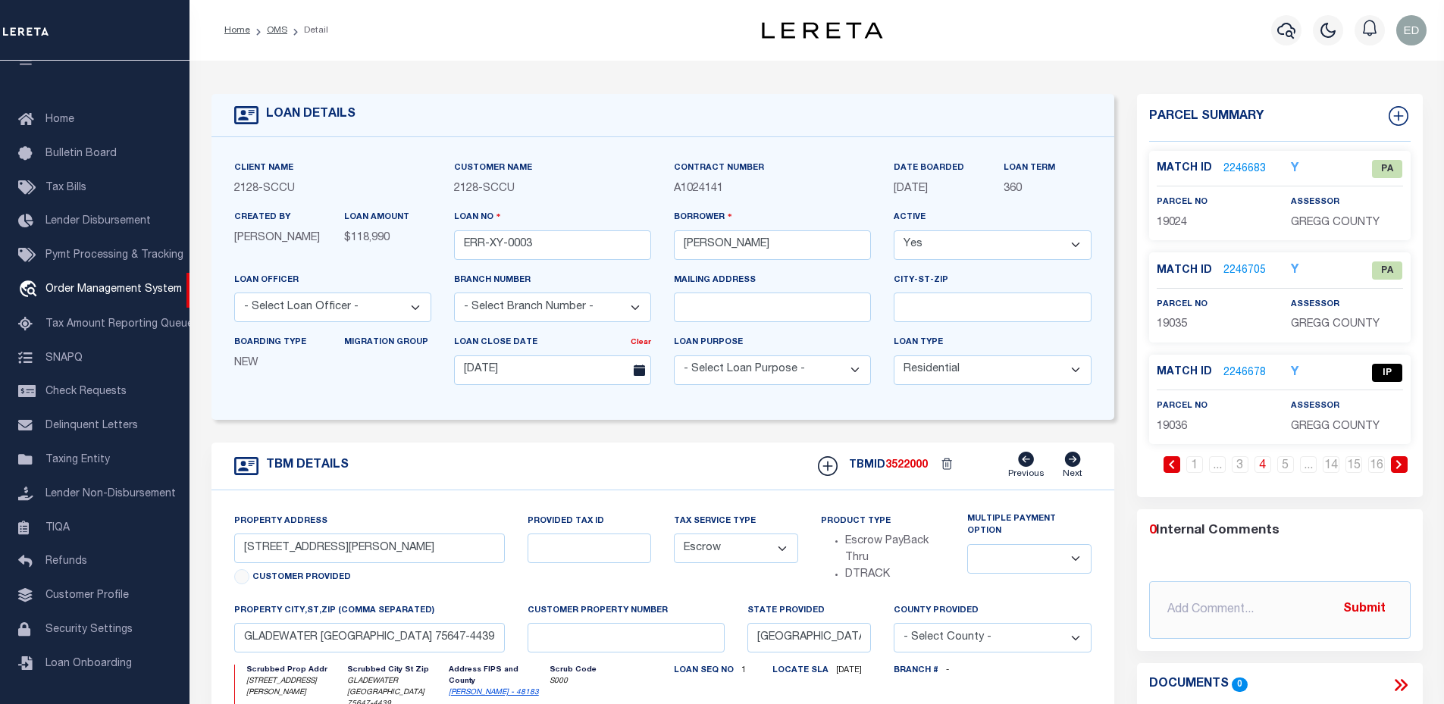
click at [1250, 364] on div "Match ID 2246678 Y IP" at bounding box center [1279, 373] width 269 height 18
click at [1295, 367] on icon "Y" at bounding box center [1295, 373] width 8 height 12
click at [1295, 376] on icon "Y" at bounding box center [1295, 373] width 8 height 12
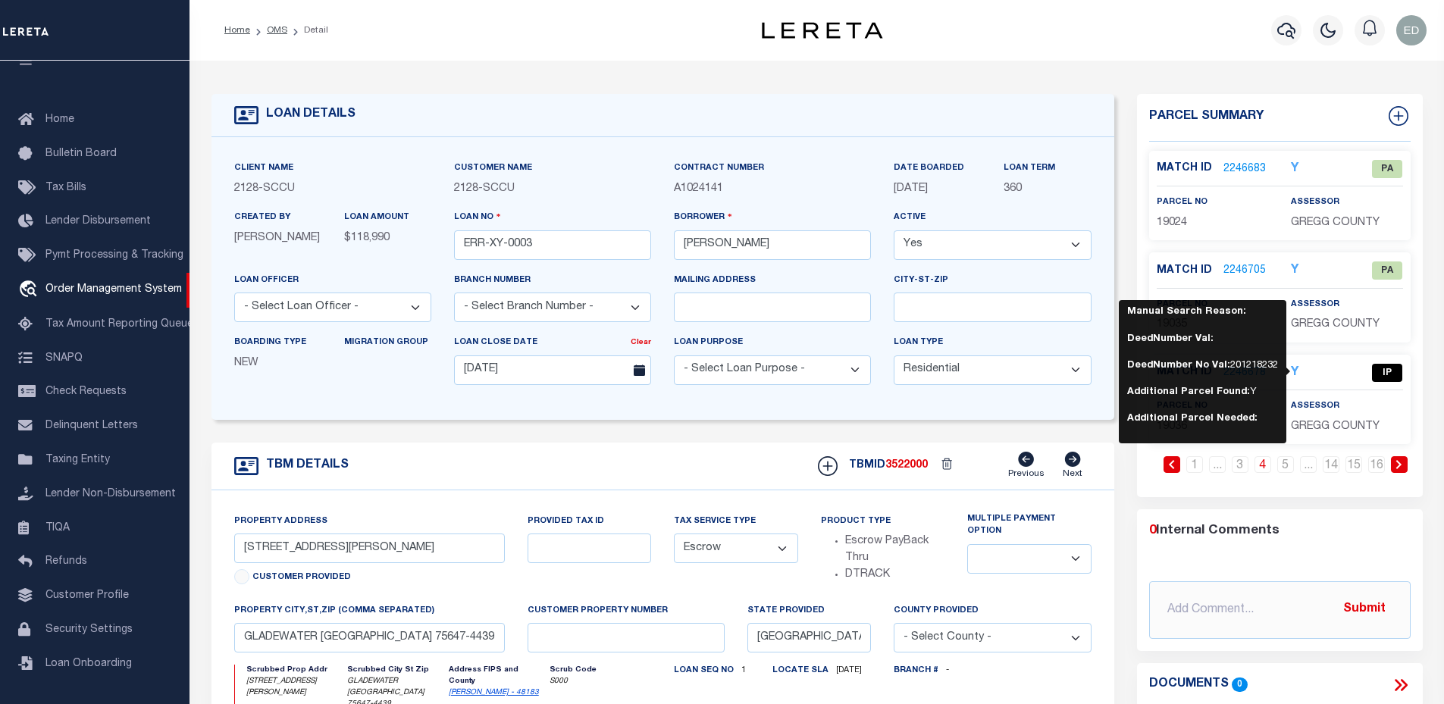
click at [1295, 376] on icon "Y" at bounding box center [1295, 373] width 8 height 12
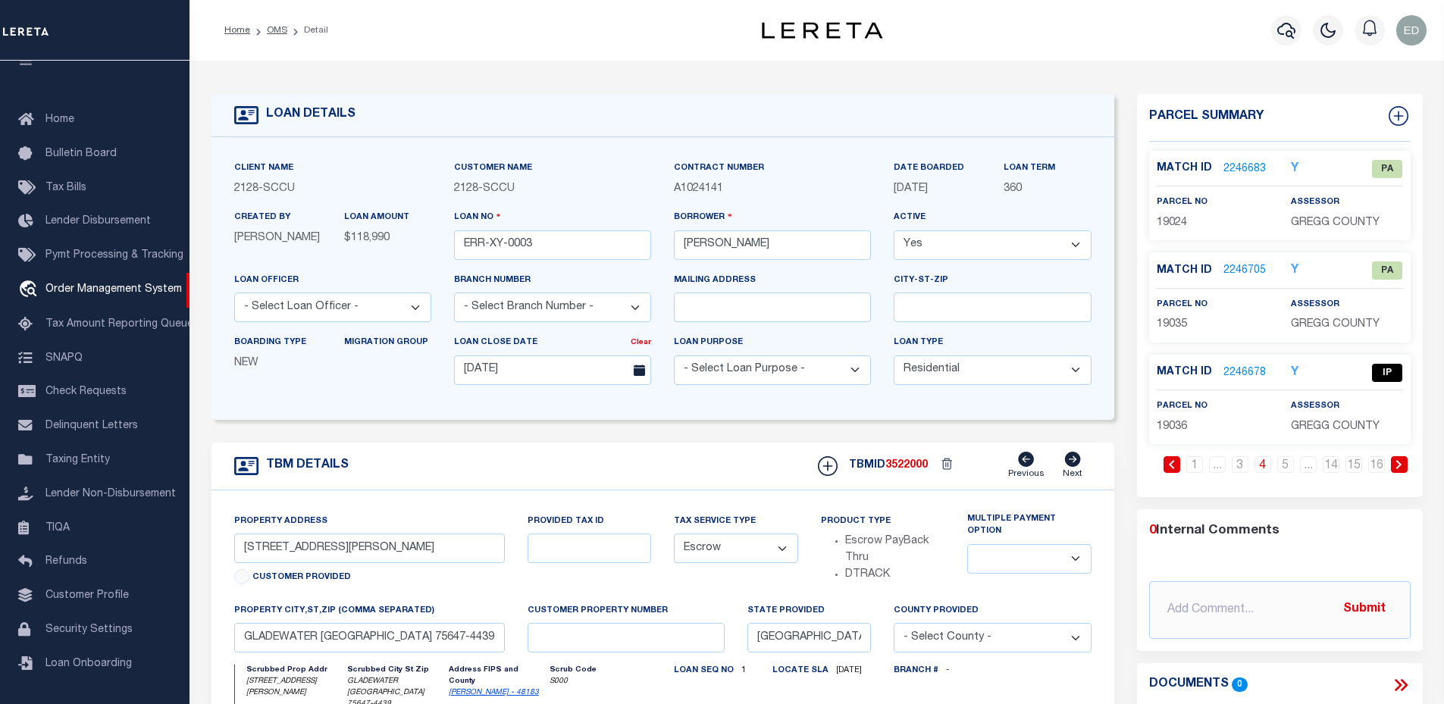
click at [1176, 424] on span "19036" at bounding box center [1172, 426] width 30 height 11
copy span "19036"
click at [1293, 371] on icon "Y" at bounding box center [1295, 373] width 8 height 12
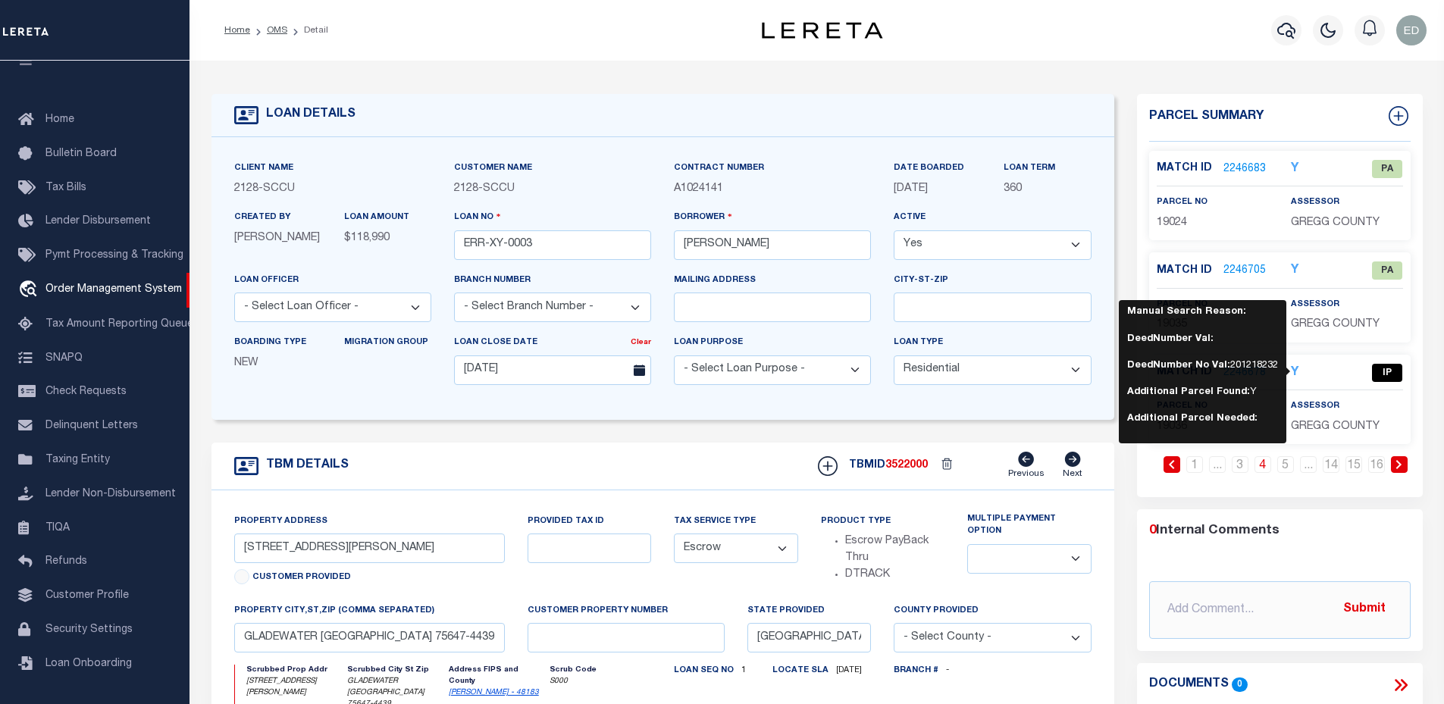
click at [1112, 100] on div "LOAN DETAILS" at bounding box center [662, 115] width 903 height 43
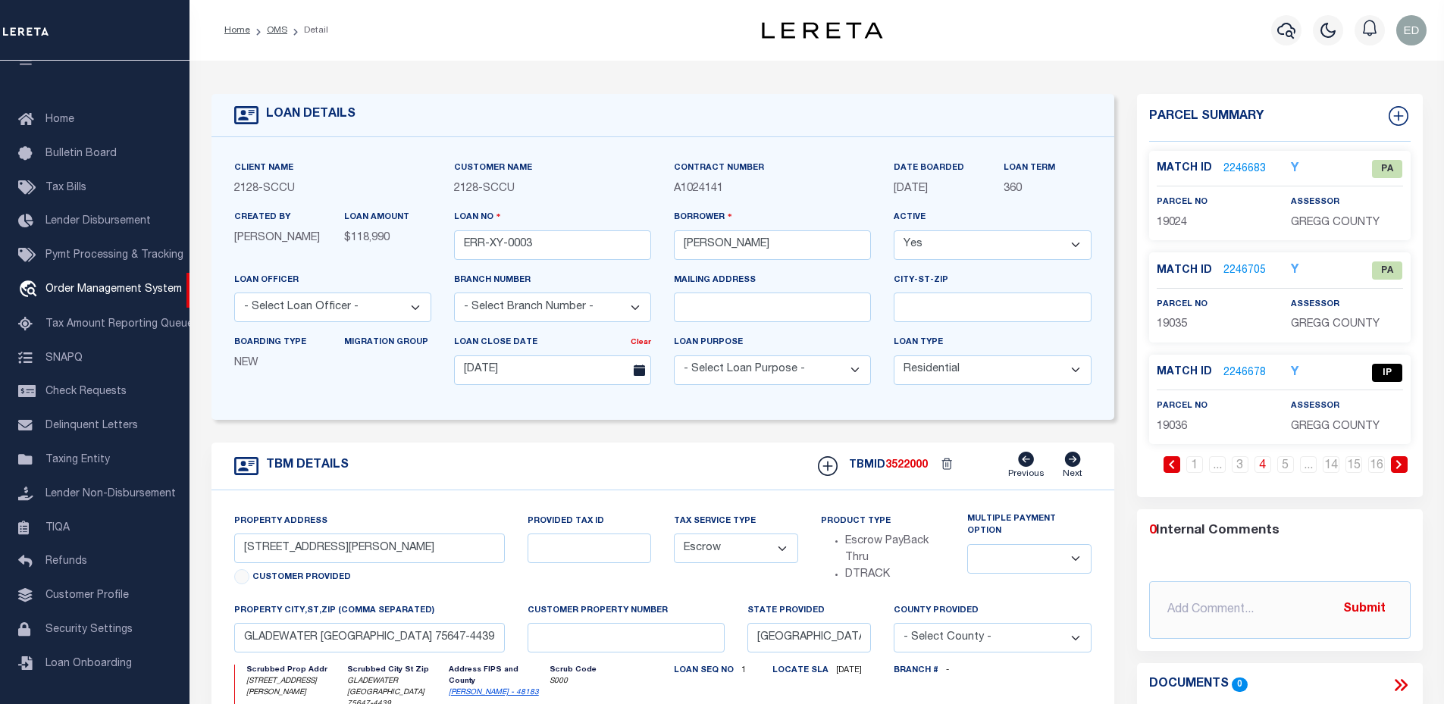
click at [1294, 163] on icon "Y" at bounding box center [1295, 169] width 8 height 12
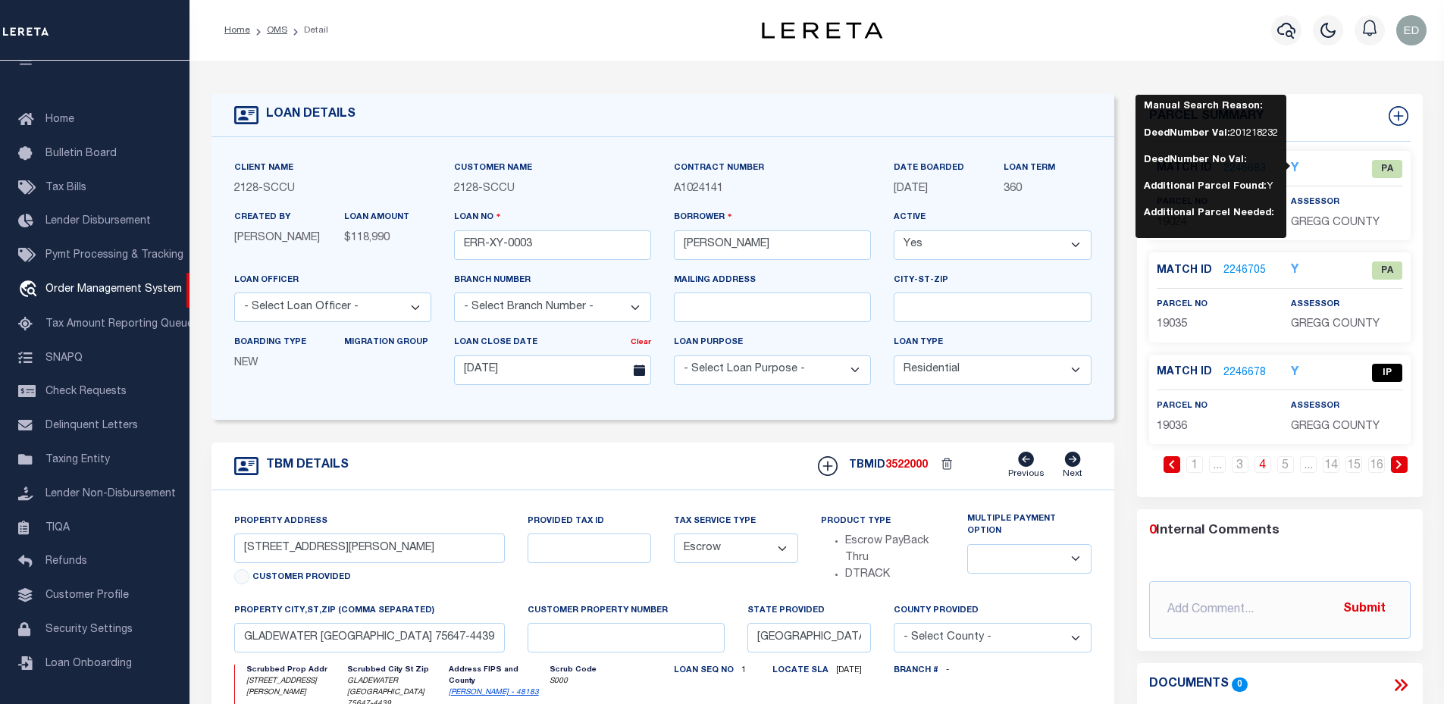
click at [1255, 374] on link "2246678" at bounding box center [1244, 373] width 42 height 16
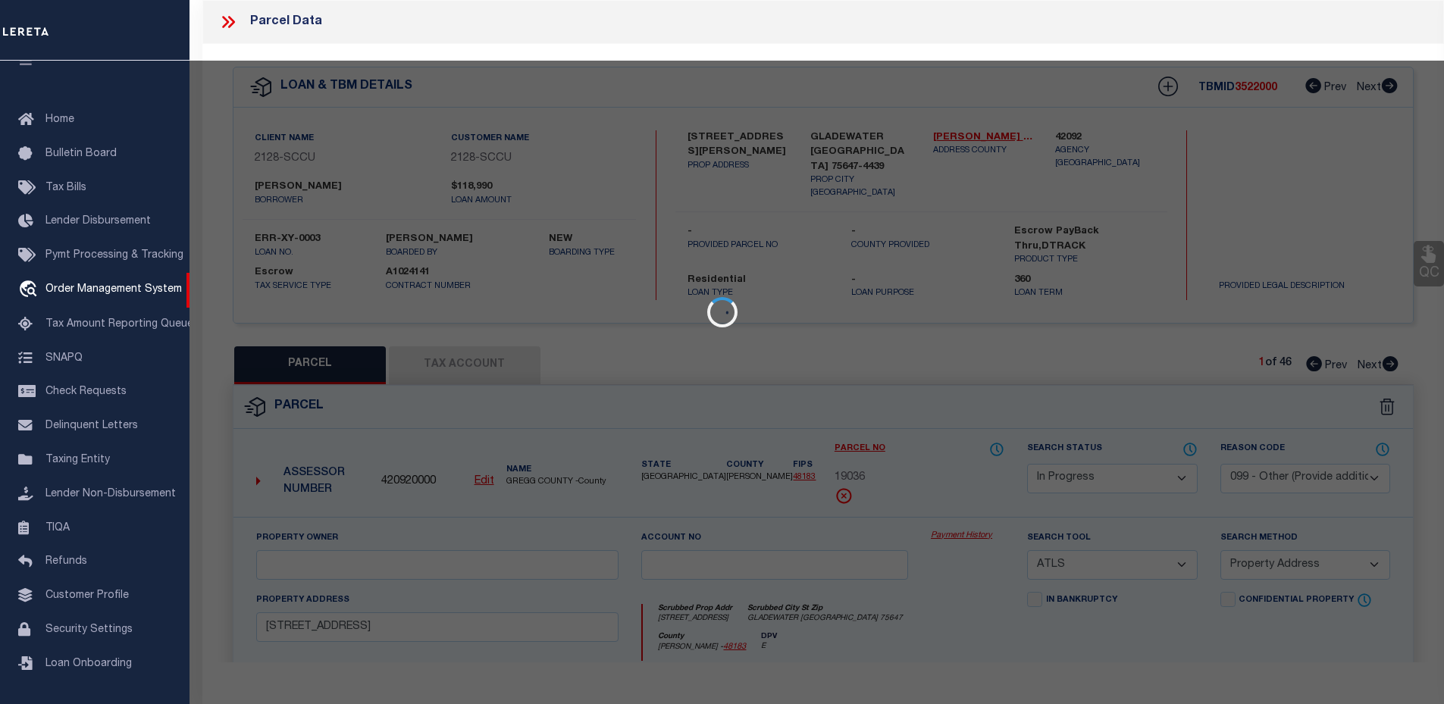
select select "AS"
select select
checkbox input "false"
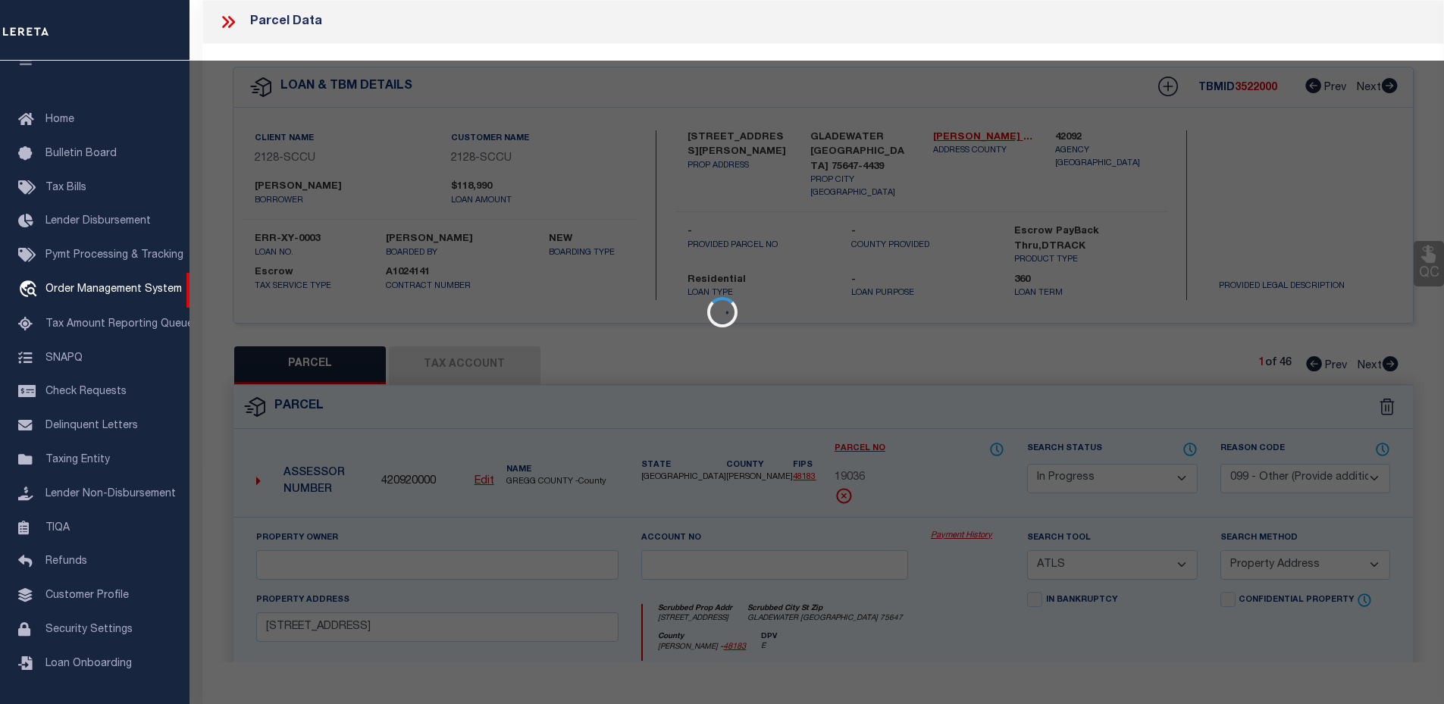
checkbox input "false"
select select "IP"
select select "099"
select select "ATL"
select select "ADD"
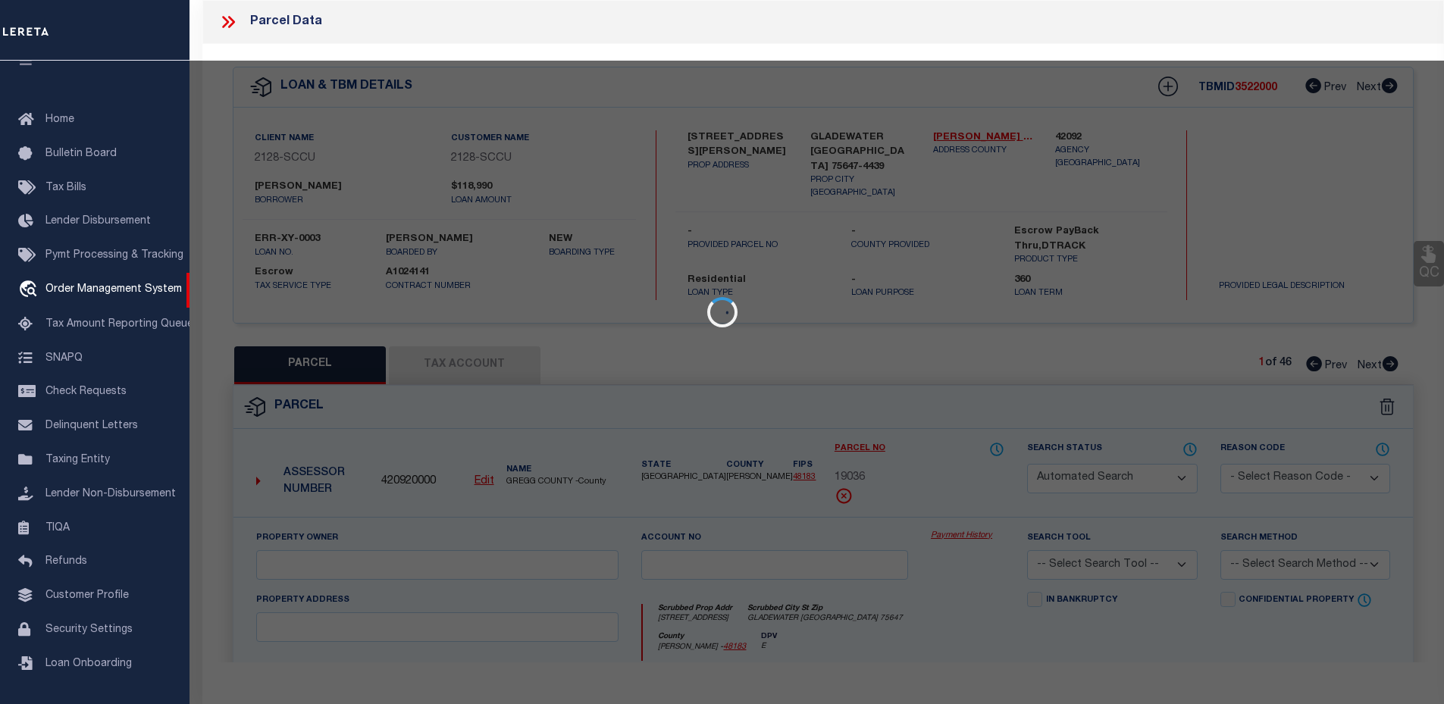
type input "[STREET_ADDRESS]"
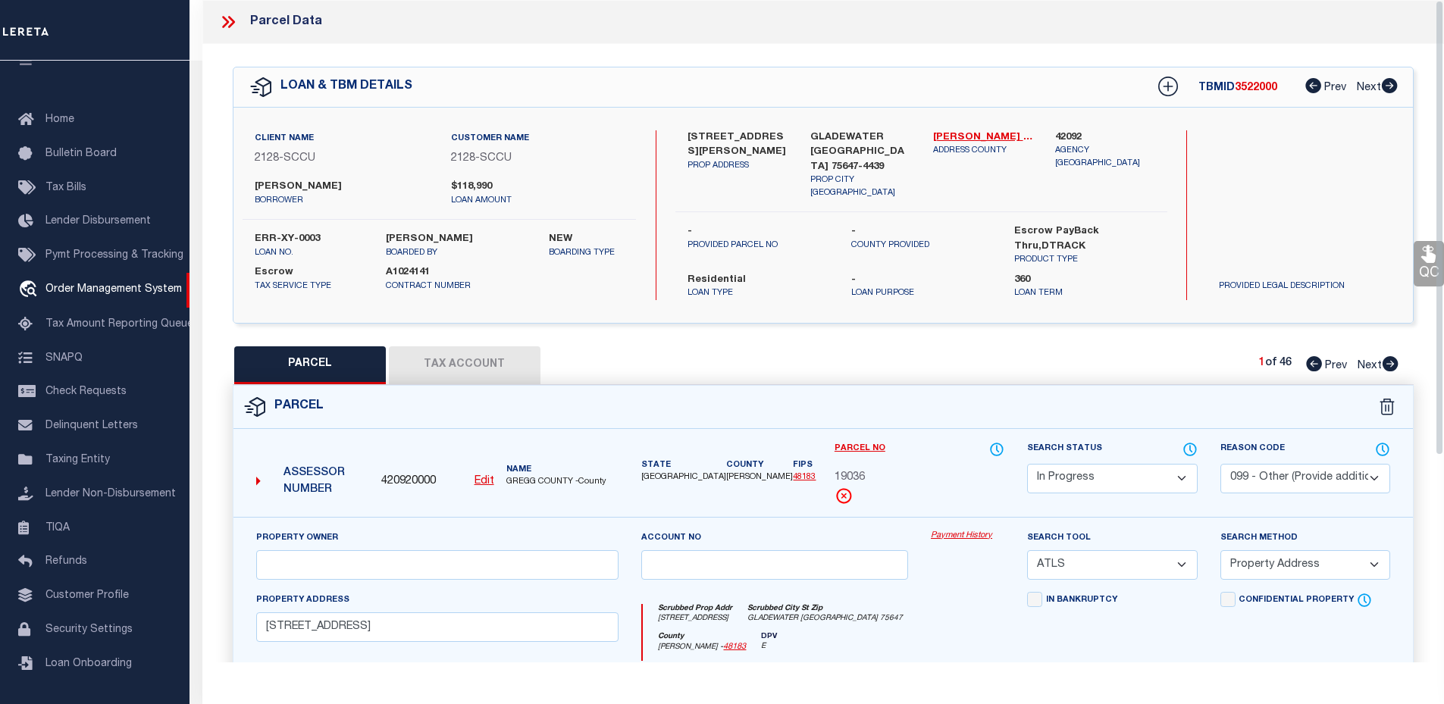
click at [224, 21] on icon at bounding box center [228, 22] width 20 height 20
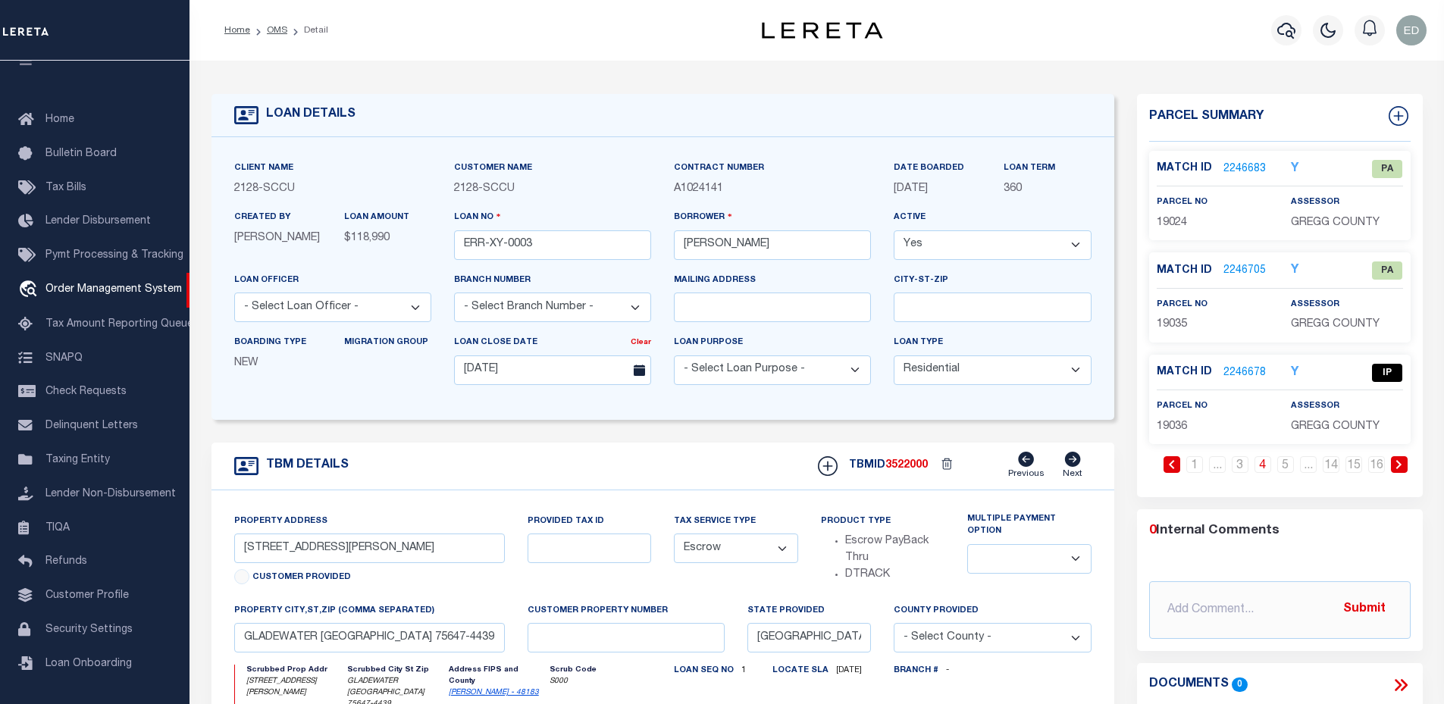
click at [1293, 371] on icon "Y" at bounding box center [1295, 373] width 8 height 12
click at [1295, 371] on icon "Y" at bounding box center [1295, 373] width 8 height 12
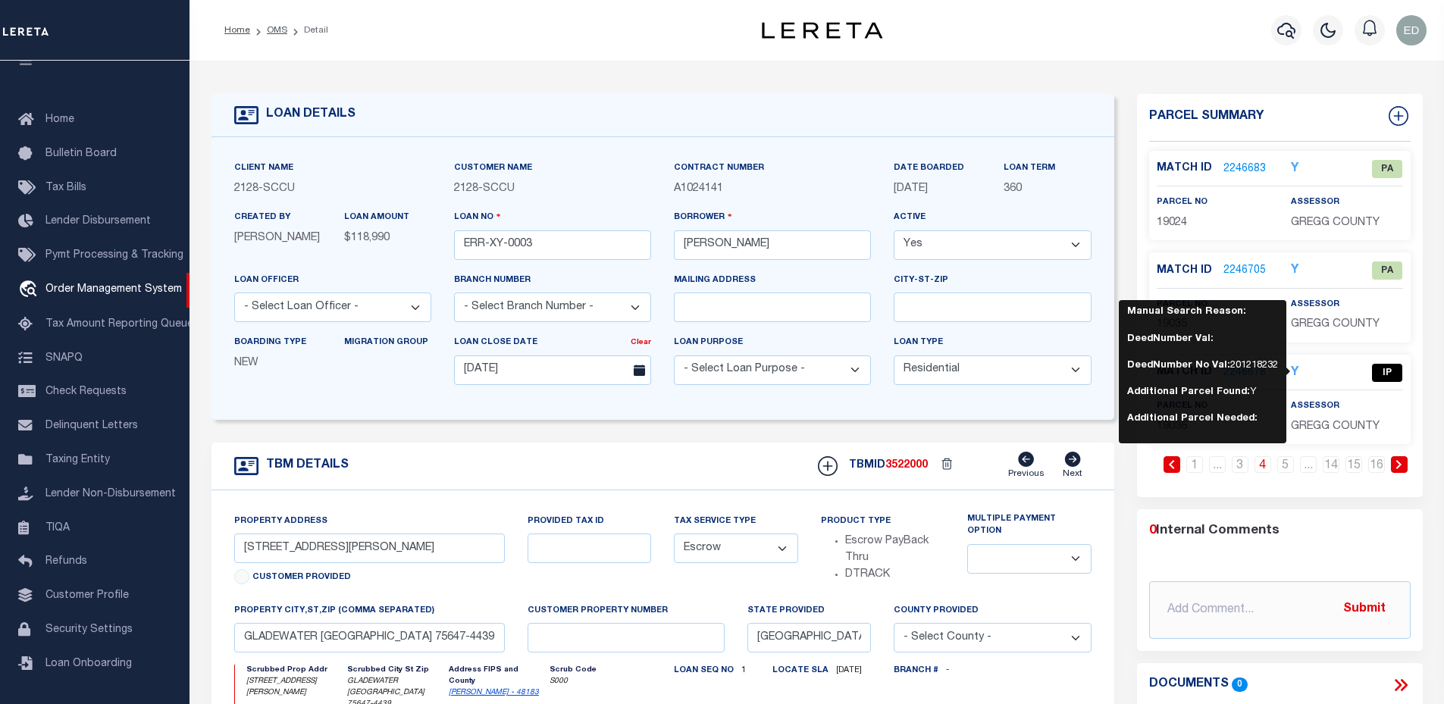
click at [1084, 49] on div "Profile Sign out" at bounding box center [1178, 30] width 509 height 53
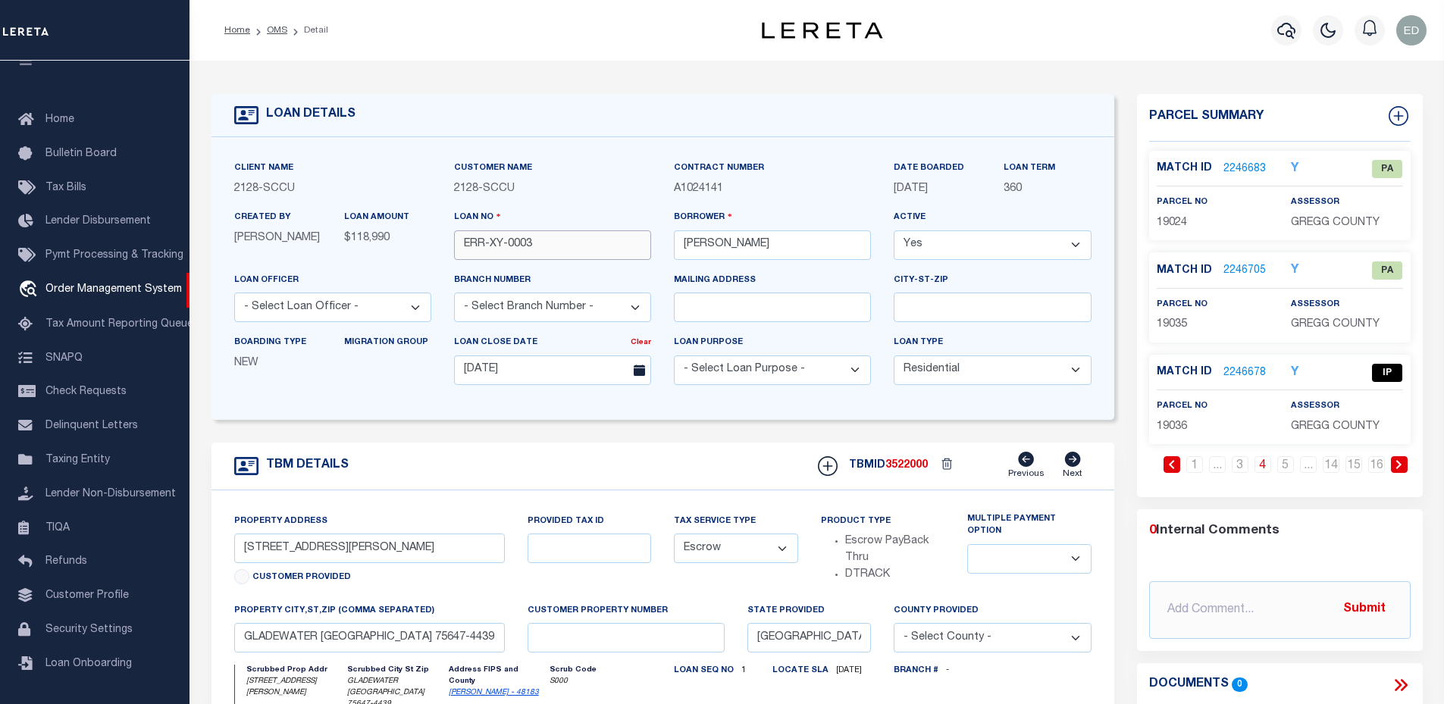
click at [590, 240] on input "ERR-XY-0003" at bounding box center [552, 245] width 197 height 30
click at [698, 139] on div "Client Name 2128 - SCCU Customer Name 2128 - SCCU Contract Number A1024141" at bounding box center [662, 278] width 903 height 283
click at [1199, 460] on link "1" at bounding box center [1194, 464] width 17 height 17
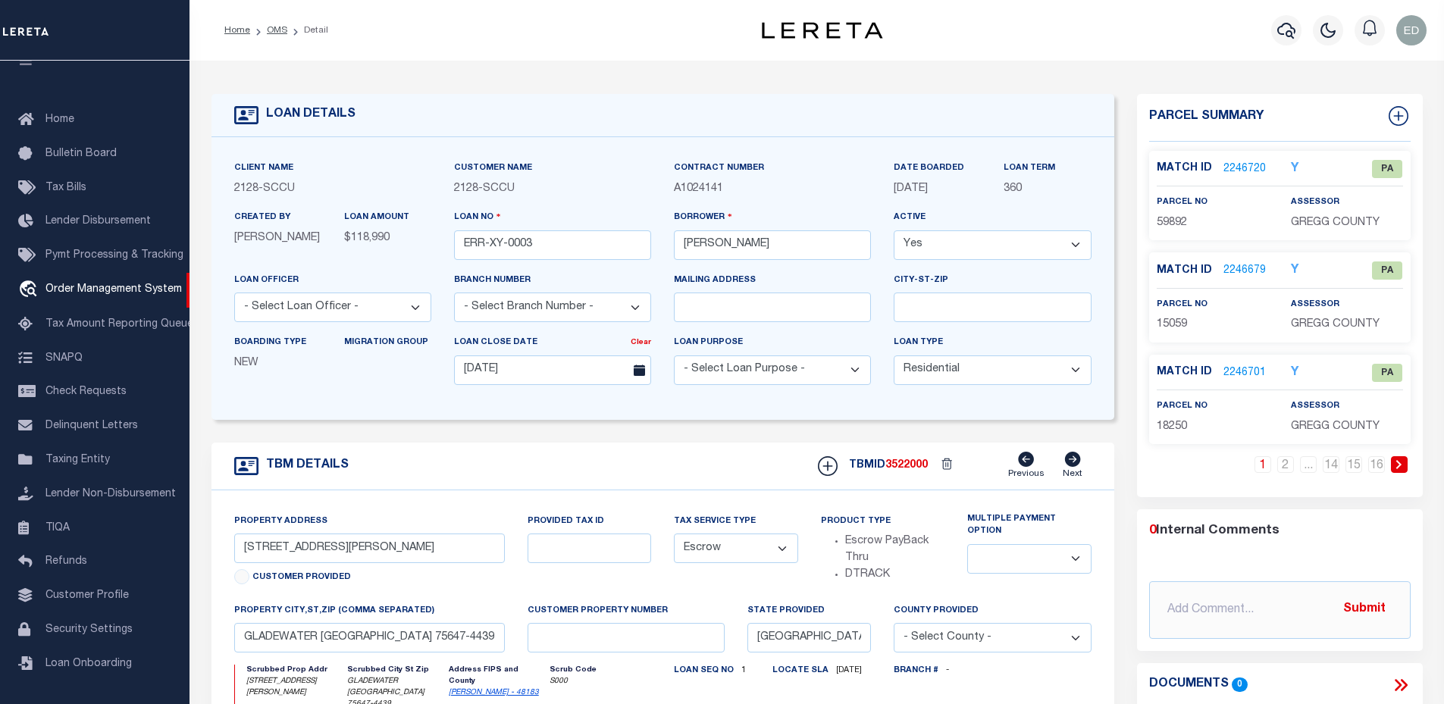
click at [1295, 164] on icon "Y" at bounding box center [1295, 169] width 8 height 12
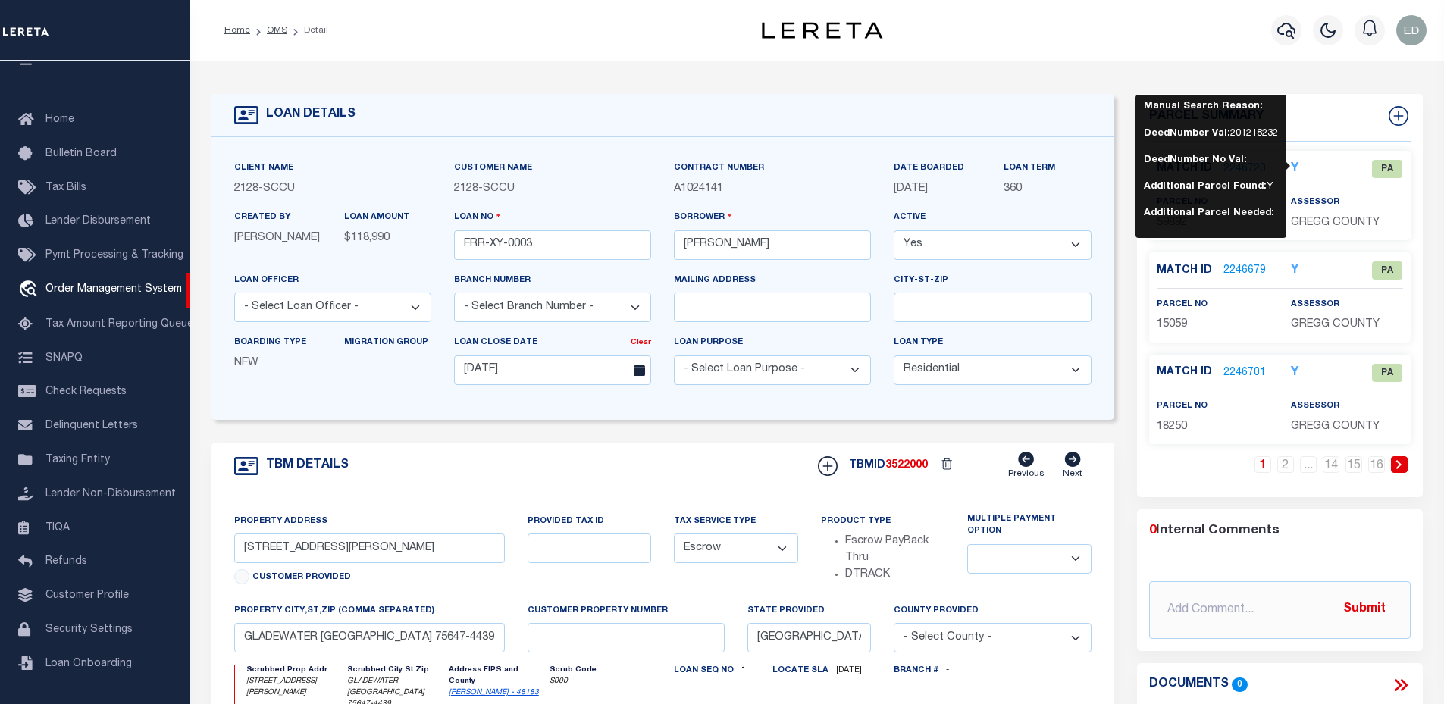
click at [1294, 267] on icon "Y" at bounding box center [1295, 271] width 8 height 12
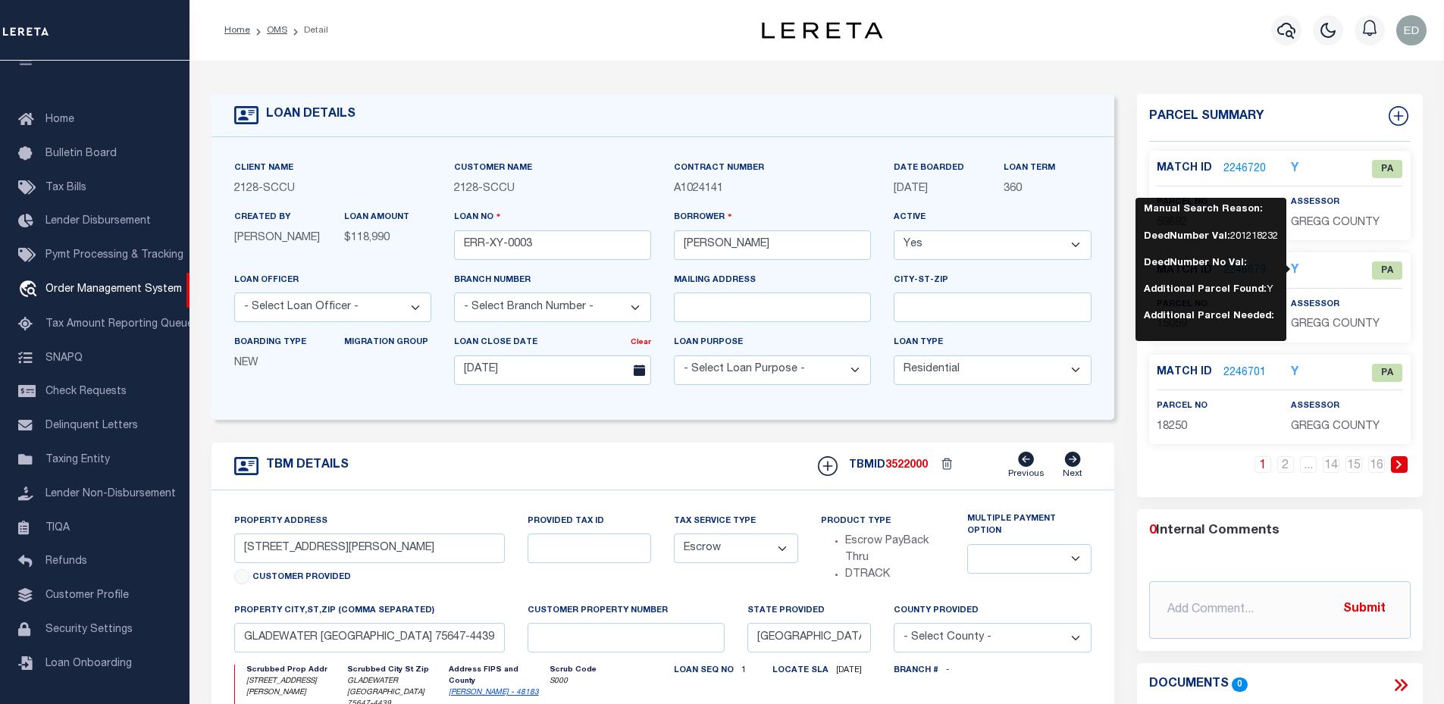
click at [1292, 368] on icon "Y" at bounding box center [1295, 373] width 8 height 12
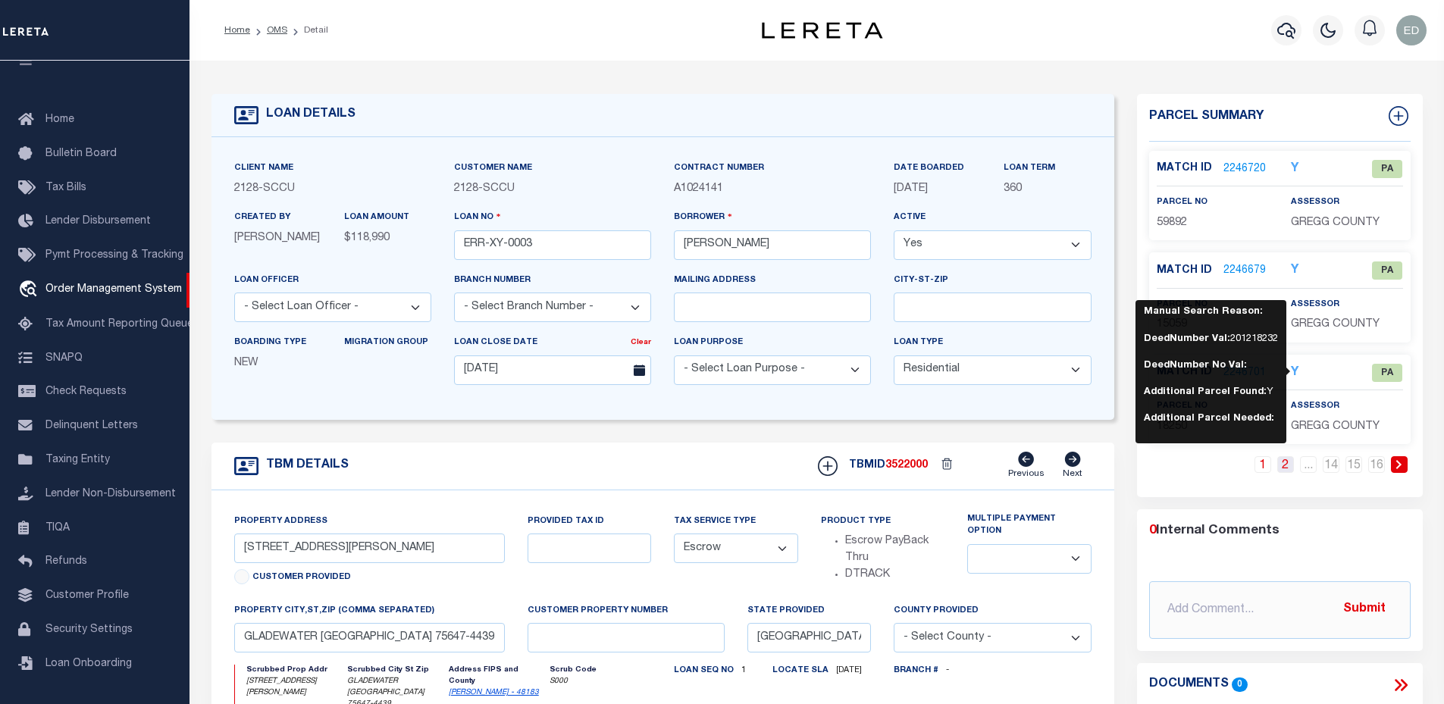
click at [1289, 464] on link "2" at bounding box center [1285, 464] width 17 height 17
click at [1294, 368] on icon "Y" at bounding box center [1295, 373] width 8 height 12
click at [1295, 266] on icon "Y" at bounding box center [1295, 271] width 8 height 12
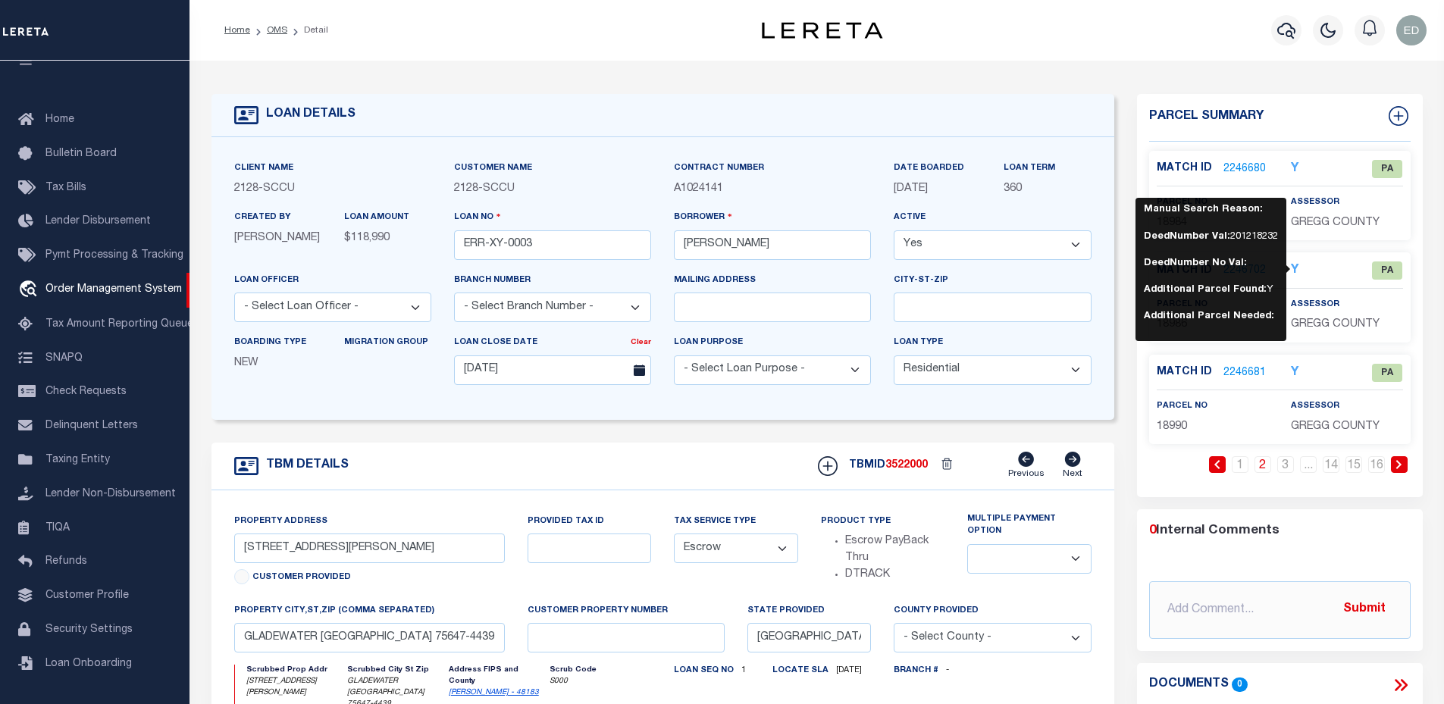
click at [1297, 164] on icon "Y" at bounding box center [1295, 169] width 8 height 12
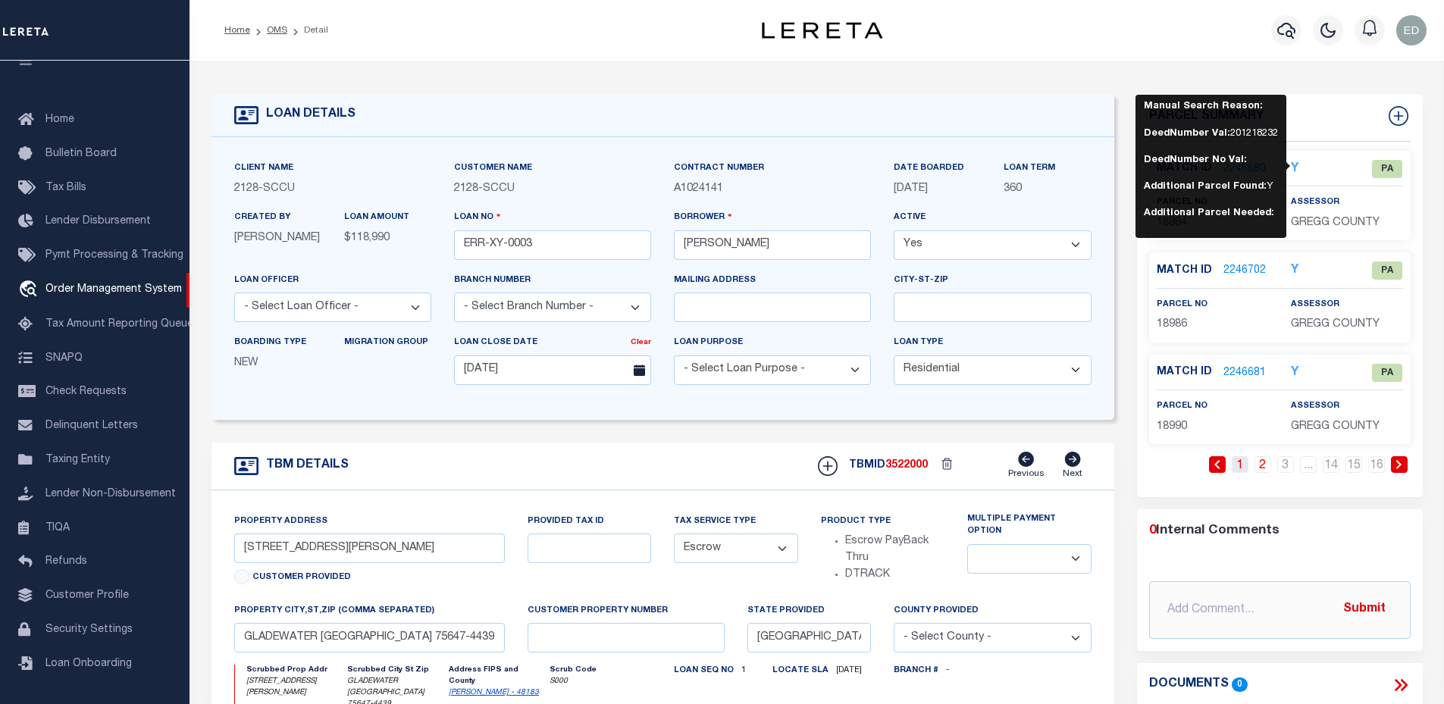
click at [1235, 462] on link "1" at bounding box center [1240, 464] width 17 height 17
click at [1332, 74] on div "LOAN DETAILS Client Name 2128" at bounding box center [816, 526] width 1254 height 930
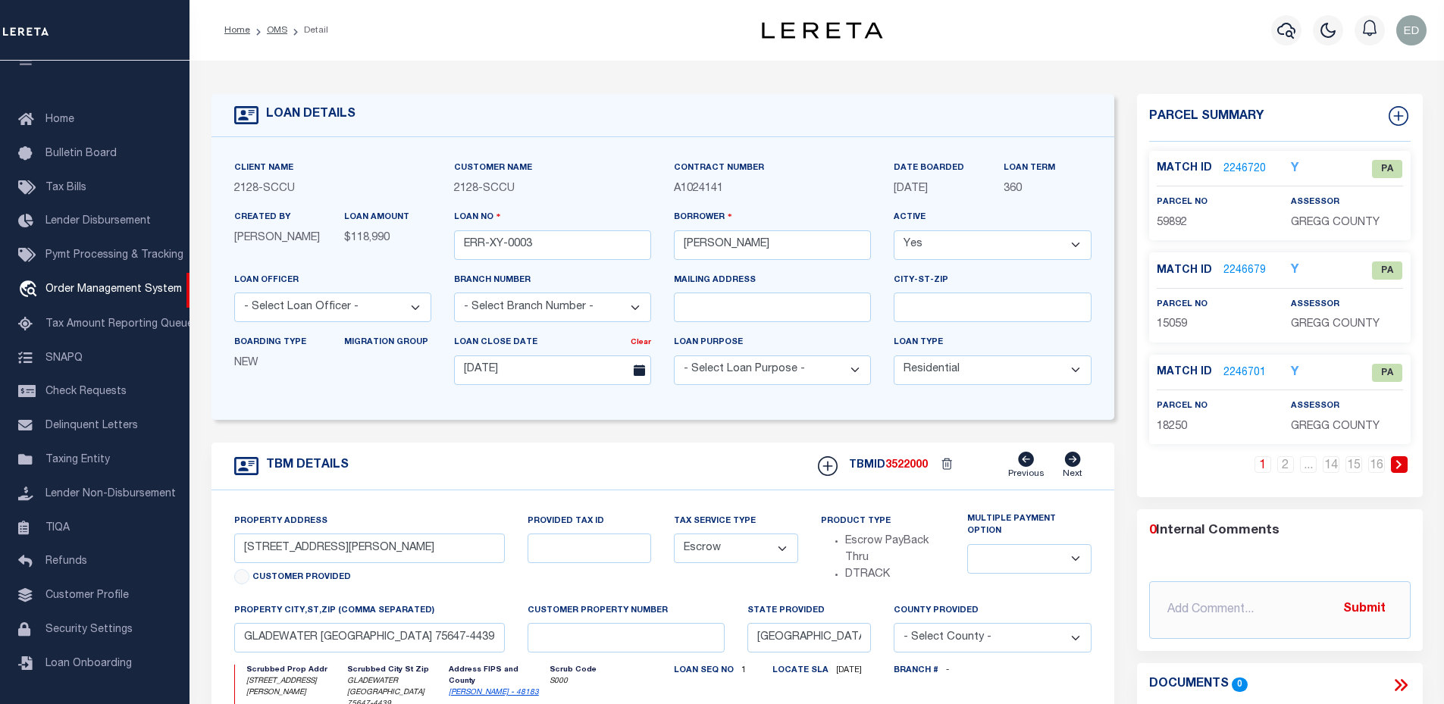
click at [1341, 464] on li "14" at bounding box center [1331, 464] width 23 height 17
click at [1357, 465] on link "15" at bounding box center [1353, 464] width 17 height 17
click at [1295, 374] on icon "Y" at bounding box center [1295, 373] width 8 height 12
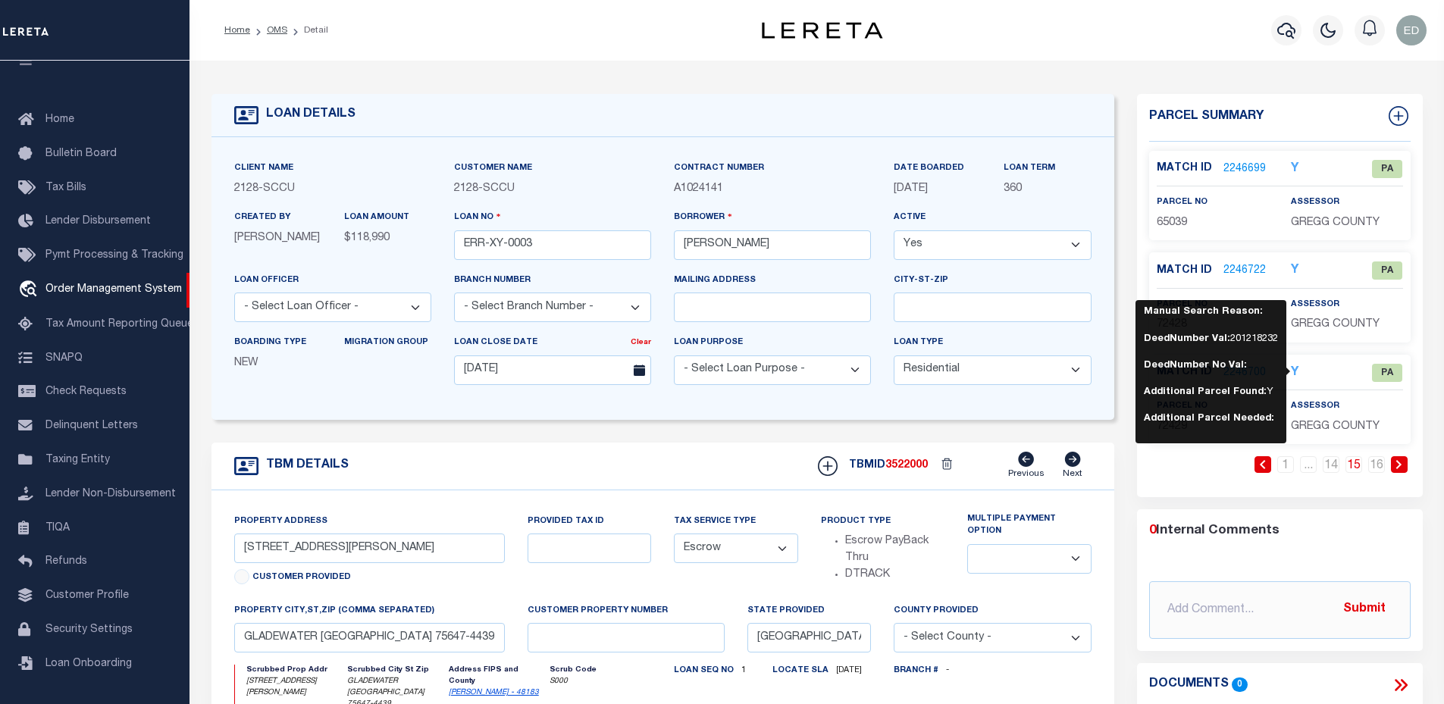
click at [1294, 164] on icon "Y" at bounding box center [1295, 169] width 8 height 12
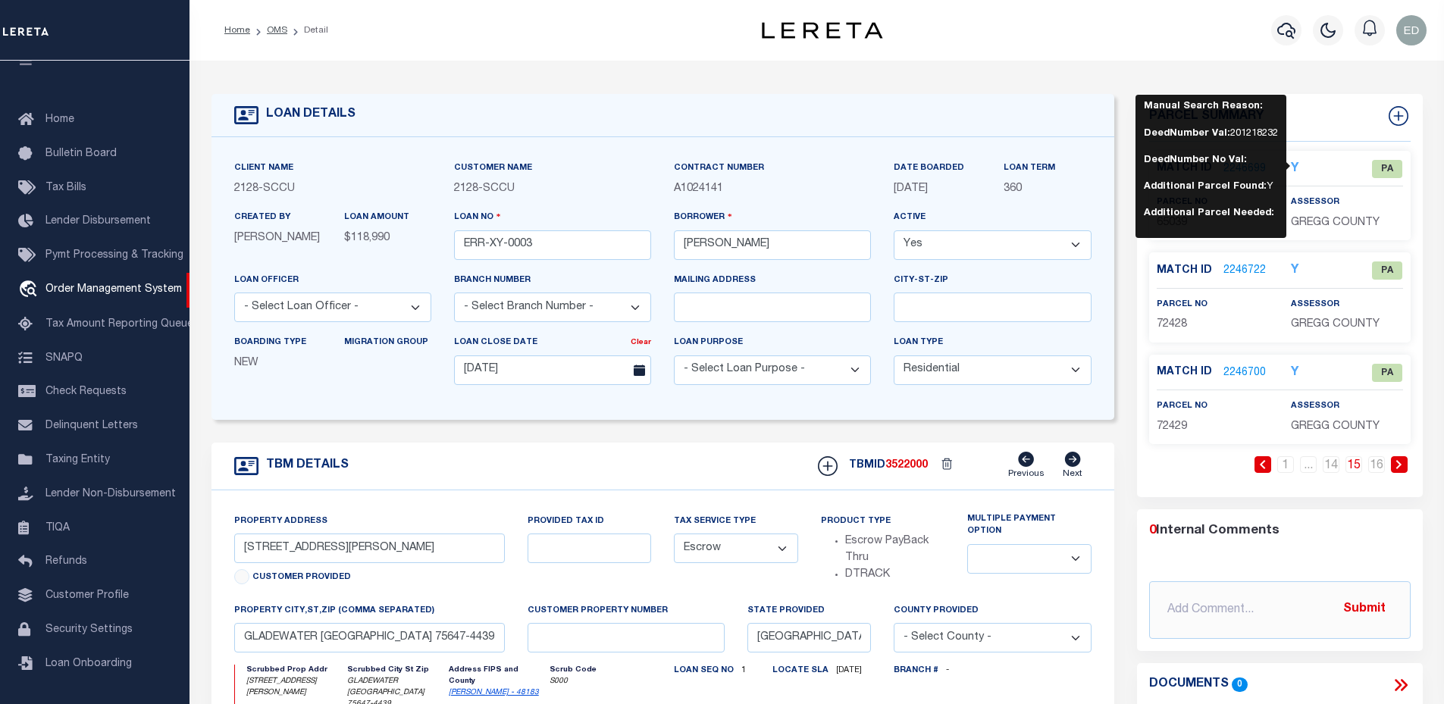
click at [1292, 269] on icon "Y" at bounding box center [1295, 271] width 8 height 12
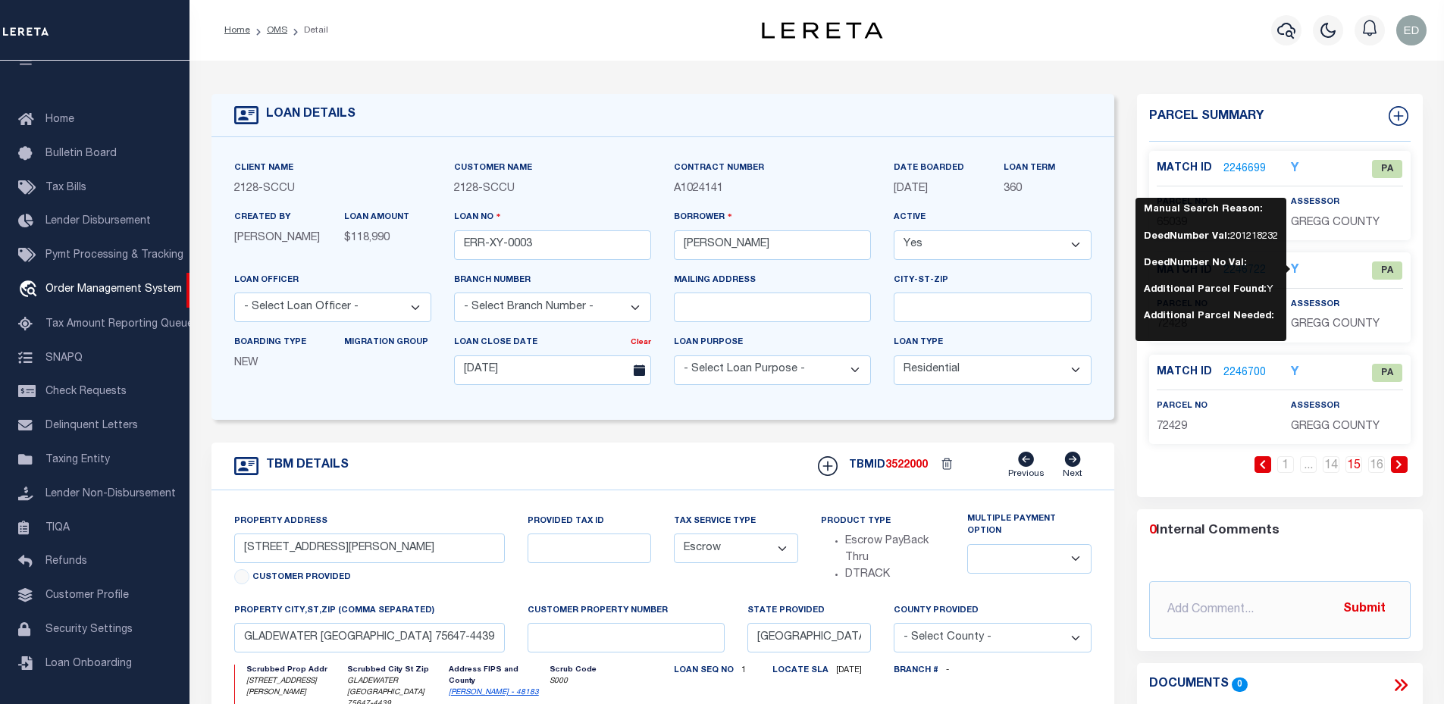
click at [1128, 84] on div "LOAN DETAILS Client Name 2128 - SCCU Customer Name 2128" at bounding box center [817, 510] width 1234 height 869
